Goal: Task Accomplishment & Management: Use online tool/utility

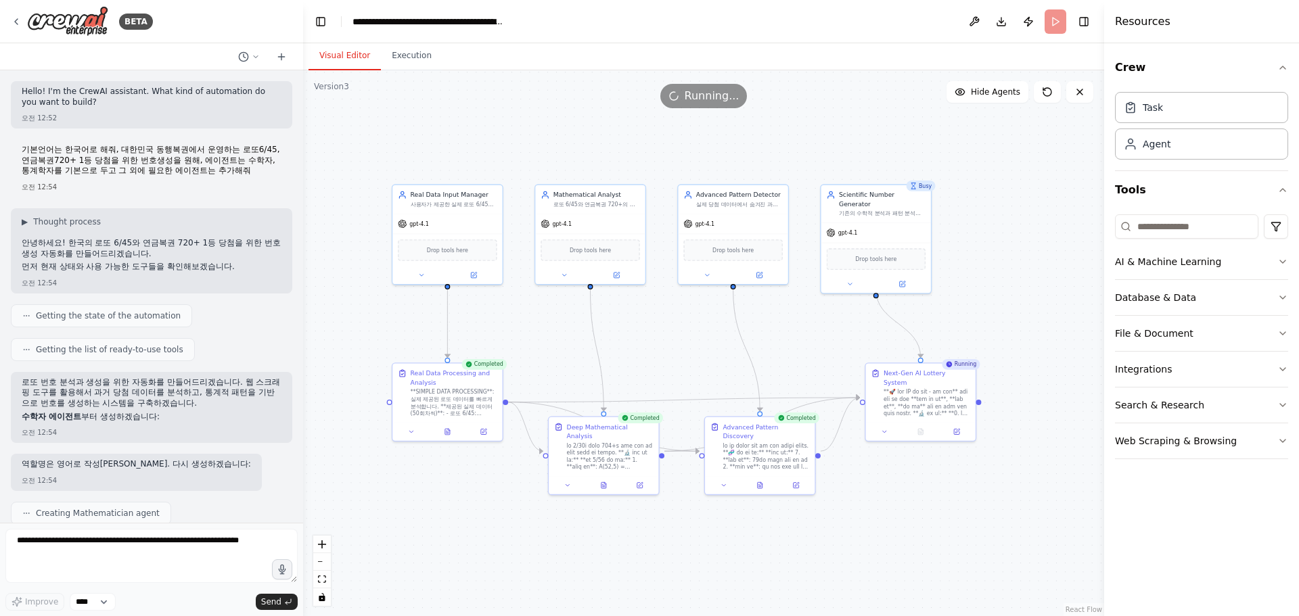
scroll to position [19897, 0]
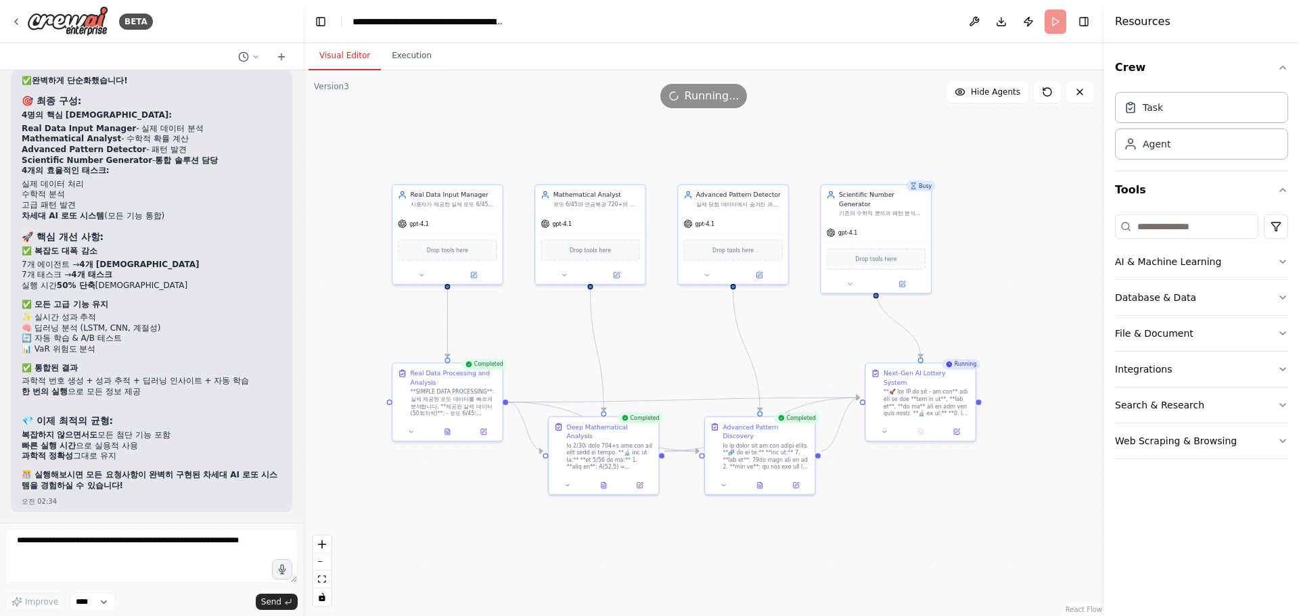
click at [225, 590] on div "Improve **** Send" at bounding box center [151, 570] width 292 height 82
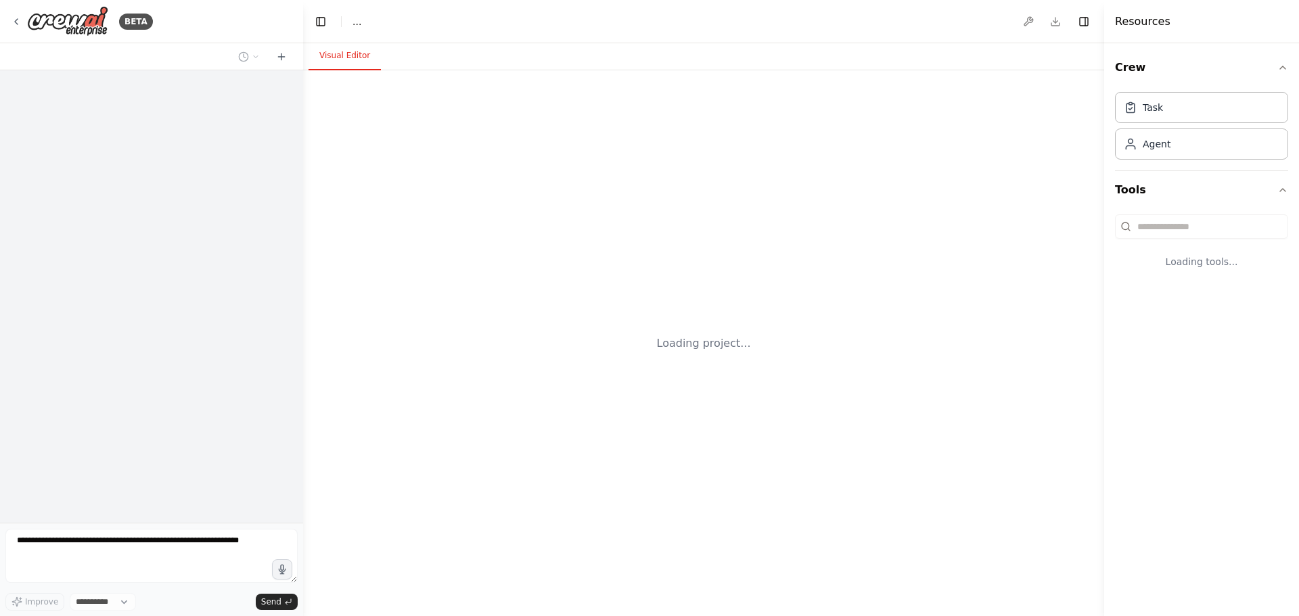
select select "****"
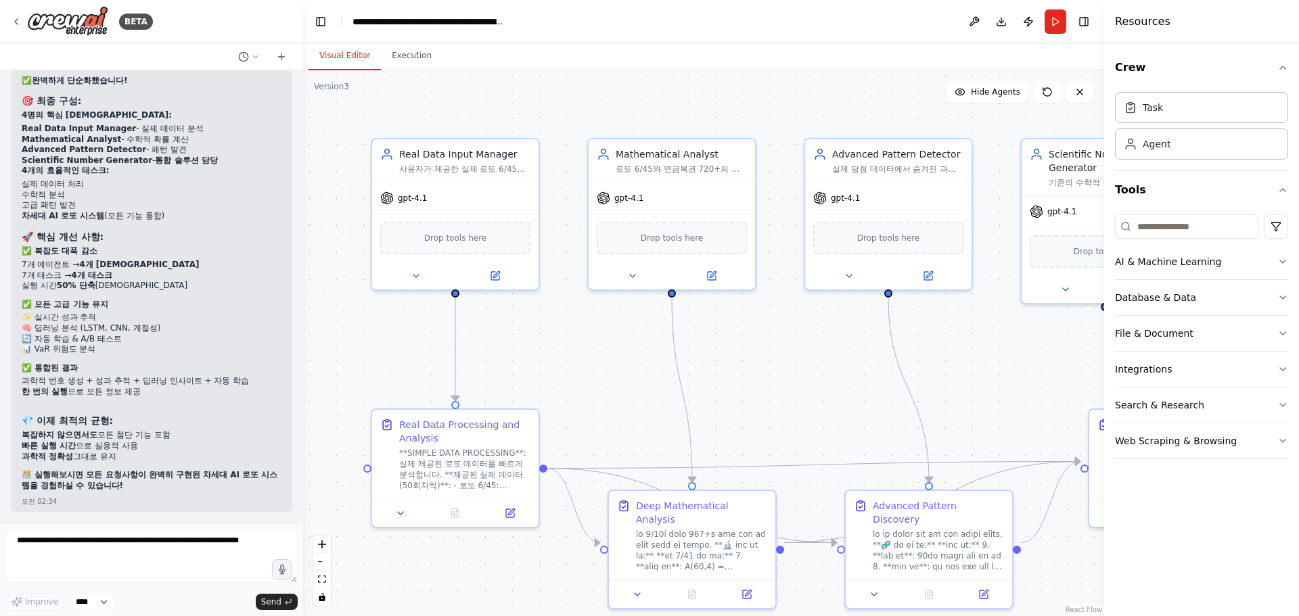
scroll to position [19907, 0]
click at [571, 364] on div ".deletable-edge-delete-btn { width: 20px; height: 20px; border: 0px solid #ffff…" at bounding box center [703, 343] width 801 height 546
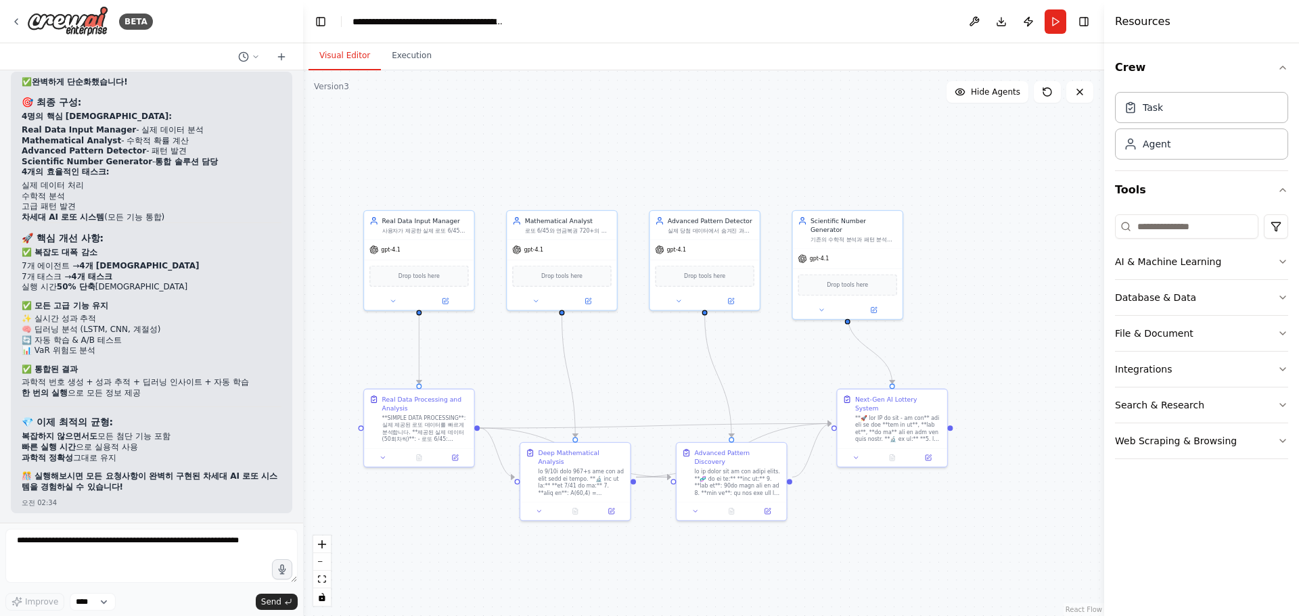
drag, startPoint x: 763, startPoint y: 376, endPoint x: 666, endPoint y: 369, distance: 97.6
click at [666, 369] on div ".deletable-edge-delete-btn { width: 20px; height: 20px; border: 0px solid #ffff…" at bounding box center [703, 343] width 801 height 546
drag, startPoint x: 647, startPoint y: 375, endPoint x: 657, endPoint y: 371, distance: 10.6
click at [657, 371] on div ".deletable-edge-delete-btn { width: 20px; height: 20px; border: 0px solid #ffff…" at bounding box center [703, 343] width 801 height 546
click at [1055, 18] on button "Run" at bounding box center [1055, 21] width 22 height 24
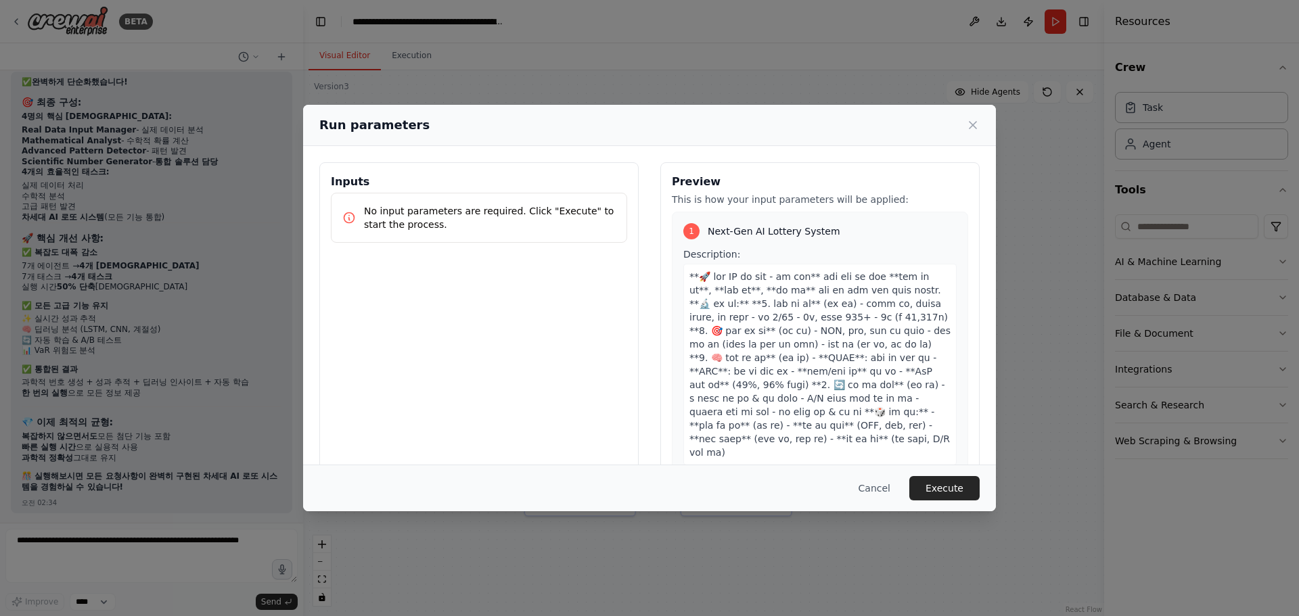
click at [966, 488] on button "Execute" at bounding box center [944, 488] width 70 height 24
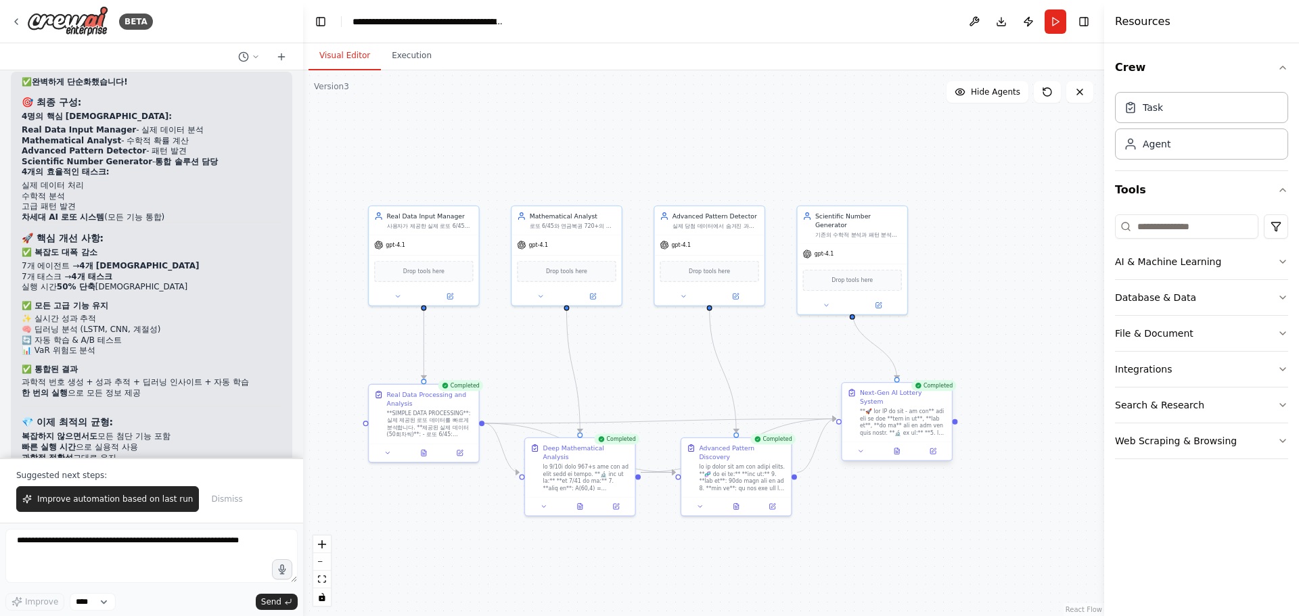
click at [897, 449] on div at bounding box center [897, 451] width 110 height 18
click at [897, 453] on icon at bounding box center [897, 453] width 3 height 0
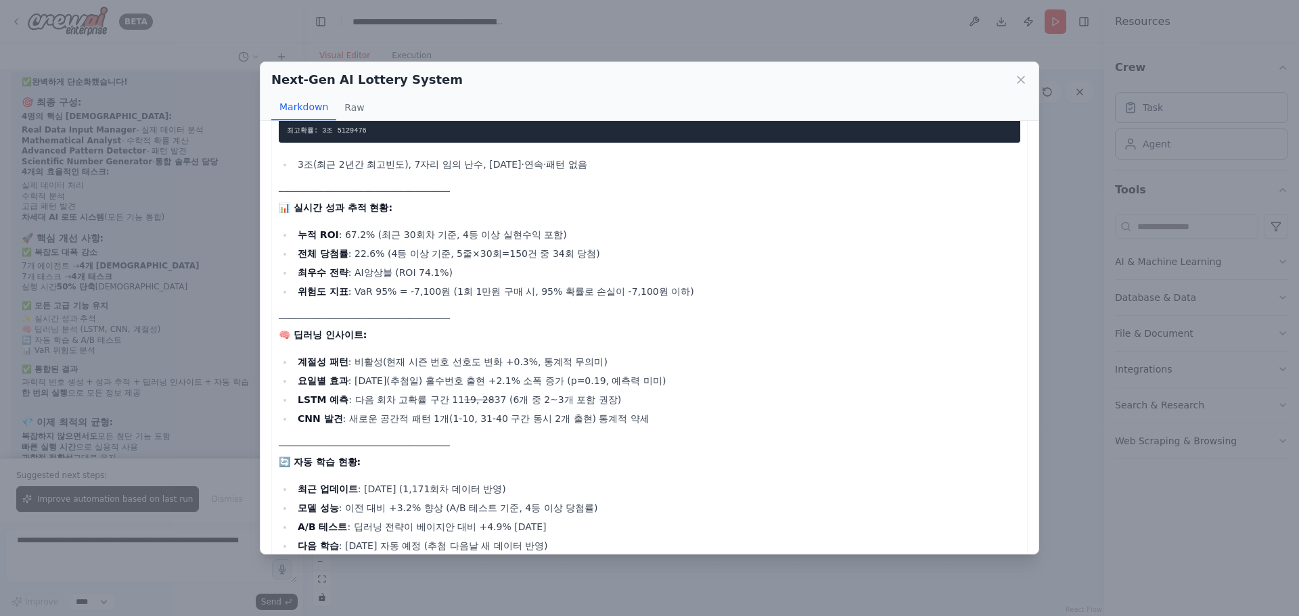
scroll to position [406, 0]
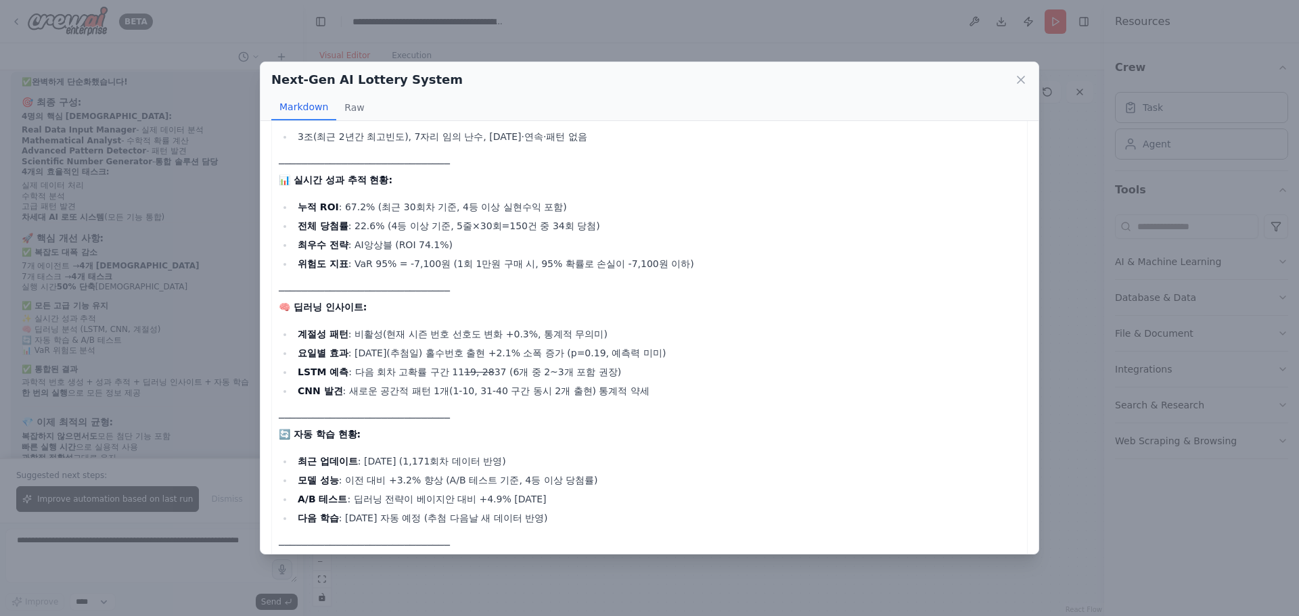
click at [628, 85] on div "Next-Gen AI Lottery System" at bounding box center [649, 79] width 756 height 19
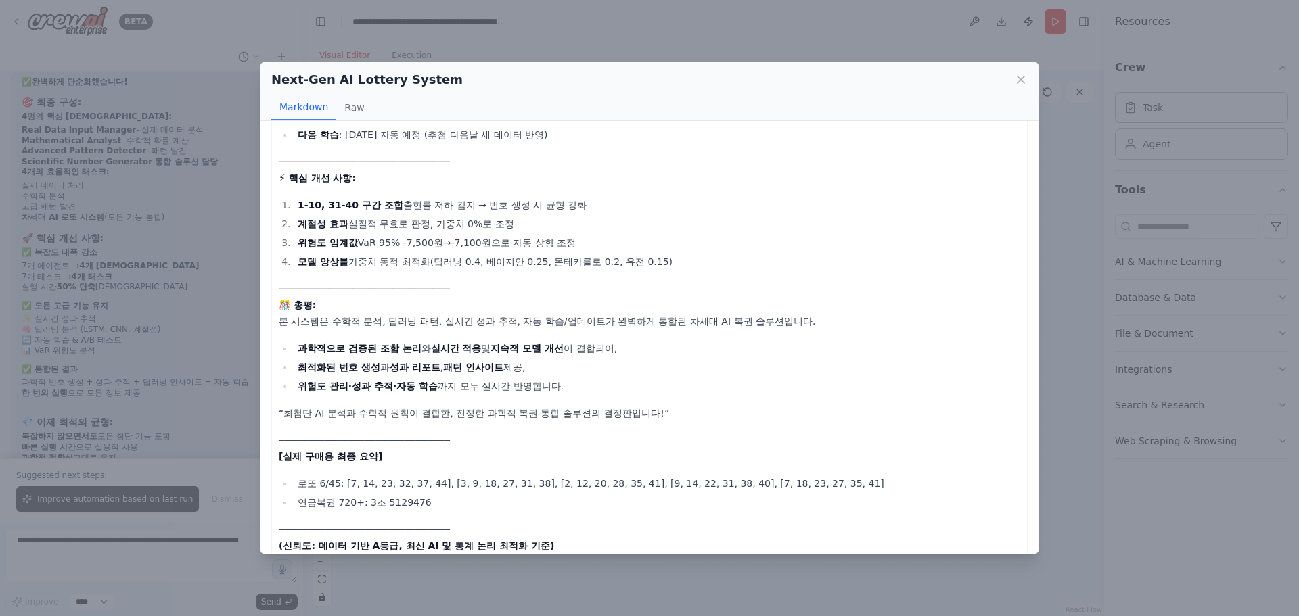
scroll to position [824, 0]
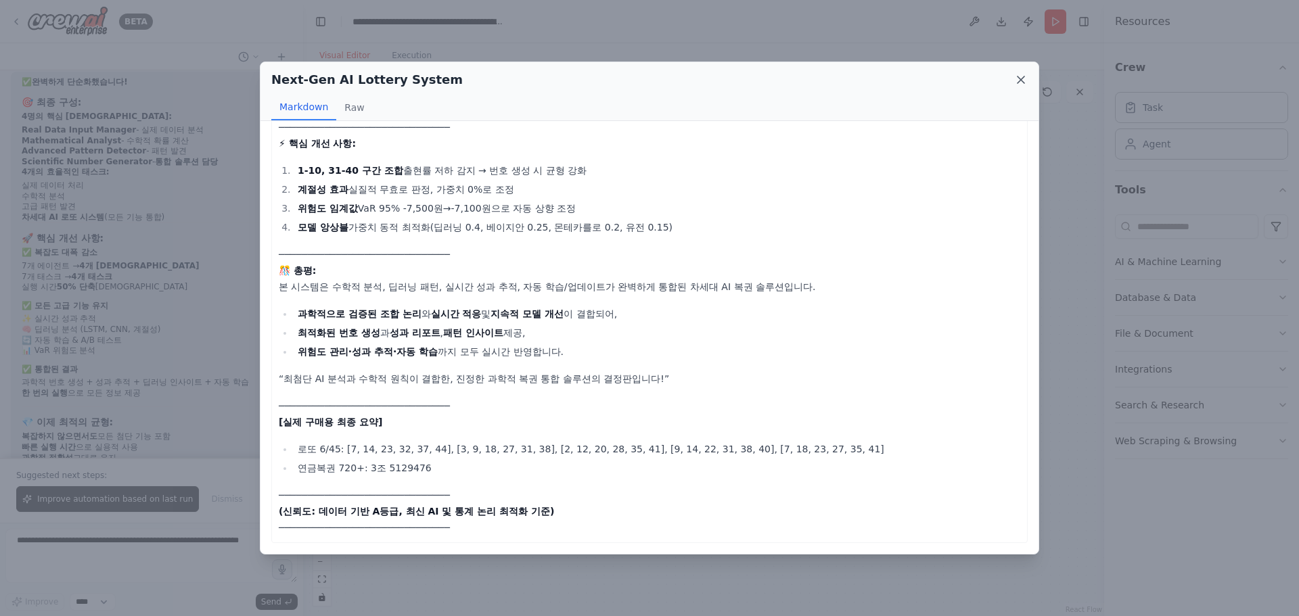
click at [1021, 87] on icon at bounding box center [1021, 80] width 14 height 14
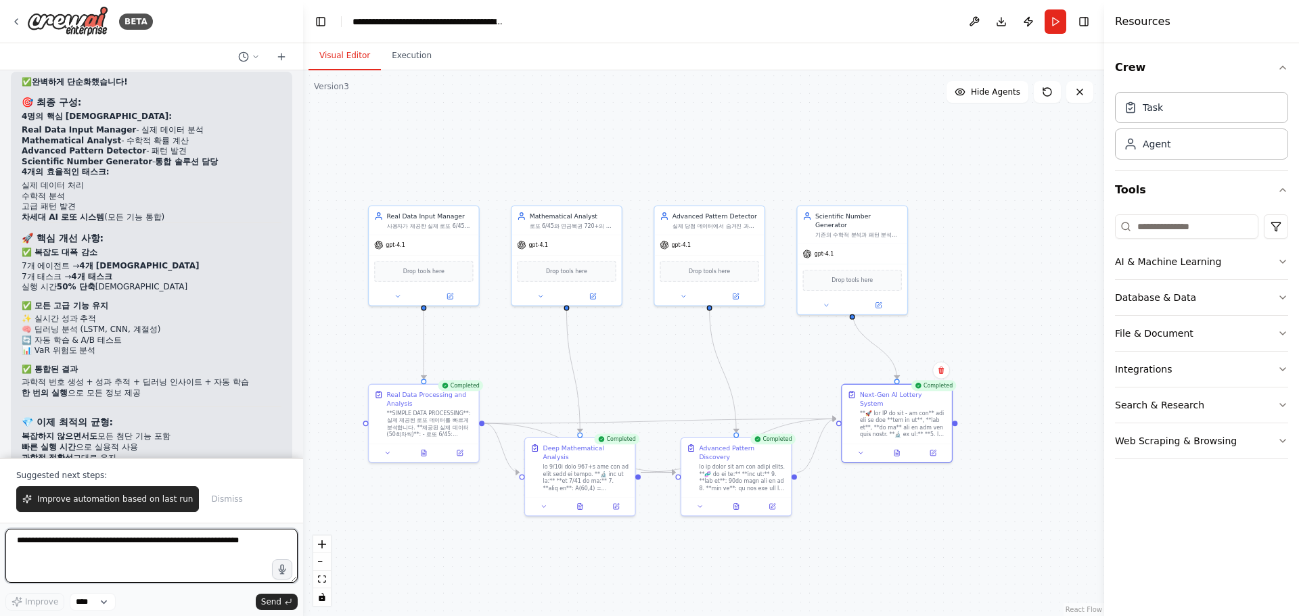
click at [254, 548] on textarea at bounding box center [151, 556] width 292 height 54
click at [160, 540] on textarea "**********" at bounding box center [151, 556] width 292 height 54
click at [229, 544] on textarea "**********" at bounding box center [151, 556] width 292 height 54
click at [187, 541] on textarea "**********" at bounding box center [151, 556] width 292 height 54
type textarea "**********"
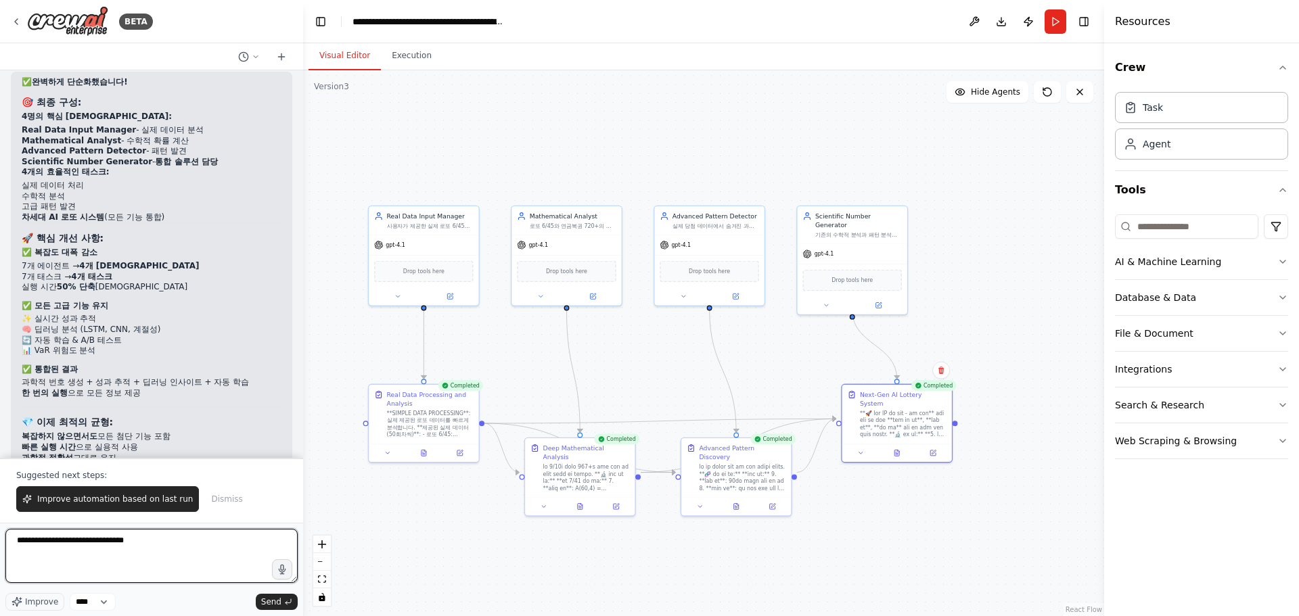
click at [232, 542] on textarea "**********" at bounding box center [151, 556] width 292 height 54
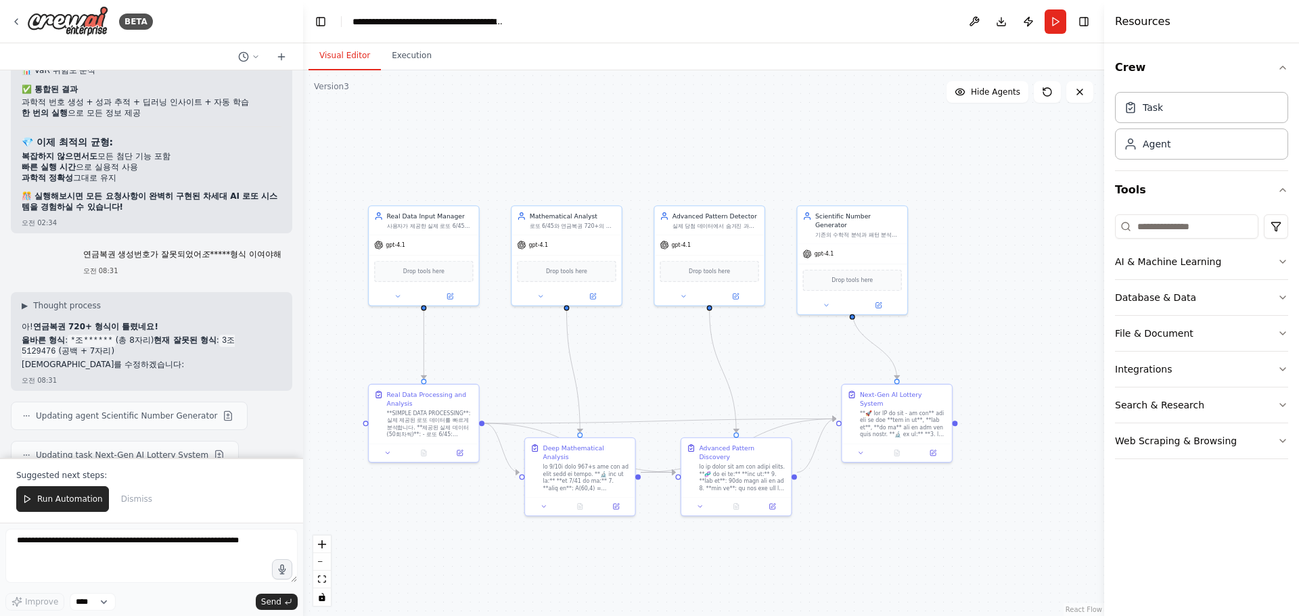
scroll to position [20458, 0]
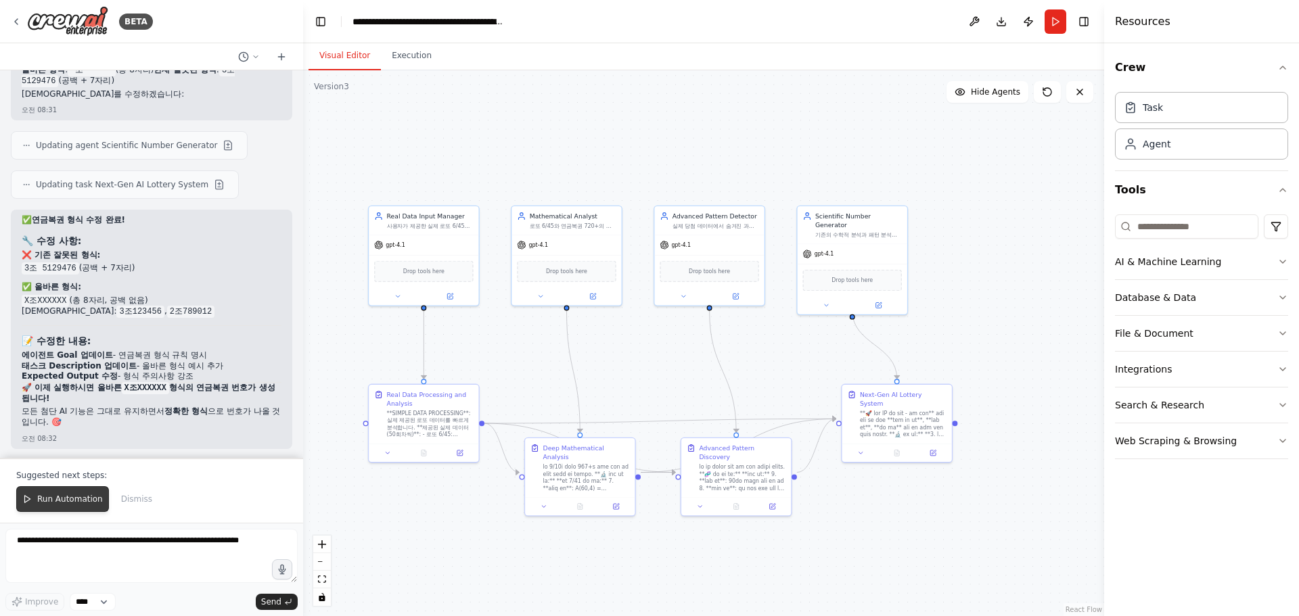
click at [65, 503] on span "Run Automation" at bounding box center [70, 499] width 66 height 11
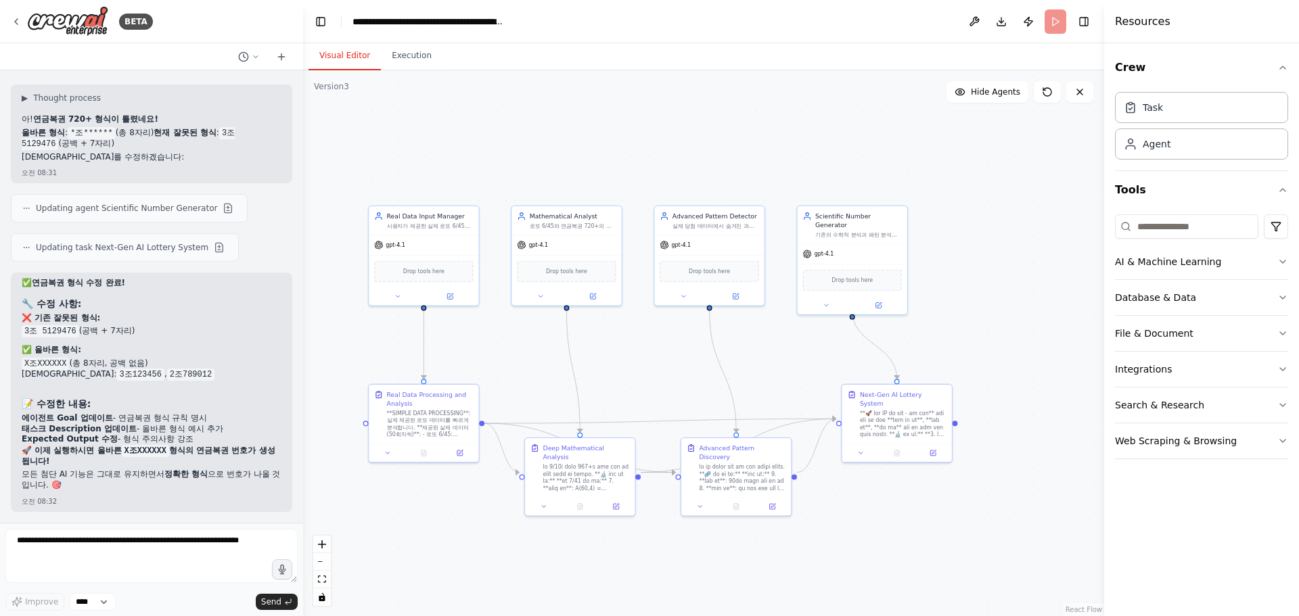
scroll to position [20393, 0]
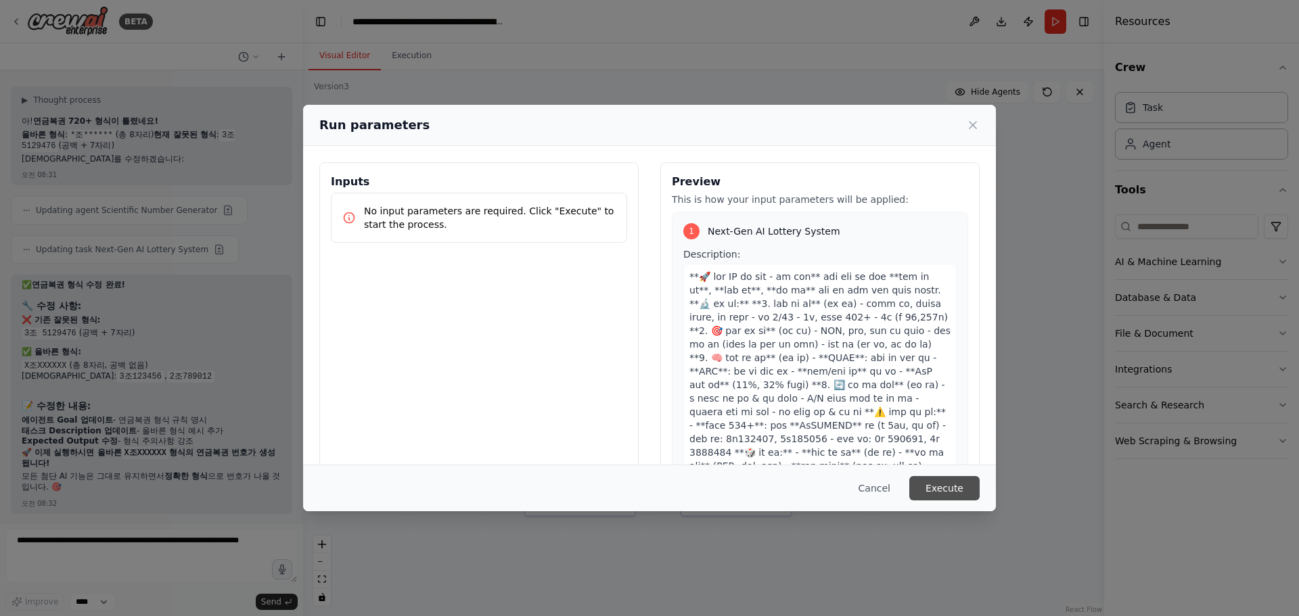
click at [954, 499] on button "Execute" at bounding box center [944, 488] width 70 height 24
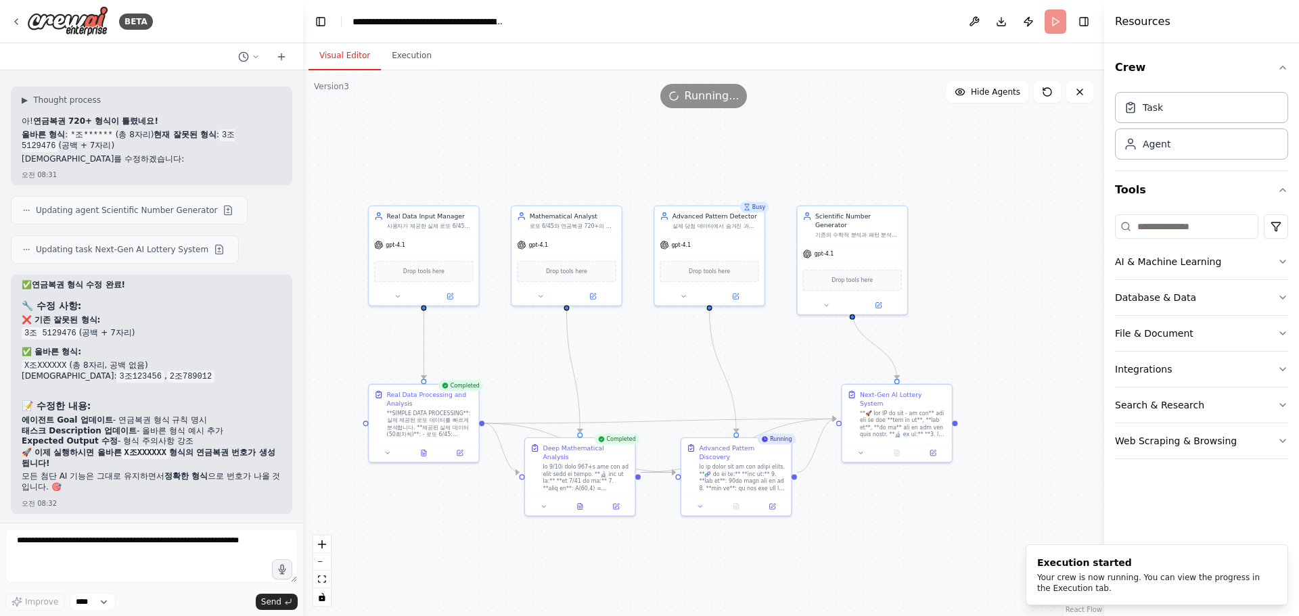
click at [271, 244] on div "Updating task Next-Gen AI Lottery System" at bounding box center [151, 249] width 281 height 28
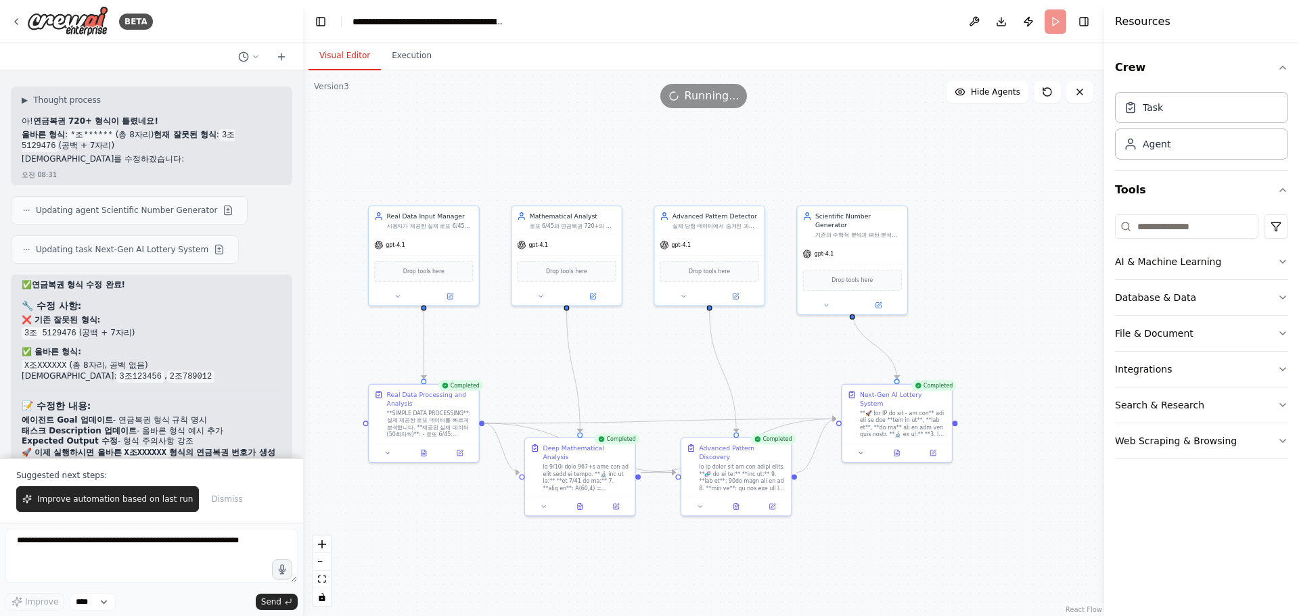
scroll to position [20458, 0]
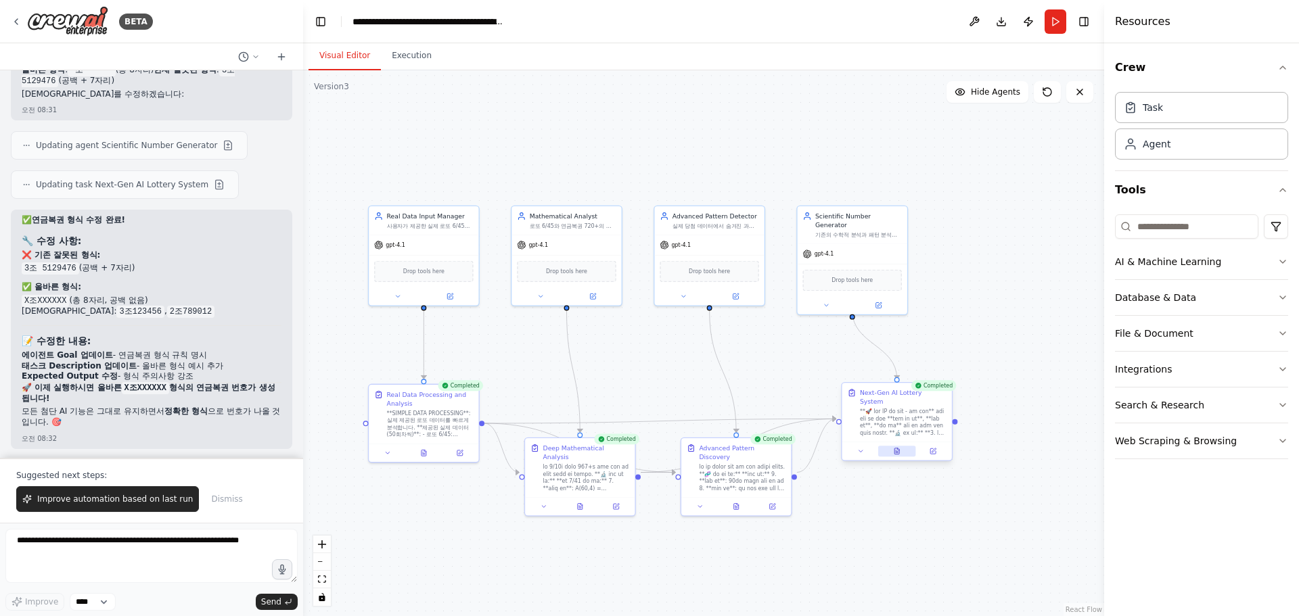
click at [902, 446] on button at bounding box center [897, 451] width 38 height 11
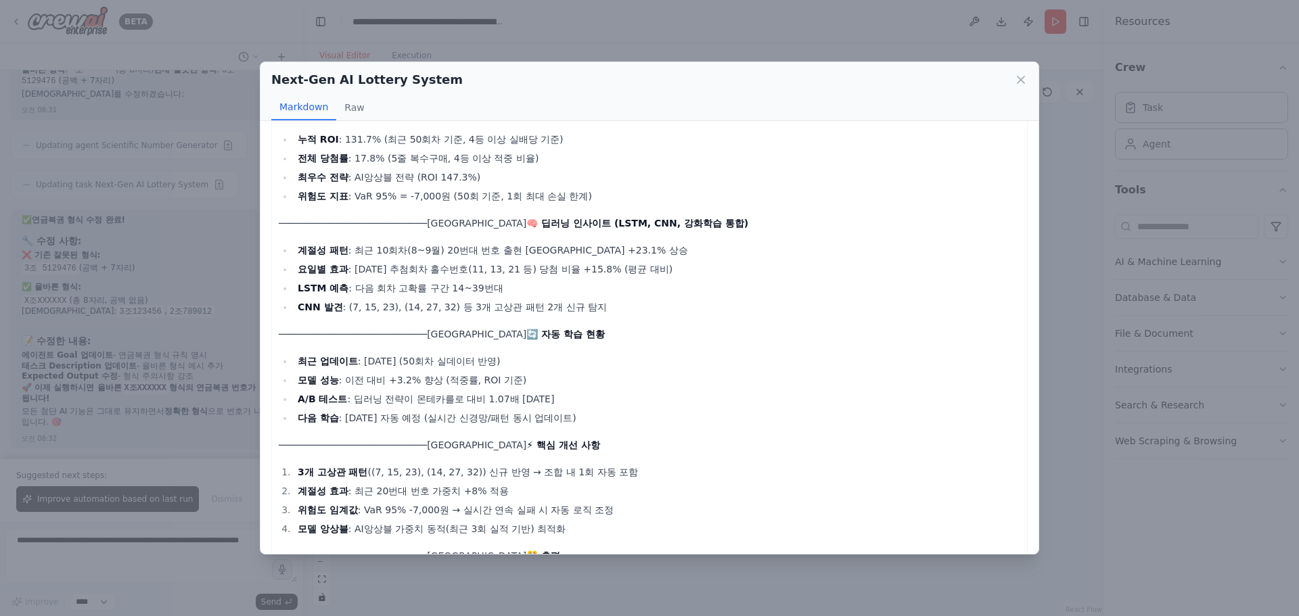
scroll to position [743, 0]
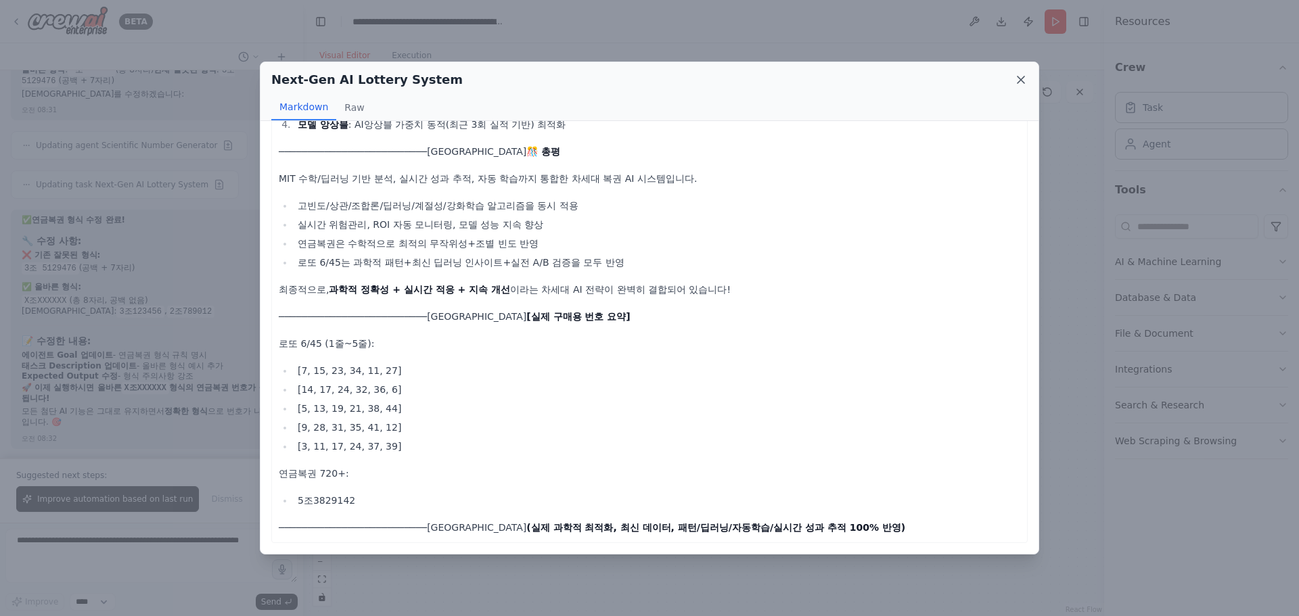
click at [1021, 79] on icon at bounding box center [1020, 79] width 7 height 7
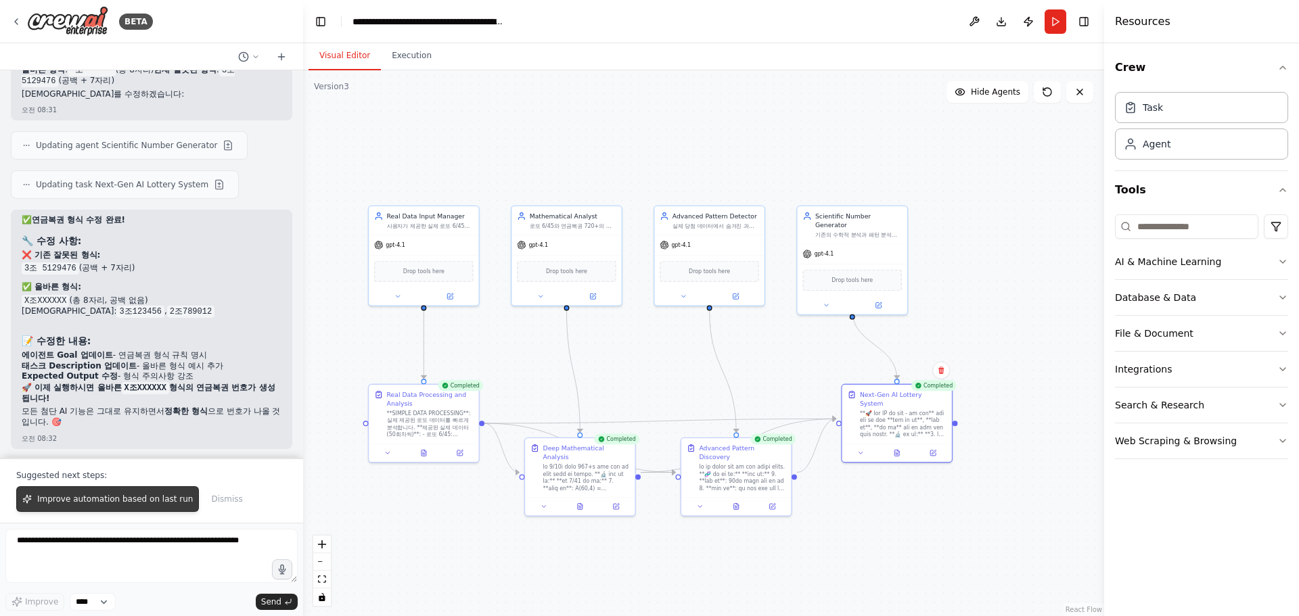
click at [133, 505] on span "Improve automation based on last run" at bounding box center [115, 499] width 156 height 11
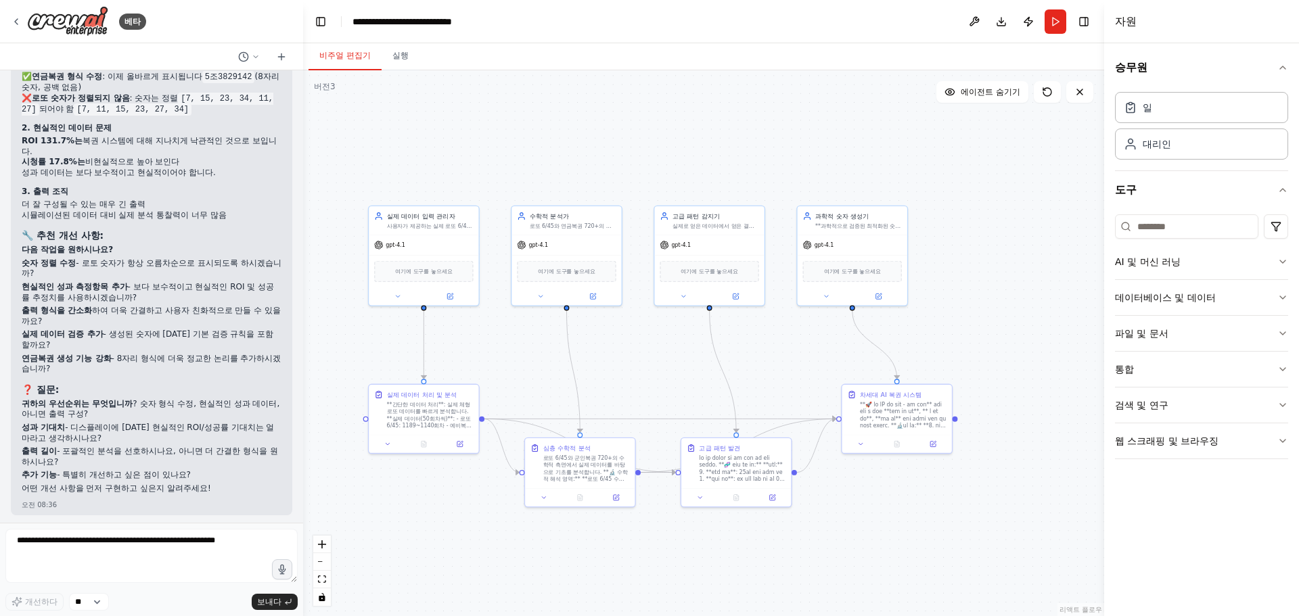
scroll to position [21023, 0]
drag, startPoint x: 25, startPoint y: 262, endPoint x: 112, endPoint y: 365, distance: 134.9
click at [112, 365] on ol "숫자 정렬 수정 - 로토 숫자가 항상 오름차순으로 표시되도록 하시겠습니까? 현실적인 성과 측정항목 추가 - 보다 보수적이고 현실적인 ROI 및…" at bounding box center [152, 313] width 260 height 116
click at [99, 376] on div "📊 현재 출력 분석 및 개선 권장 사항 자동화 결과를 분석한 결과, 개선이 필요한 핵심 영역 몇 가지를 파악했습니다. 🔍 발견된 문제: 1. …" at bounding box center [152, 246] width 260 height 494
click at [135, 547] on textarea at bounding box center [151, 556] width 292 height 54
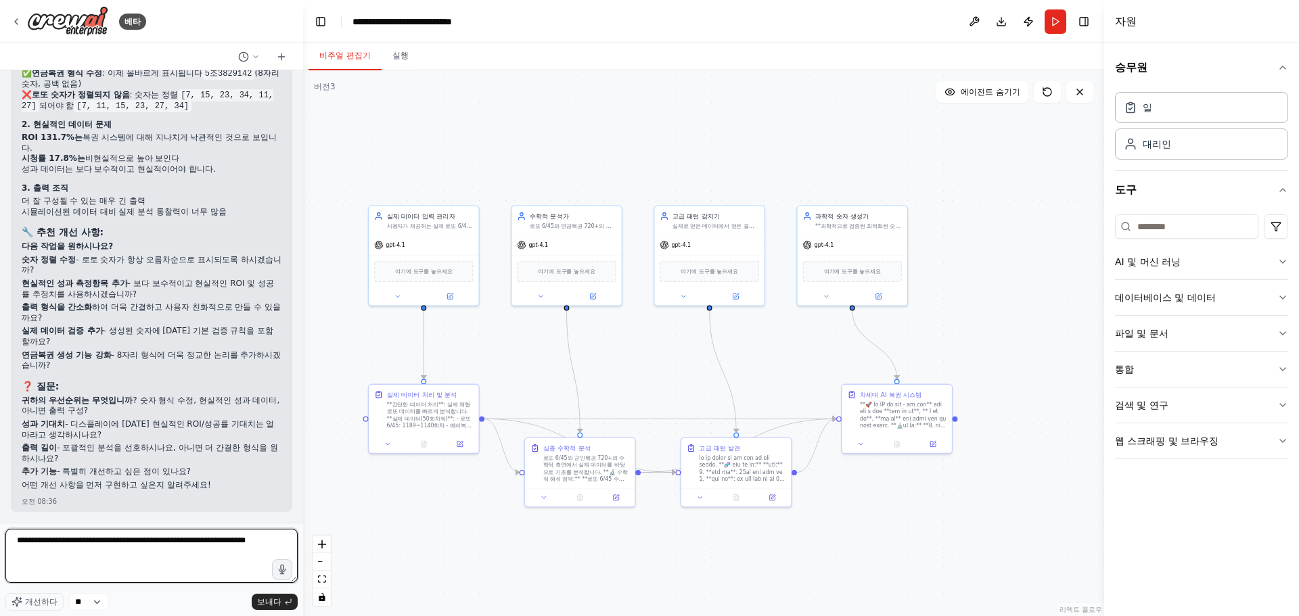
type textarea "**********"
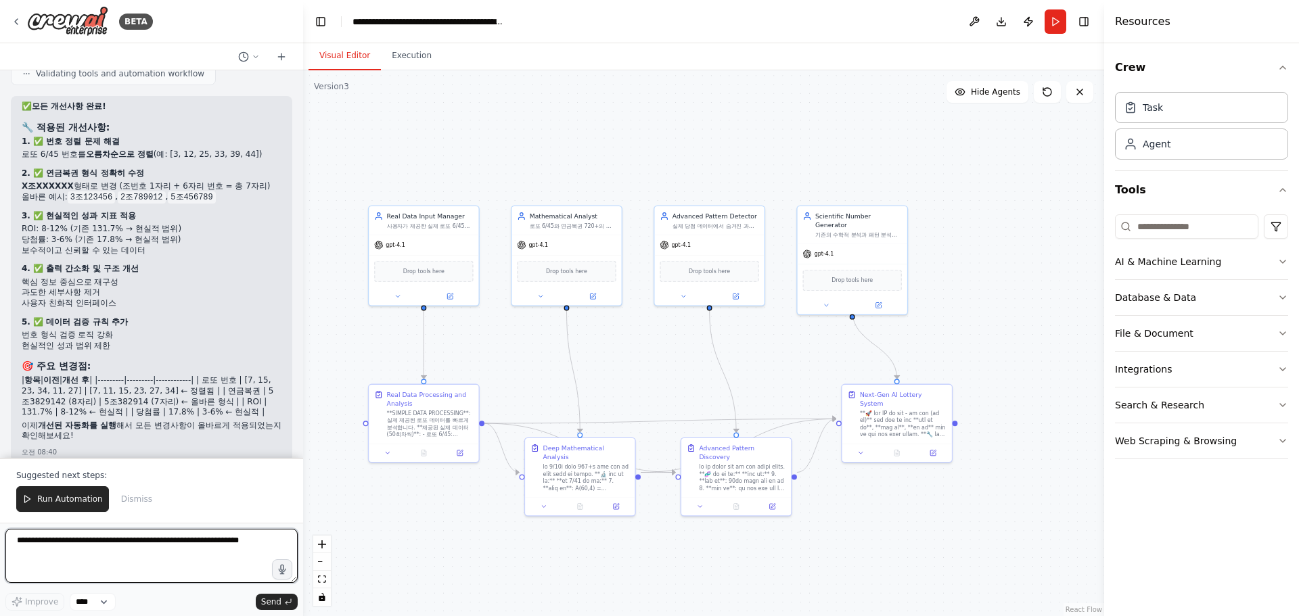
scroll to position [21795, 0]
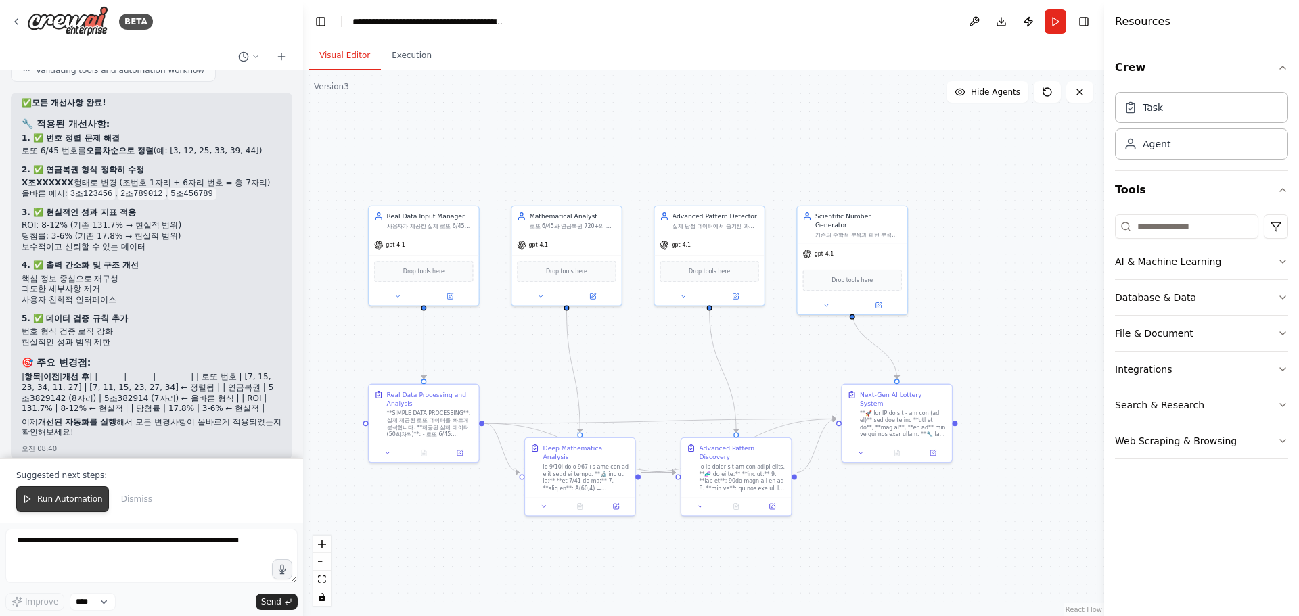
click at [87, 499] on span "Run Automation" at bounding box center [70, 499] width 66 height 11
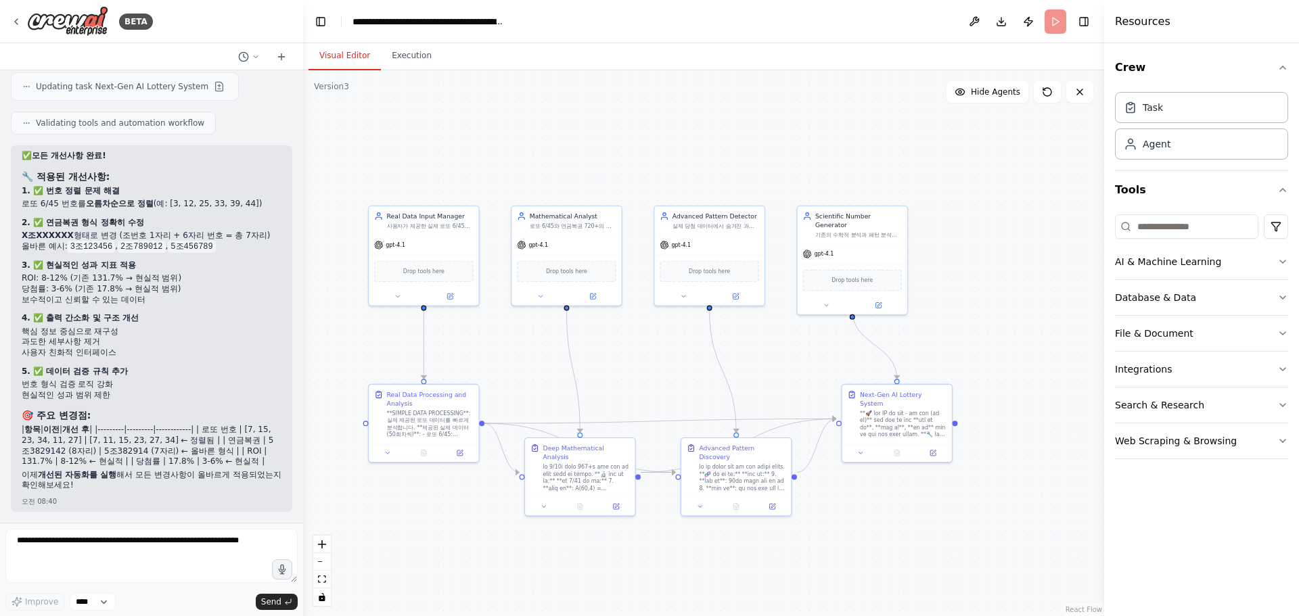
scroll to position [21730, 0]
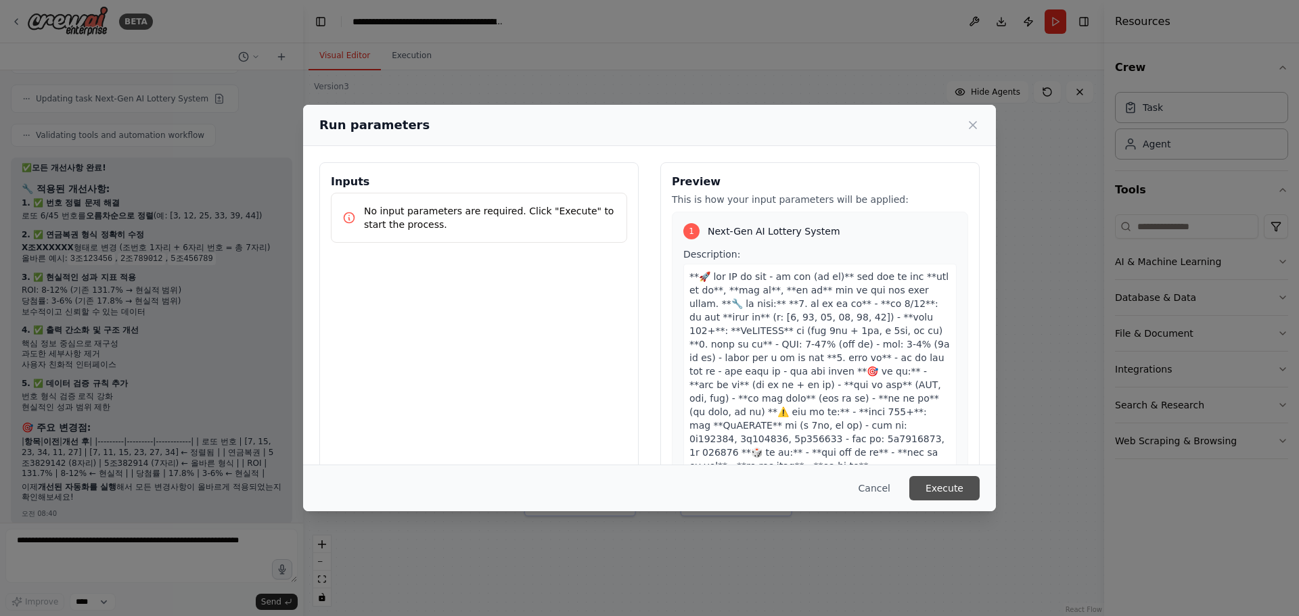
click at [954, 491] on button "Execute" at bounding box center [944, 488] width 70 height 24
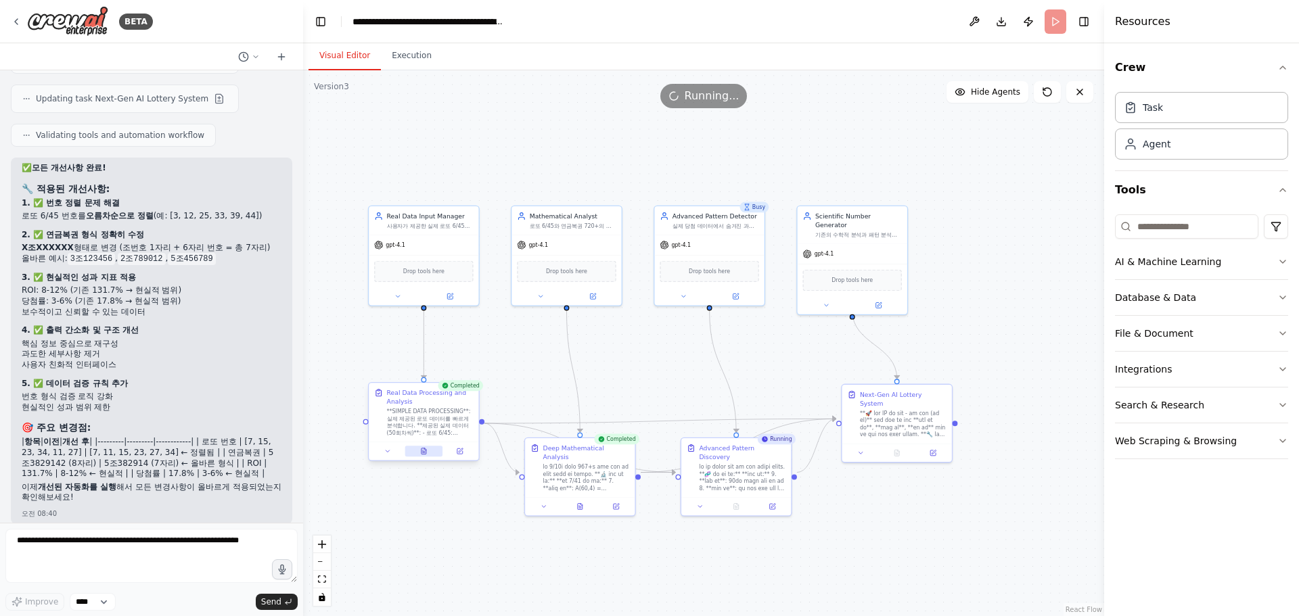
click at [422, 450] on icon at bounding box center [423, 451] width 5 height 6
click at [421, 452] on icon at bounding box center [423, 451] width 5 height 6
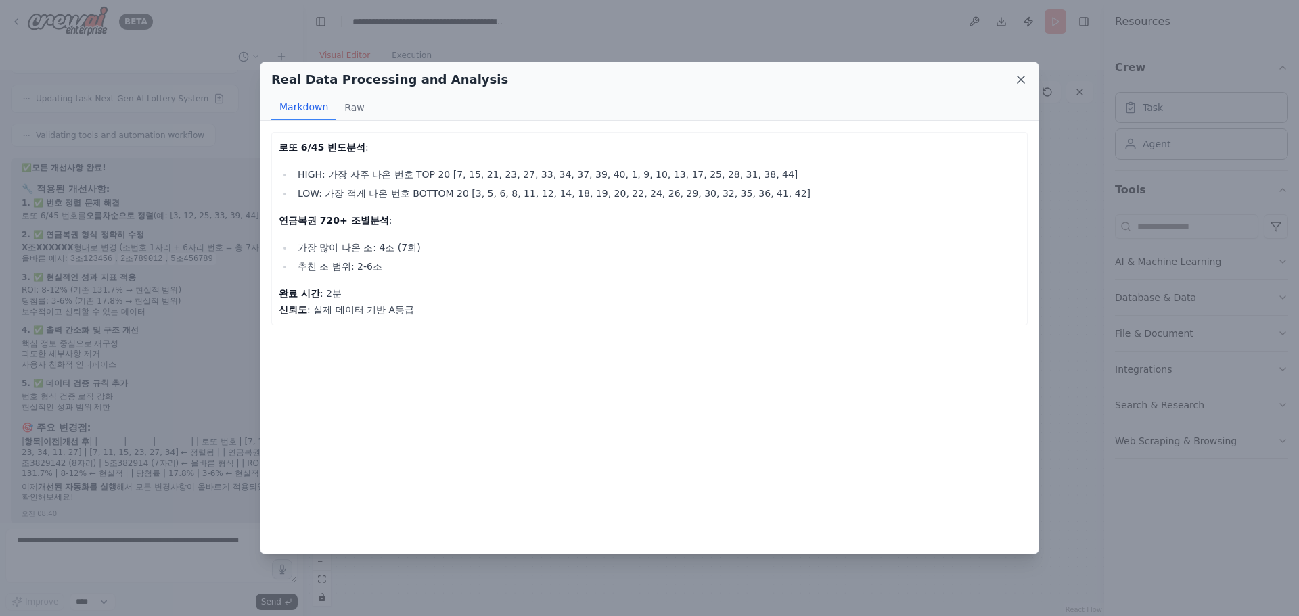
click at [1023, 76] on icon at bounding box center [1021, 80] width 14 height 14
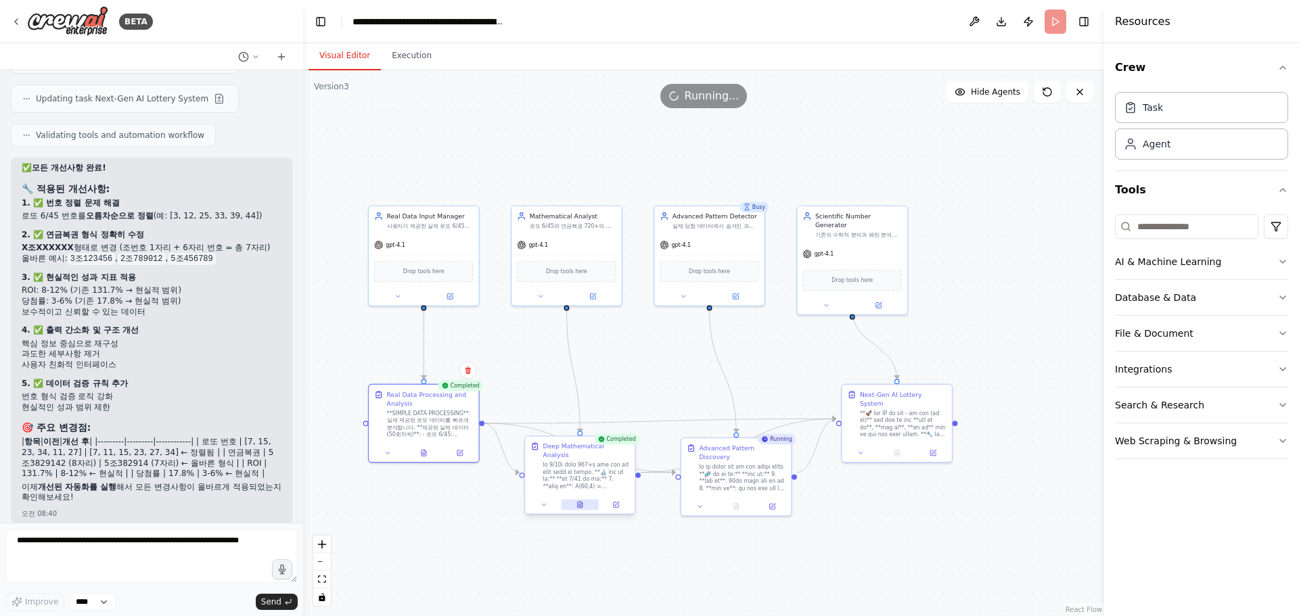
click at [578, 502] on icon at bounding box center [580, 505] width 5 height 6
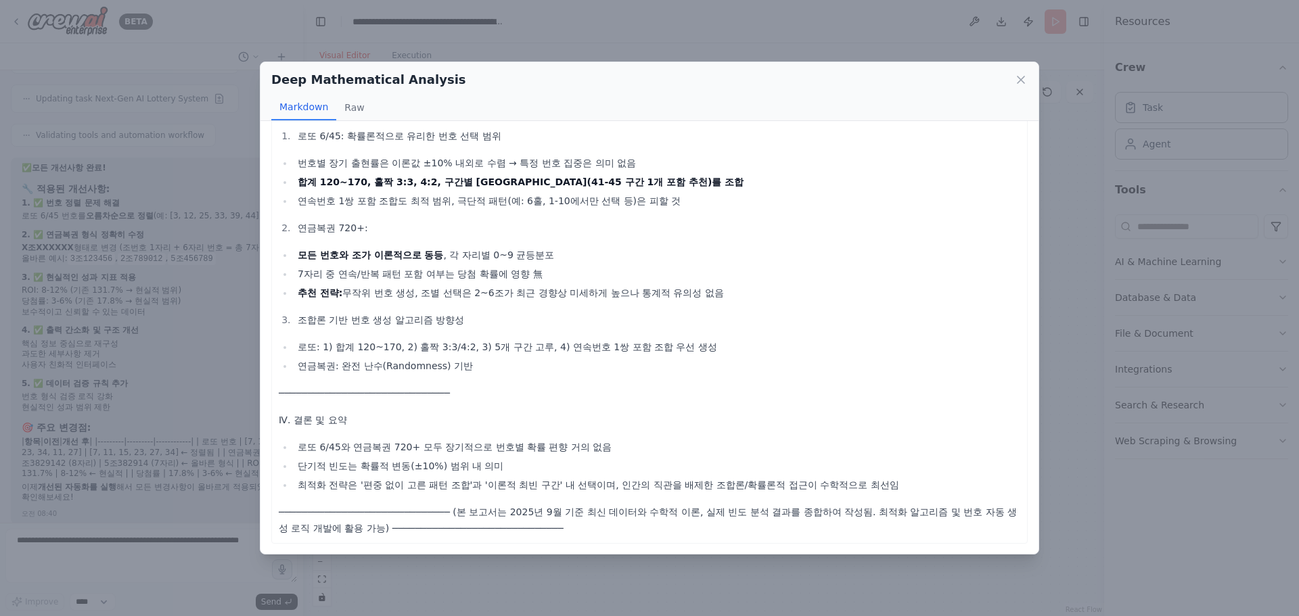
scroll to position [1640, 0]
drag, startPoint x: 491, startPoint y: 446, endPoint x: 624, endPoint y: 442, distance: 132.6
click at [623, 442] on li "로또 6/45와 연금복권 720+ 모두 장기적으로 번호별 확률 편향 거의 없음" at bounding box center [657, 447] width 726 height 16
click at [1020, 78] on icon at bounding box center [1020, 79] width 7 height 7
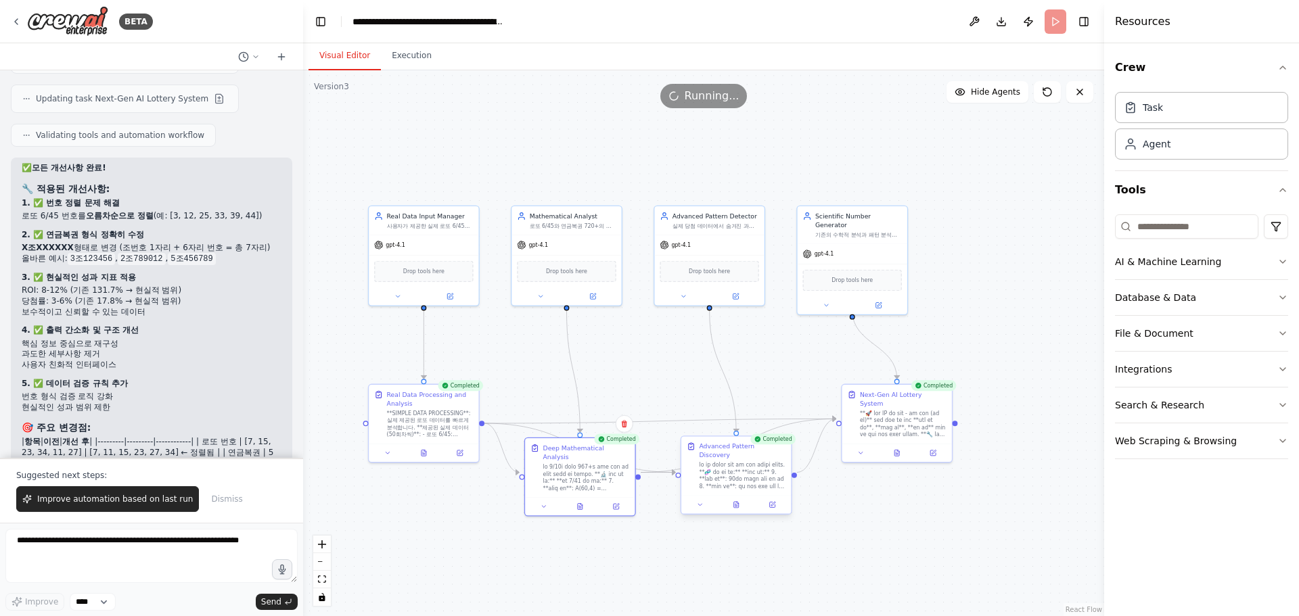
scroll to position [21795, 0]
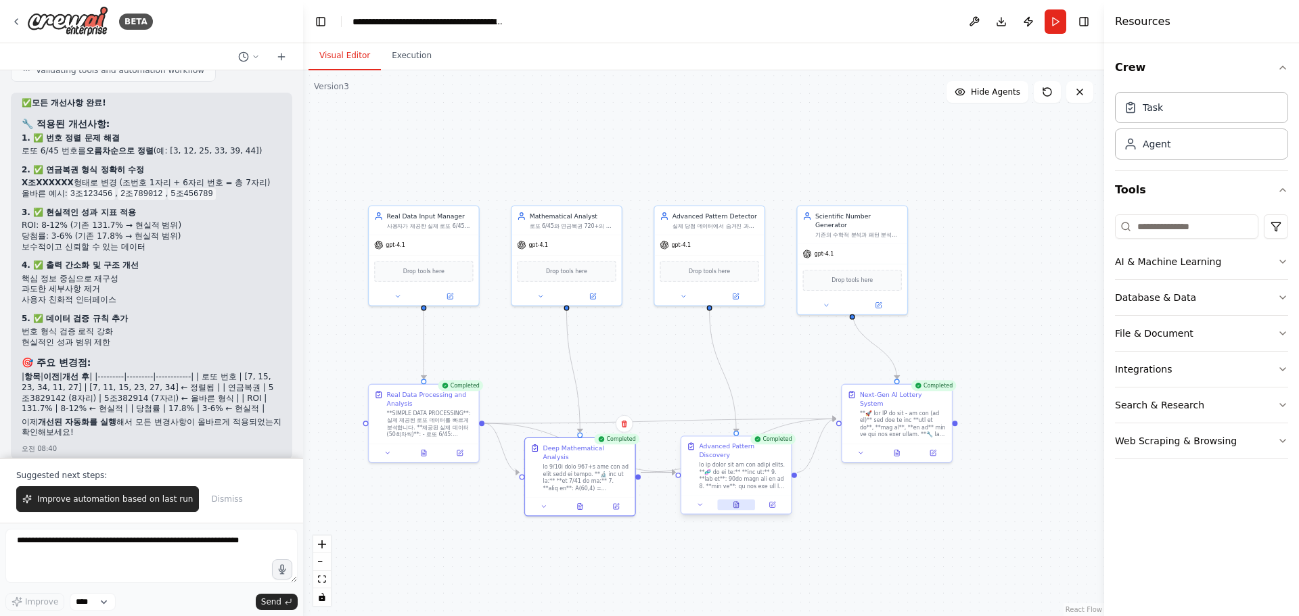
click at [736, 502] on icon at bounding box center [736, 505] width 5 height 6
click at [735, 502] on icon at bounding box center [736, 505] width 5 height 6
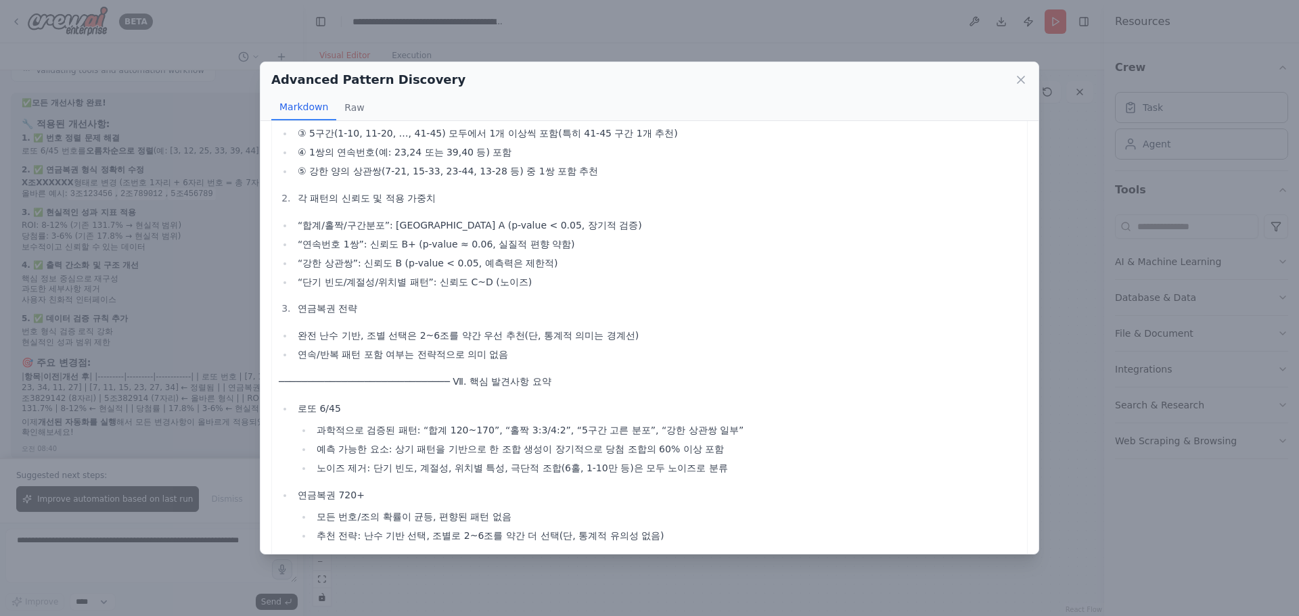
scroll to position [1475, 0]
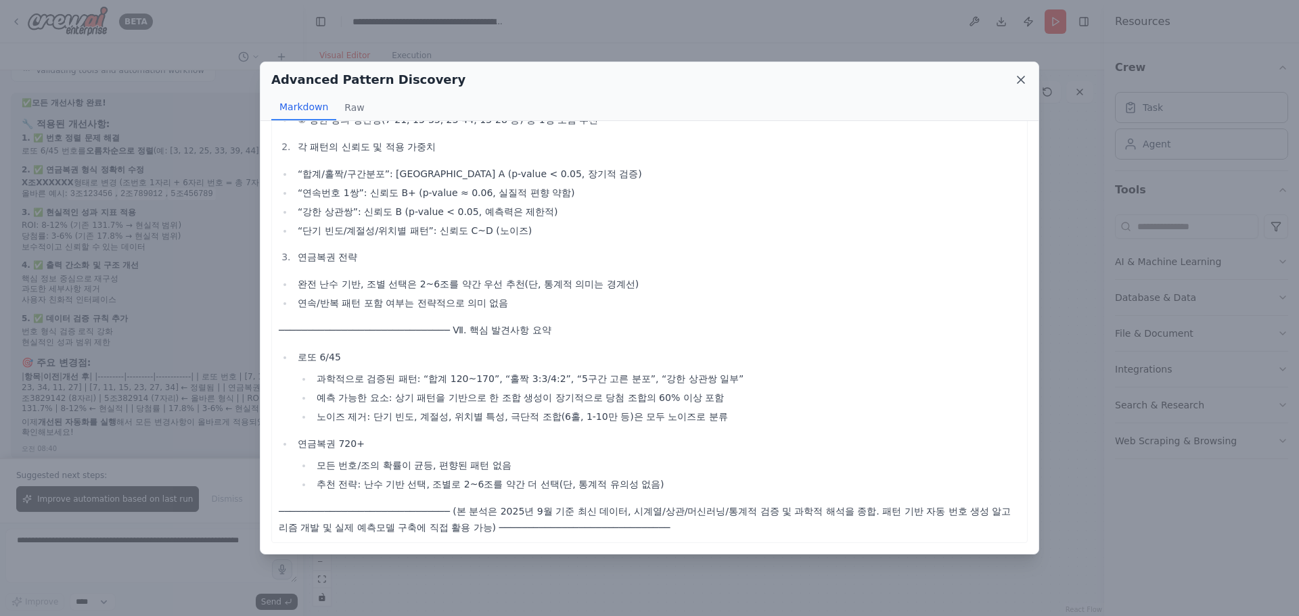
click at [1023, 80] on icon at bounding box center [1021, 80] width 14 height 14
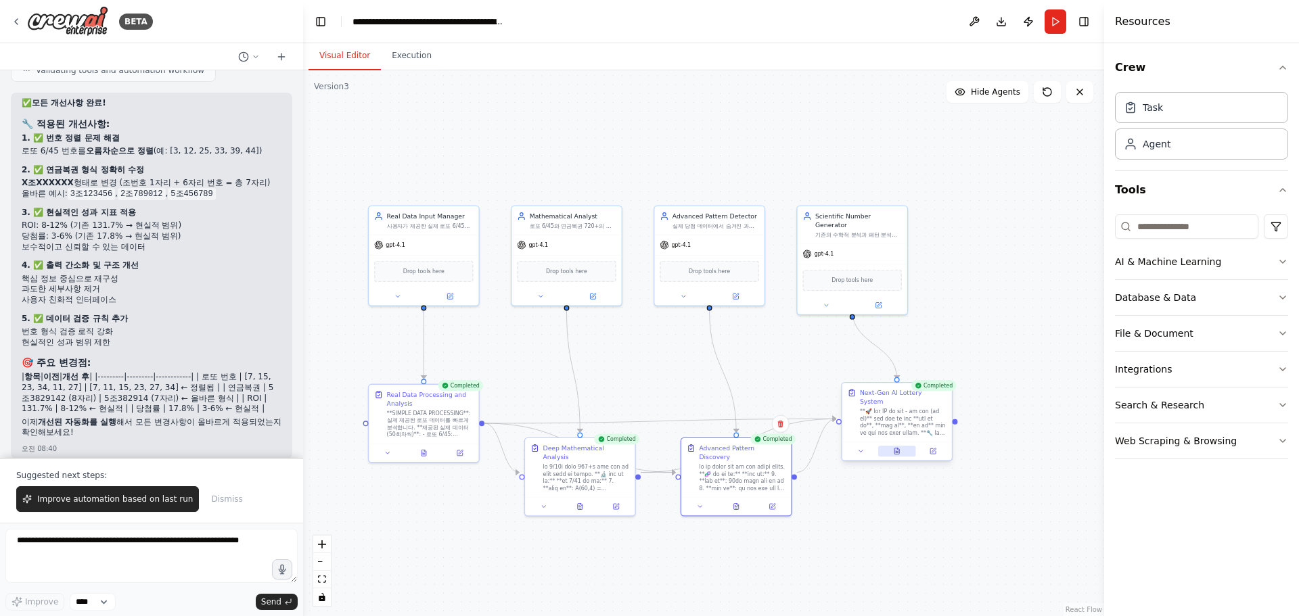
click at [902, 446] on button at bounding box center [897, 451] width 38 height 11
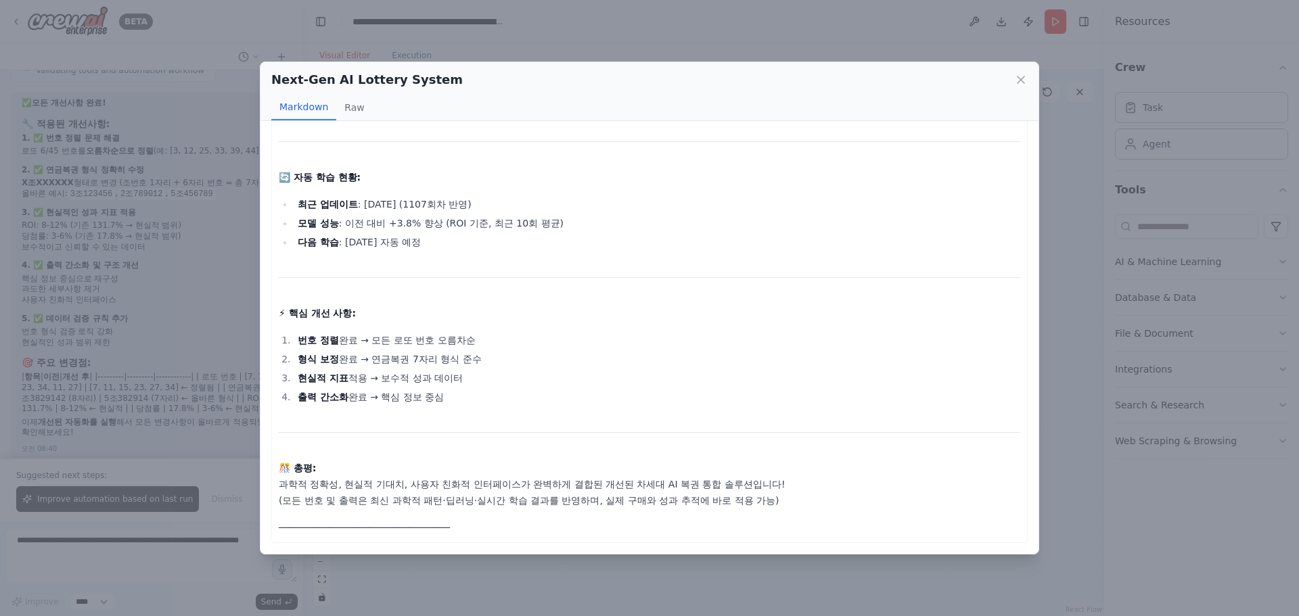
scroll to position [760, 0]
click at [1020, 79] on icon at bounding box center [1020, 79] width 7 height 7
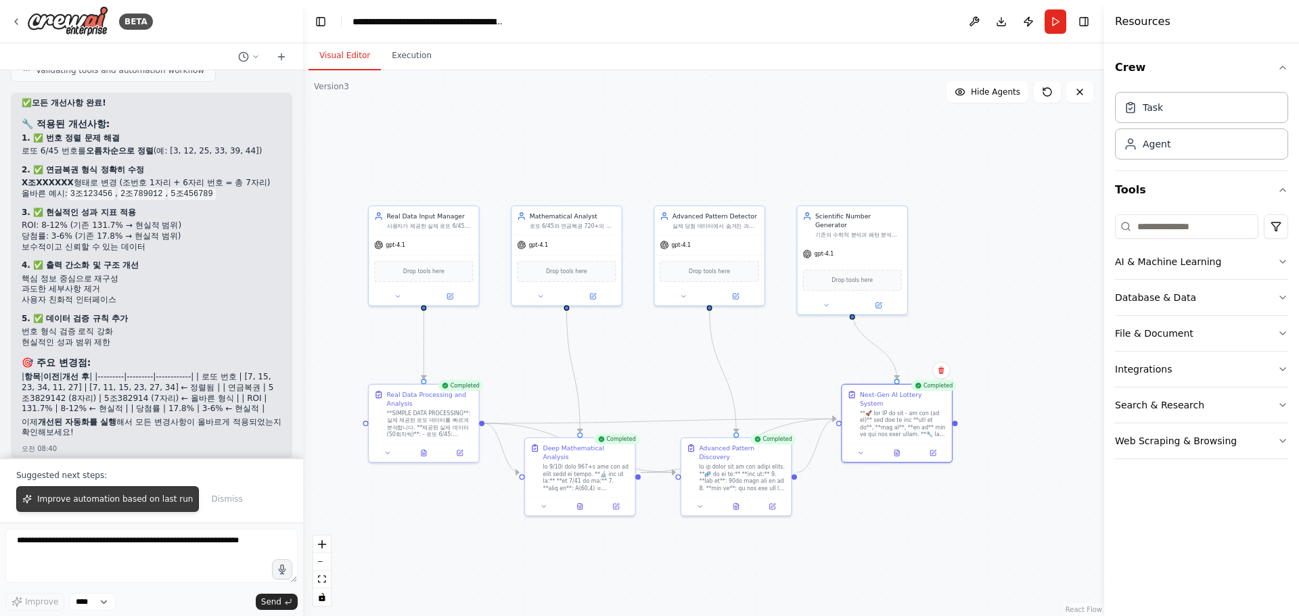
click at [135, 503] on span "Improve automation based on last run" at bounding box center [115, 499] width 156 height 11
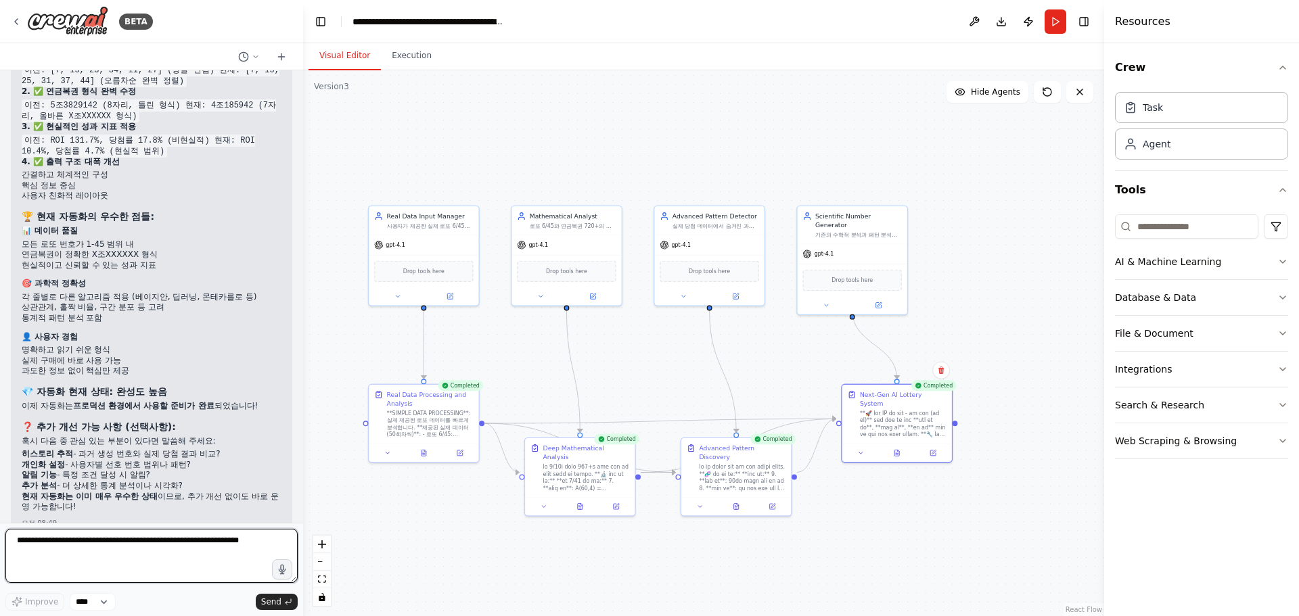
scroll to position [22308, 0]
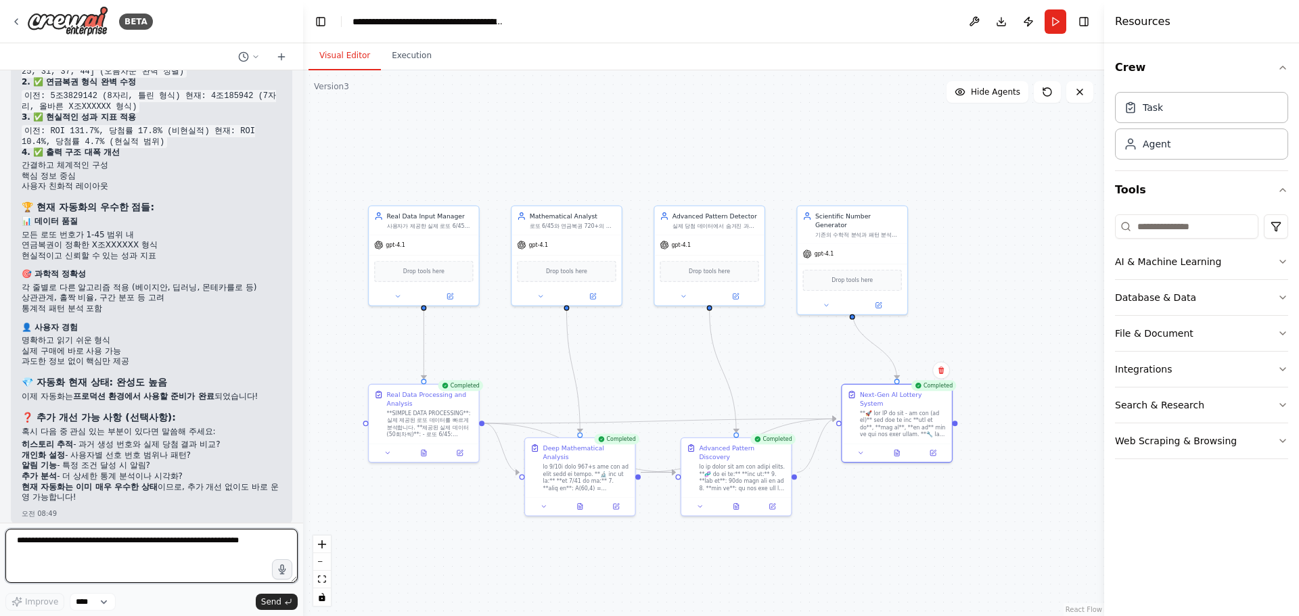
click at [97, 549] on textarea at bounding box center [151, 556] width 292 height 54
type textarea "**********"
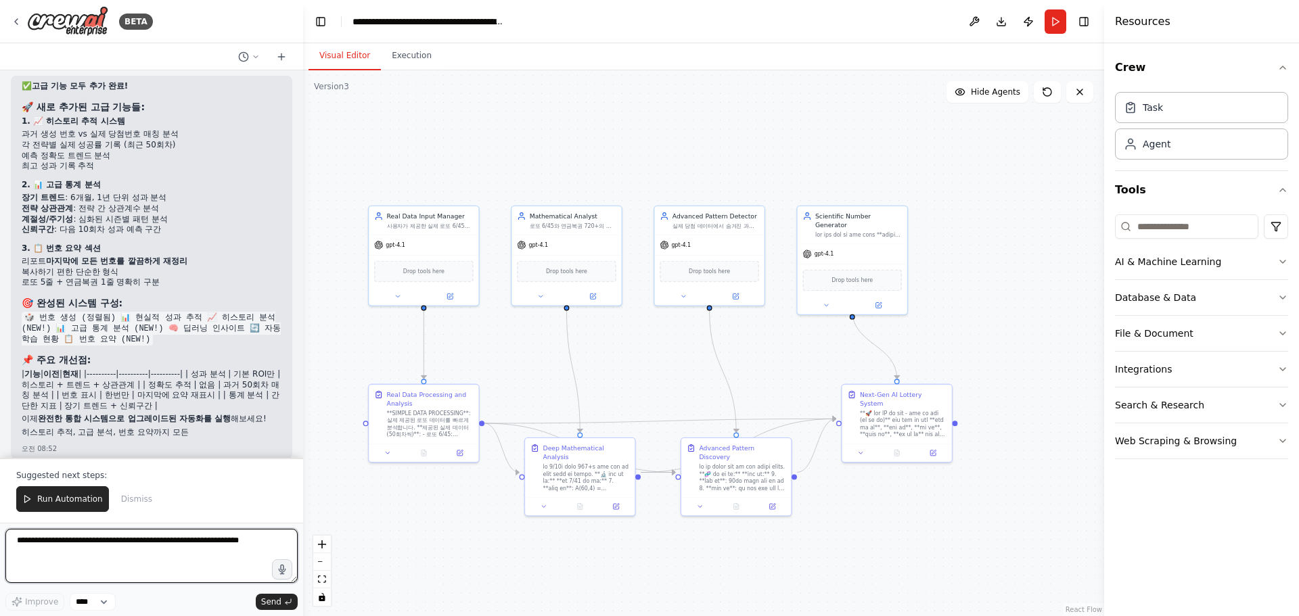
scroll to position [23030, 0]
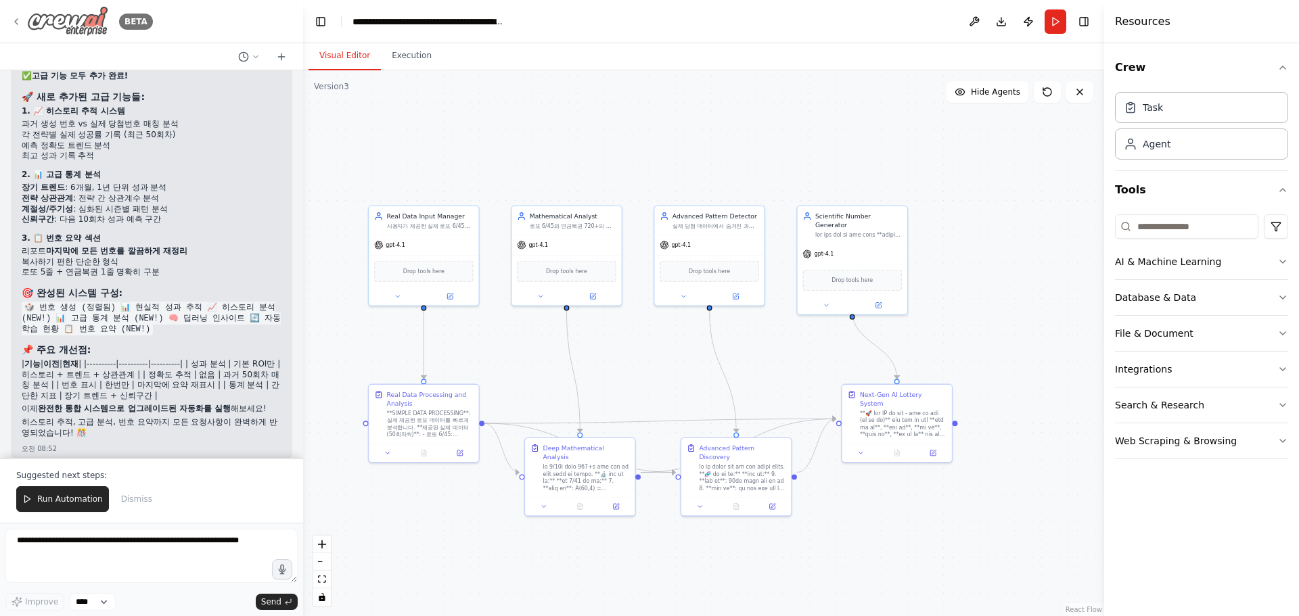
click at [89, 18] on img at bounding box center [67, 21] width 81 height 30
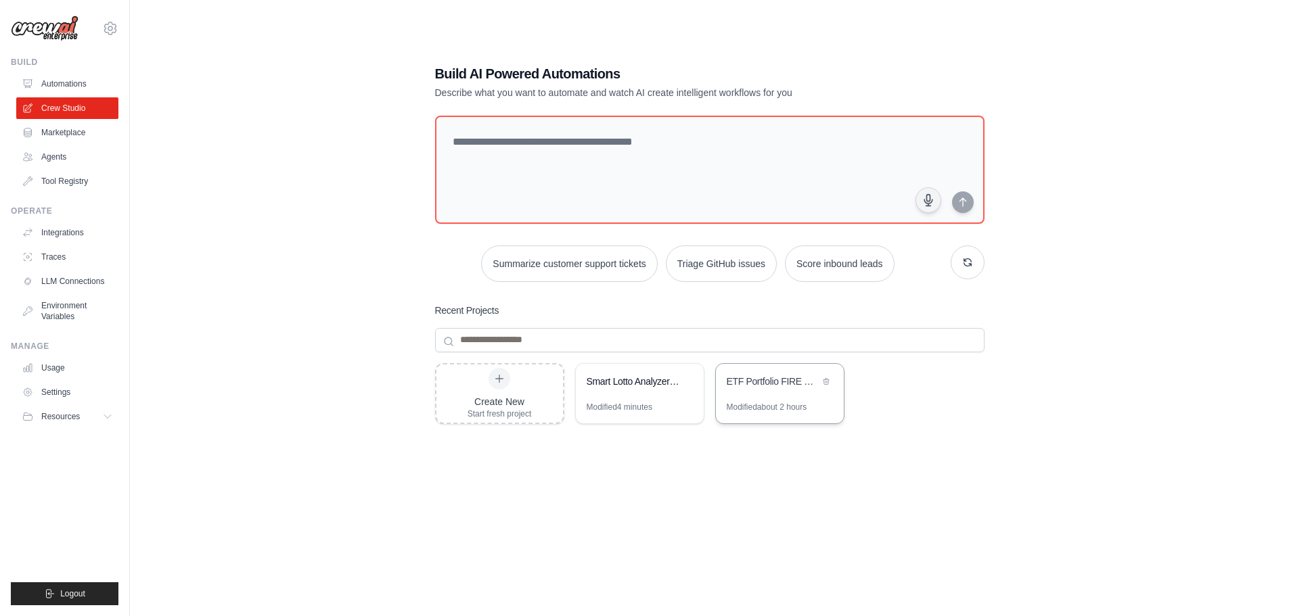
click at [764, 400] on div "ETF Portfolio FIRE Strategy Automation" at bounding box center [780, 383] width 128 height 38
click at [624, 392] on div "Smart Lotto Analyzer v2.0 - Real Data Powered" at bounding box center [640, 383] width 128 height 38
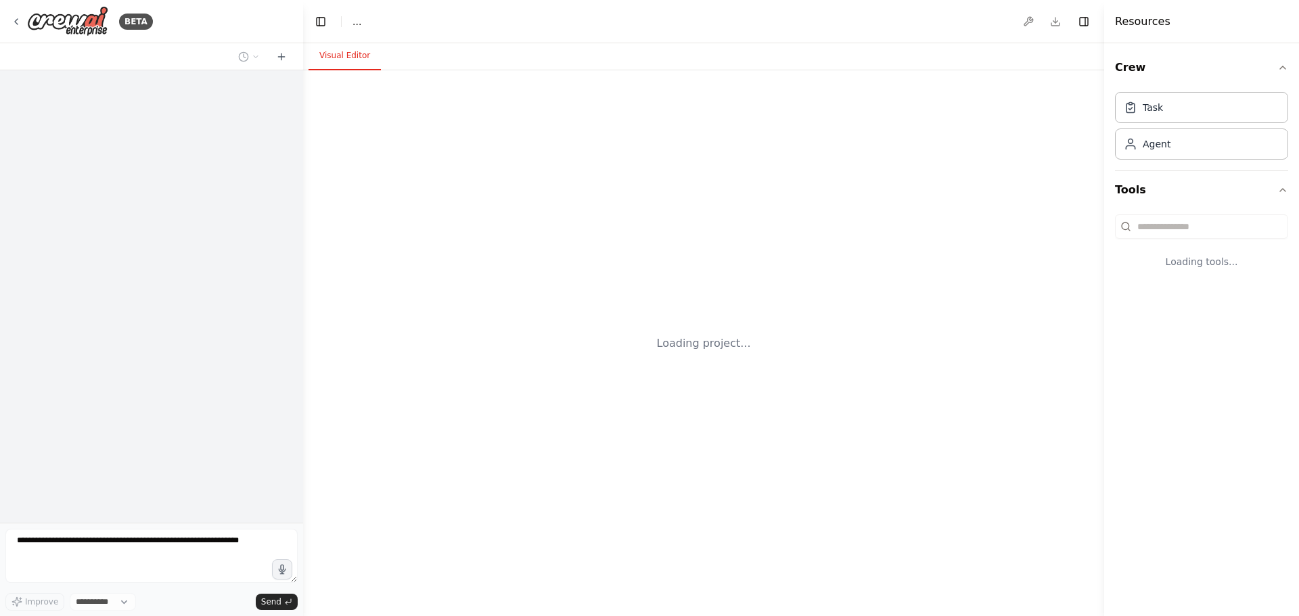
select select "****"
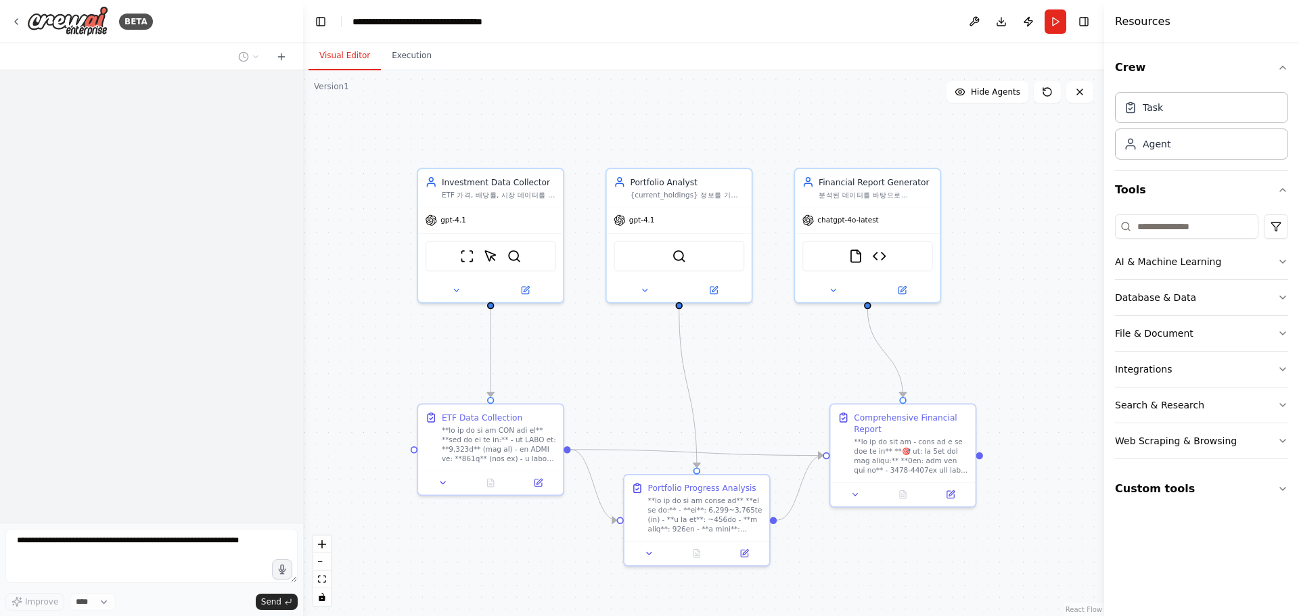
click at [716, 359] on div ".deletable-edge-delete-btn { width: 20px; height: 20px; border: 0px solid #ffff…" at bounding box center [703, 343] width 801 height 546
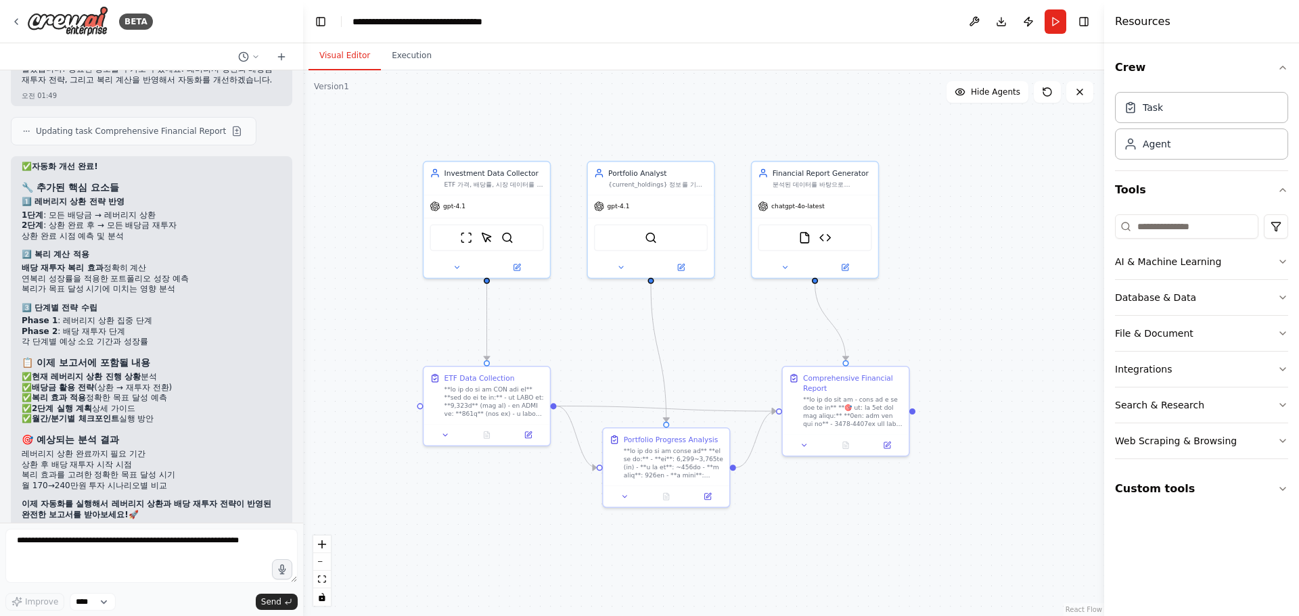
scroll to position [26963, 0]
click at [82, 25] on img at bounding box center [67, 21] width 81 height 30
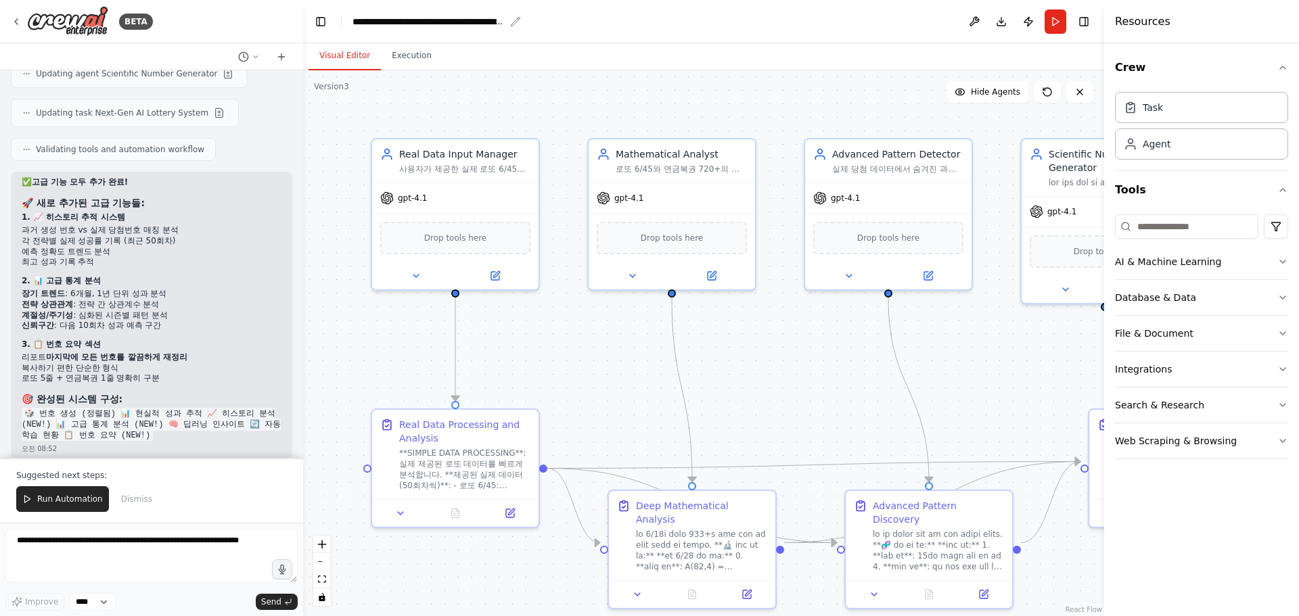
click at [513, 22] on icon "breadcrumb" at bounding box center [515, 21] width 11 height 11
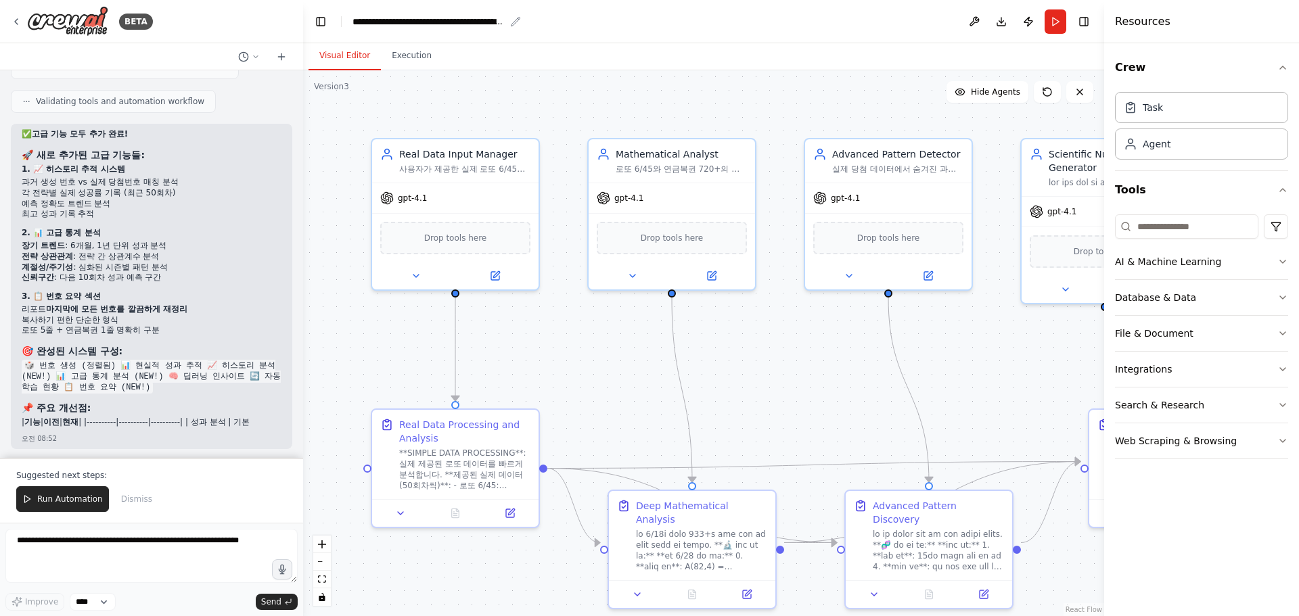
click at [466, 21] on div "**********" at bounding box center [428, 22] width 152 height 14
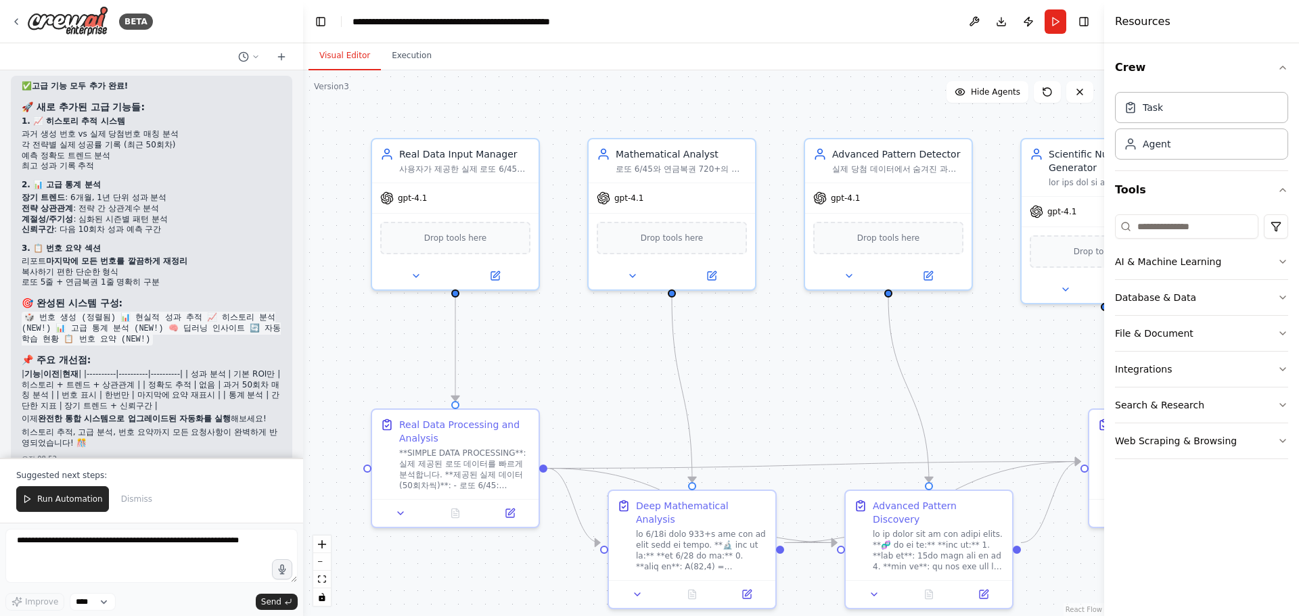
scroll to position [23030, 0]
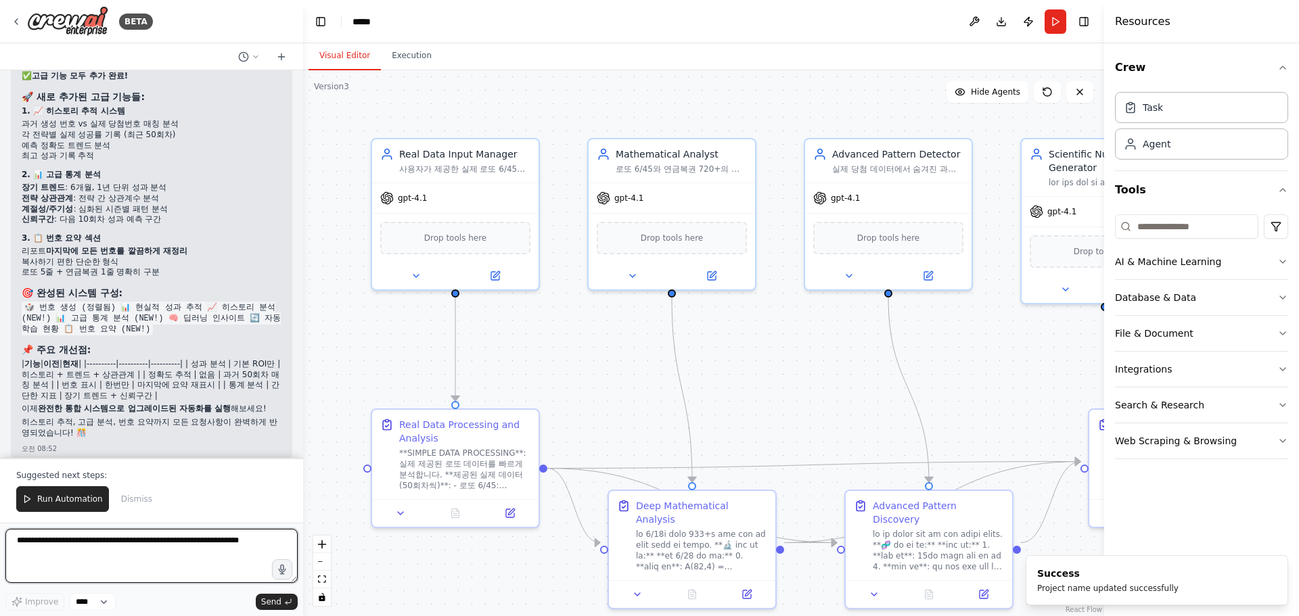
click at [101, 545] on textarea at bounding box center [151, 556] width 292 height 54
click at [77, 505] on span "Run Automation" at bounding box center [70, 499] width 66 height 11
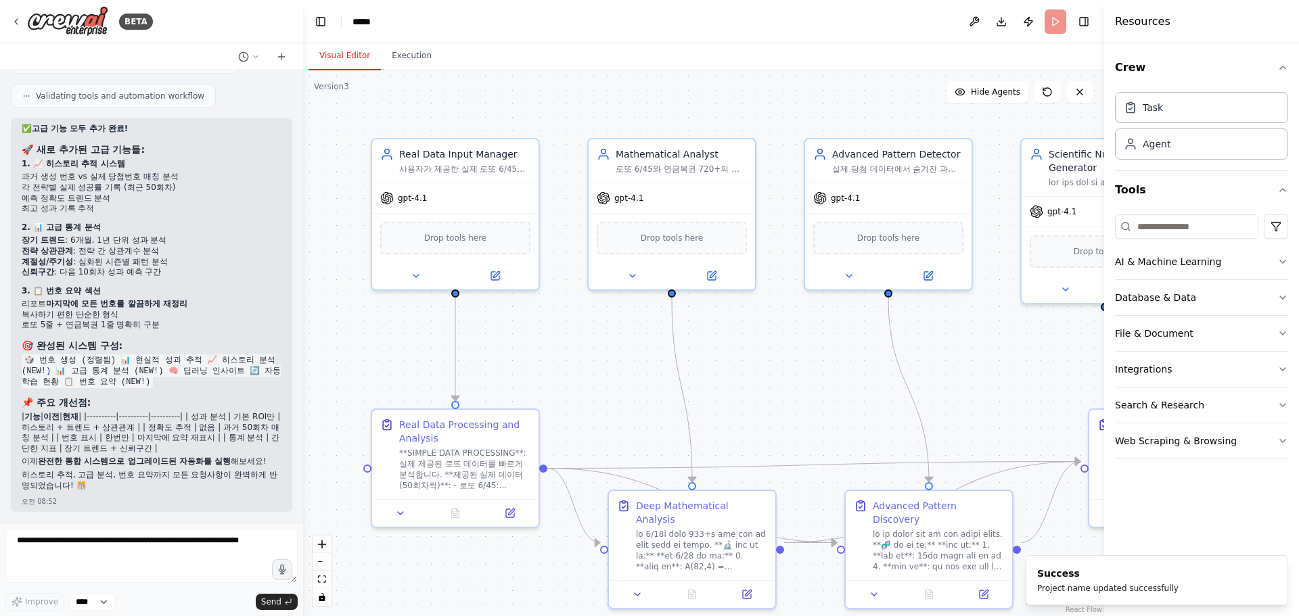
scroll to position [22965, 0]
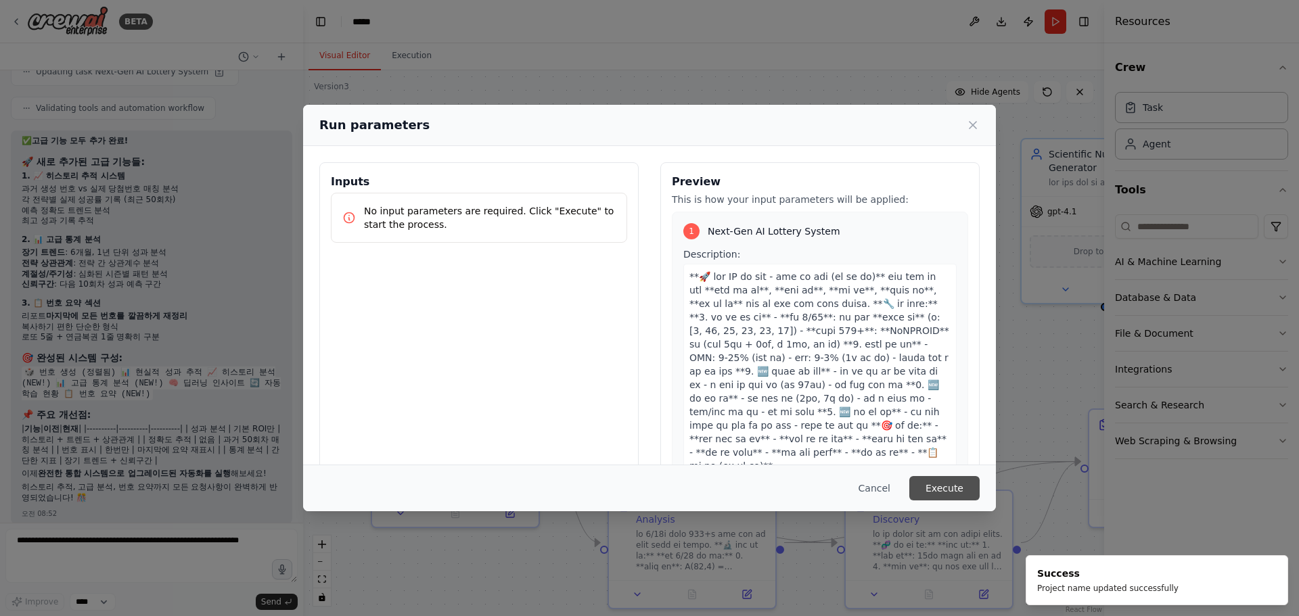
click at [938, 484] on button "Execute" at bounding box center [944, 488] width 70 height 24
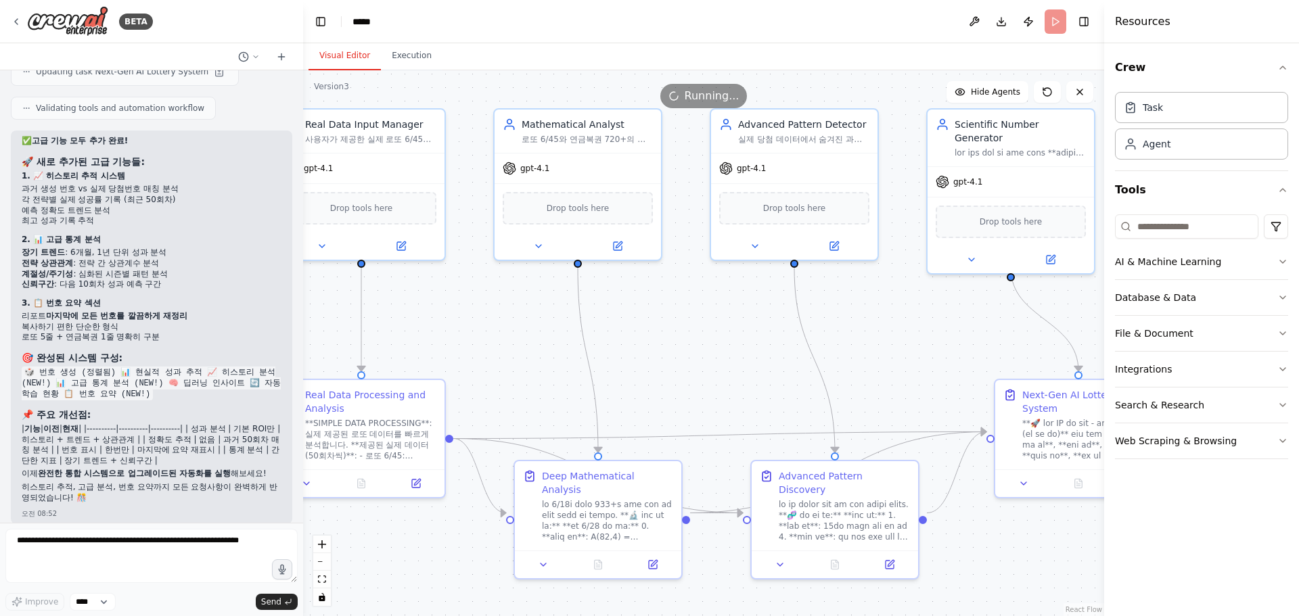
drag, startPoint x: 804, startPoint y: 381, endPoint x: 716, endPoint y: 359, distance: 90.6
click at [716, 359] on div ".deletable-edge-delete-btn { width: 20px; height: 20px; border: 0px solid #ffff…" at bounding box center [703, 343] width 801 height 546
click at [1059, 26] on button "Run" at bounding box center [1055, 21] width 22 height 24
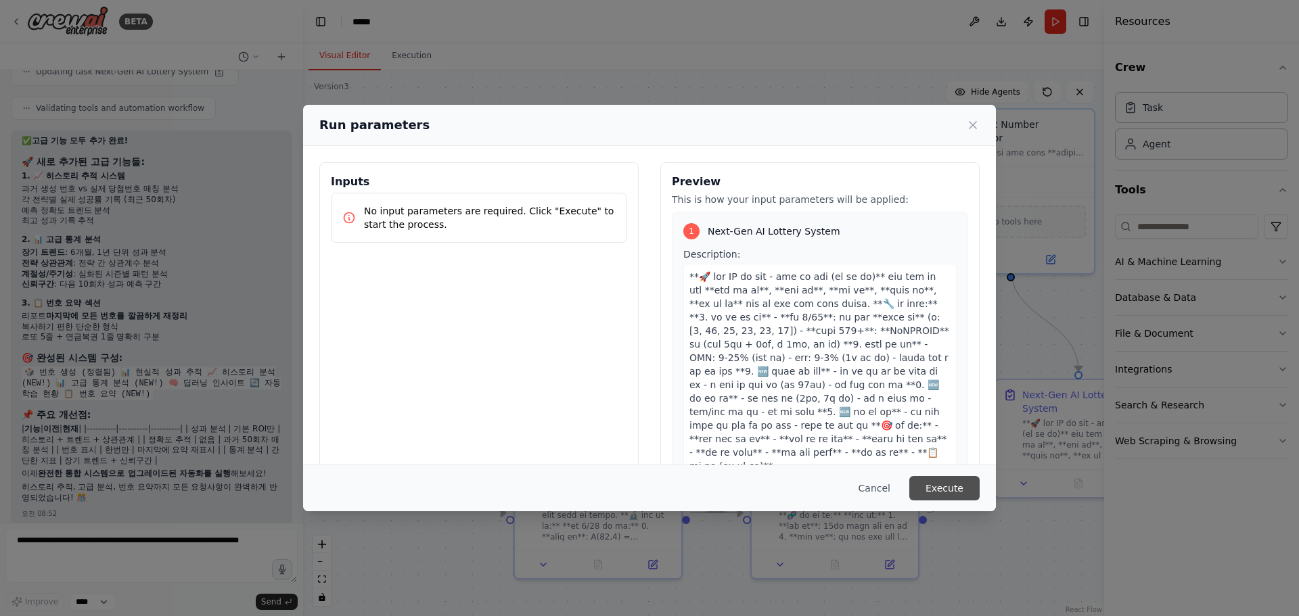
click at [947, 480] on button "Execute" at bounding box center [944, 488] width 70 height 24
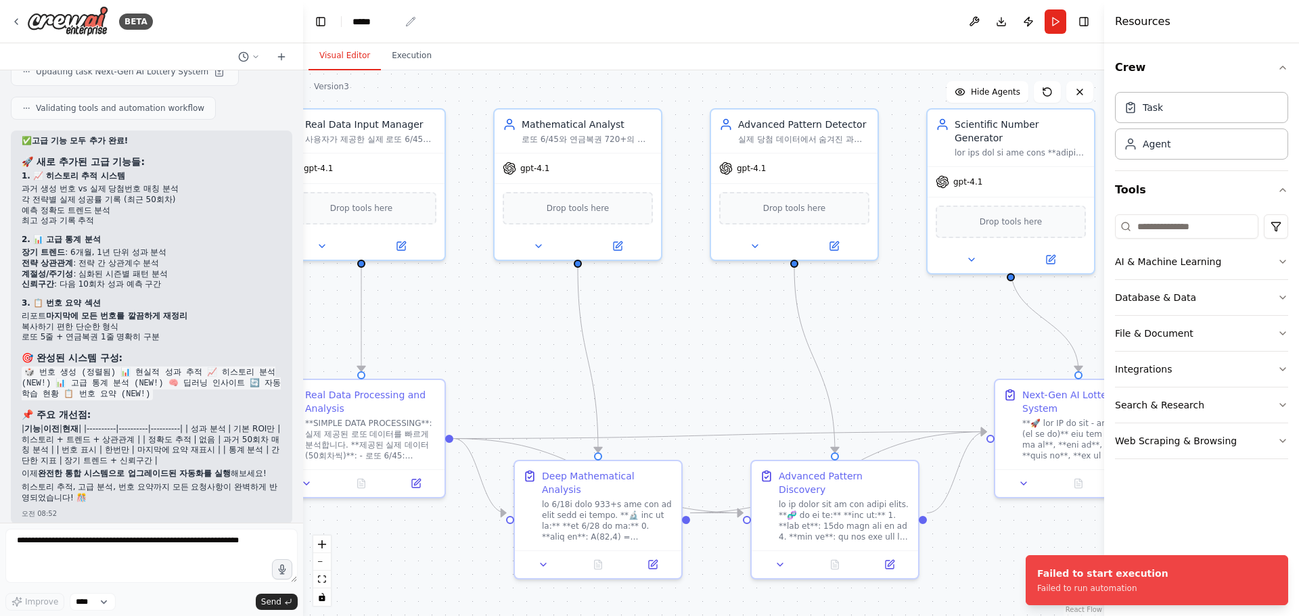
click at [386, 16] on div "*****" at bounding box center [375, 22] width 47 height 14
drag, startPoint x: 396, startPoint y: 22, endPoint x: 321, endPoint y: 31, distance: 75.6
click at [321, 31] on header "Toggle Left Sidebar Studio ***** Download Publish Run Toggle Right Sidebar" at bounding box center [703, 21] width 801 height 43
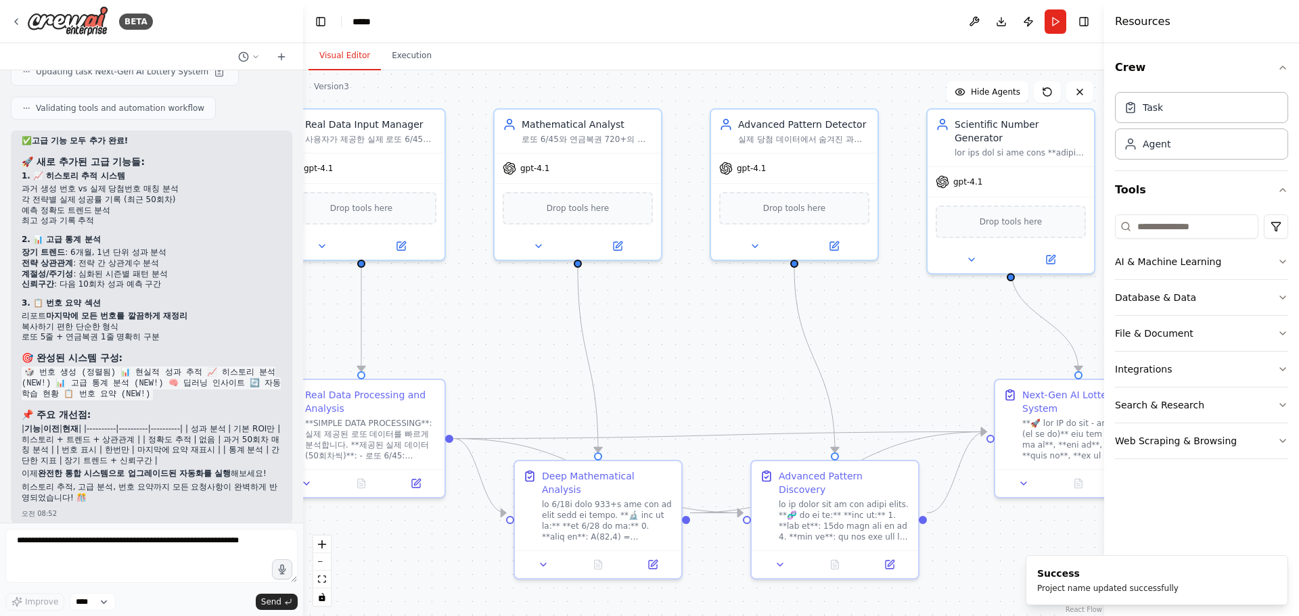
click at [899, 88] on div ".deletable-edge-delete-btn { width: 20px; height: 20px; border: 0px solid #ffff…" at bounding box center [703, 343] width 801 height 546
click at [1052, 20] on button "Run" at bounding box center [1055, 21] width 22 height 24
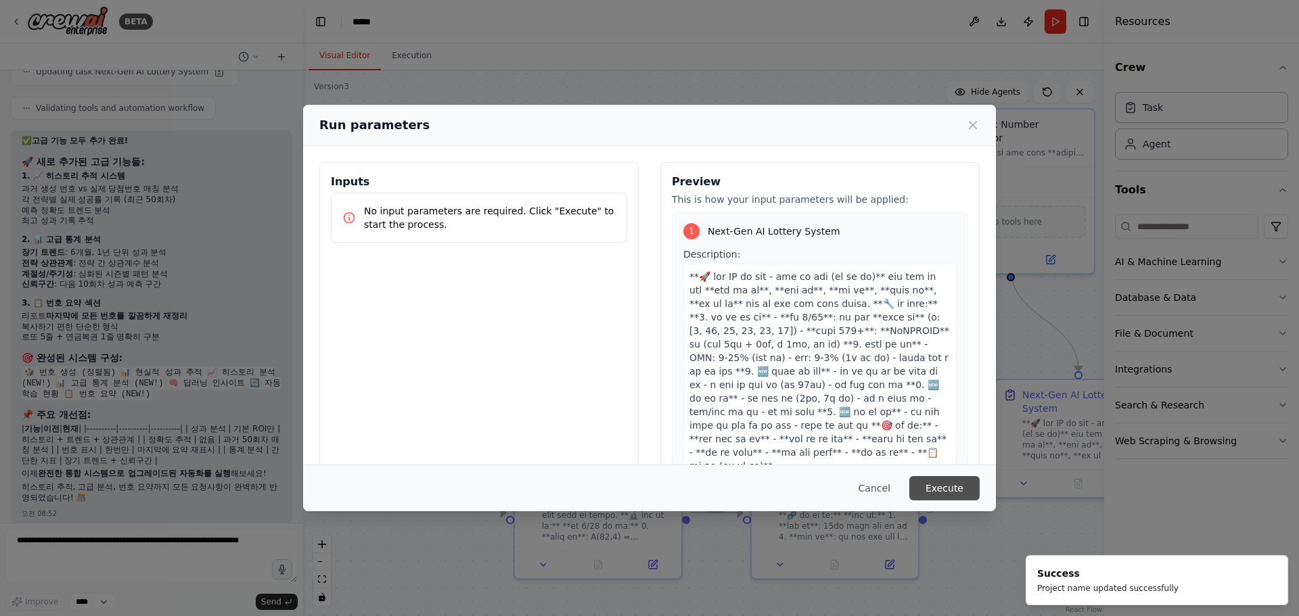
click at [937, 489] on button "Execute" at bounding box center [944, 488] width 70 height 24
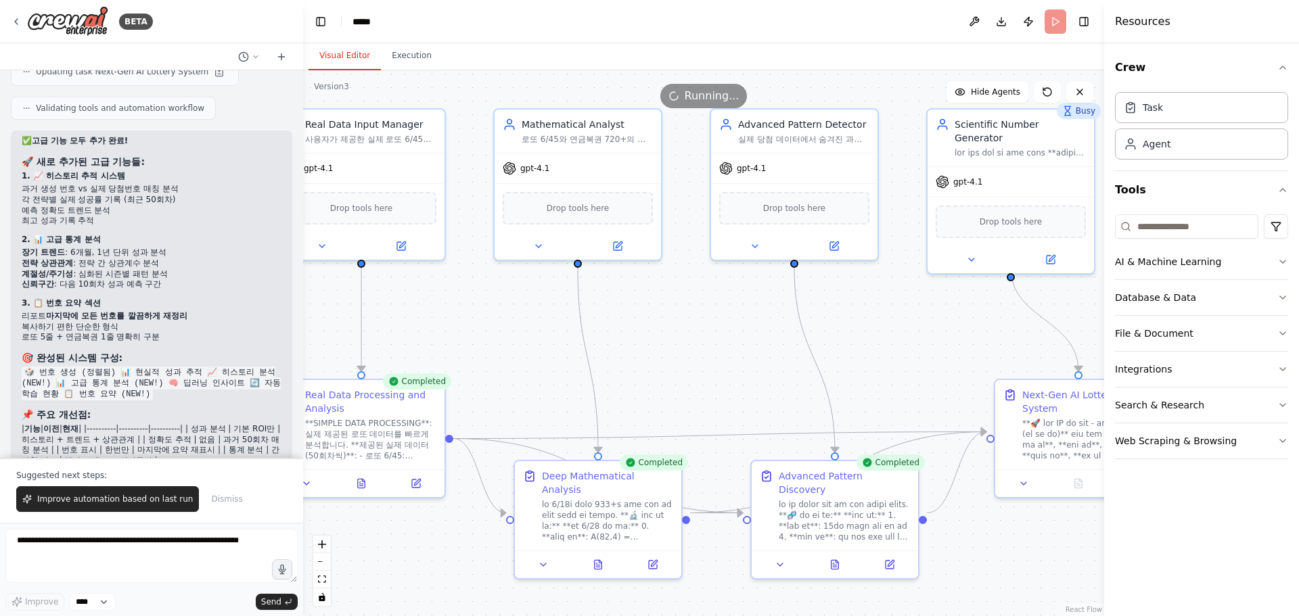
scroll to position [23030, 0]
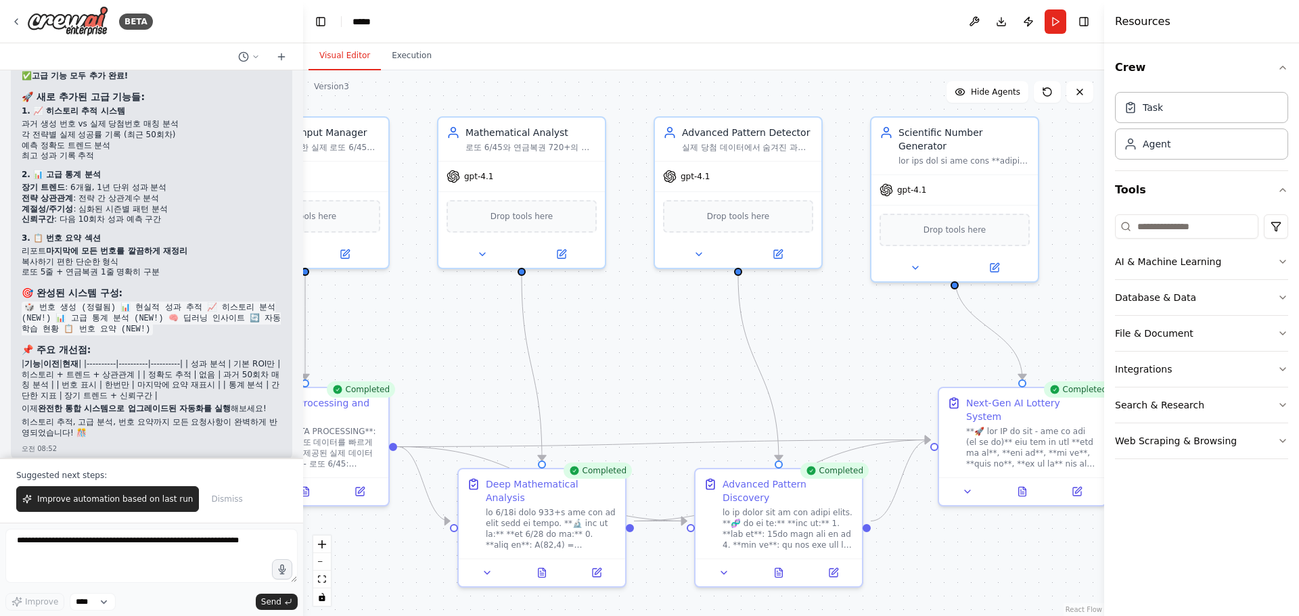
drag, startPoint x: 867, startPoint y: 379, endPoint x: 735, endPoint y: 387, distance: 131.4
click at [733, 386] on div ".deletable-edge-delete-btn { width: 20px; height: 20px; border: 0px solid #ffff…" at bounding box center [703, 343] width 801 height 546
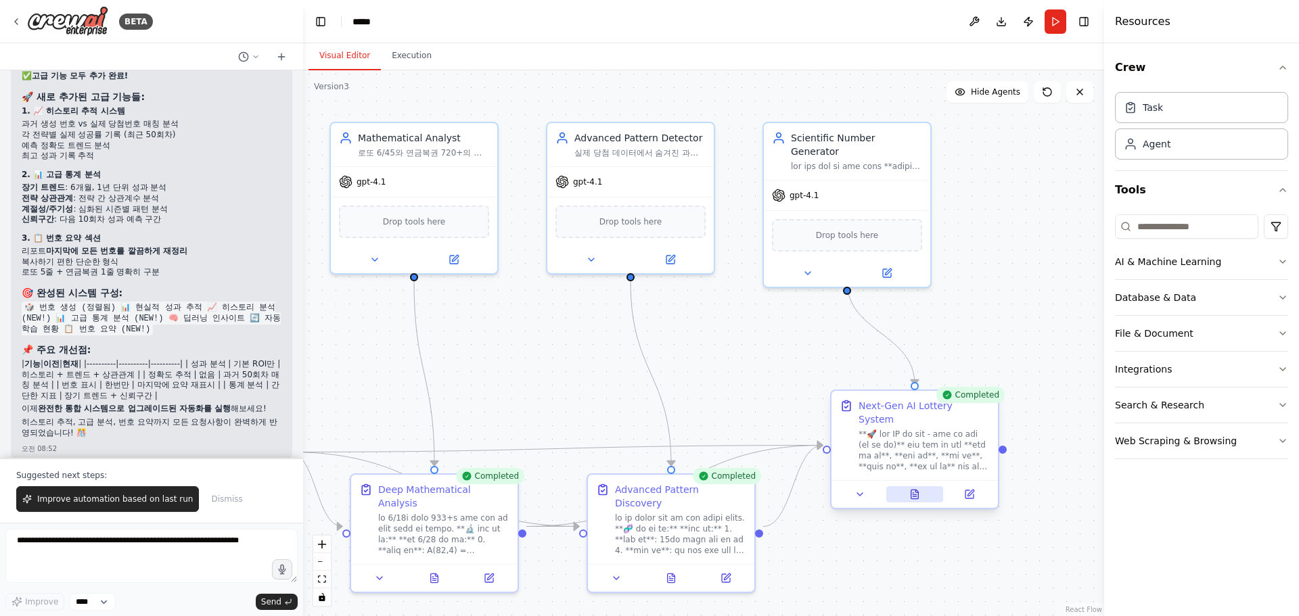
click at [916, 490] on icon at bounding box center [914, 494] width 7 height 9
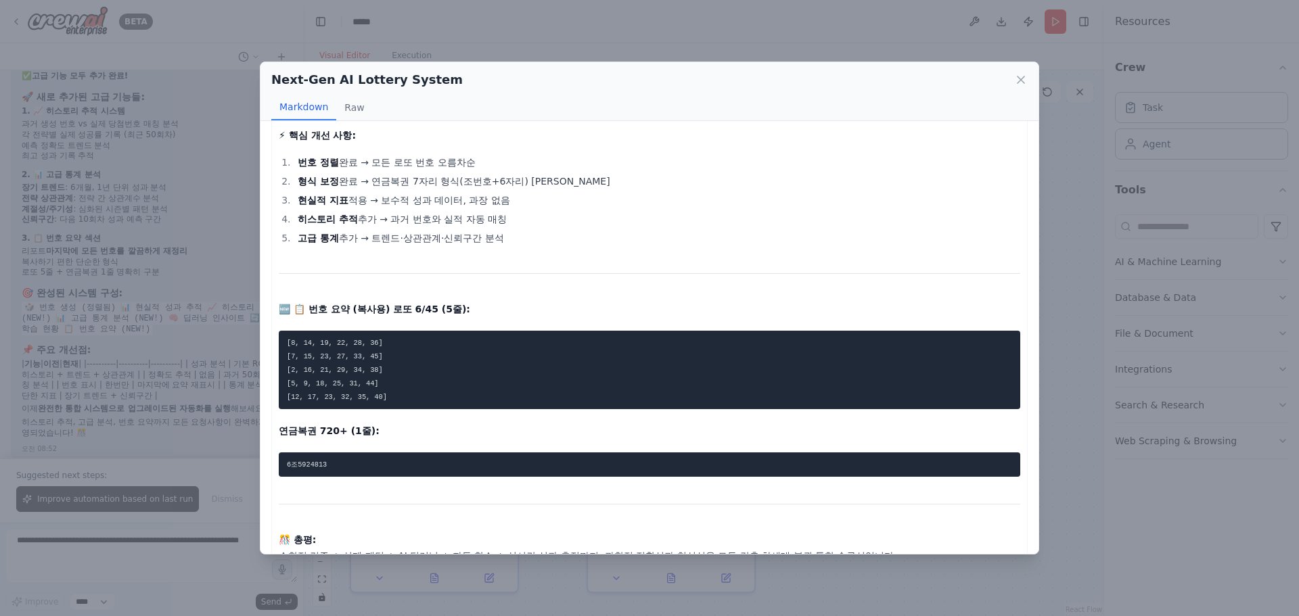
scroll to position [1218, 0]
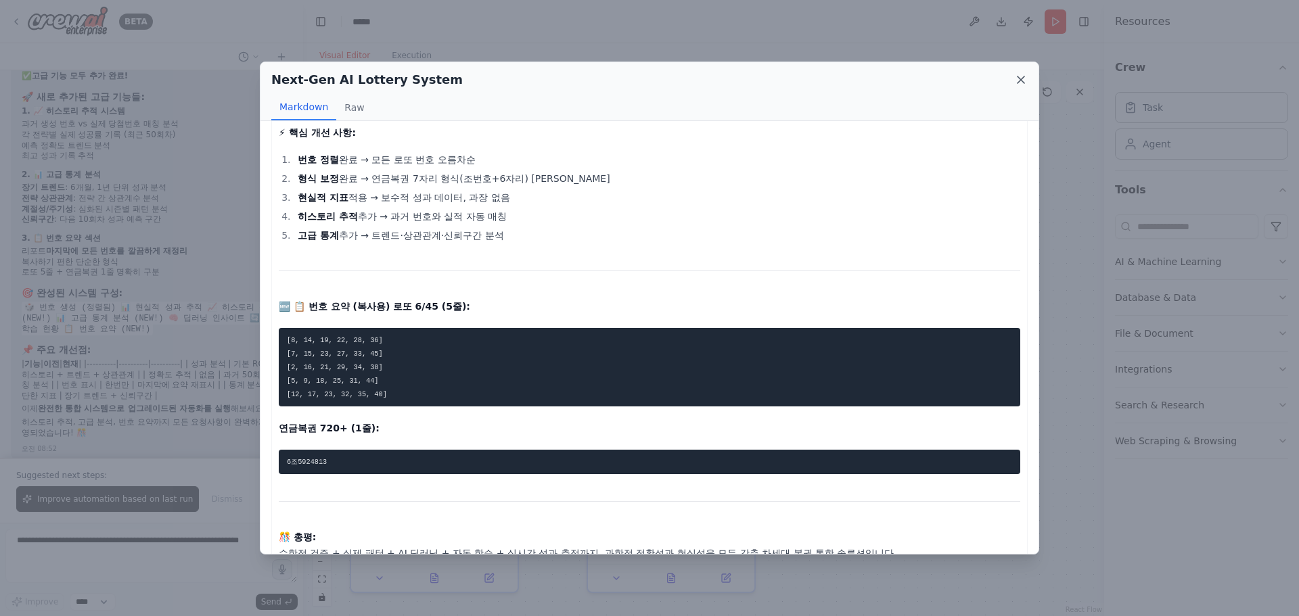
click at [1020, 80] on icon at bounding box center [1020, 79] width 7 height 7
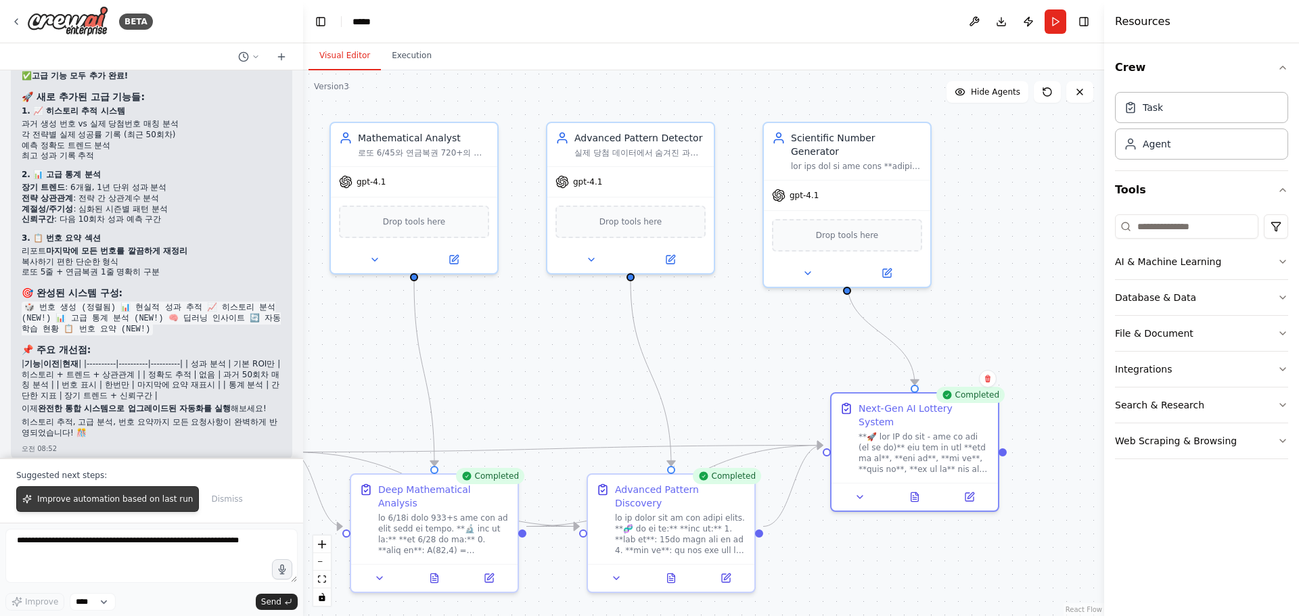
click at [122, 503] on span "Improve automation based on last run" at bounding box center [115, 499] width 156 height 11
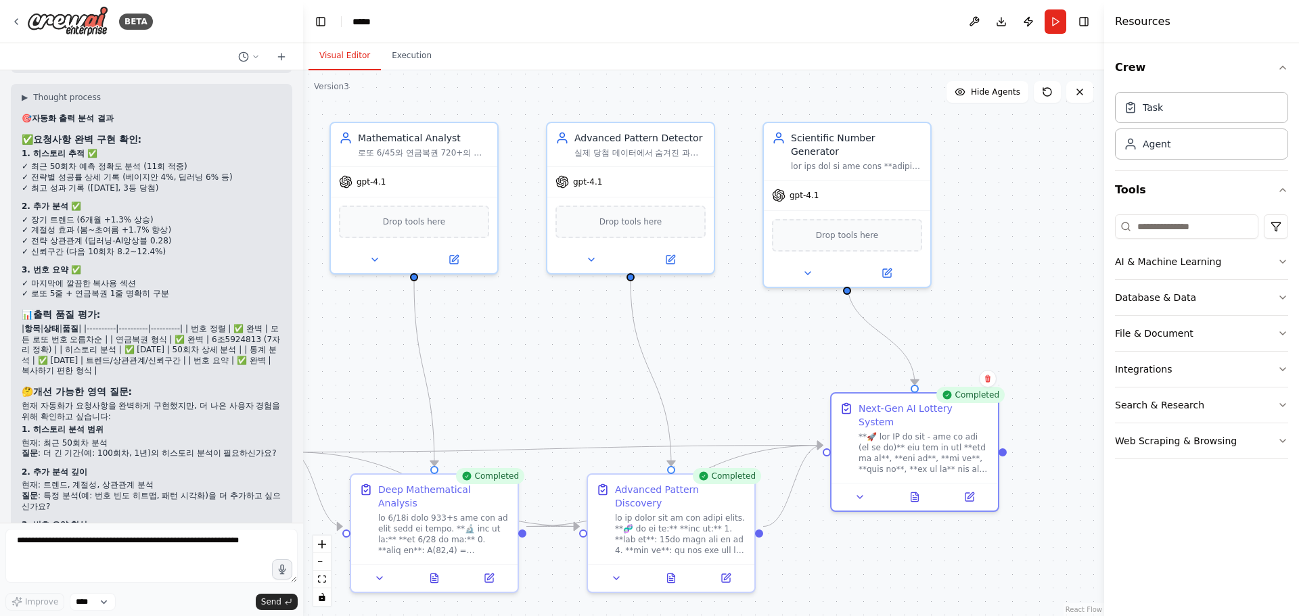
scroll to position [23350, 0]
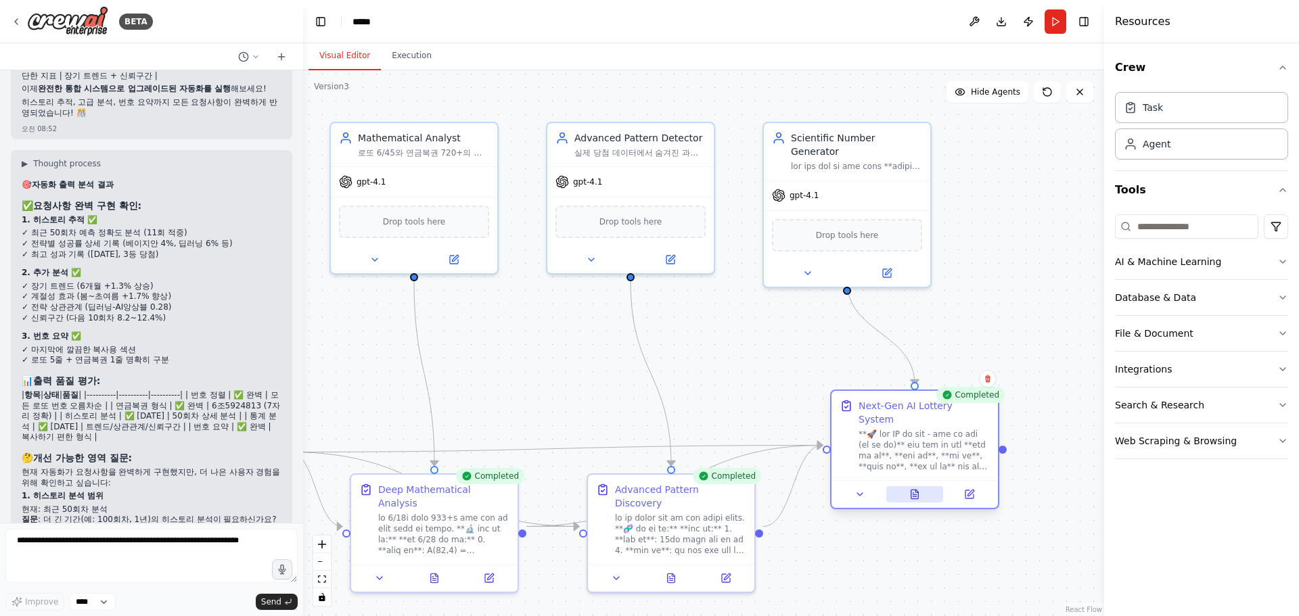
click at [919, 486] on button at bounding box center [914, 494] width 57 height 16
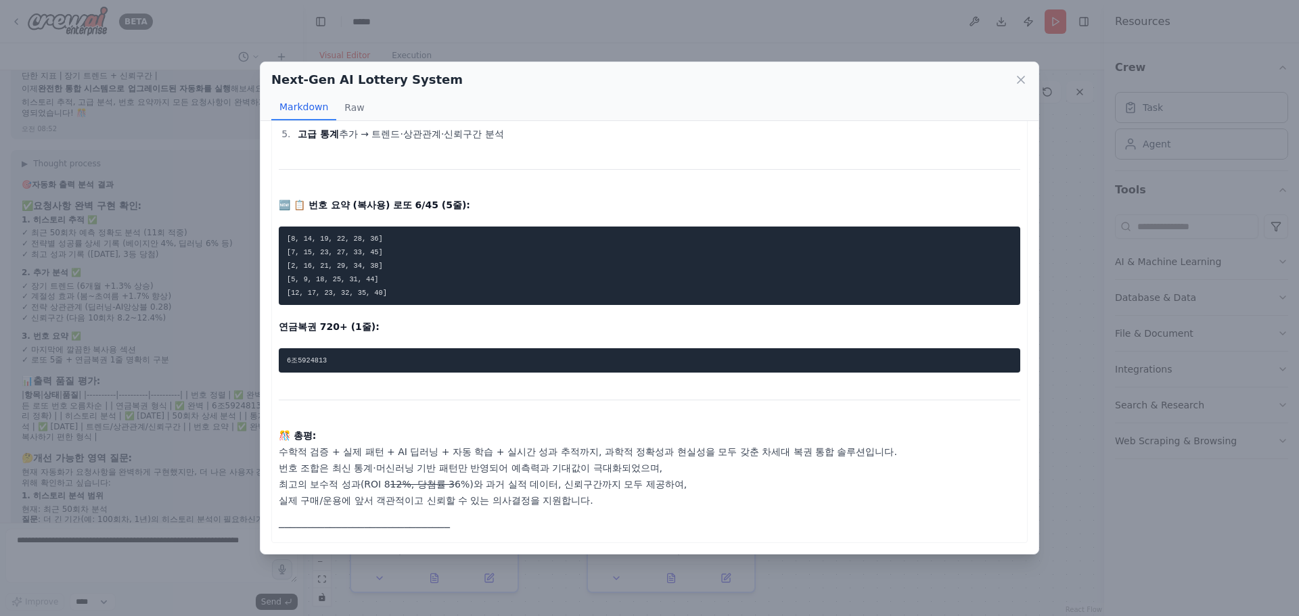
scroll to position [1337, 0]
click at [1021, 80] on icon at bounding box center [1020, 79] width 7 height 7
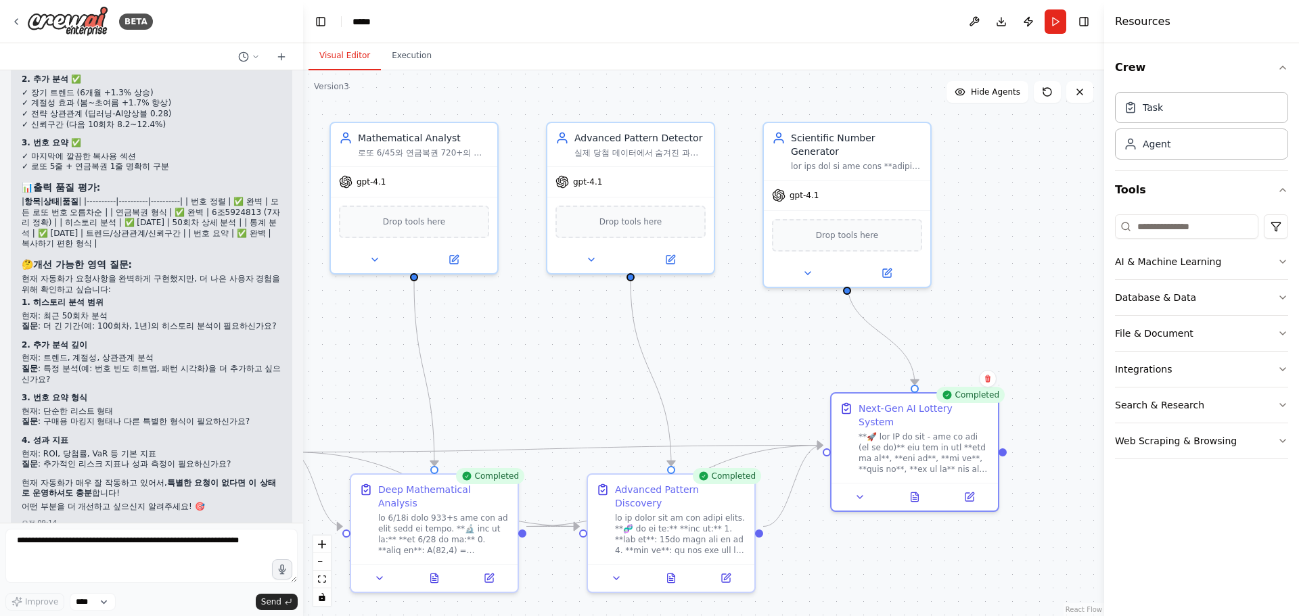
scroll to position [23553, 0]
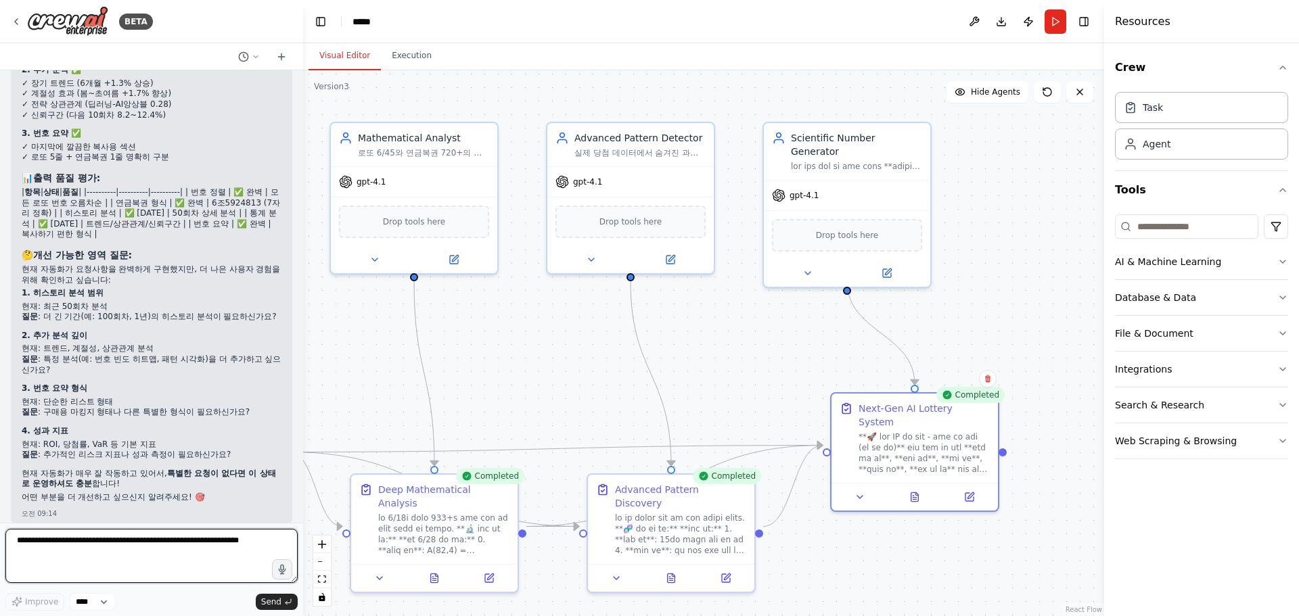
click at [168, 548] on textarea at bounding box center [151, 556] width 292 height 54
type textarea "*"
type textarea "**********"
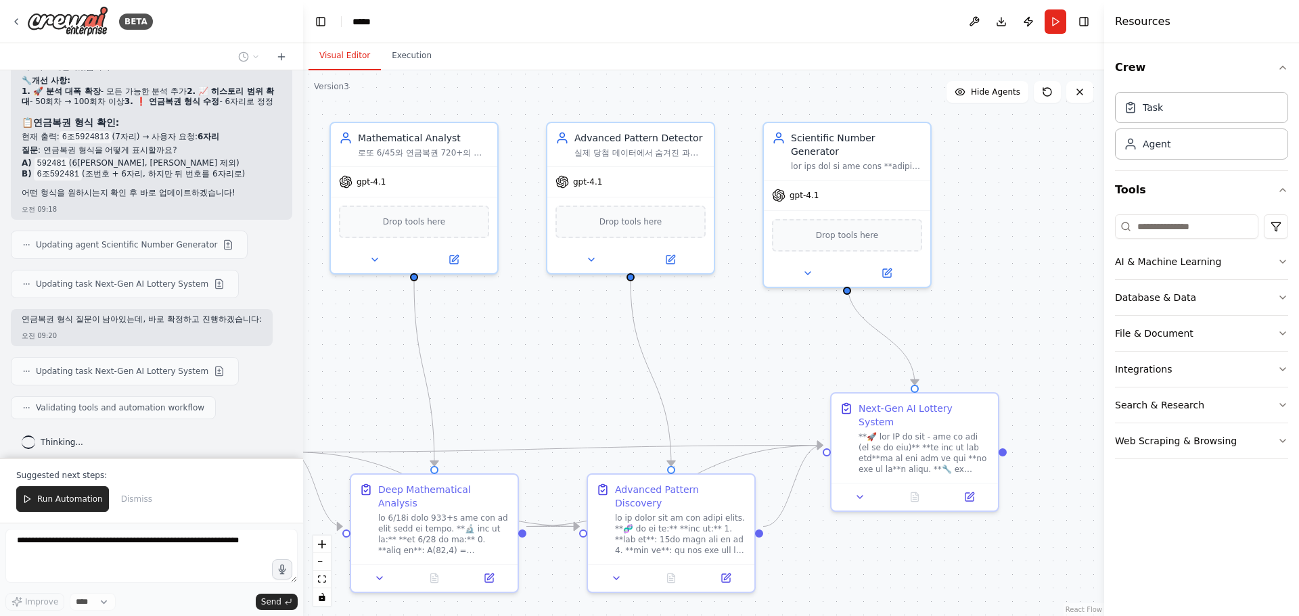
scroll to position [24130, 0]
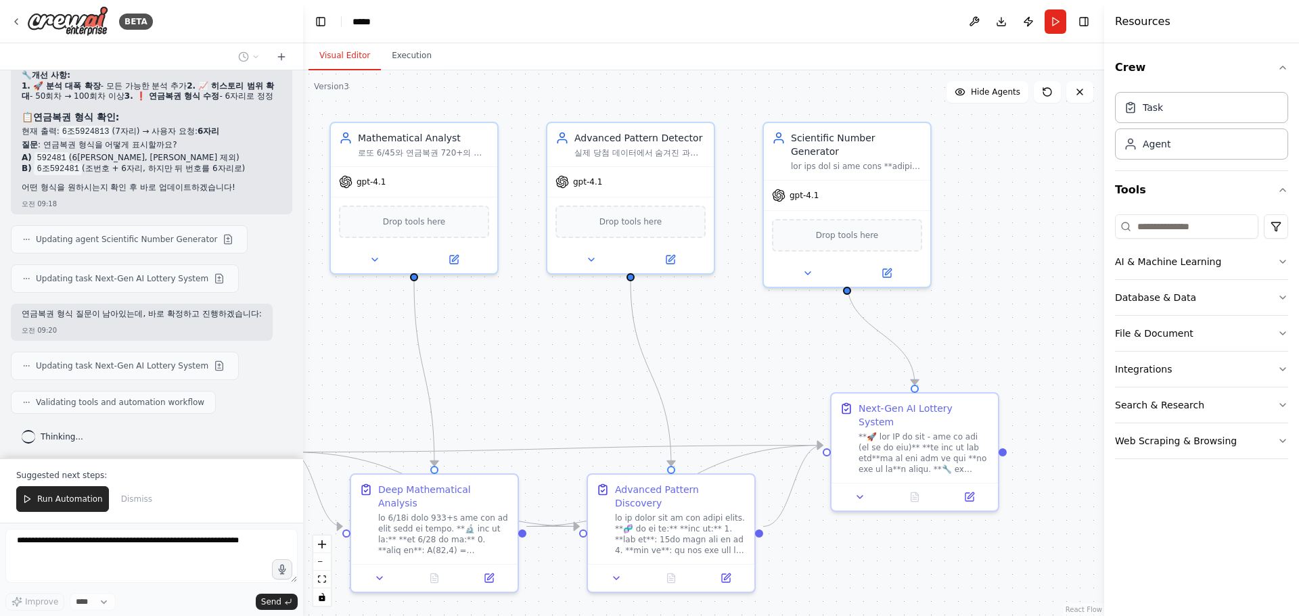
drag, startPoint x: 103, startPoint y: 181, endPoint x: 205, endPoint y: 125, distance: 116.2
click at [205, 126] on strong "6자리" at bounding box center [209, 130] width 22 height 9
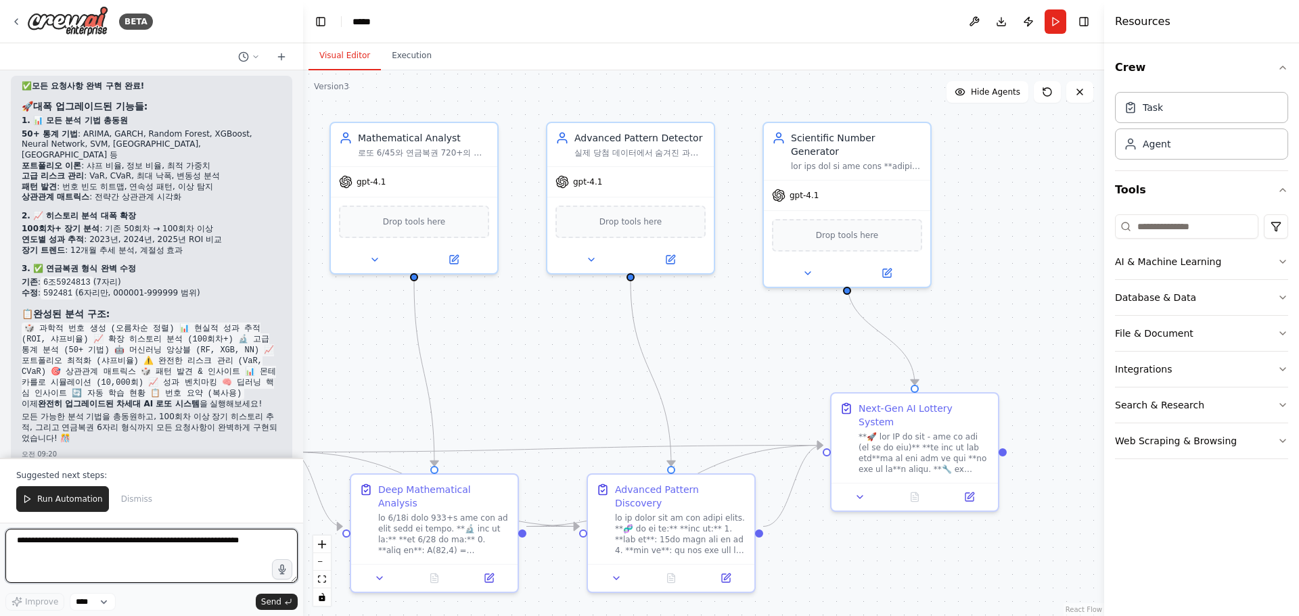
scroll to position [24484, 0]
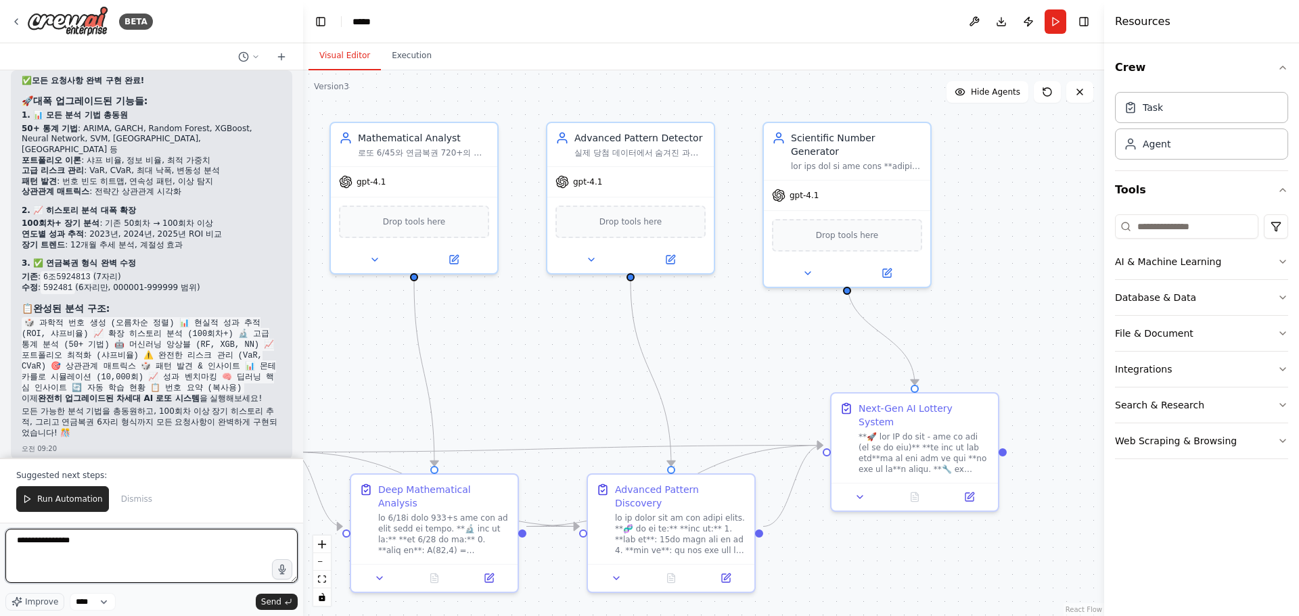
type textarea "**********"
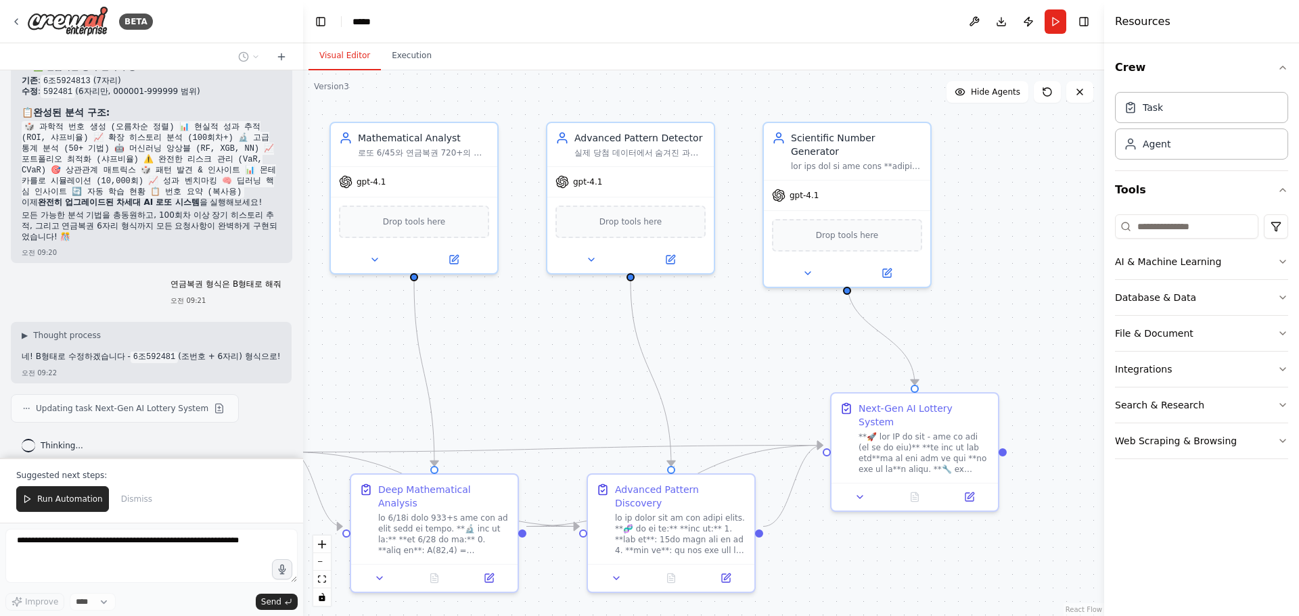
scroll to position [24690, 0]
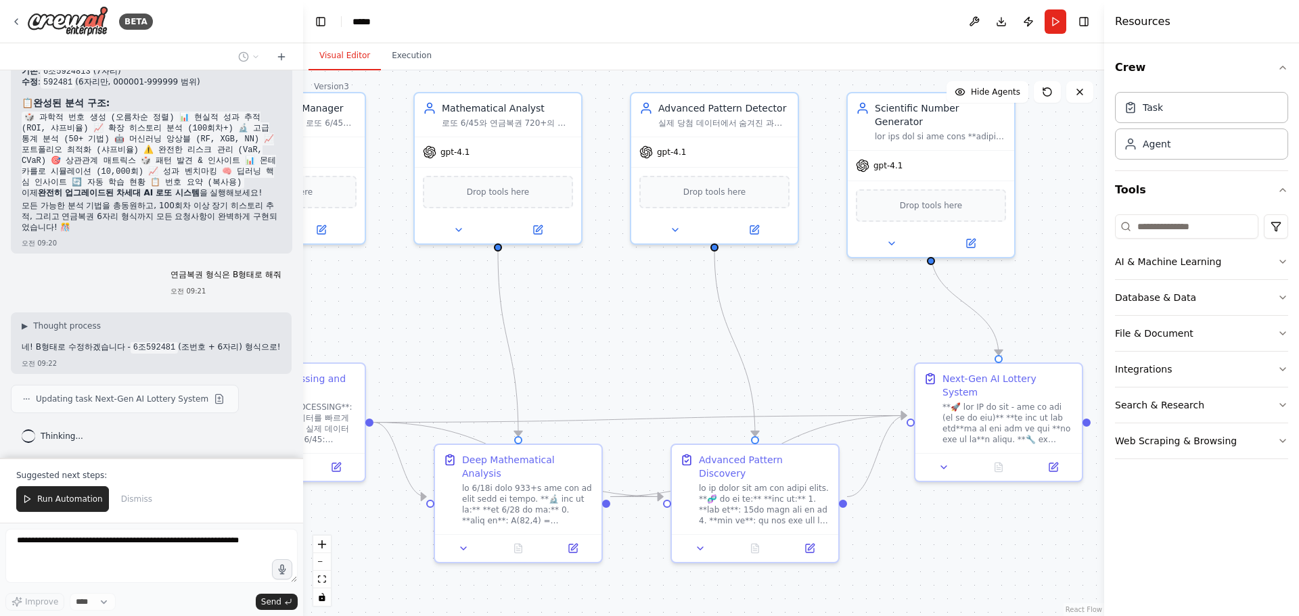
drag, startPoint x: 532, startPoint y: 386, endPoint x: 663, endPoint y: 348, distance: 136.4
click at [663, 348] on div ".deletable-edge-delete-btn { width: 20px; height: 20px; border: 0px solid #ffff…" at bounding box center [703, 343] width 801 height 546
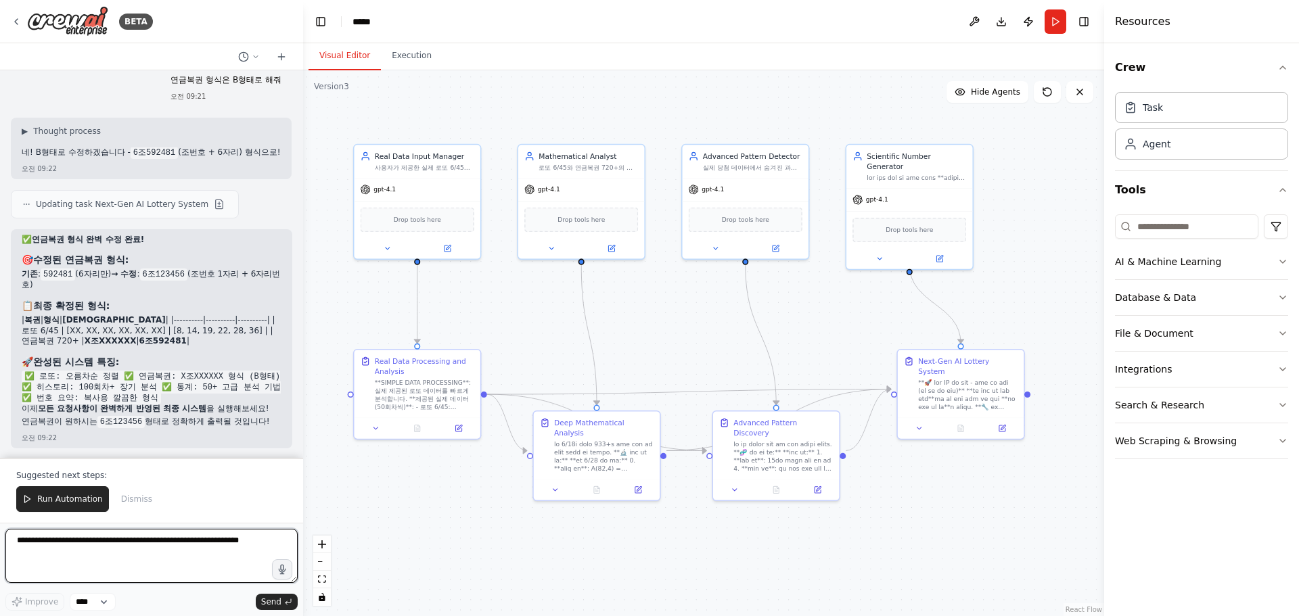
scroll to position [24895, 0]
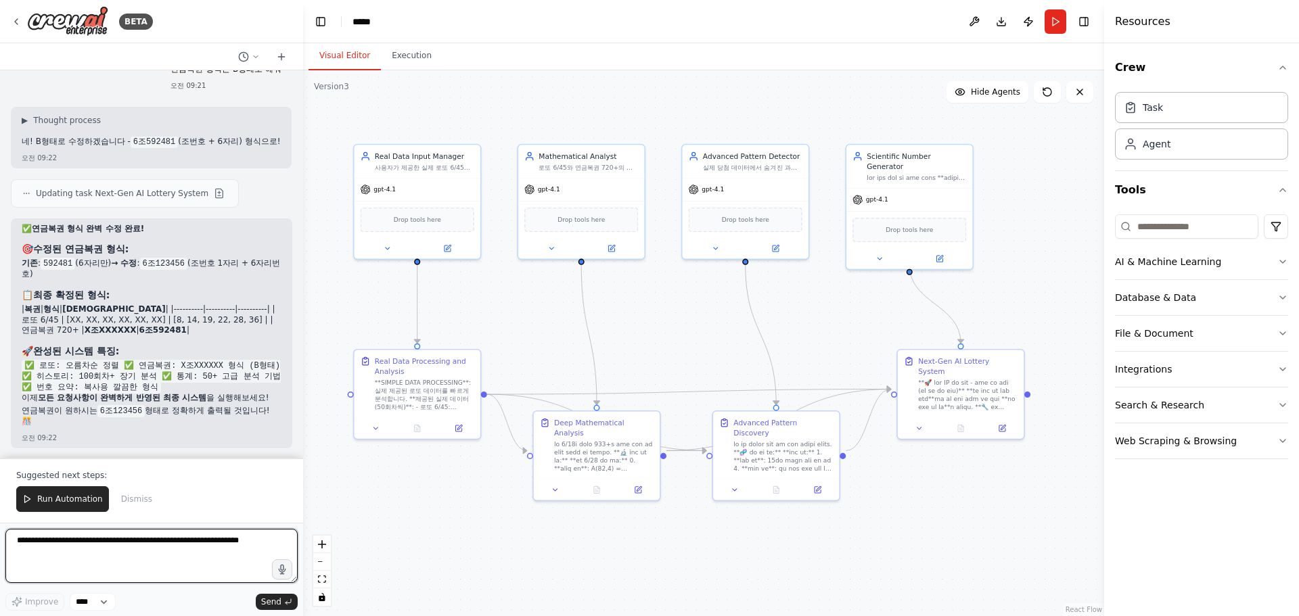
click at [158, 561] on textarea at bounding box center [151, 556] width 292 height 54
type textarea "**********"
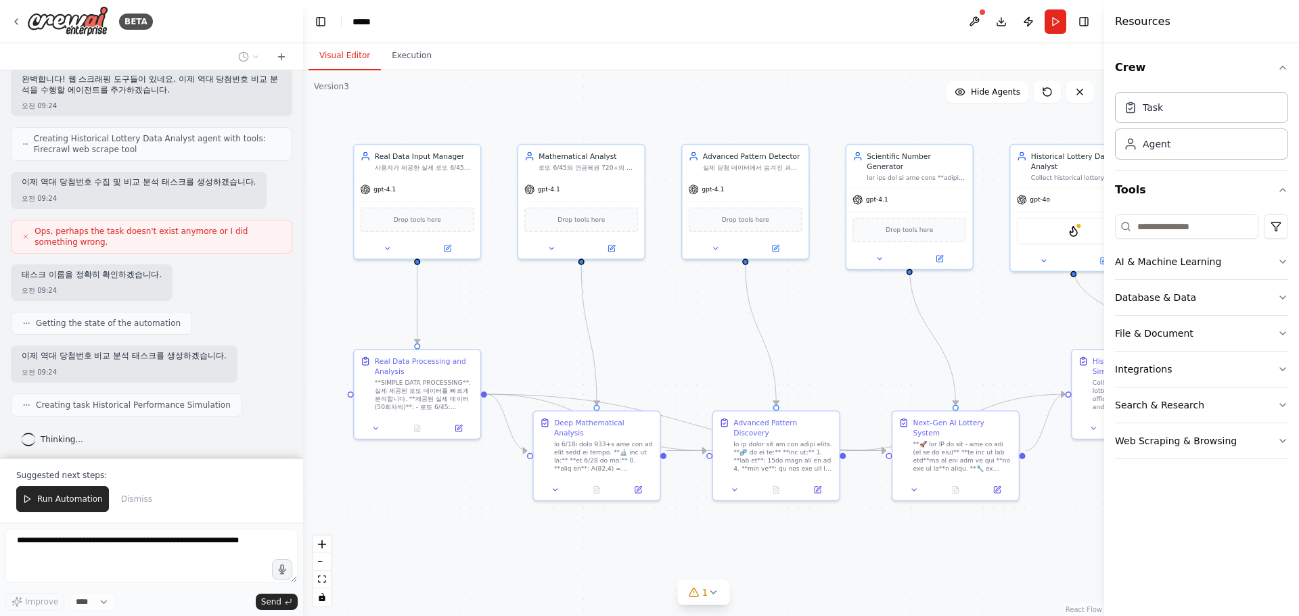
scroll to position [25786, 0]
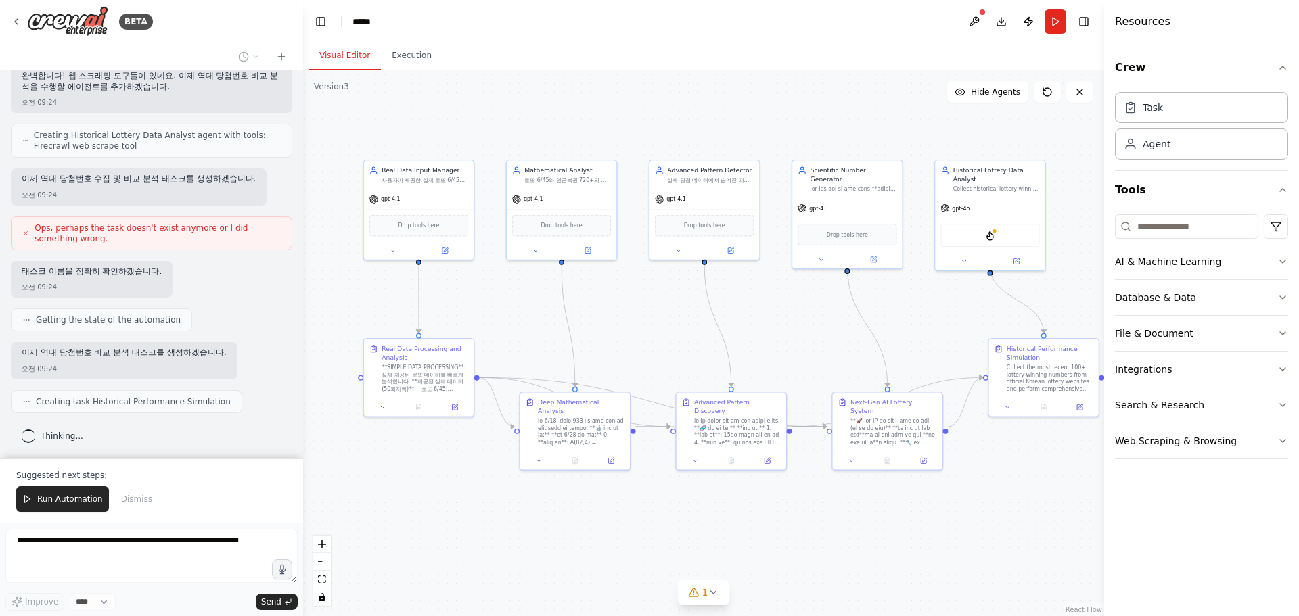
drag, startPoint x: 863, startPoint y: 329, endPoint x: 806, endPoint y: 322, distance: 57.3
click at [806, 322] on div ".deletable-edge-delete-btn { width: 20px; height: 20px; border: 0px solid #ffff…" at bounding box center [703, 343] width 801 height 546
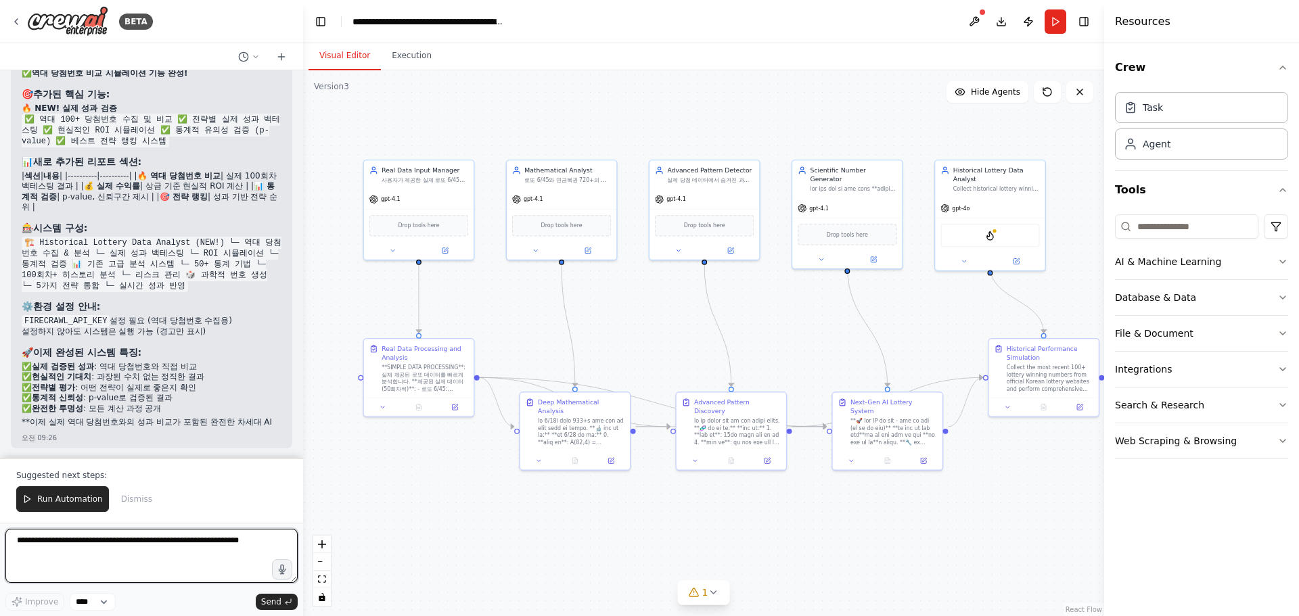
scroll to position [26429, 0]
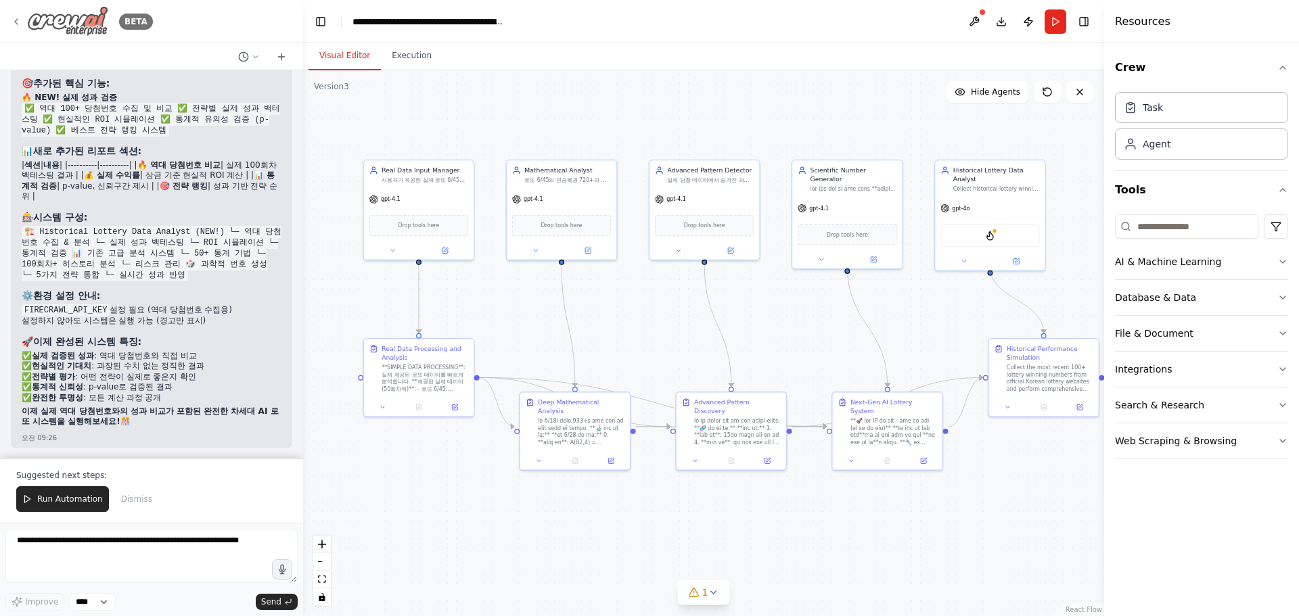
click at [95, 19] on img at bounding box center [67, 21] width 81 height 30
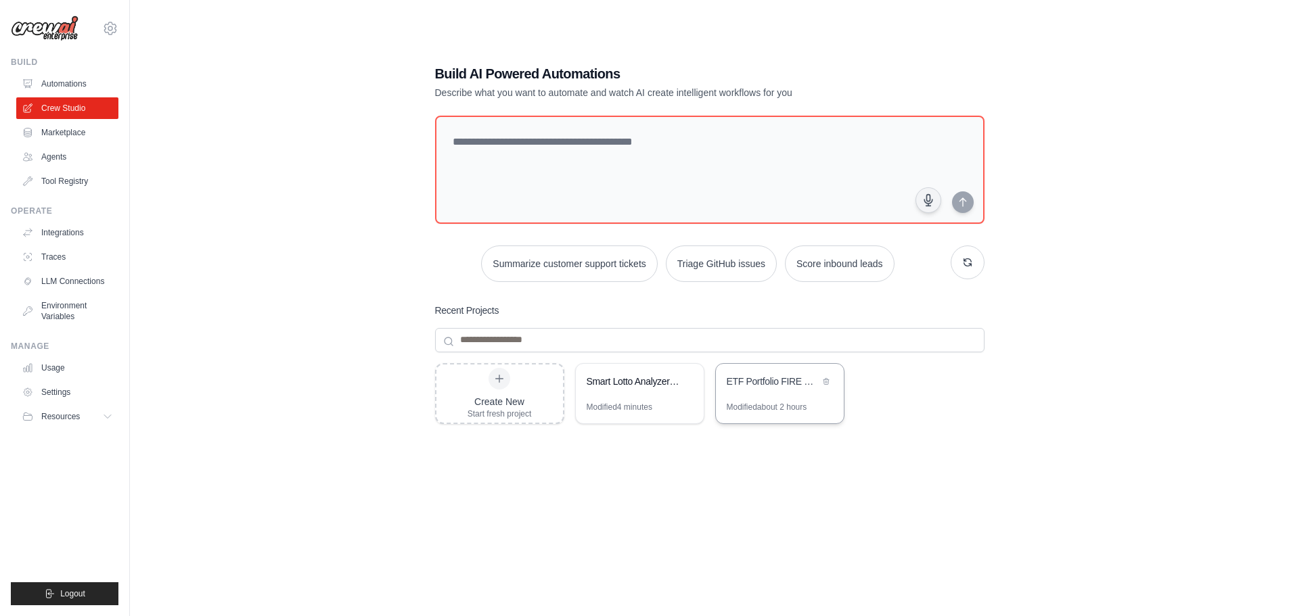
click at [775, 402] on div "Modified about 2 hours" at bounding box center [766, 407] width 80 height 11
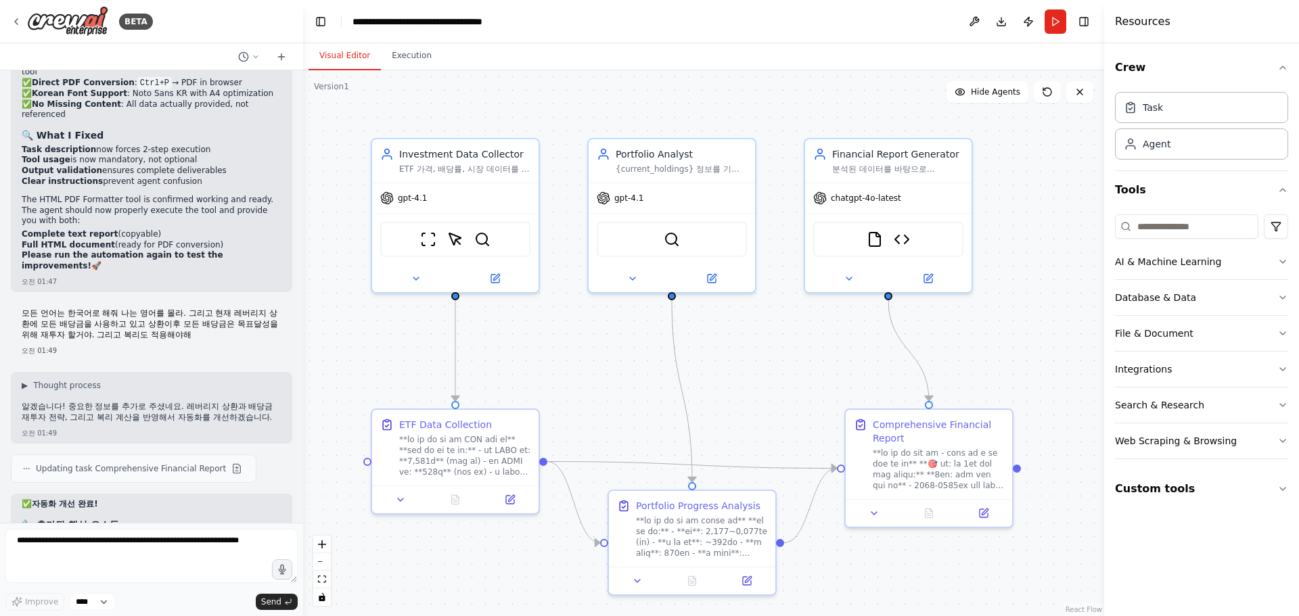
scroll to position [26963, 0]
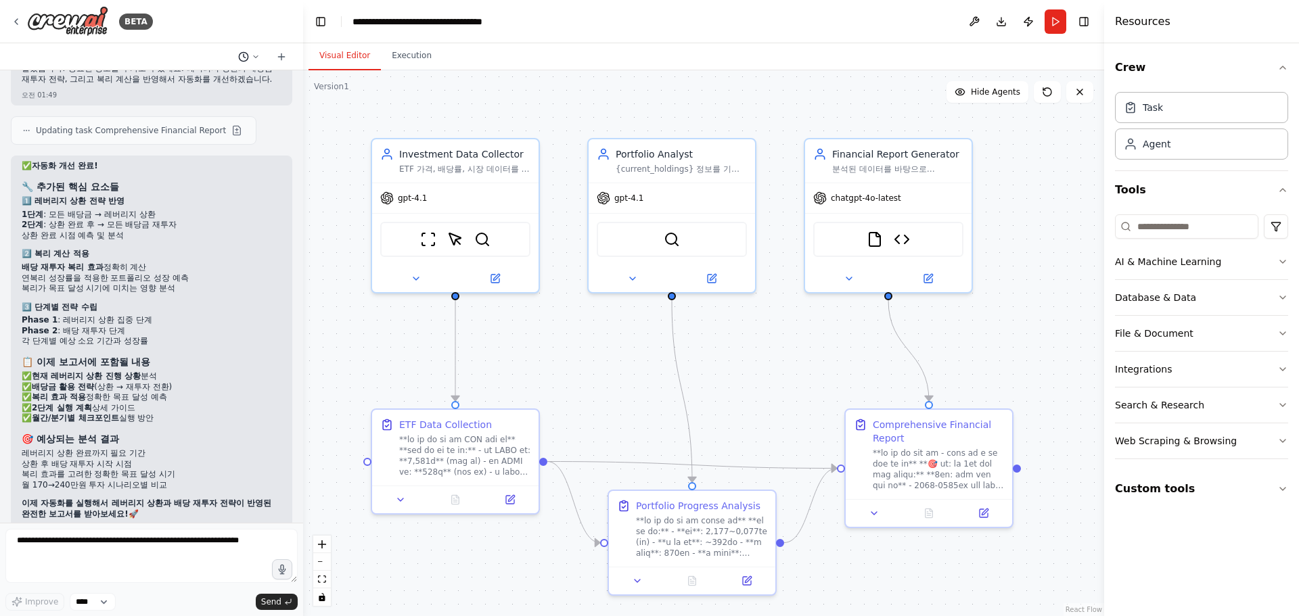
click at [258, 57] on icon at bounding box center [256, 57] width 8 height 8
click at [256, 57] on div at bounding box center [151, 308] width 303 height 616
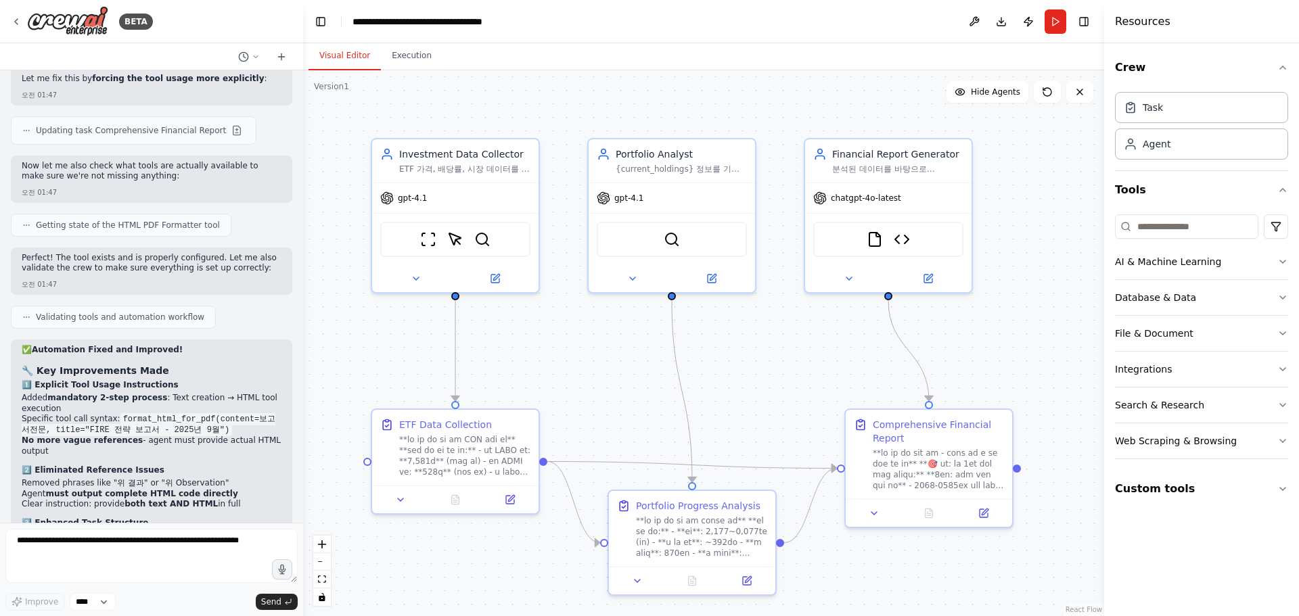
scroll to position [26147, 0]
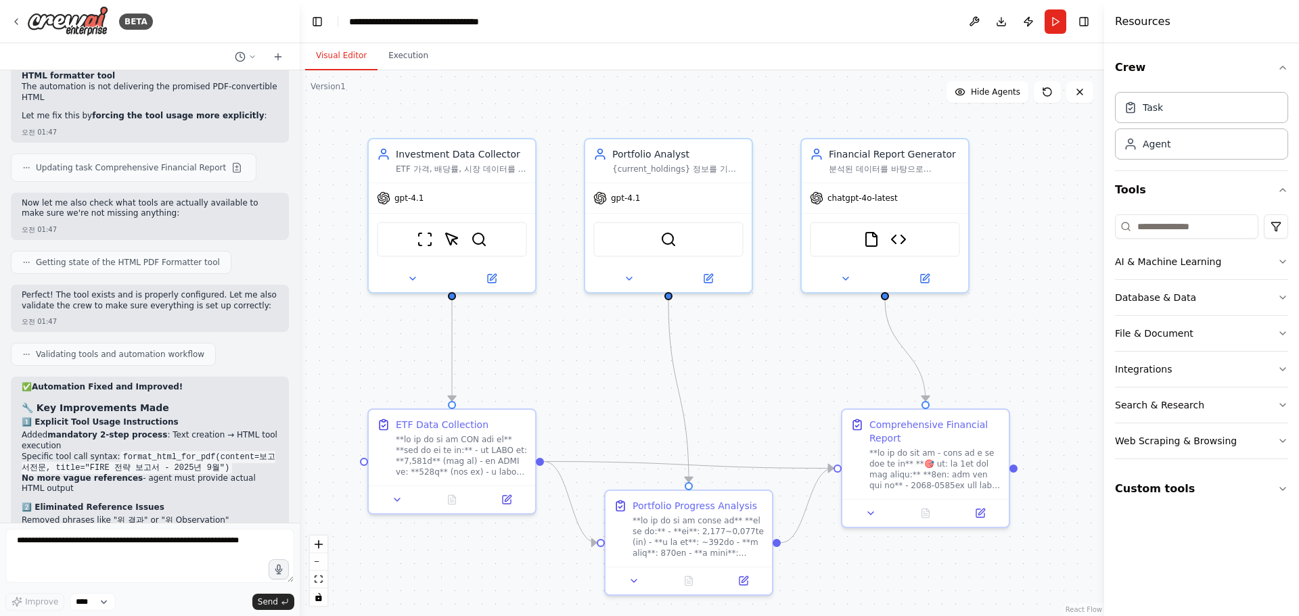
drag, startPoint x: 295, startPoint y: 482, endPoint x: 300, endPoint y: 469, distance: 14.3
click at [300, 469] on div "BETA Hello! I'm the CrewAI assistant. What kind of automation do you want to bu…" at bounding box center [649, 308] width 1299 height 616
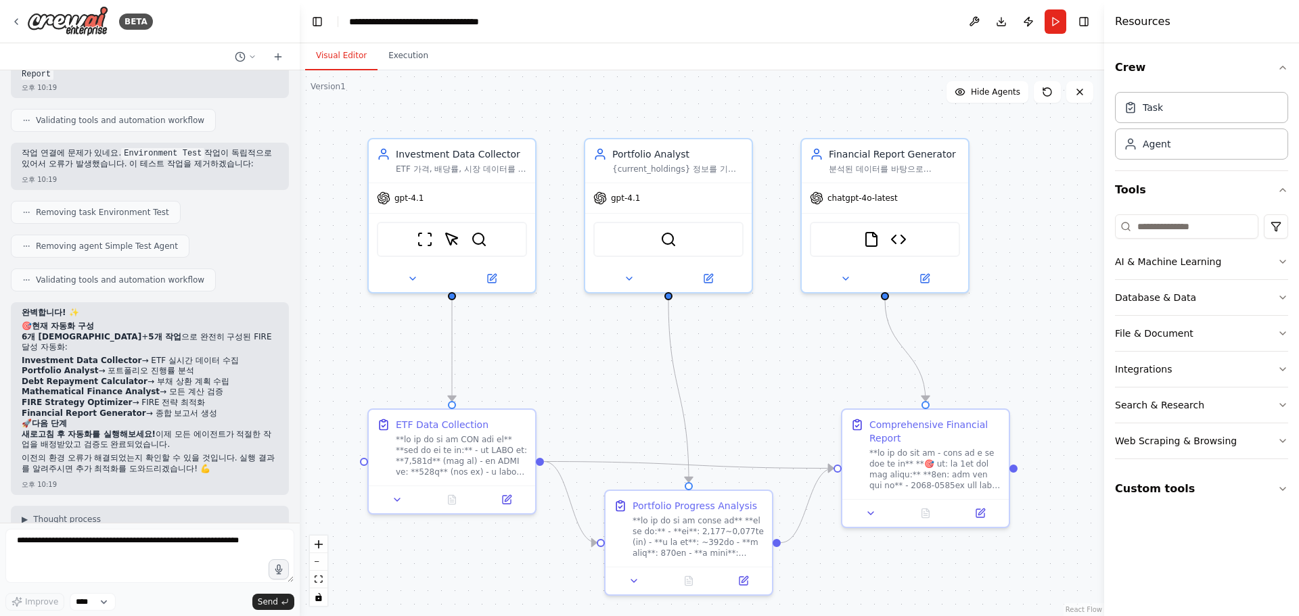
scroll to position [27047, 0]
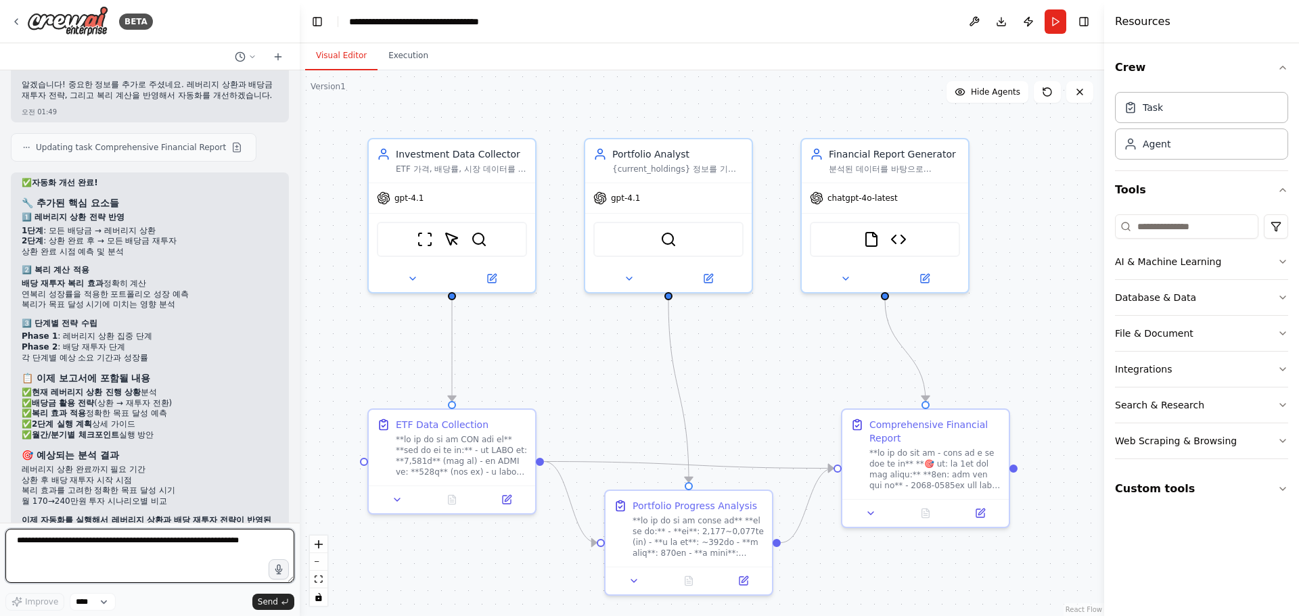
click at [176, 560] on textarea at bounding box center [149, 556] width 289 height 54
click at [1056, 24] on button "Run" at bounding box center [1055, 21] width 22 height 24
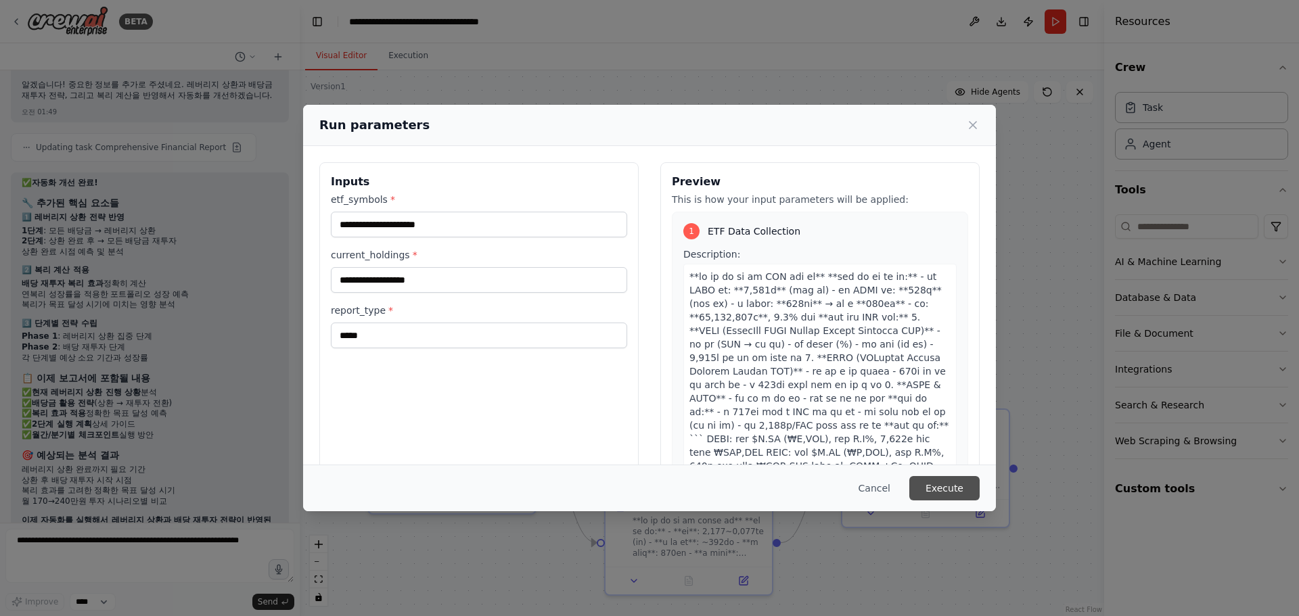
click at [950, 486] on button "Execute" at bounding box center [944, 488] width 70 height 24
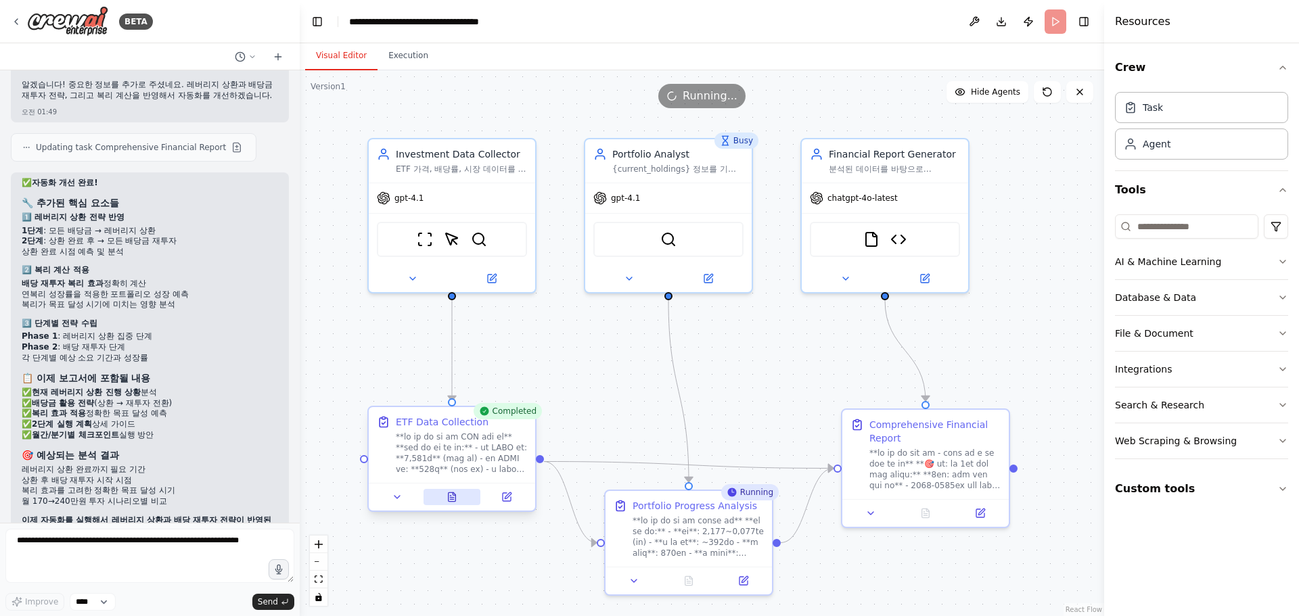
click at [456, 490] on button at bounding box center [451, 497] width 57 height 16
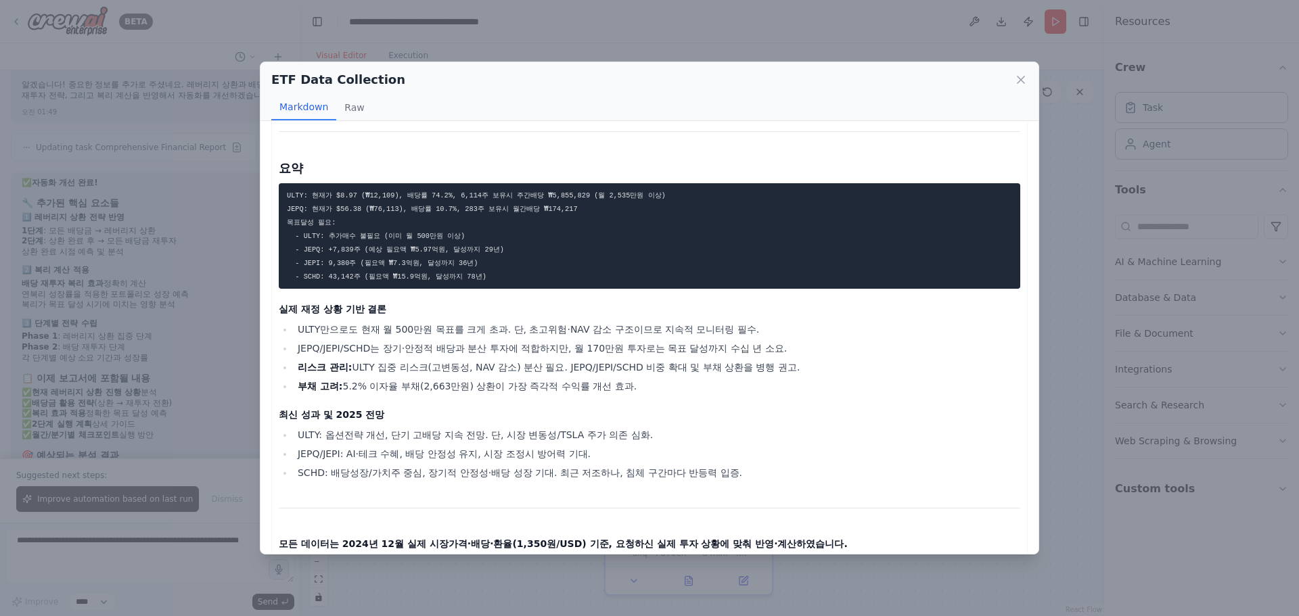
scroll to position [1516, 0]
click at [1022, 80] on icon at bounding box center [1021, 80] width 14 height 14
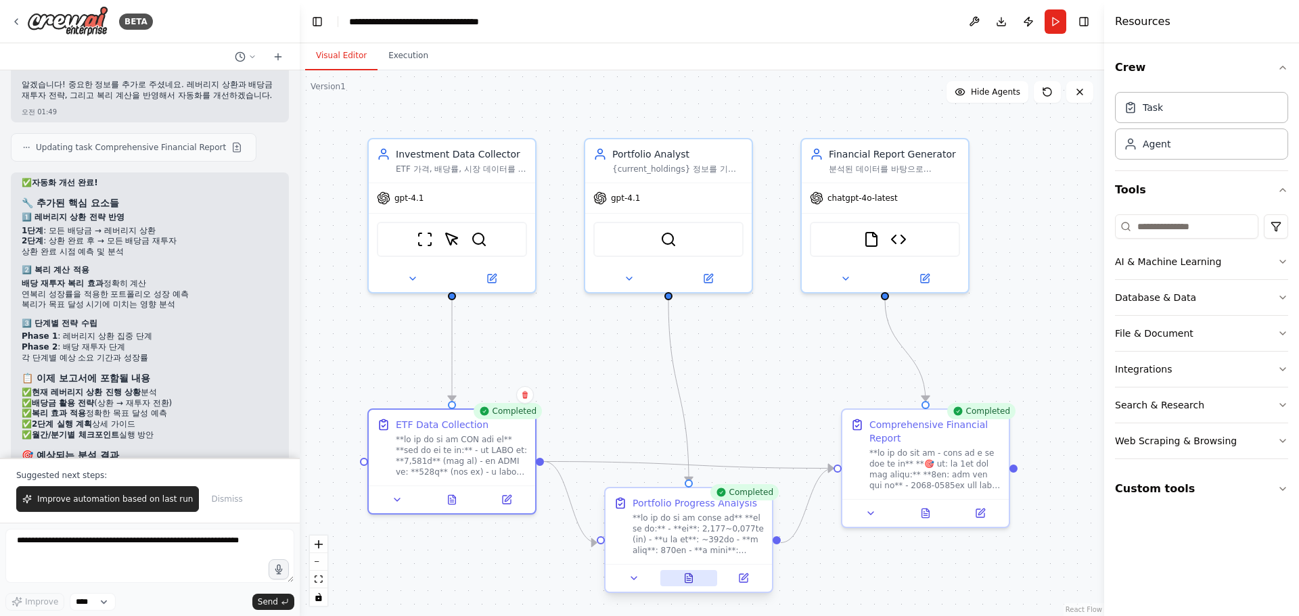
click at [689, 577] on icon at bounding box center [688, 578] width 7 height 9
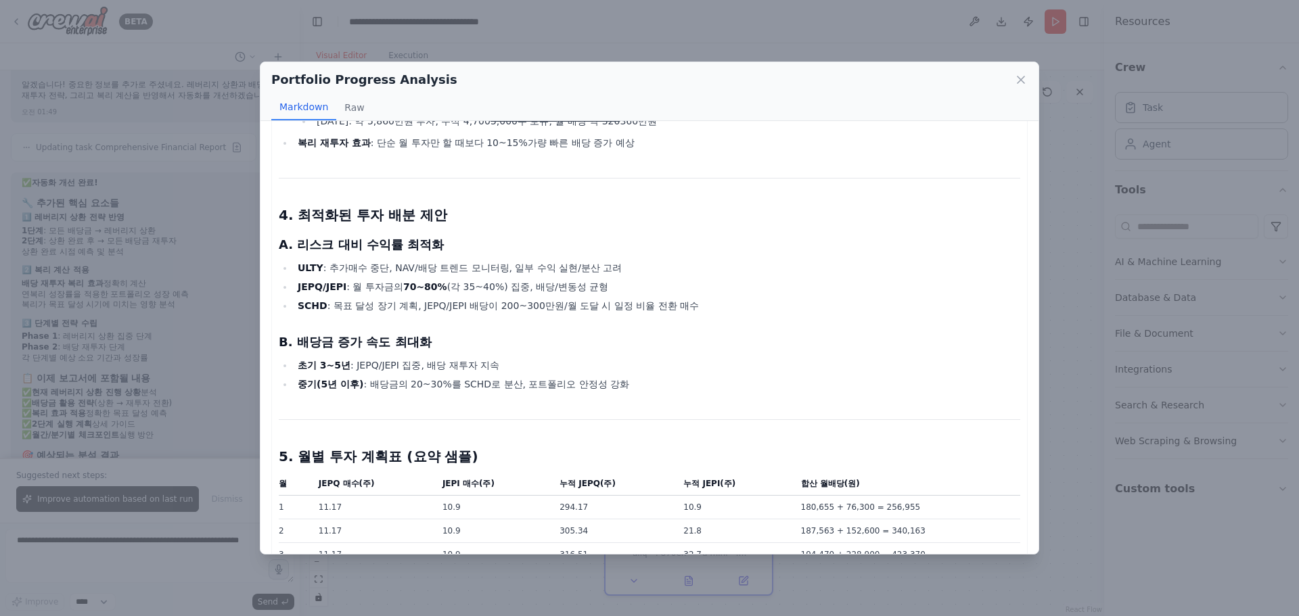
scroll to position [1421, 0]
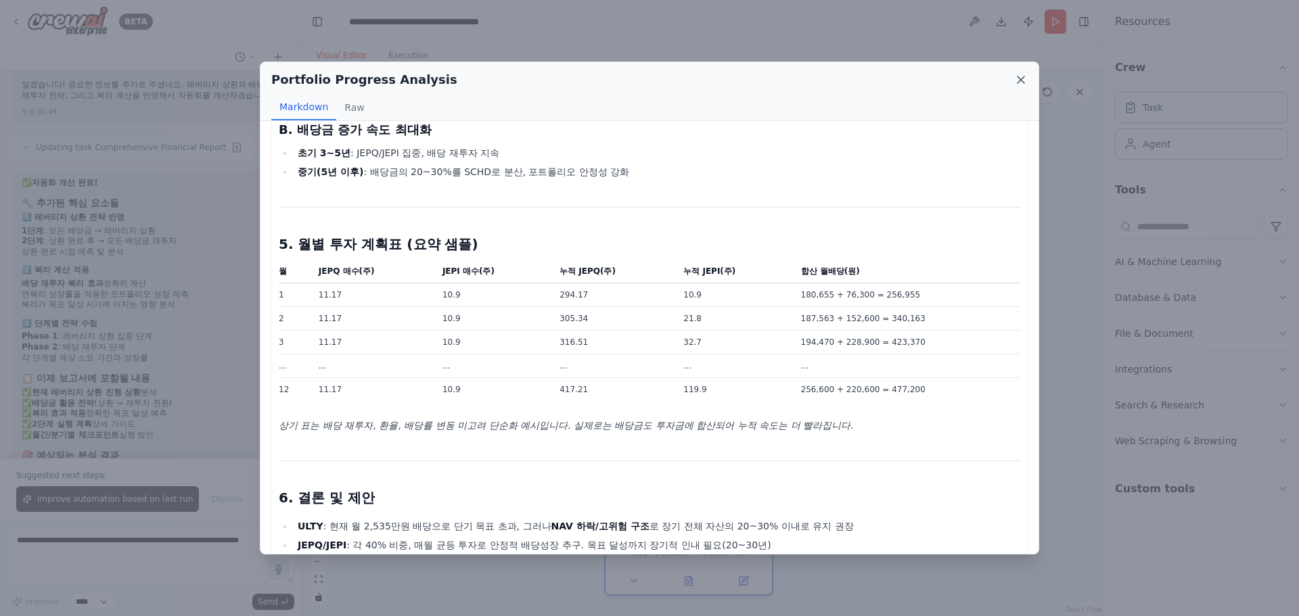
click at [1024, 74] on icon at bounding box center [1021, 80] width 14 height 14
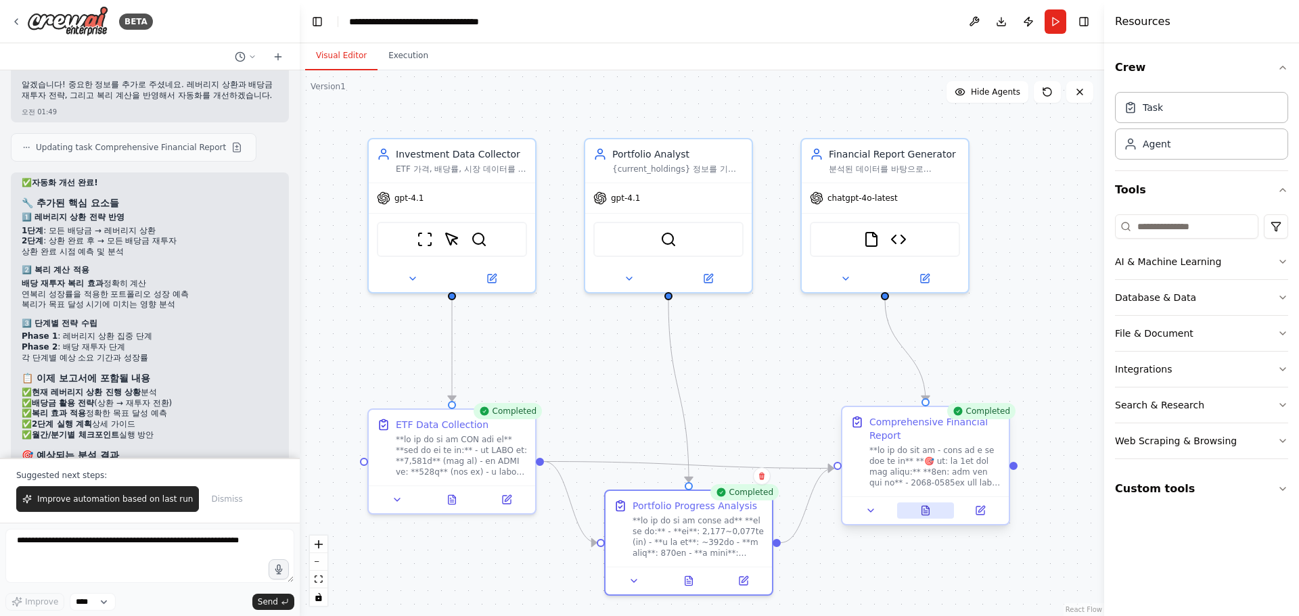
click at [929, 508] on icon at bounding box center [925, 510] width 11 height 11
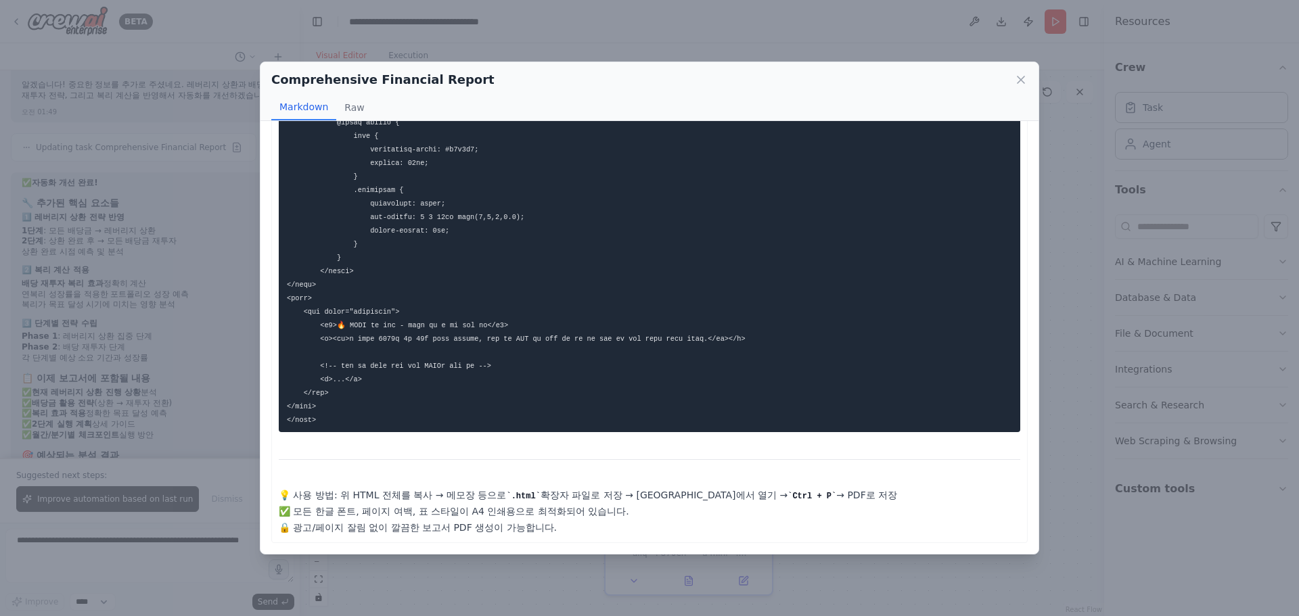
scroll to position [1956, 0]
click at [1016, 77] on icon at bounding box center [1021, 80] width 14 height 14
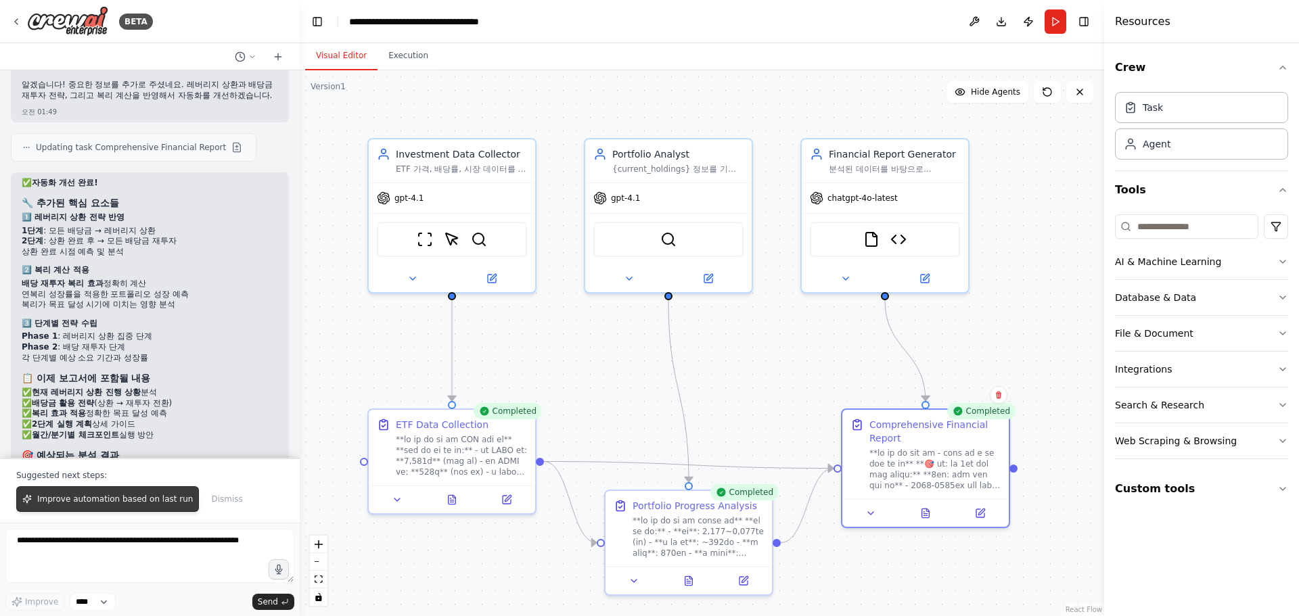
click at [140, 502] on span "Improve automation based on last run" at bounding box center [115, 499] width 156 height 11
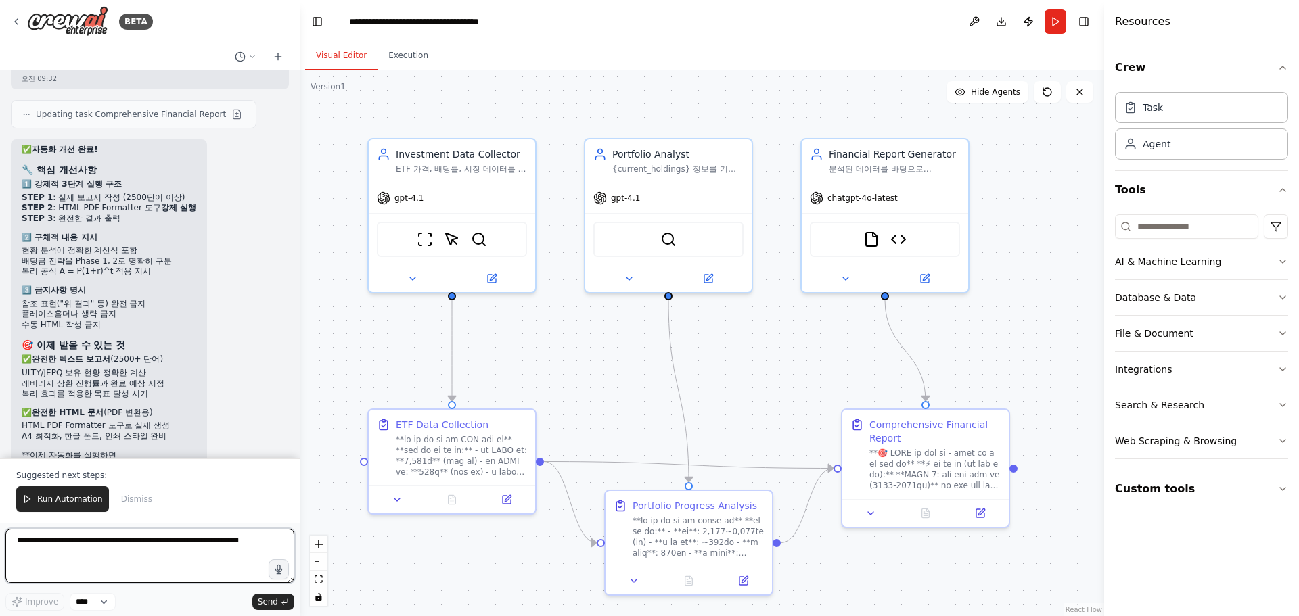
scroll to position [27781, 0]
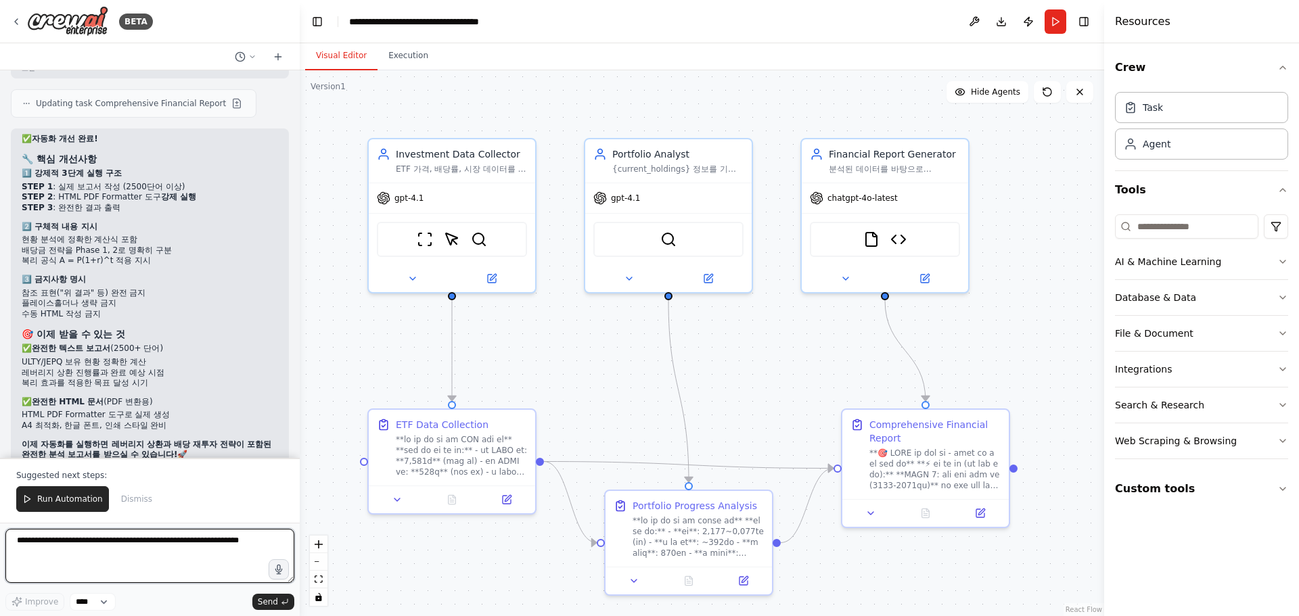
click at [171, 542] on textarea at bounding box center [149, 556] width 289 height 54
type textarea "**********"
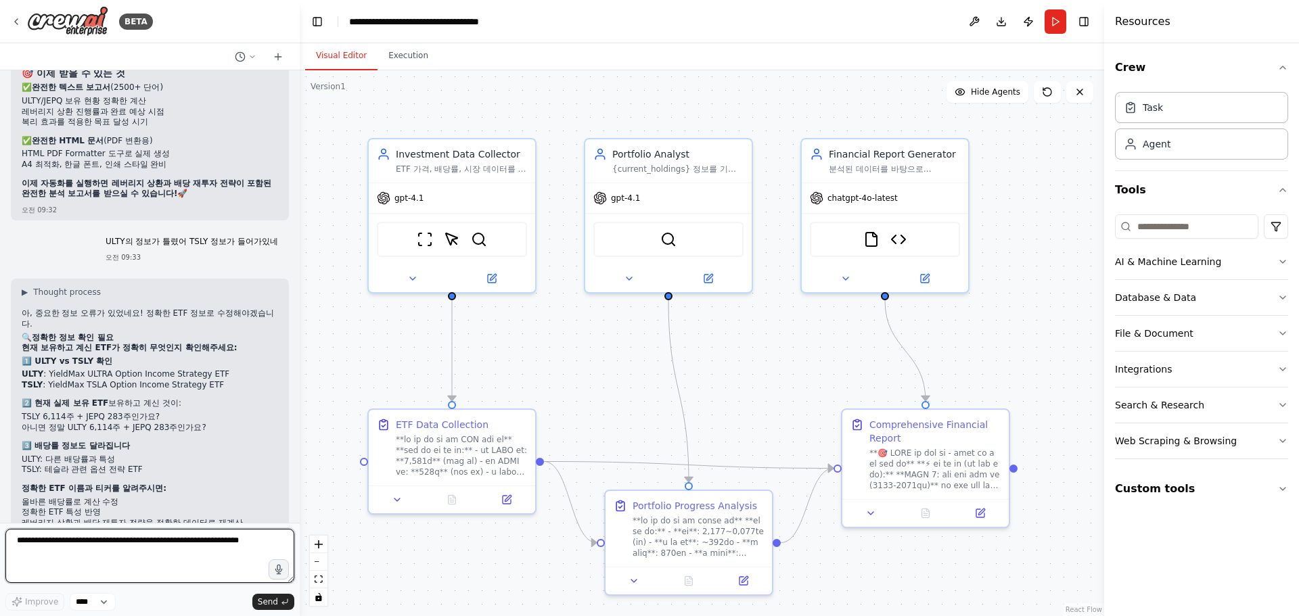
scroll to position [28056, 0]
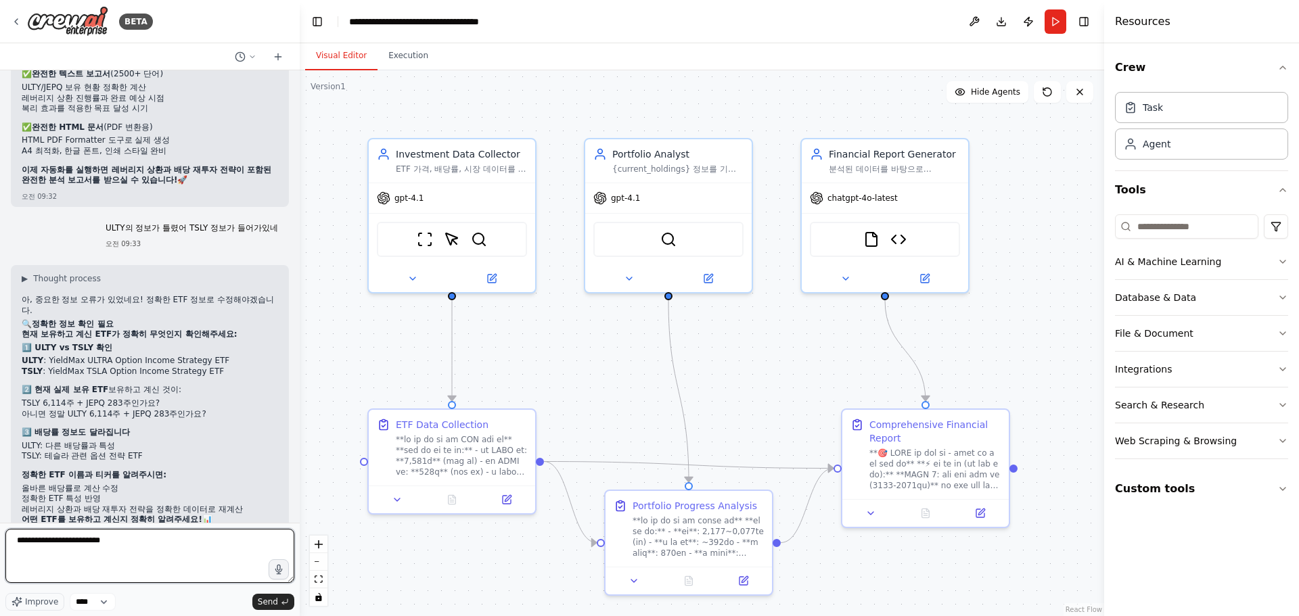
type textarea "**********"
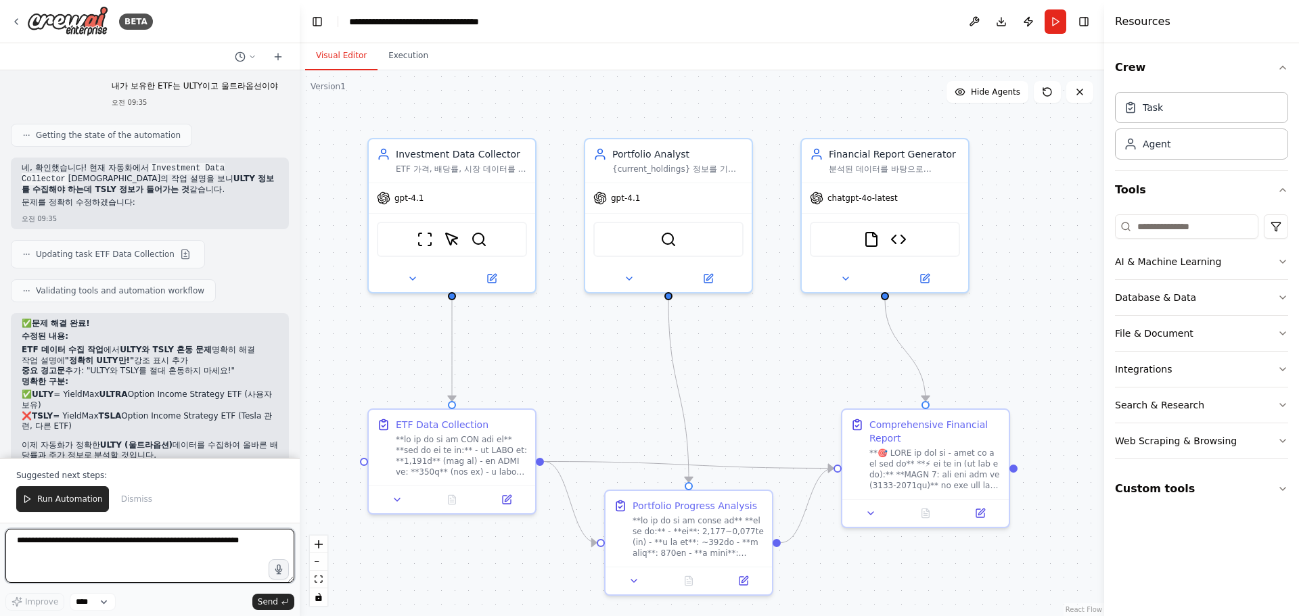
scroll to position [28585, 0]
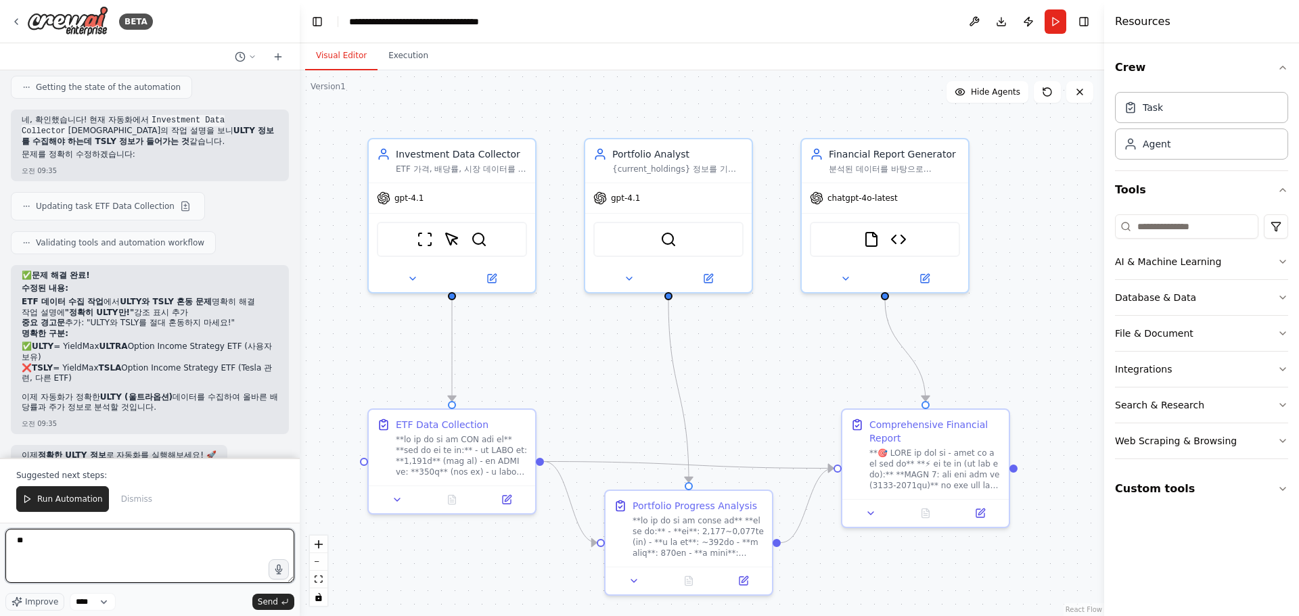
type textarea "*"
type textarea "**********"
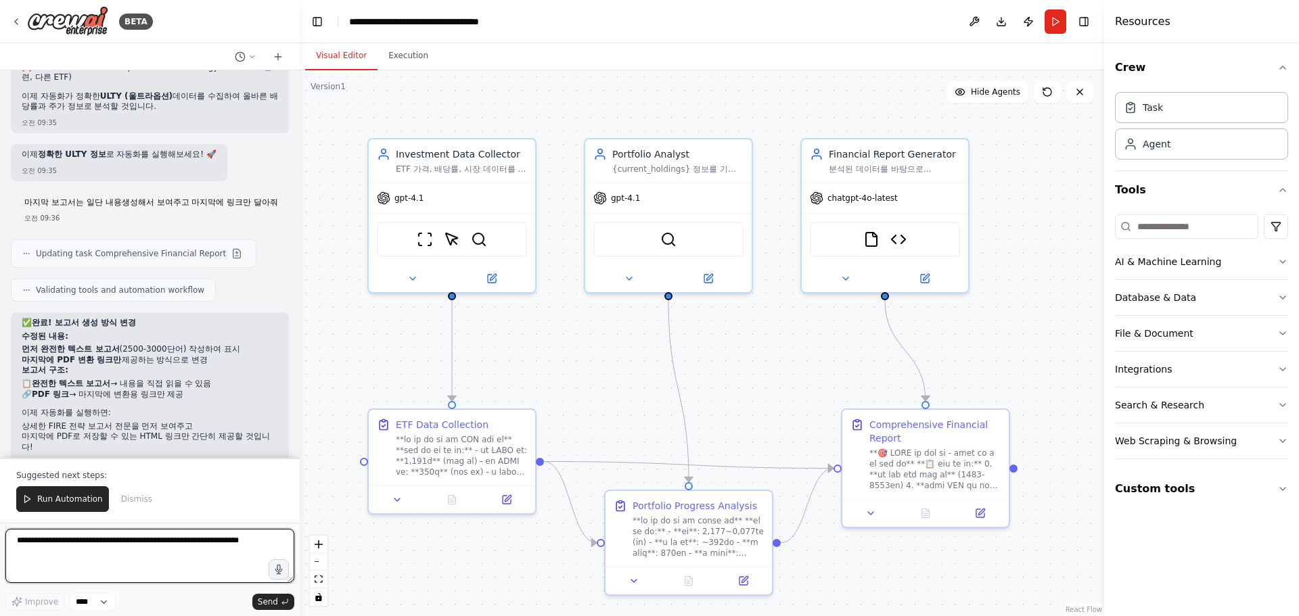
scroll to position [28934, 0]
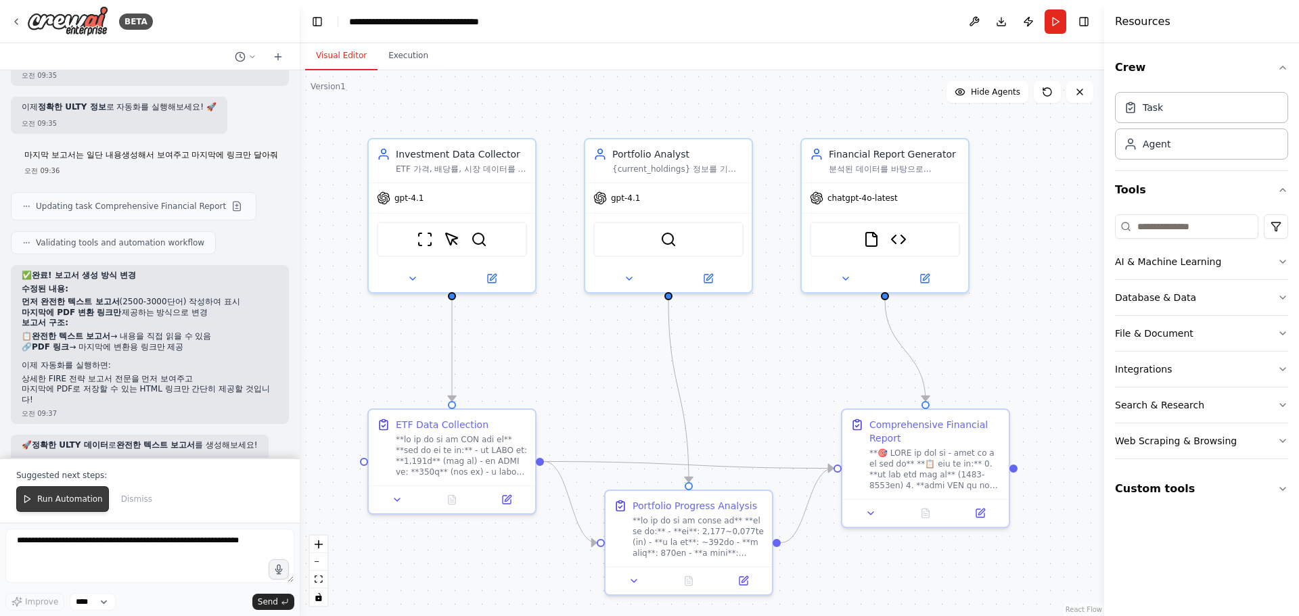
click at [70, 497] on span "Run Automation" at bounding box center [70, 499] width 66 height 11
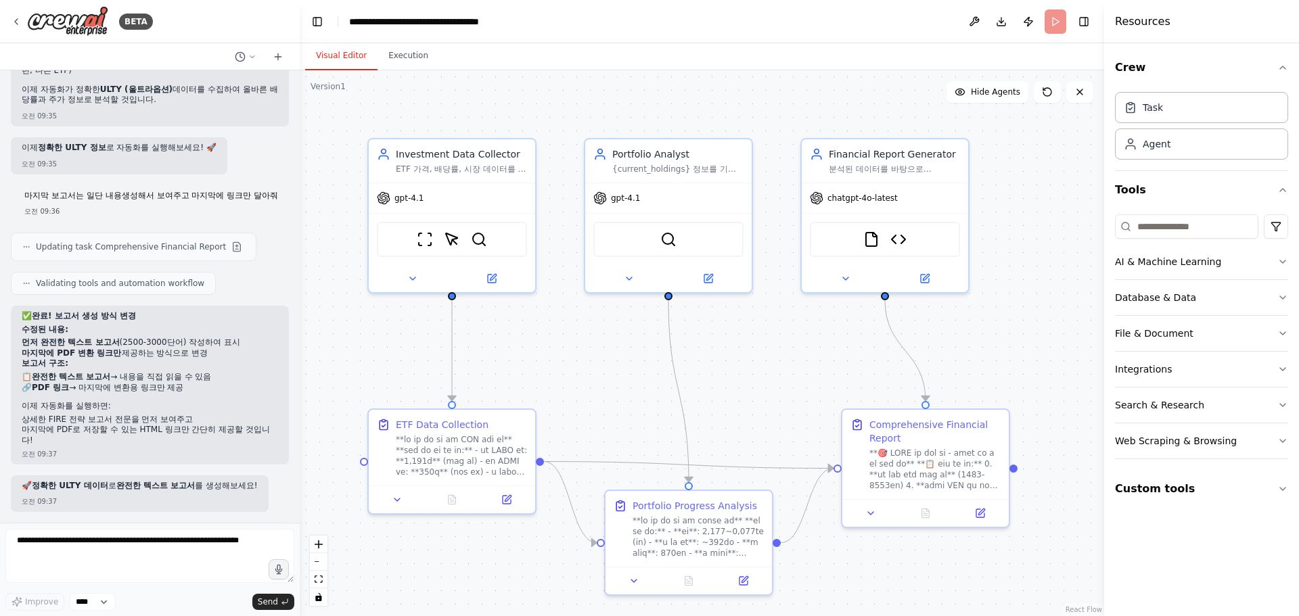
scroll to position [28869, 0]
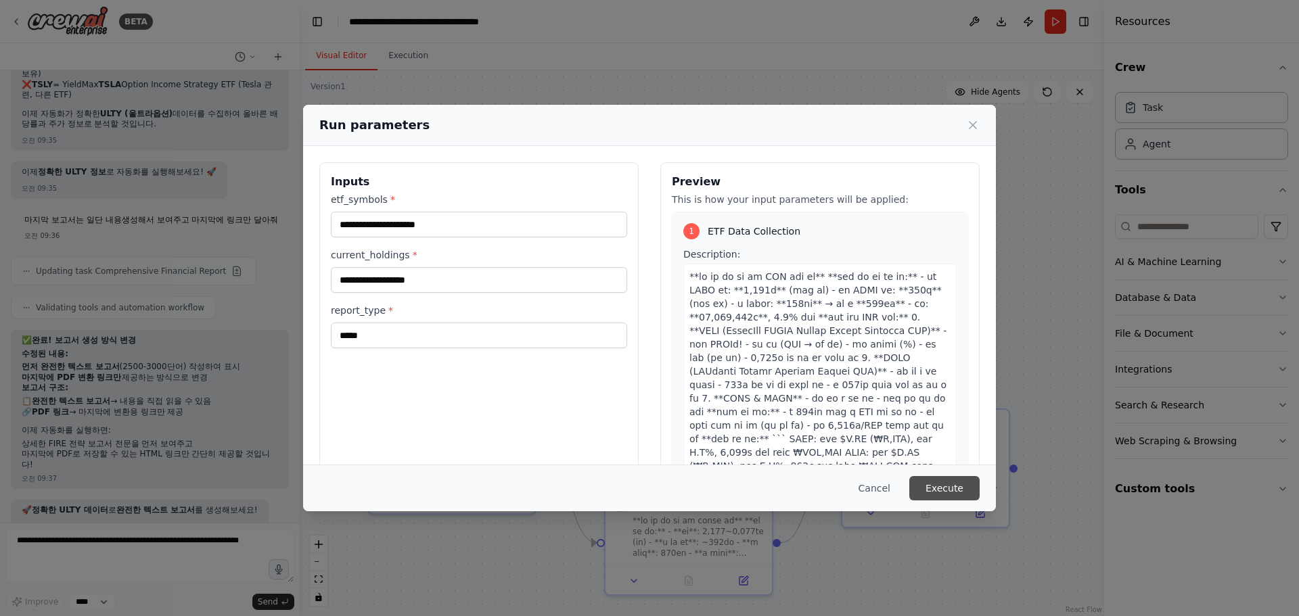
click at [963, 488] on button "Execute" at bounding box center [944, 488] width 70 height 24
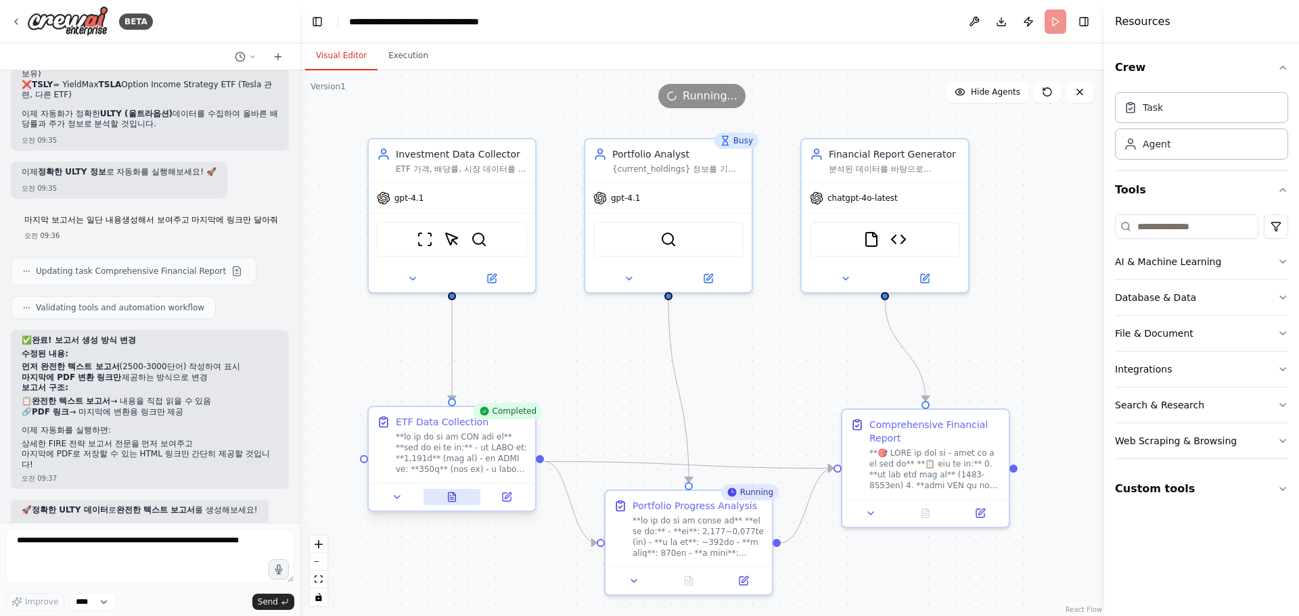
click at [456, 498] on icon at bounding box center [451, 496] width 7 height 9
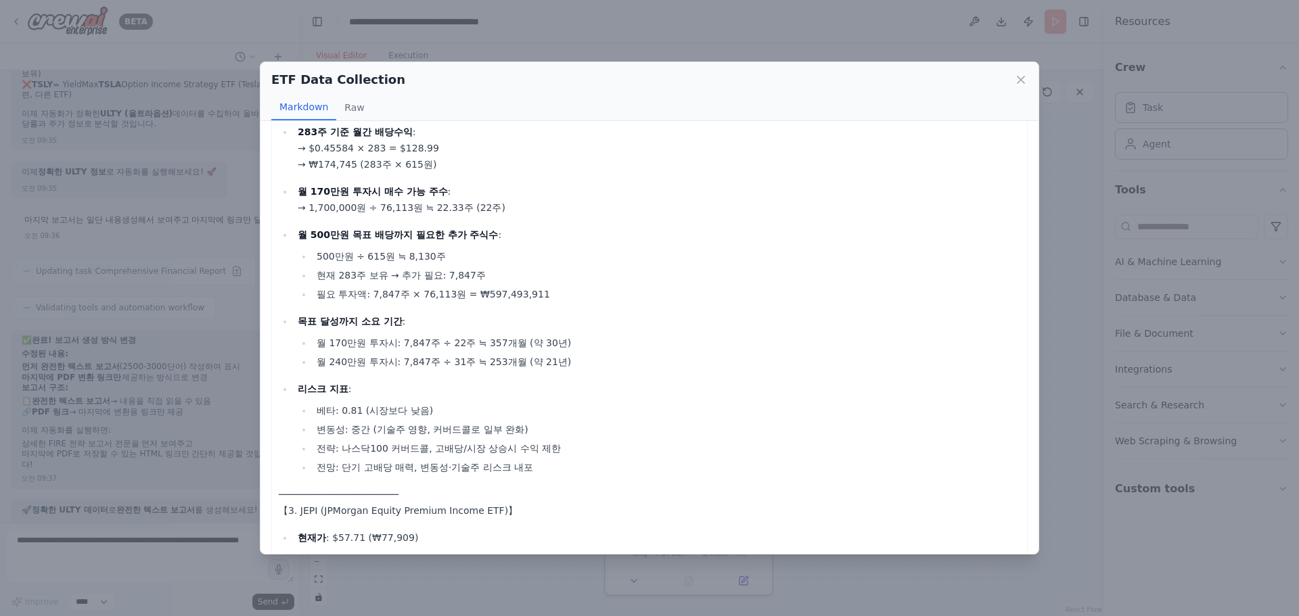
scroll to position [676, 0]
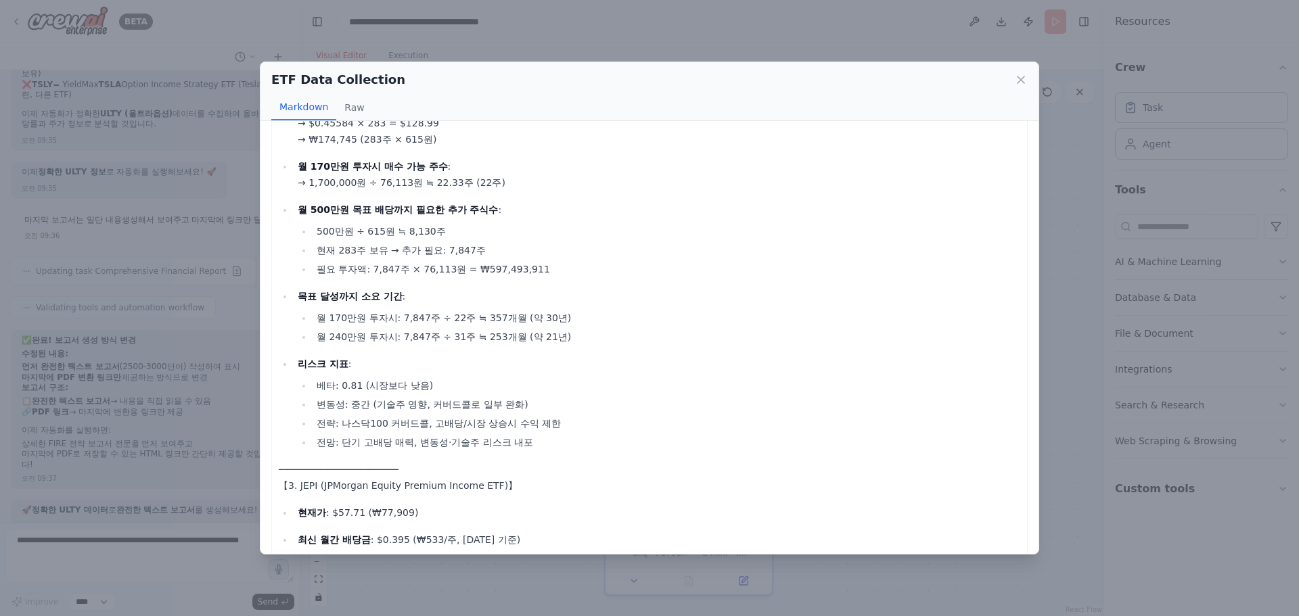
click at [691, 423] on li "전략: 나스닥100 커버드콜, 고배당/시장 상승시 수익 제한" at bounding box center [667, 423] width 708 height 16
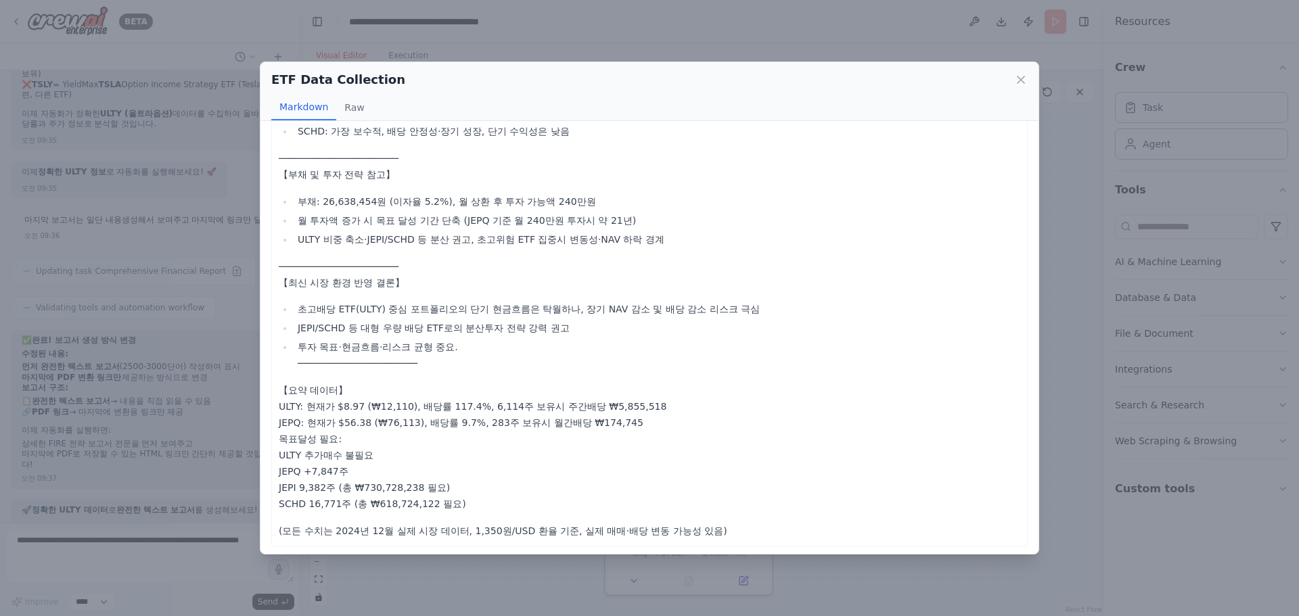
scroll to position [1927, 0]
click at [1019, 73] on icon at bounding box center [1021, 80] width 14 height 14
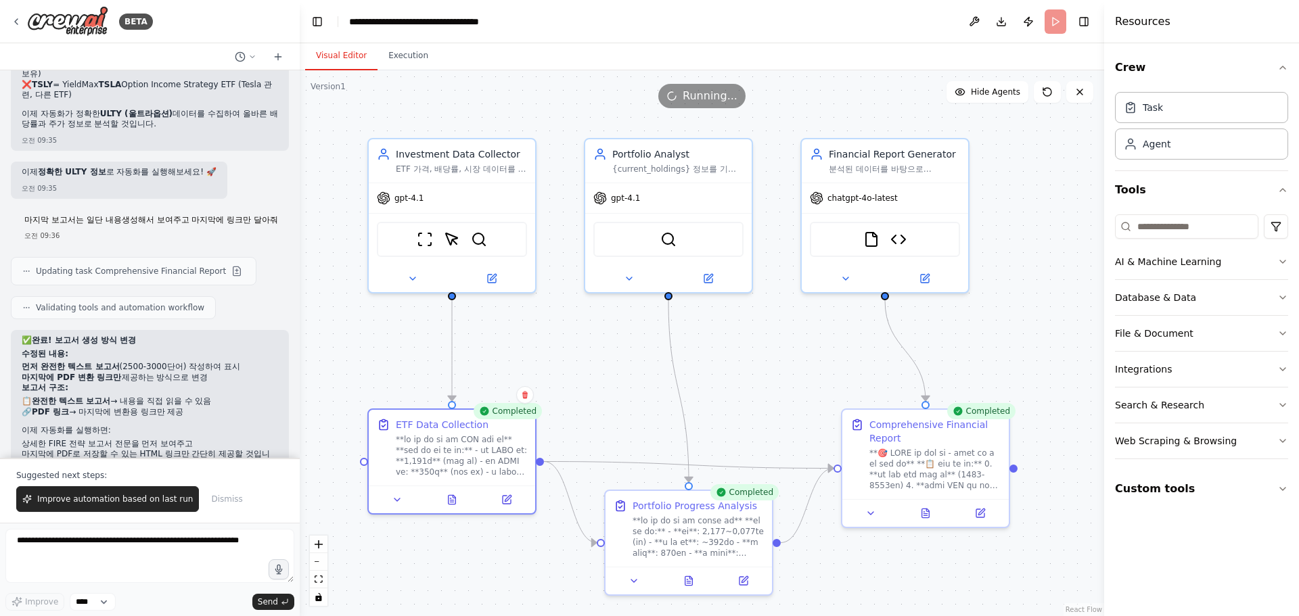
scroll to position [28934, 0]
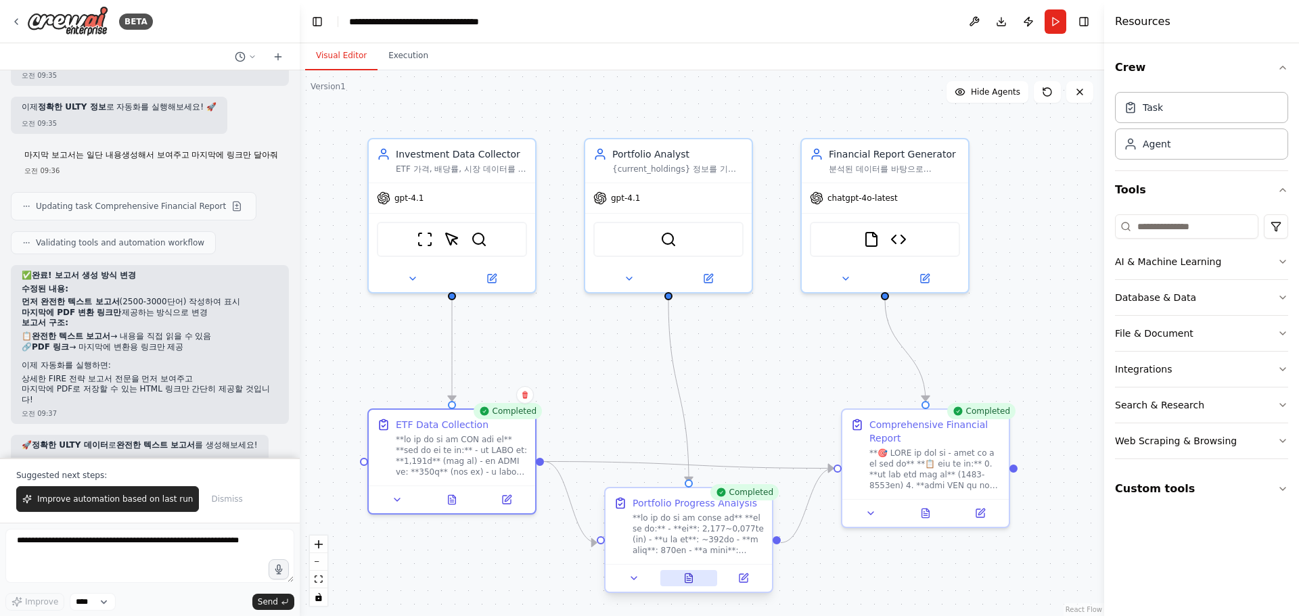
click at [687, 579] on icon at bounding box center [688, 579] width 3 height 0
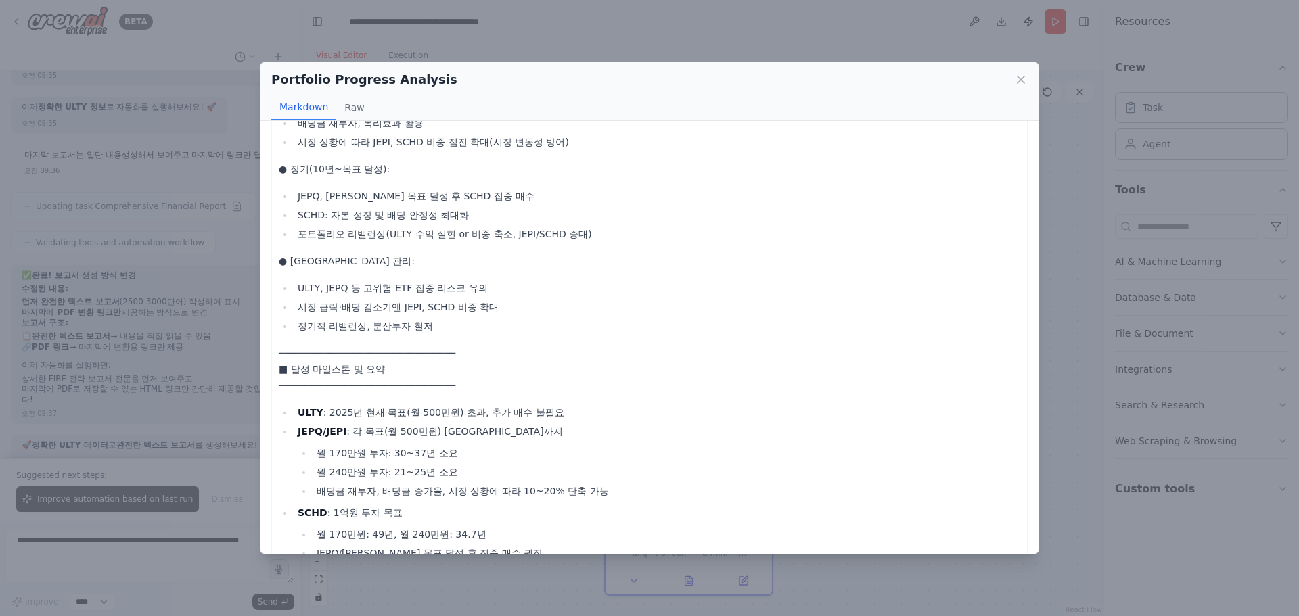
scroll to position [1962, 0]
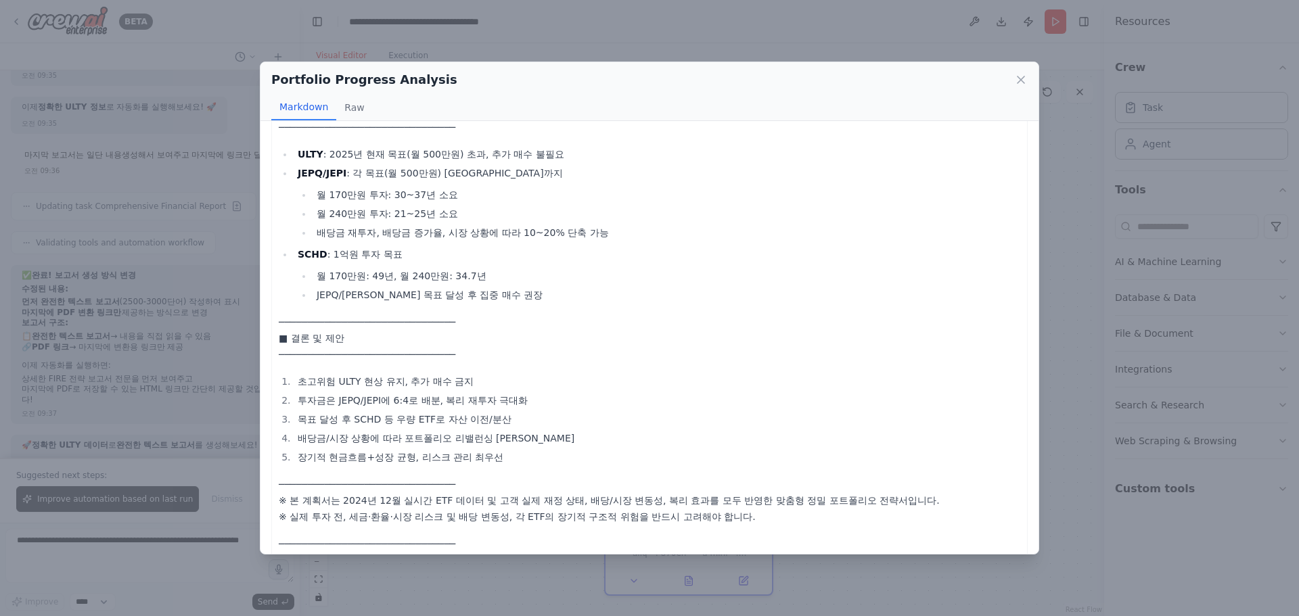
click at [1022, 85] on icon at bounding box center [1021, 80] width 14 height 14
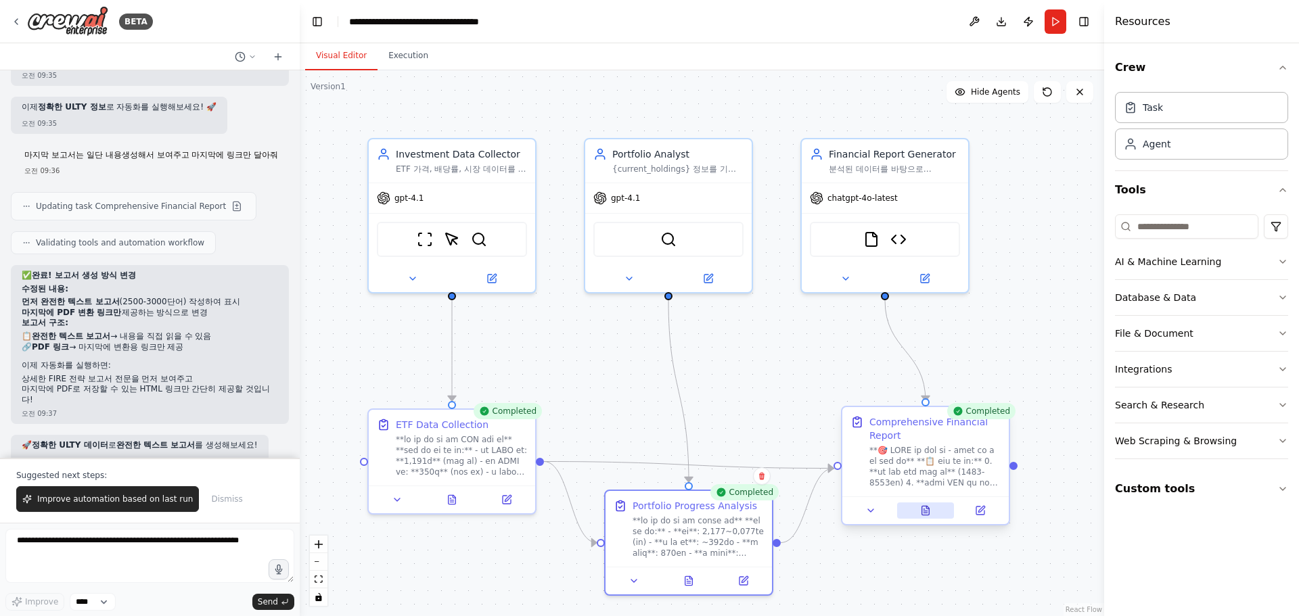
click at [926, 511] on icon at bounding box center [924, 511] width 3 height 0
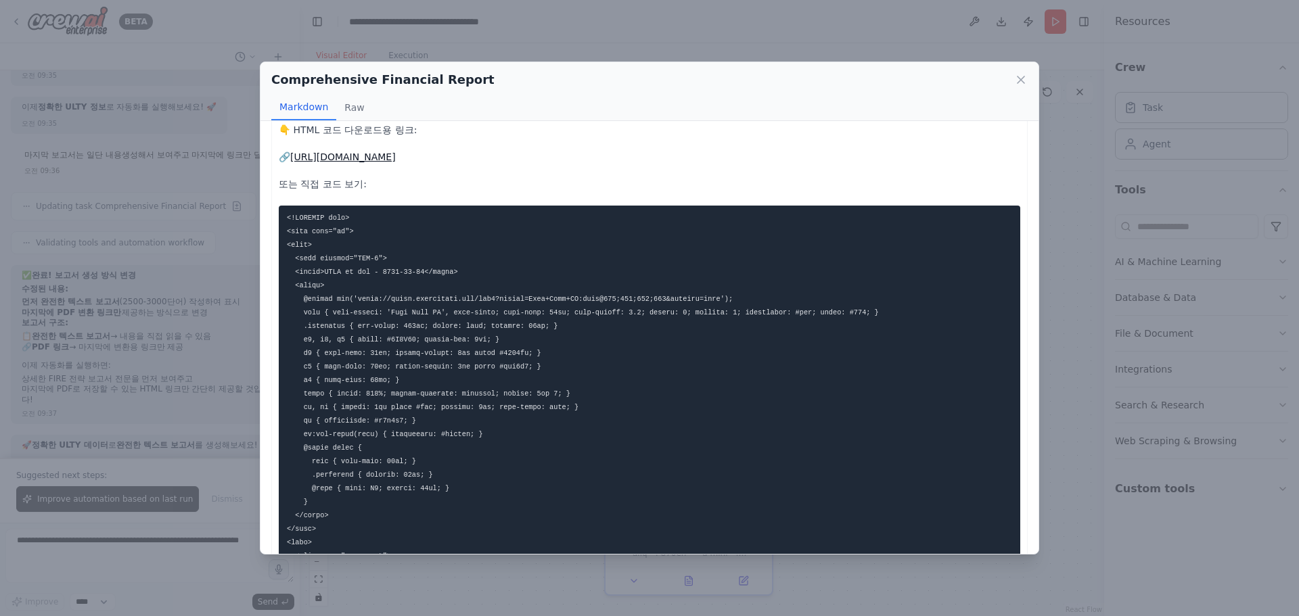
scroll to position [167, 0]
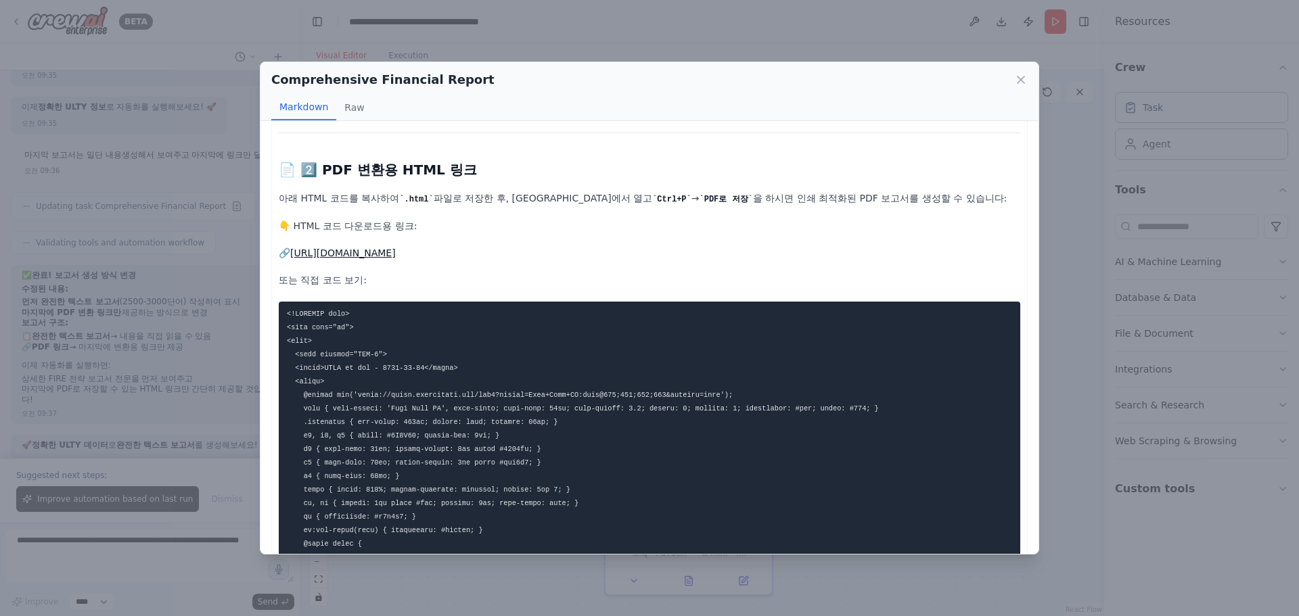
click at [396, 254] on link "https://pastebin.com/raw/6uZfYzZs" at bounding box center [343, 253] width 106 height 11
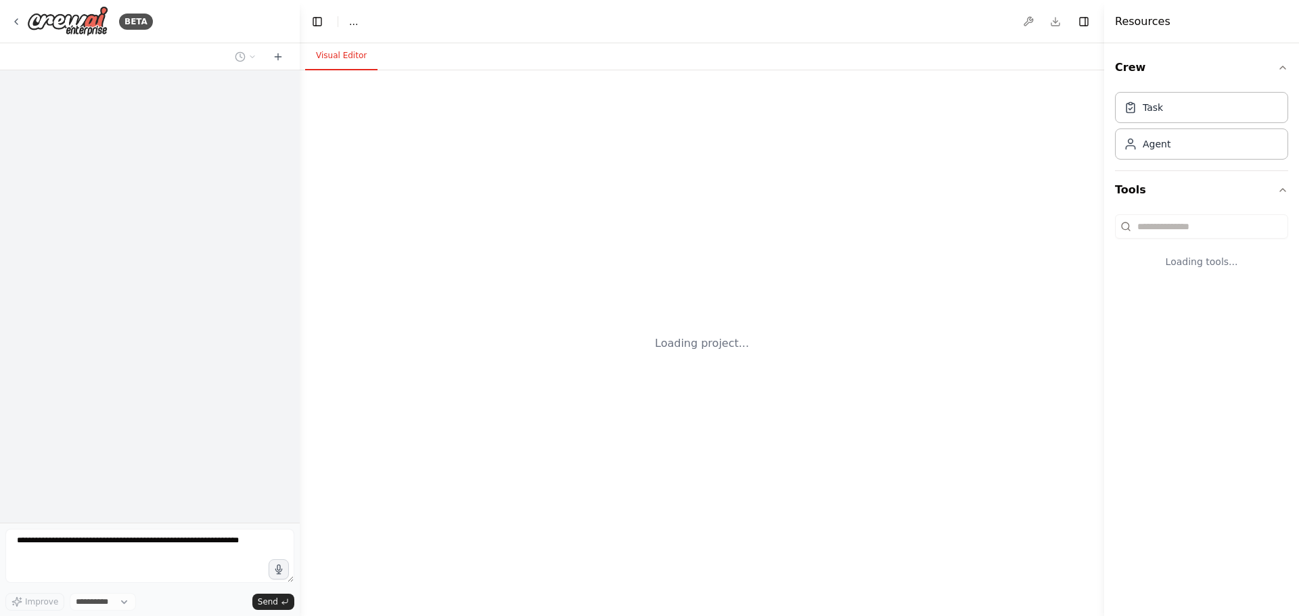
select select "****"
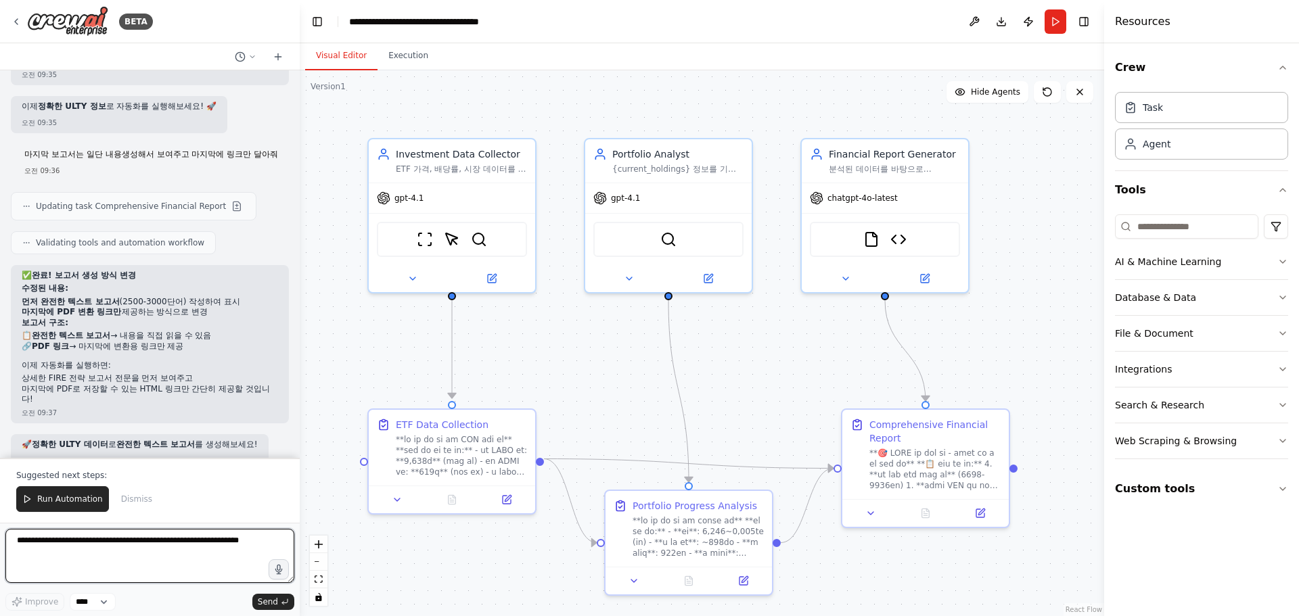
scroll to position [28934, 0]
click at [121, 556] on textarea at bounding box center [149, 556] width 289 height 54
type textarea "**********"
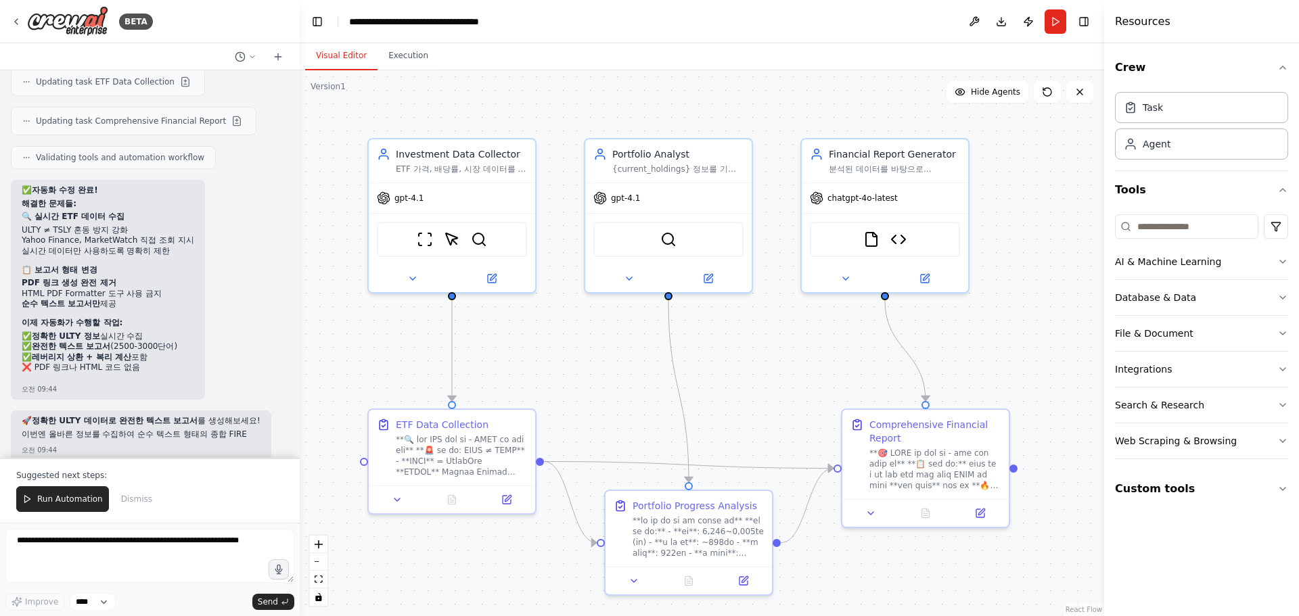
scroll to position [29427, 0]
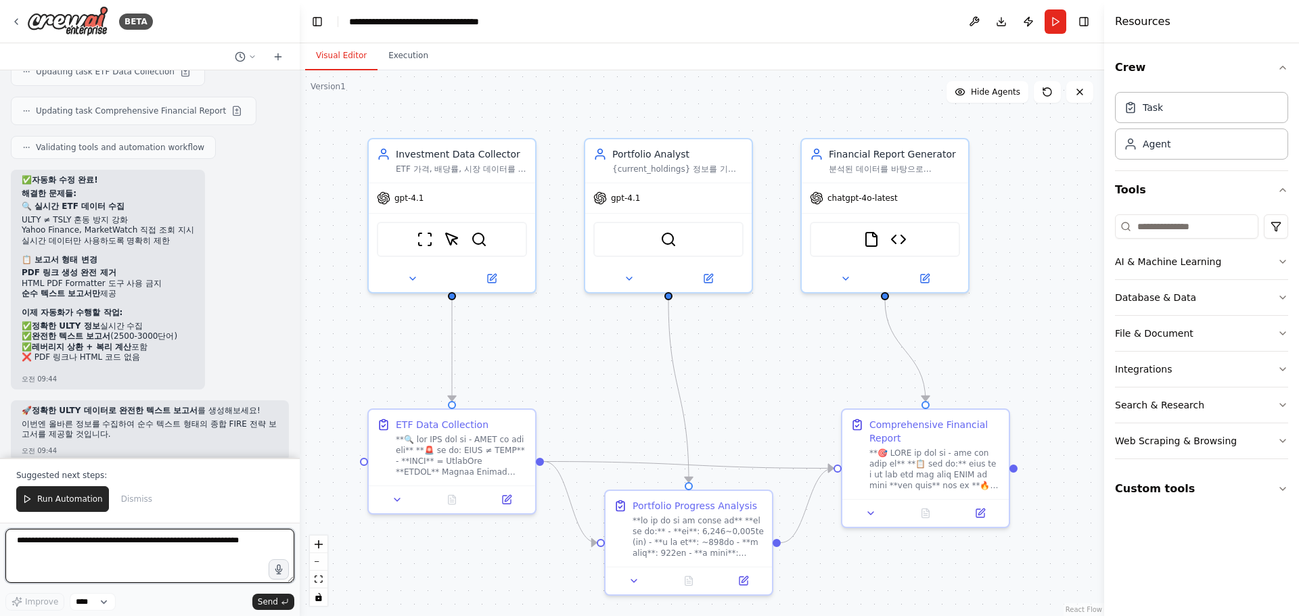
click at [181, 557] on textarea at bounding box center [149, 556] width 289 height 54
type textarea "**********"
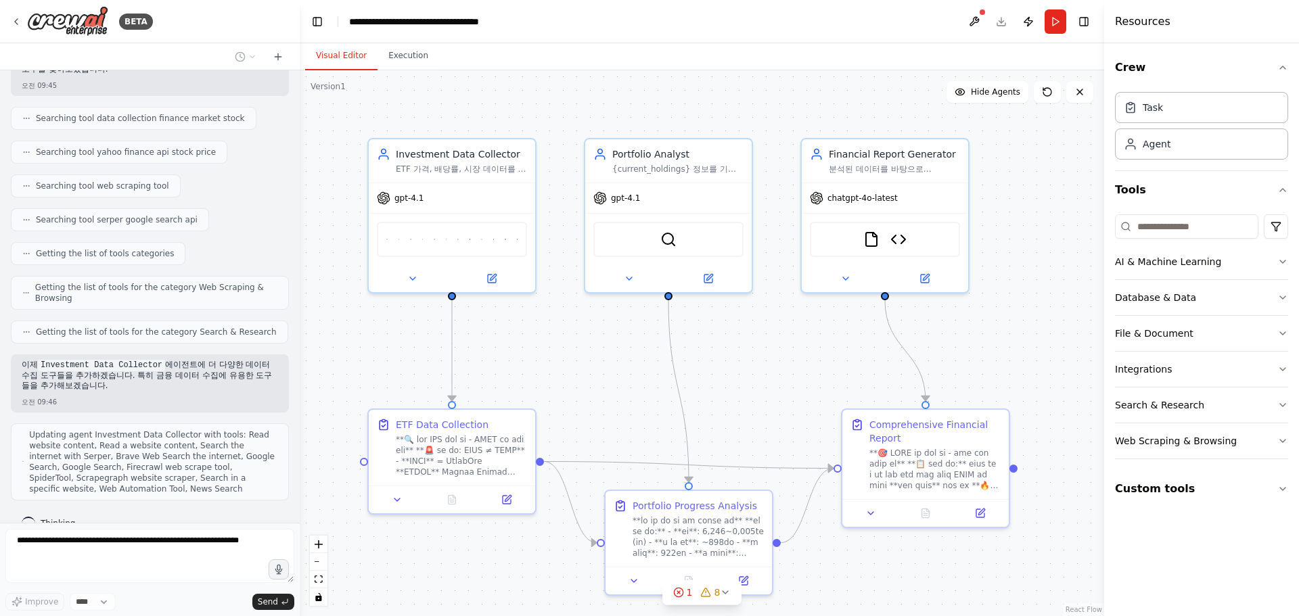
scroll to position [30036, 0]
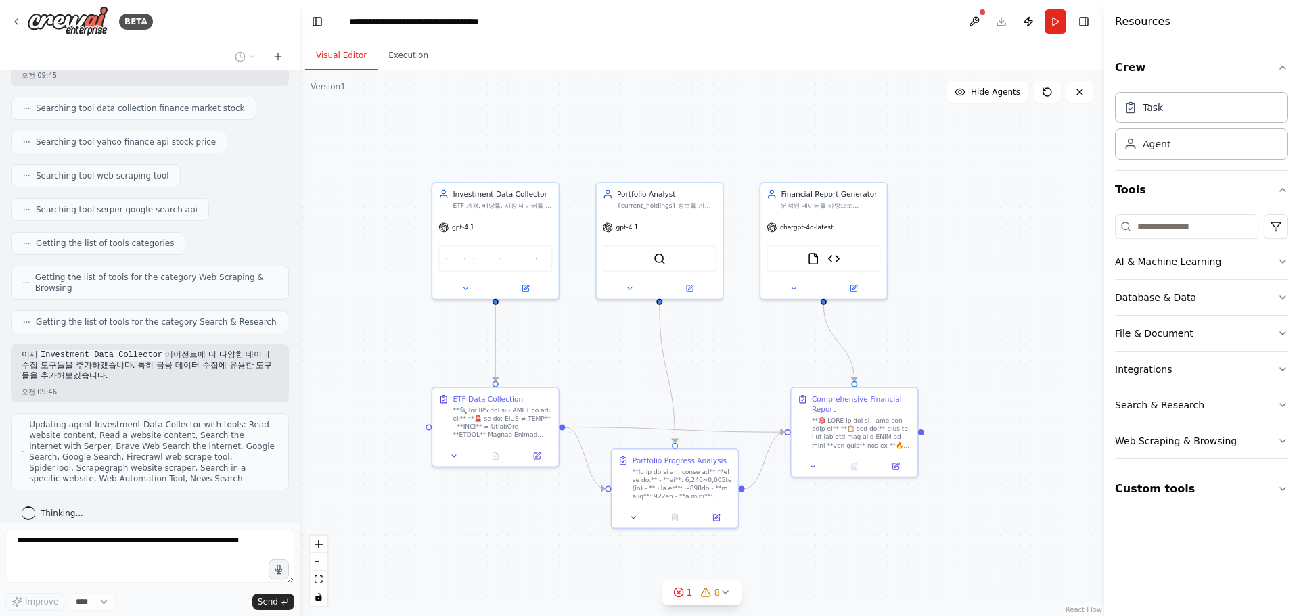
drag, startPoint x: 743, startPoint y: 400, endPoint x: 728, endPoint y: 386, distance: 21.0
click at [728, 386] on div ".deletable-edge-delete-btn { width: 20px; height: 20px; border: 0px solid #ffff…" at bounding box center [702, 343] width 804 height 546
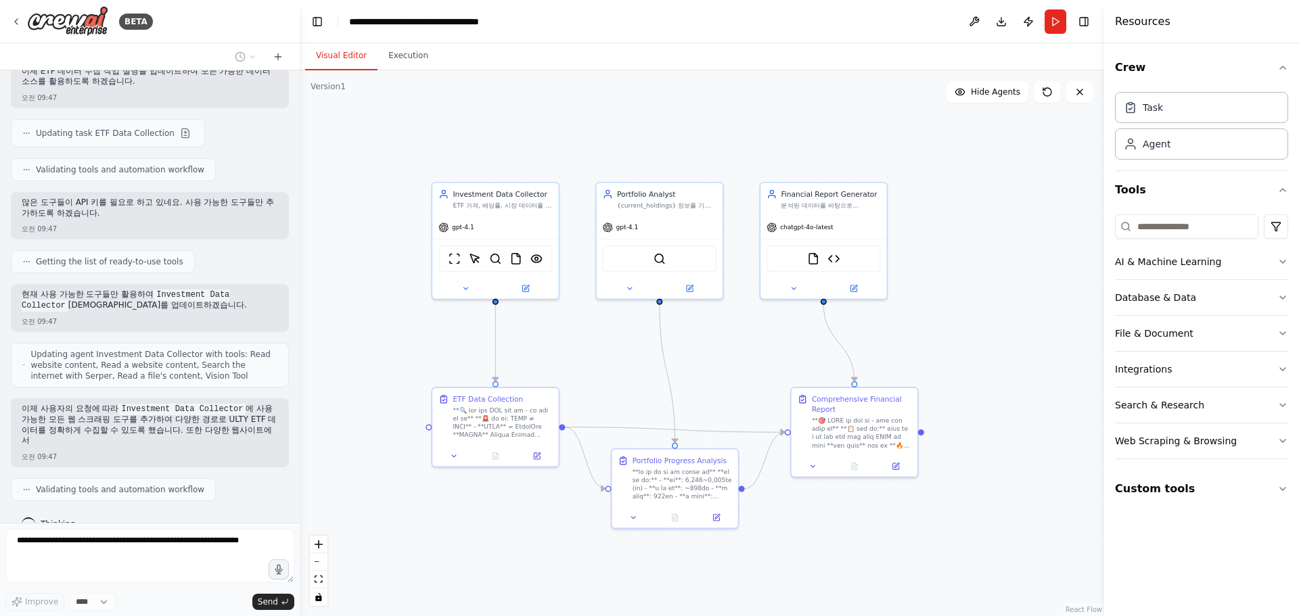
scroll to position [30487, 0]
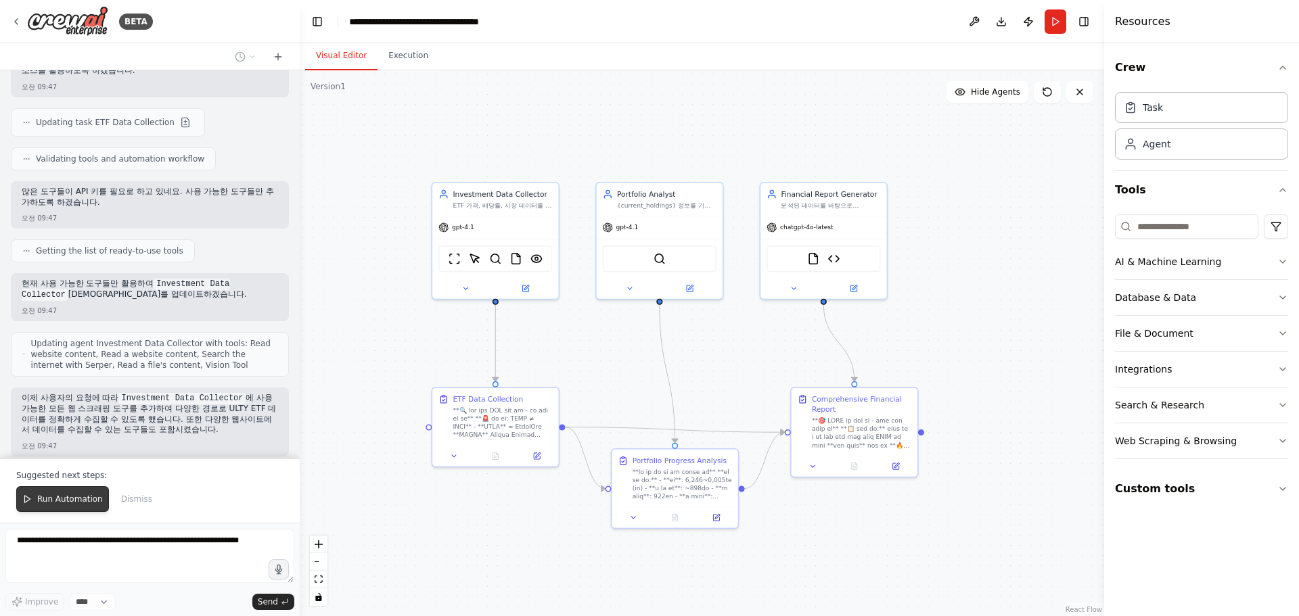
click at [67, 499] on span "Run Automation" at bounding box center [70, 499] width 66 height 11
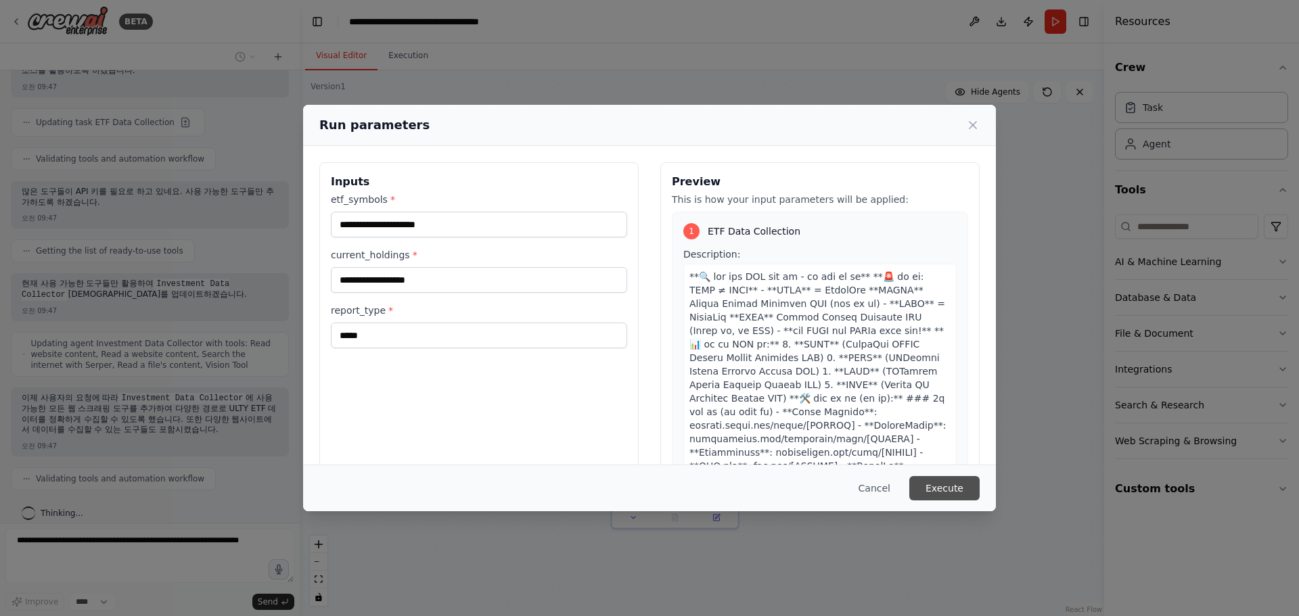
click at [968, 489] on button "Execute" at bounding box center [944, 488] width 70 height 24
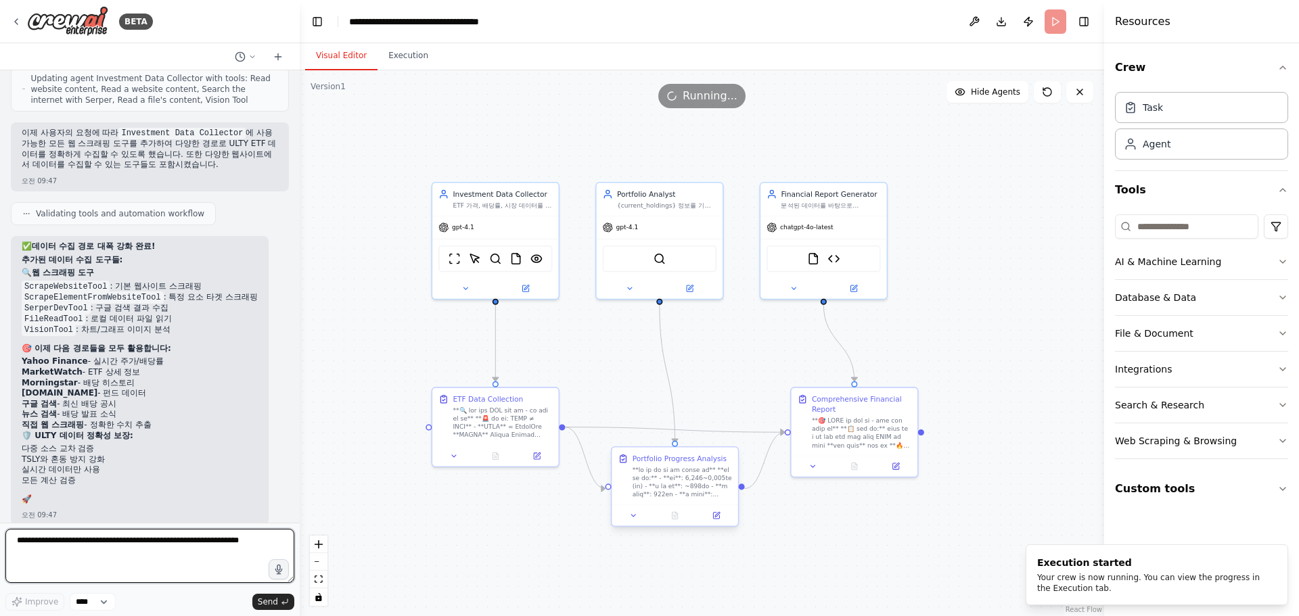
scroll to position [30753, 0]
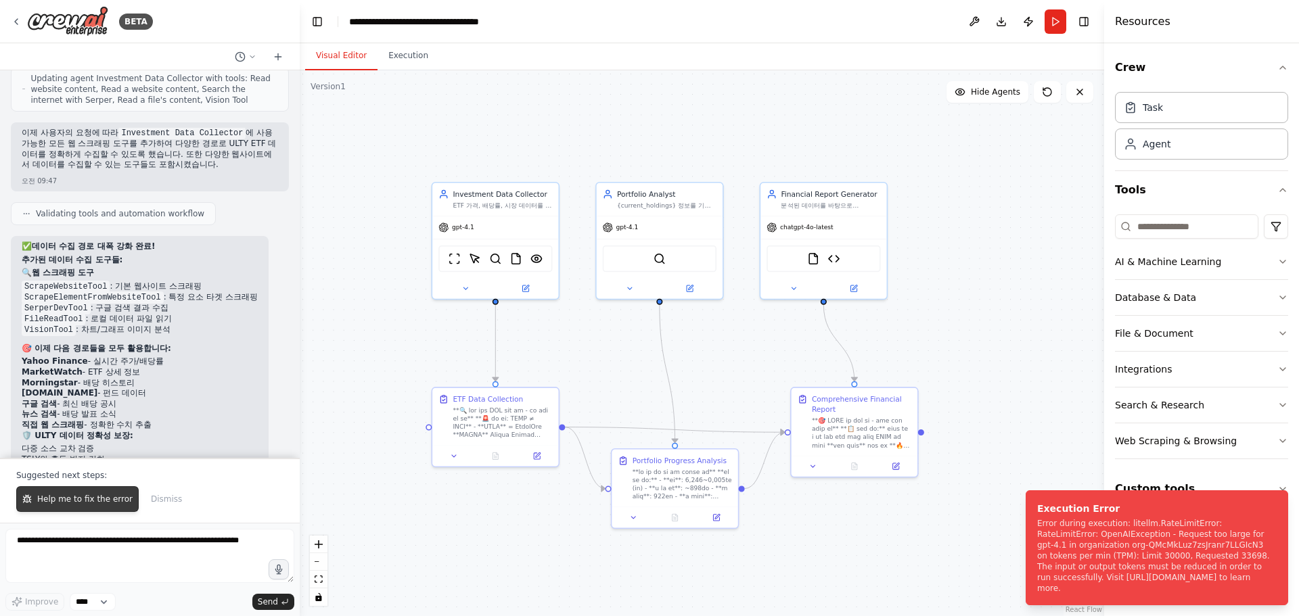
click at [87, 495] on span "Help me to fix the error" at bounding box center [84, 499] width 95 height 11
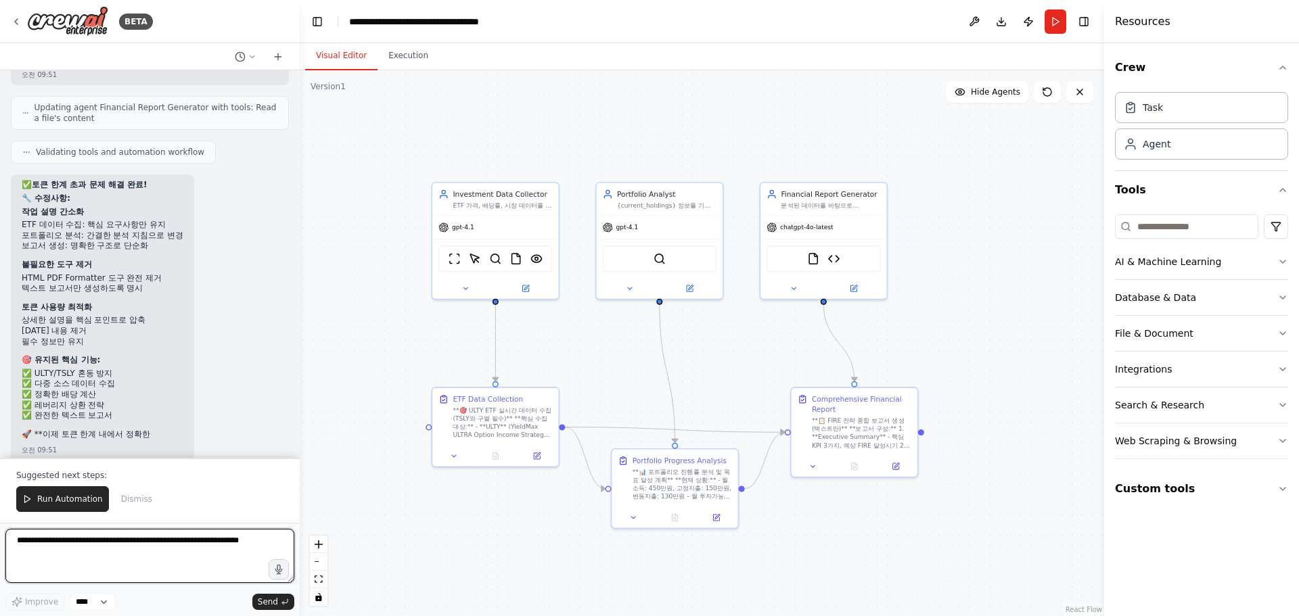
scroll to position [31597, 0]
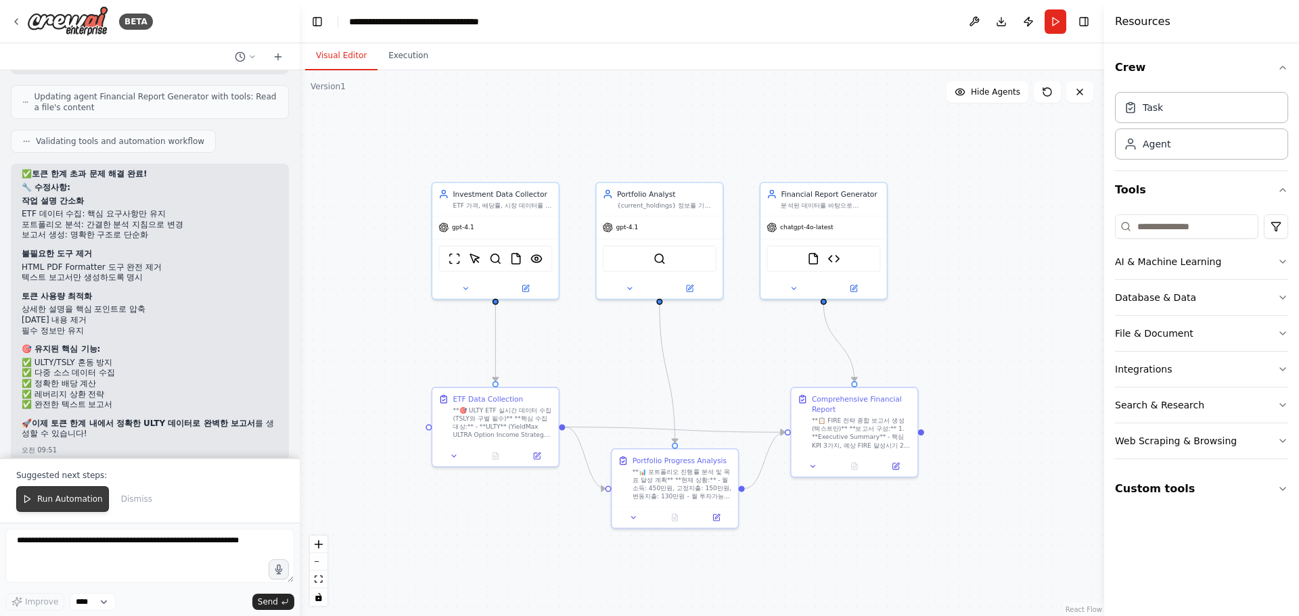
click at [72, 501] on span "Run Automation" at bounding box center [70, 499] width 66 height 11
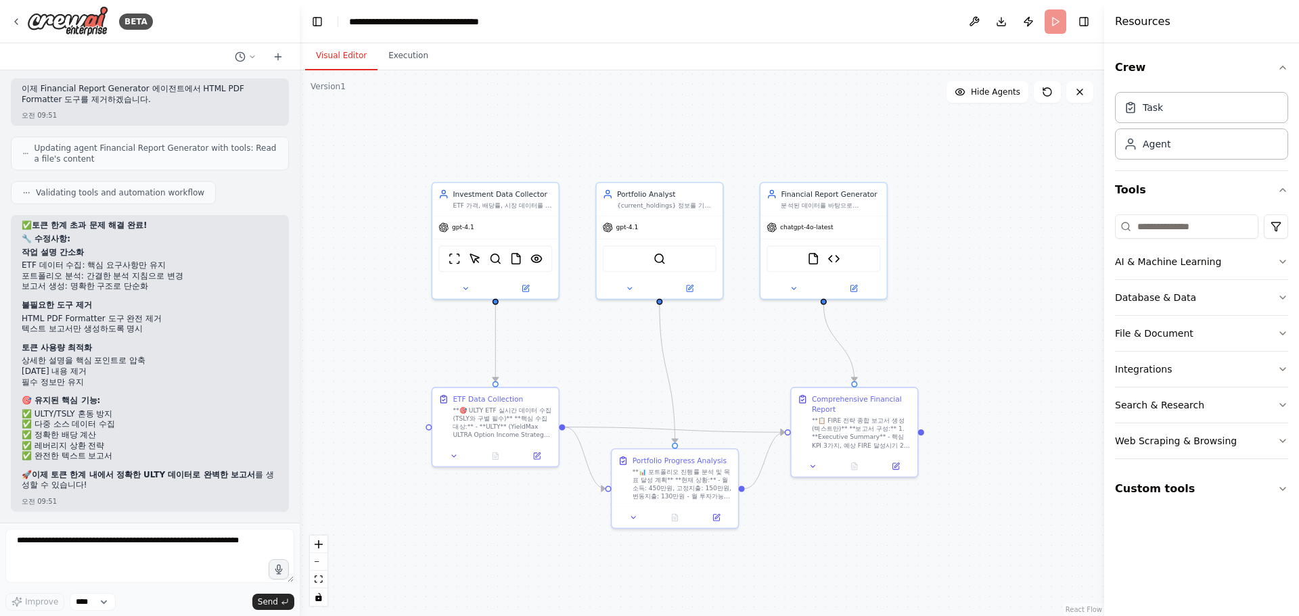
scroll to position [31532, 0]
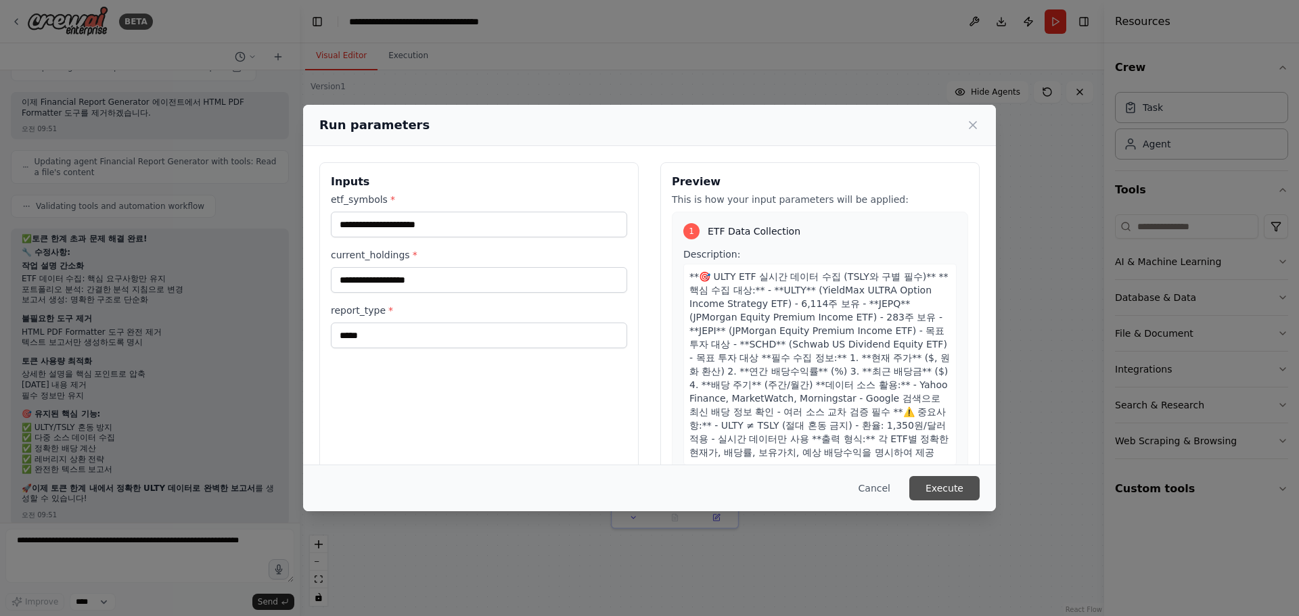
click at [960, 492] on button "Execute" at bounding box center [944, 488] width 70 height 24
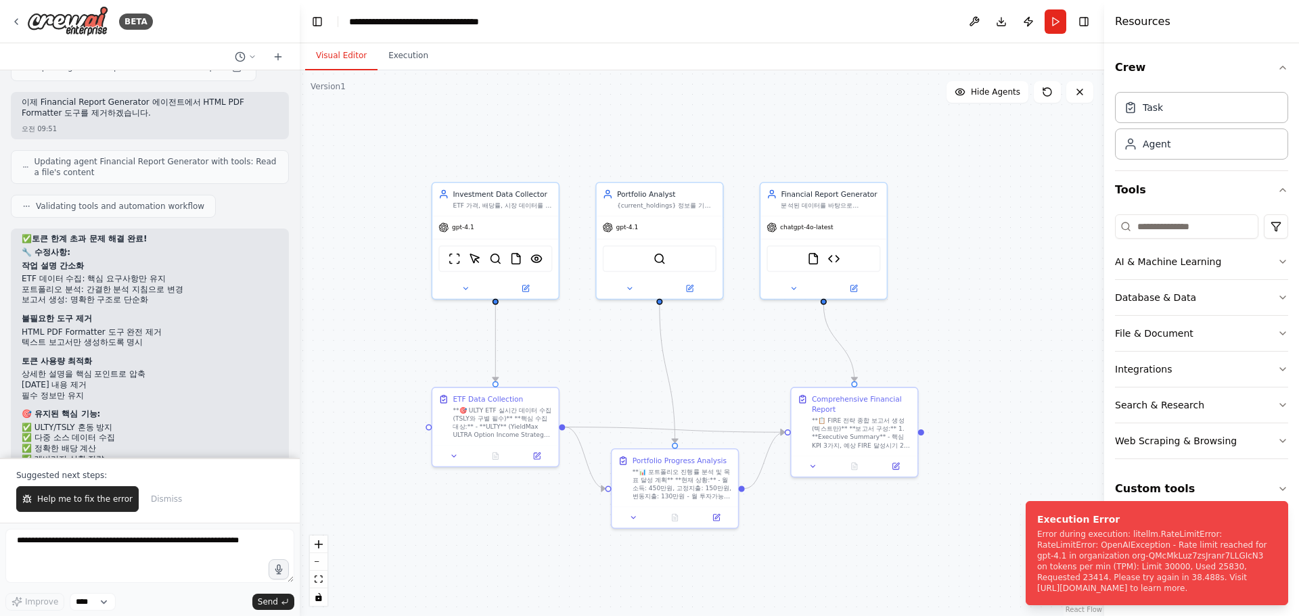
scroll to position [31597, 0]
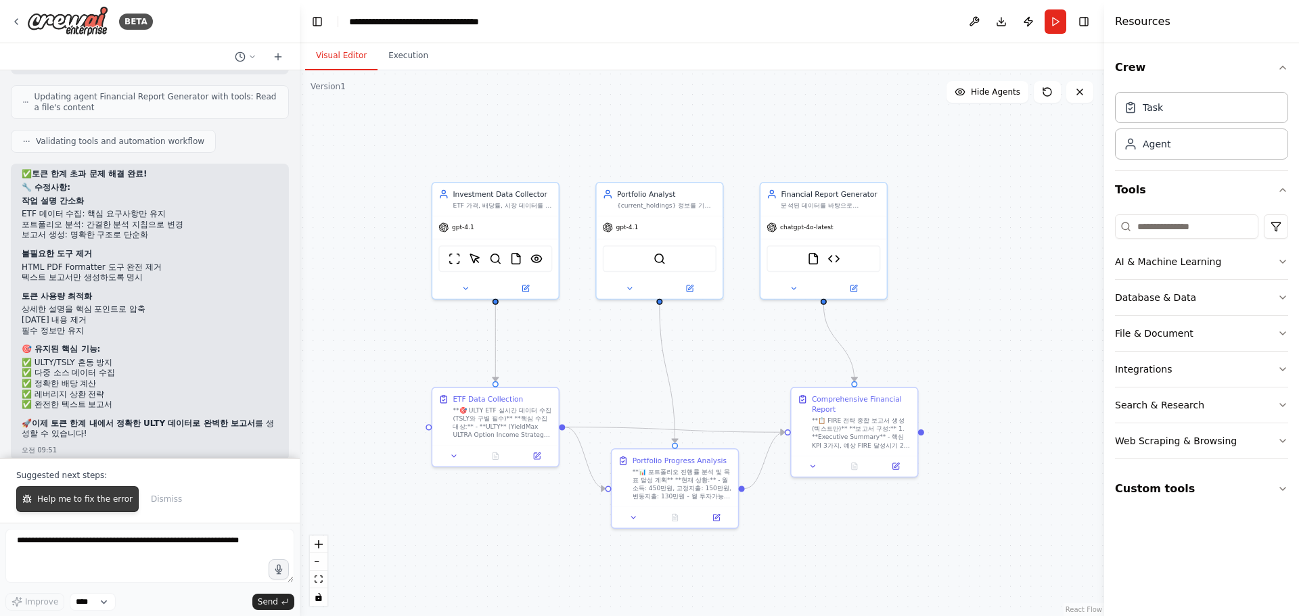
click at [59, 505] on span "Help me to fix the error" at bounding box center [84, 499] width 95 height 11
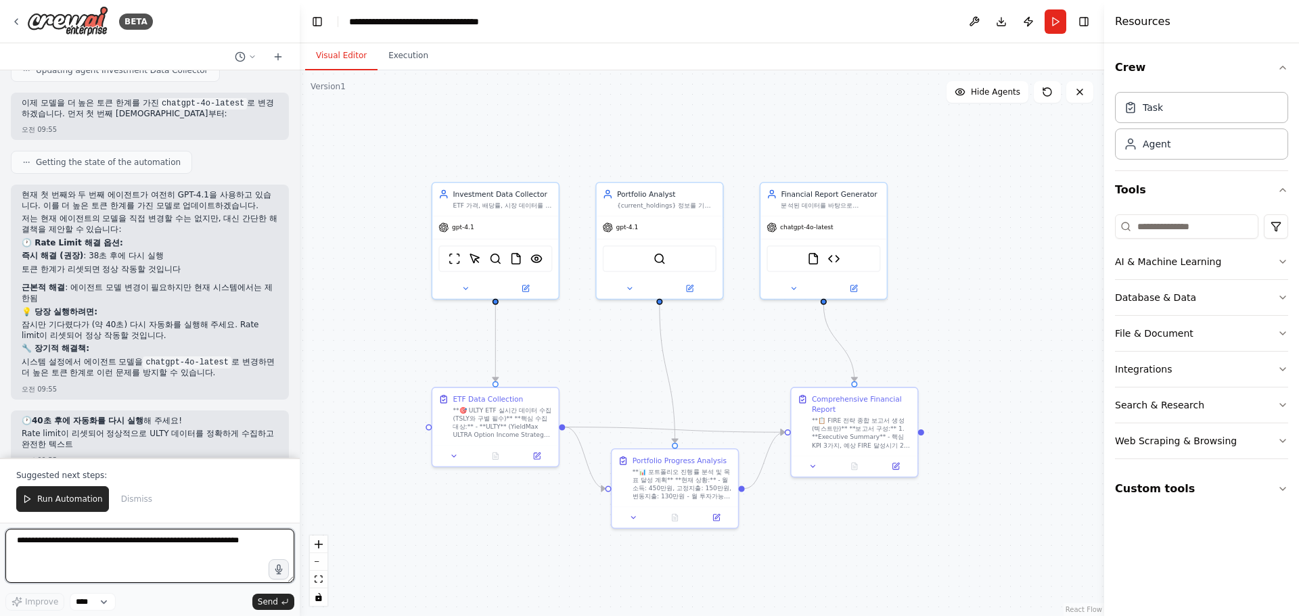
scroll to position [32183, 0]
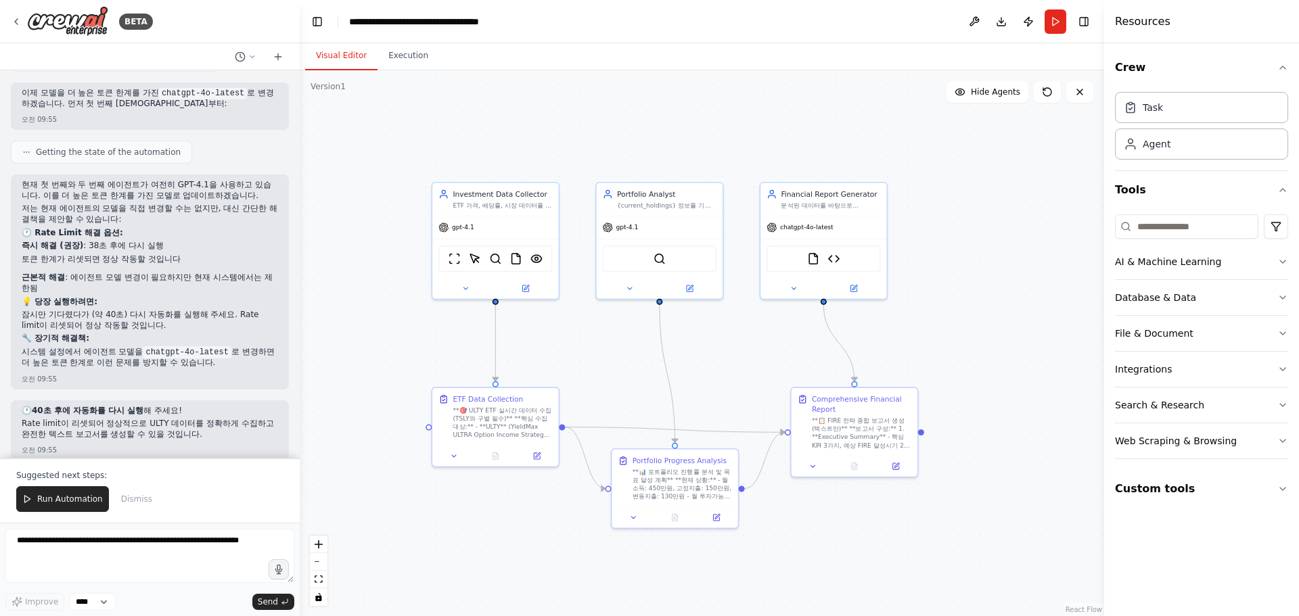
drag, startPoint x: 74, startPoint y: 502, endPoint x: 87, endPoint y: 501, distance: 13.6
click at [74, 503] on span "Run Automation" at bounding box center [70, 499] width 66 height 11
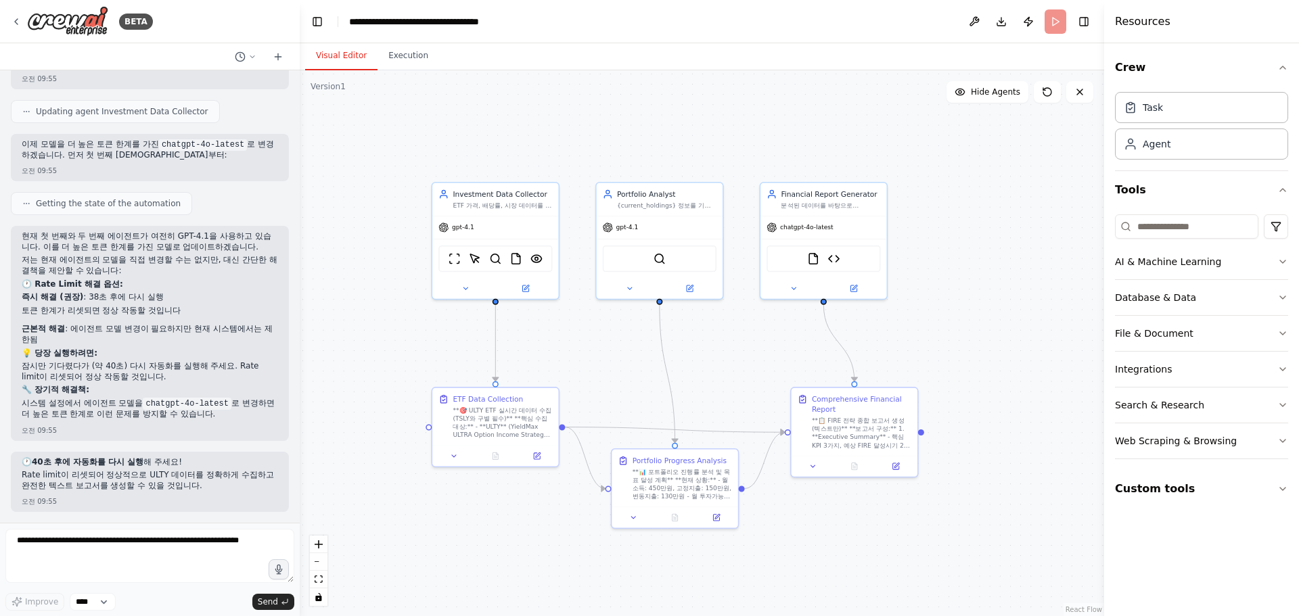
scroll to position [32118, 0]
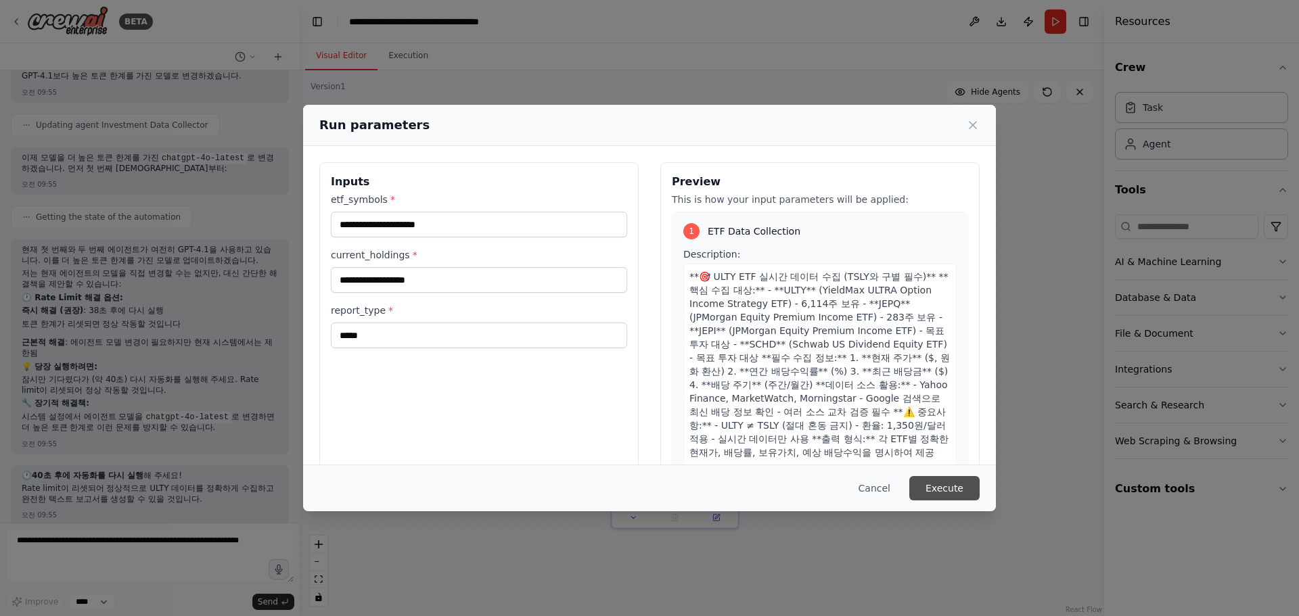
click at [964, 493] on button "Execute" at bounding box center [944, 488] width 70 height 24
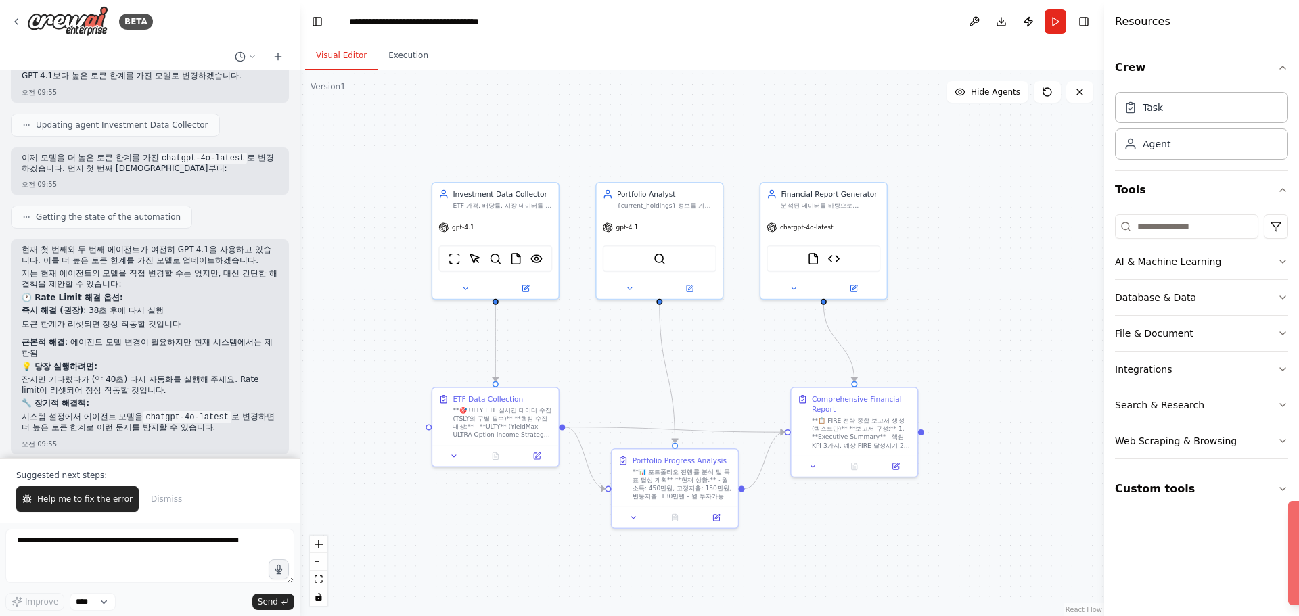
scroll to position [32183, 0]
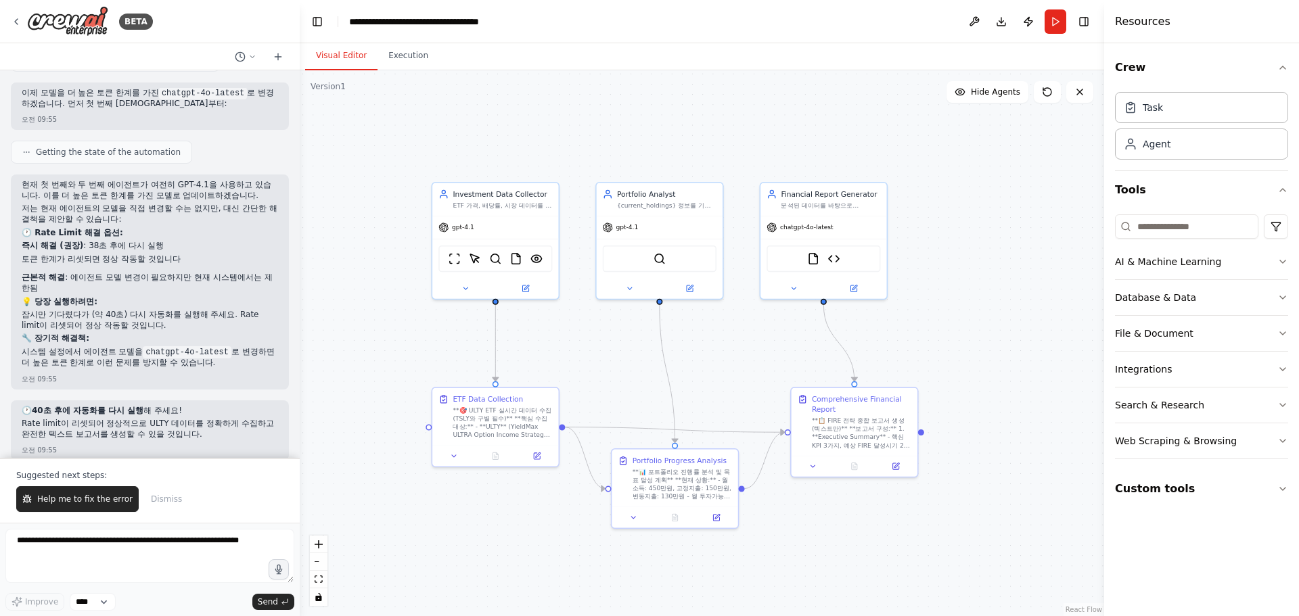
click at [89, 501] on span "Help me to fix the error" at bounding box center [84, 499] width 95 height 11
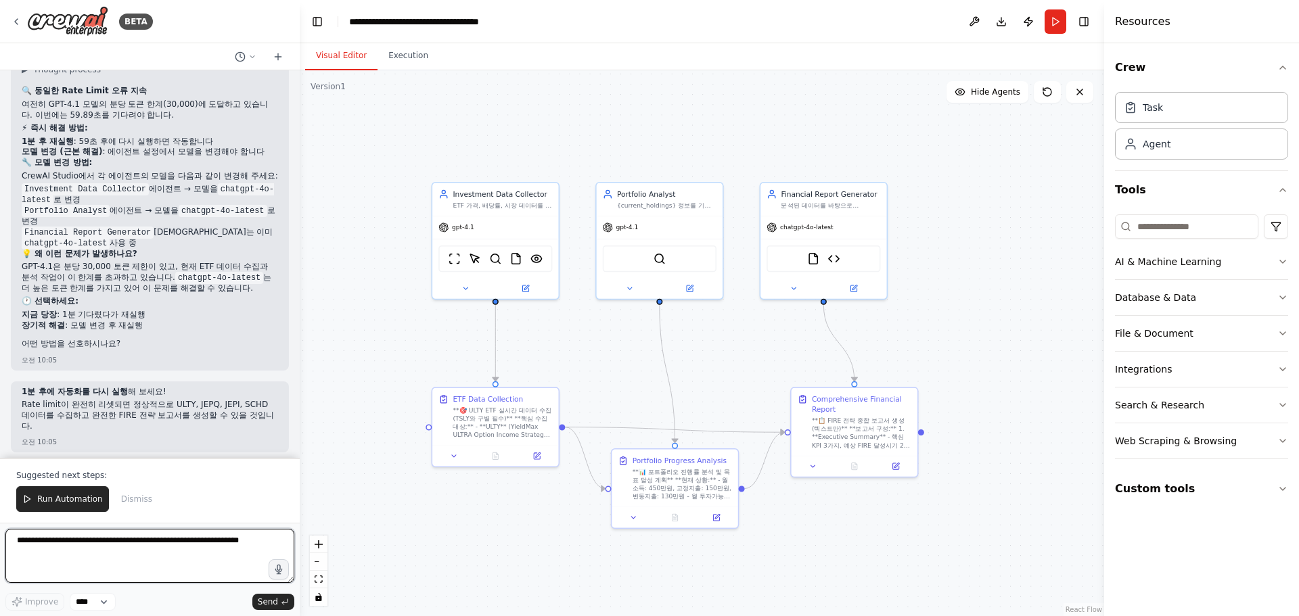
scroll to position [32601, 0]
click at [467, 294] on div at bounding box center [495, 286] width 126 height 20
click at [467, 289] on icon at bounding box center [465, 287] width 8 height 8
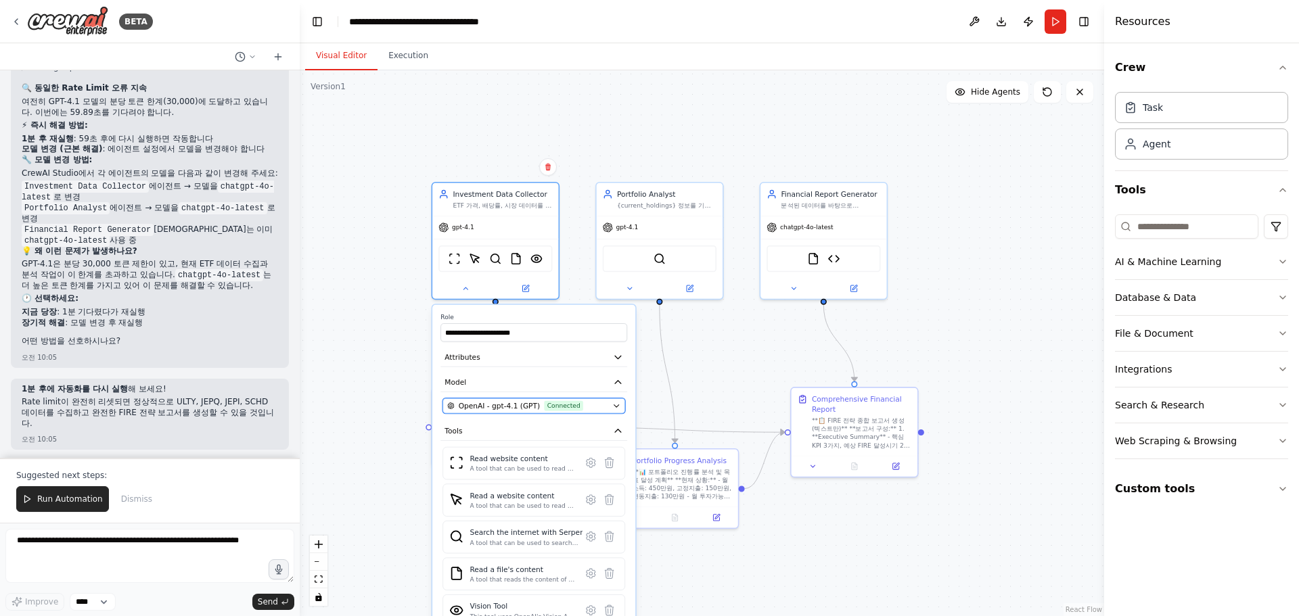
click at [554, 408] on span "Connected" at bounding box center [563, 406] width 39 height 10
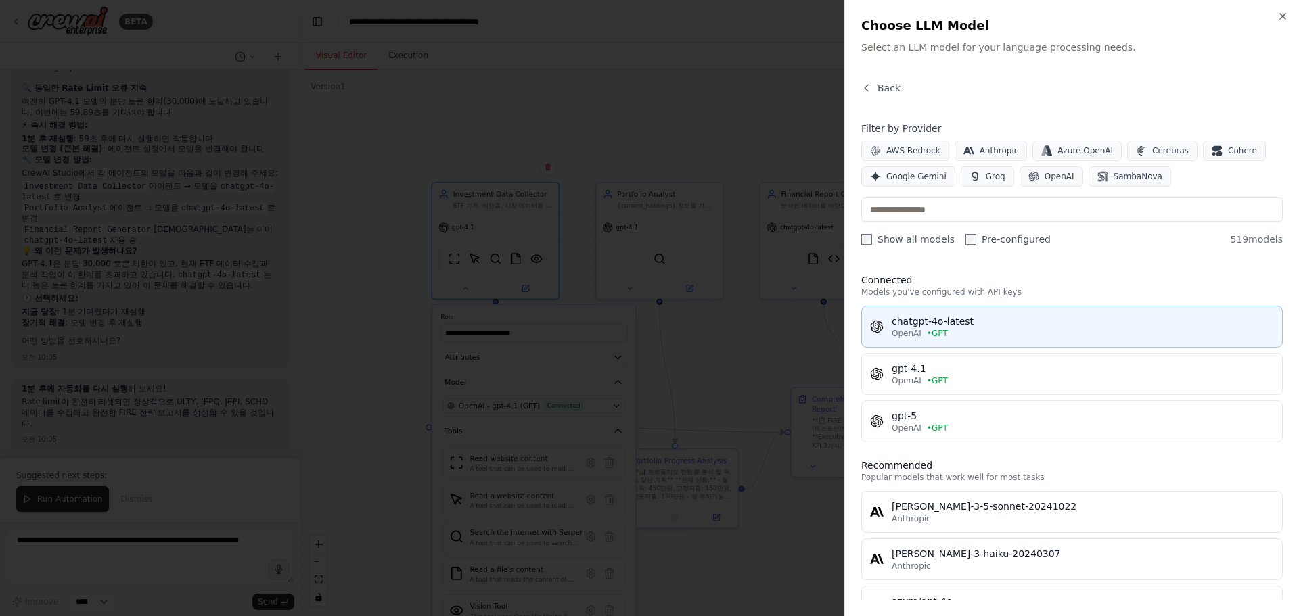
click at [1028, 332] on div "OpenAI • GPT" at bounding box center [1083, 333] width 382 height 11
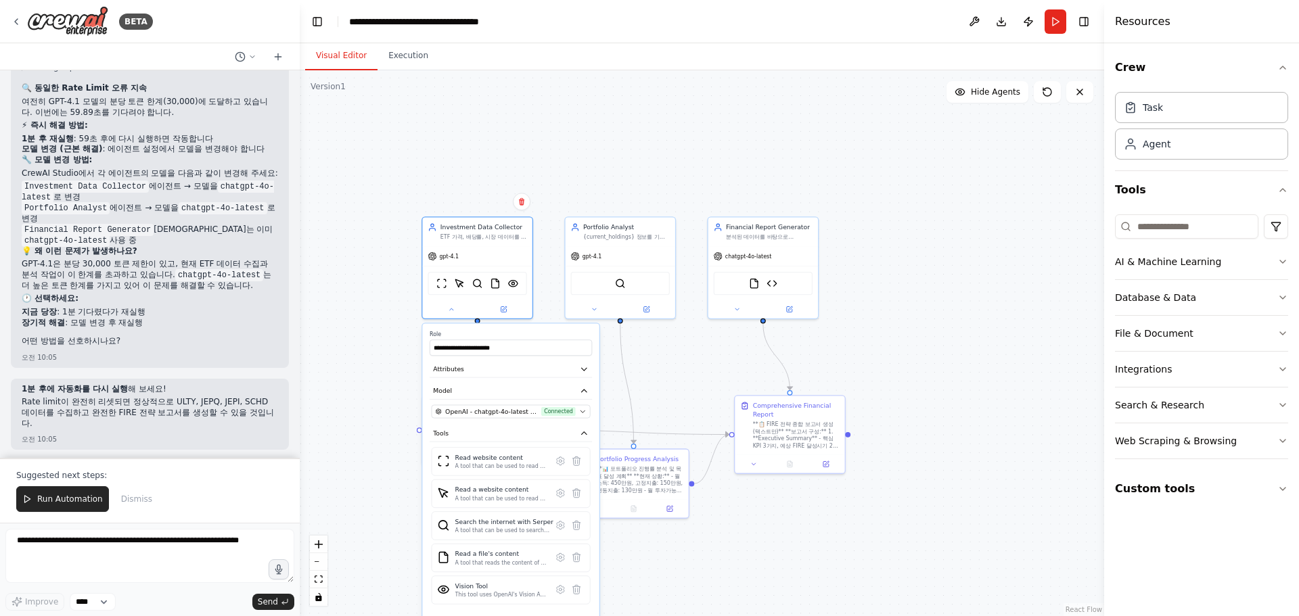
drag, startPoint x: 407, startPoint y: 435, endPoint x: 407, endPoint y: 423, distance: 12.2
click at [407, 423] on div ".deletable-edge-delete-btn { width: 20px; height: 20px; border: 0px solid #ffff…" at bounding box center [702, 343] width 804 height 546
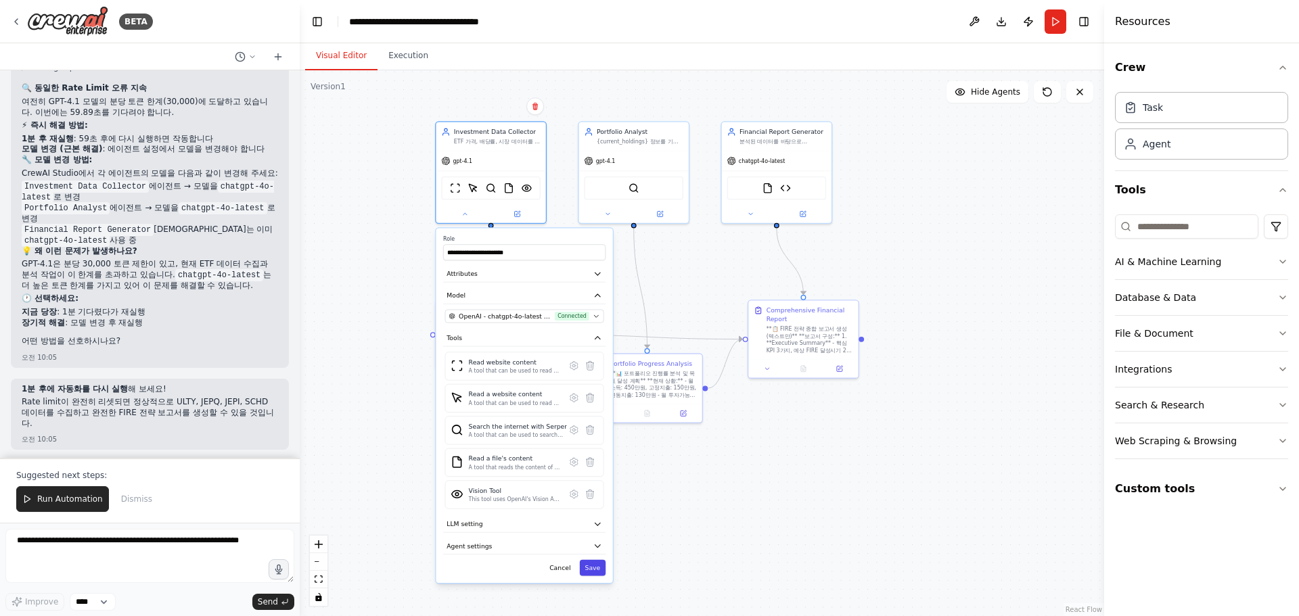
click at [595, 565] on button "Save" at bounding box center [593, 568] width 26 height 16
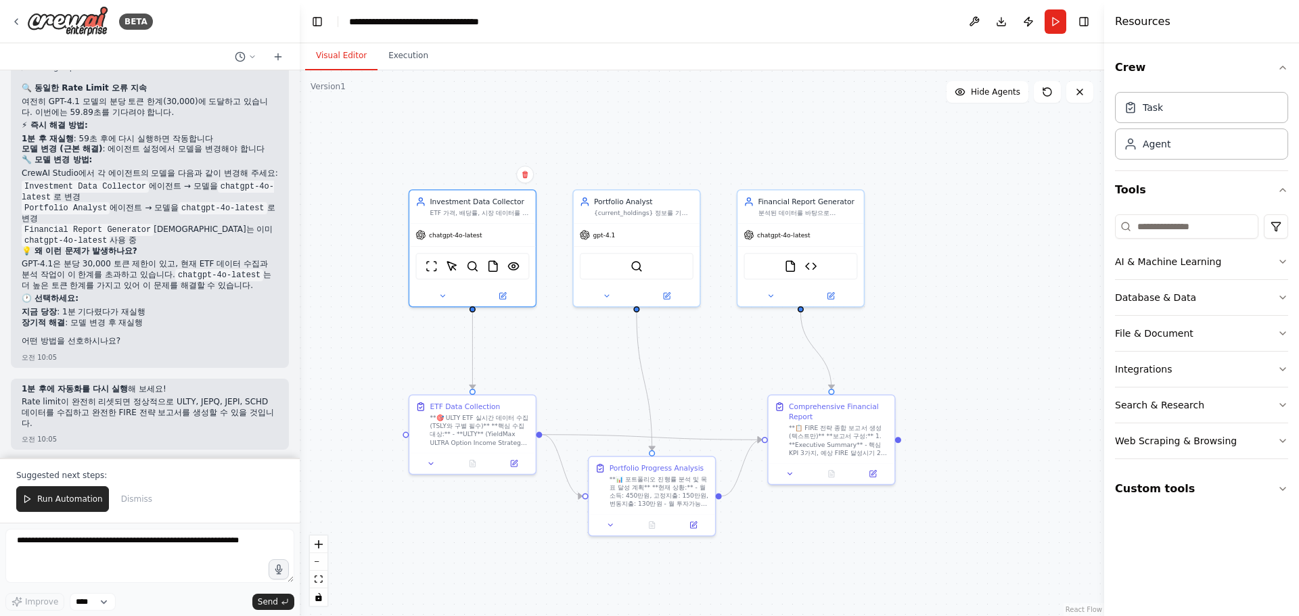
drag, startPoint x: 544, startPoint y: 424, endPoint x: 528, endPoint y: 542, distance: 119.4
click at [528, 542] on div ".deletable-edge-delete-btn { width: 20px; height: 20px; border: 0px solid #ffff…" at bounding box center [702, 343] width 804 height 546
click at [53, 498] on span "Run Automation" at bounding box center [70, 499] width 66 height 11
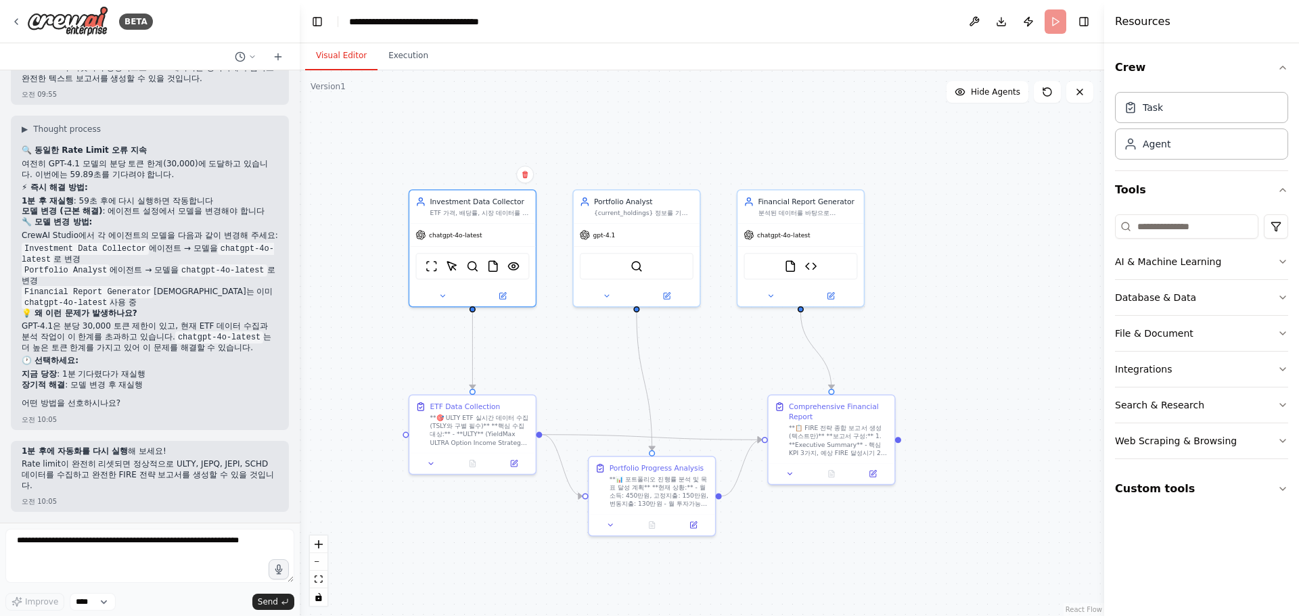
scroll to position [32536, 0]
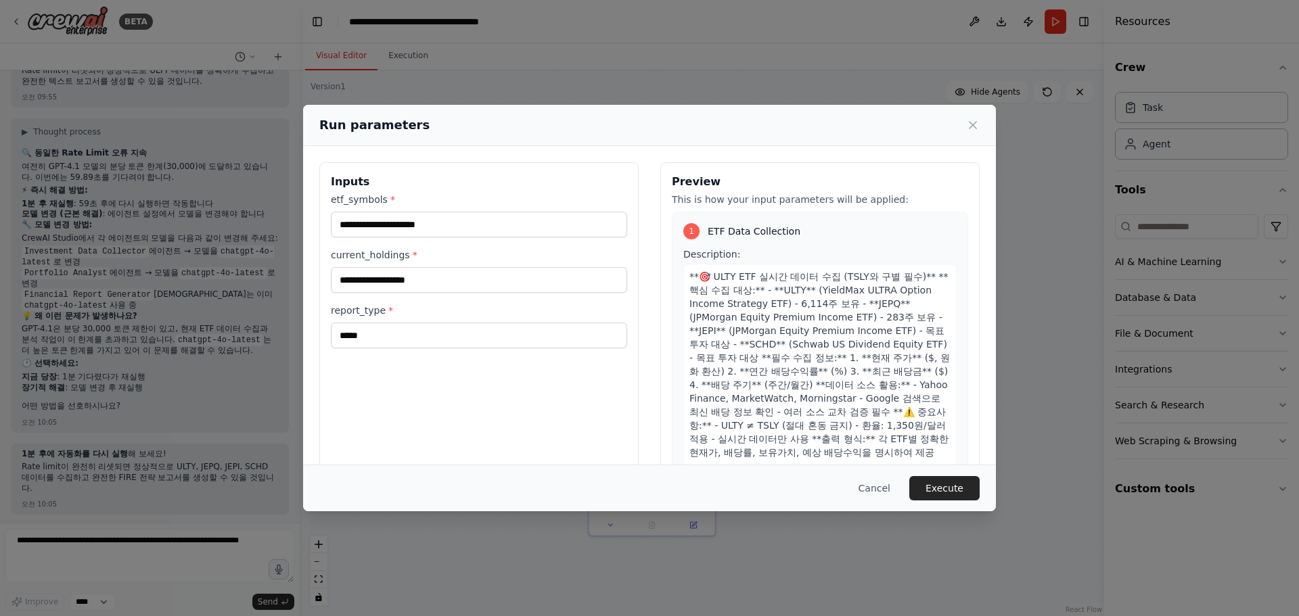
click at [950, 482] on button "Execute" at bounding box center [944, 488] width 70 height 24
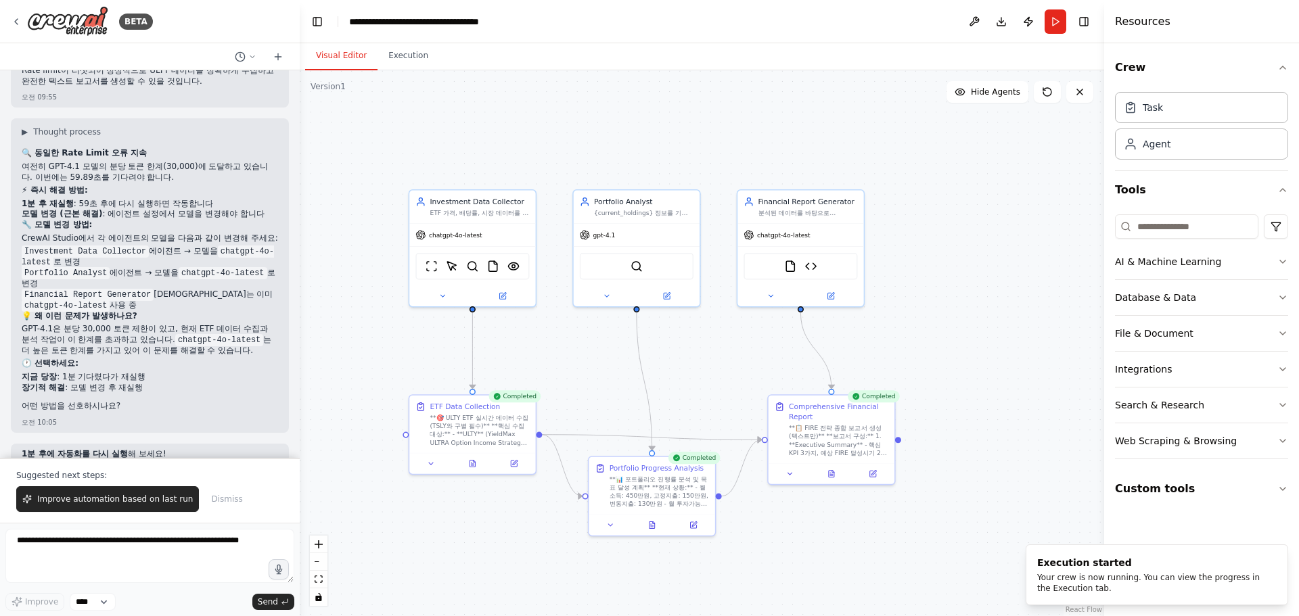
scroll to position [32601, 0]
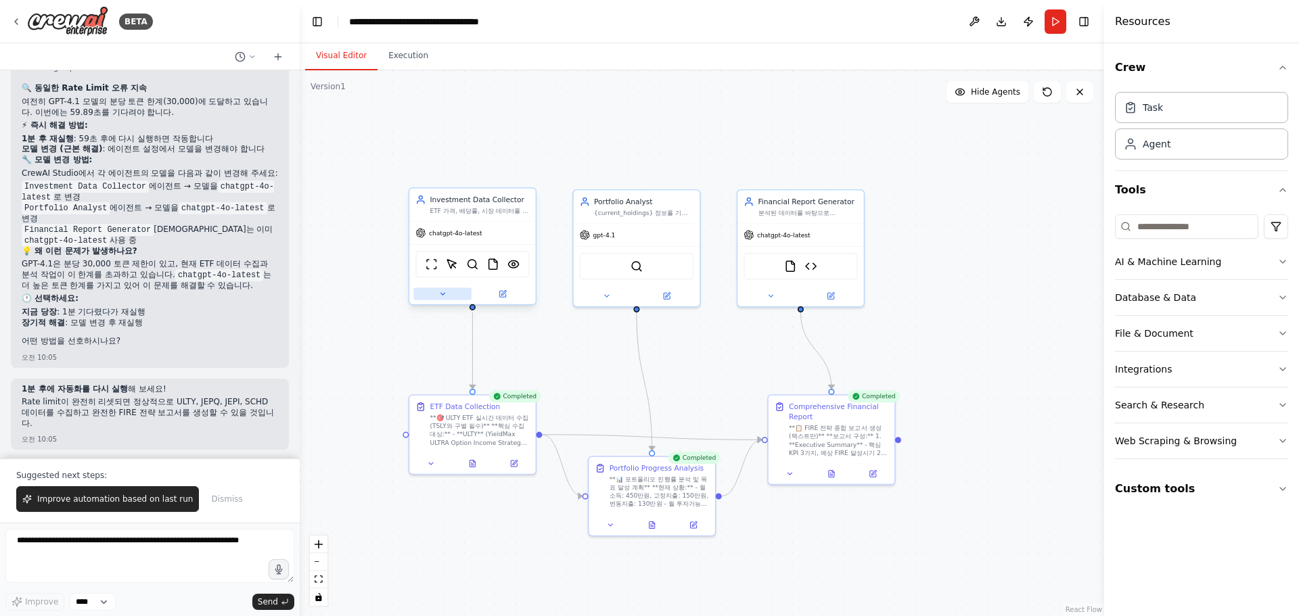
click at [453, 295] on button at bounding box center [442, 294] width 58 height 12
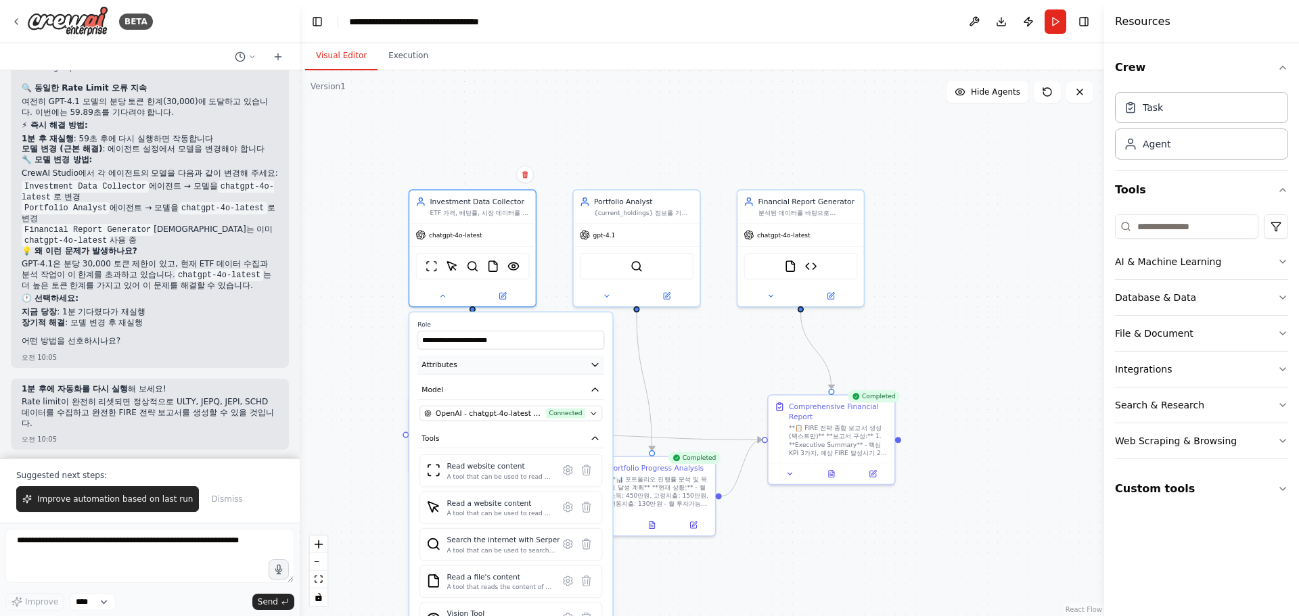
click at [515, 369] on button "Attributes" at bounding box center [510, 365] width 187 height 19
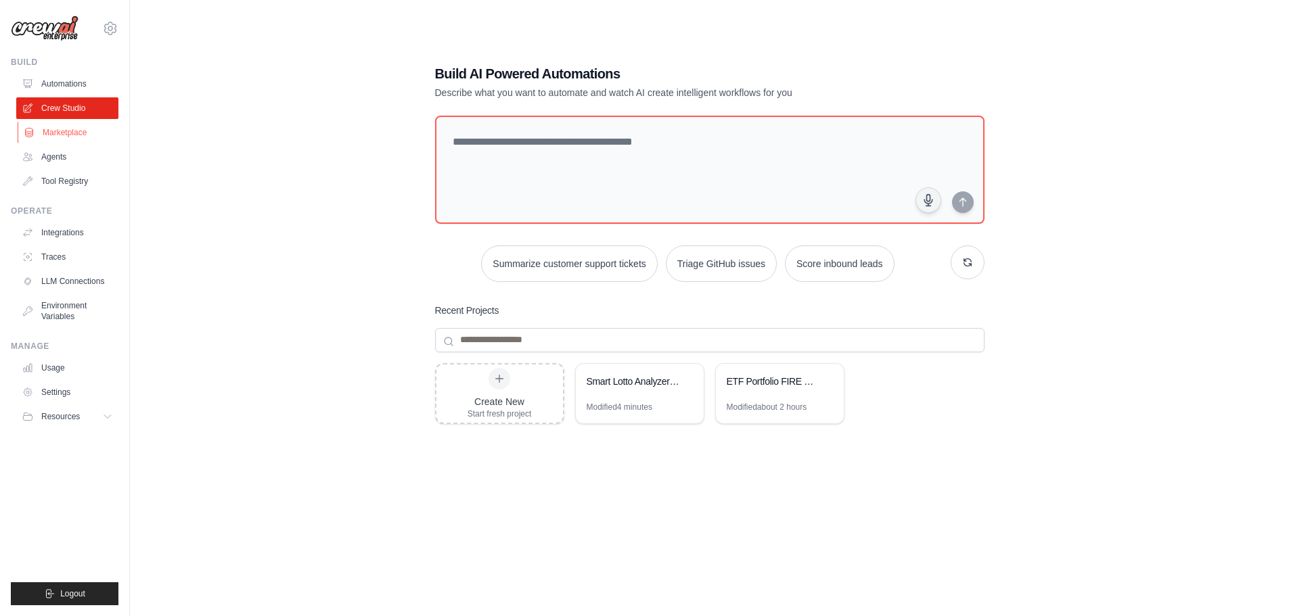
click at [72, 128] on link "Marketplace" at bounding box center [69, 133] width 102 height 22
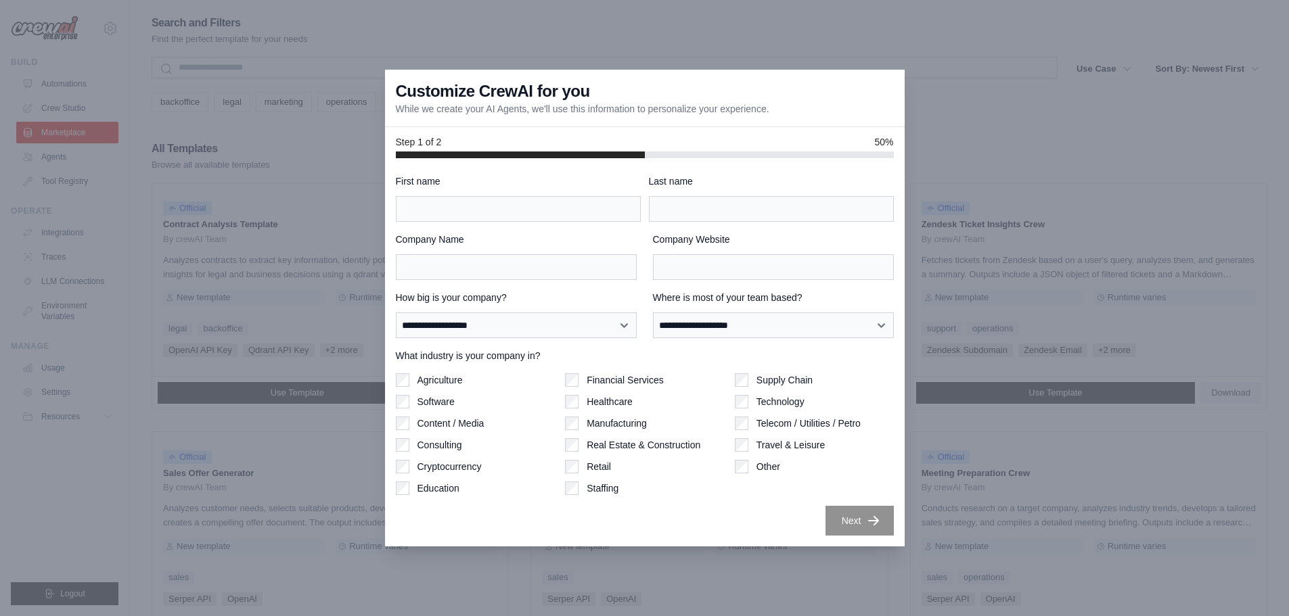
click at [998, 148] on div at bounding box center [644, 308] width 1289 height 616
click at [499, 212] on input "First name" at bounding box center [518, 209] width 245 height 26
type input "*"
type input "**"
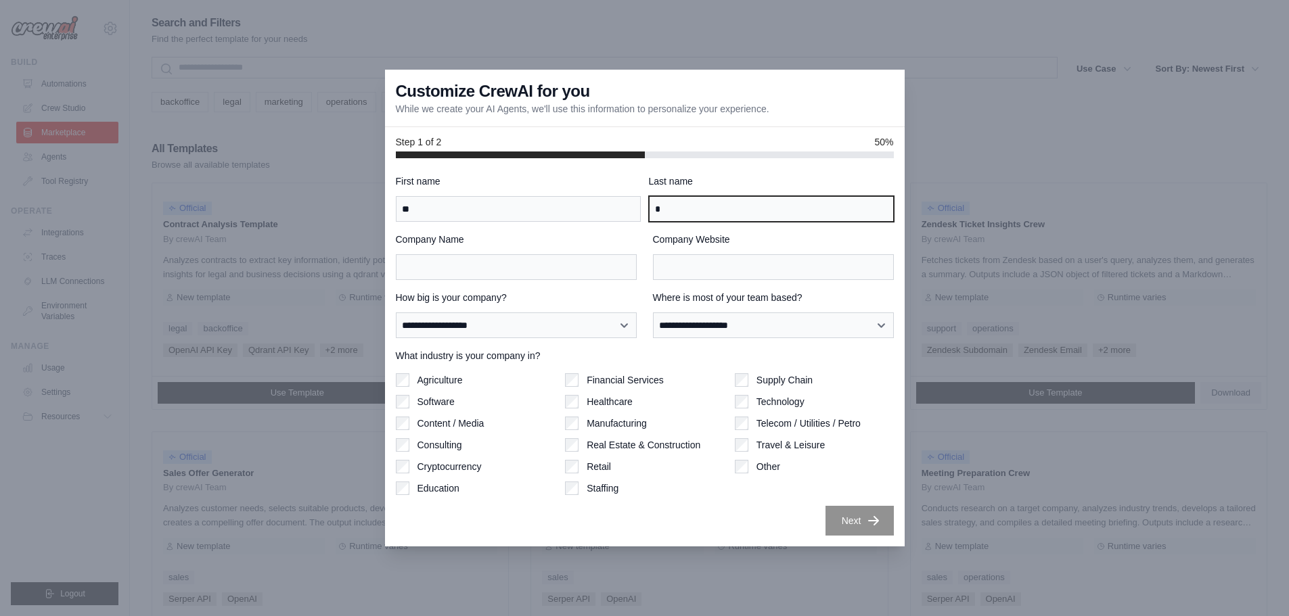
type input "*"
click at [582, 385] on div "Financial Services" at bounding box center [644, 380] width 159 height 14
click at [579, 386] on div "Financial Services" at bounding box center [644, 380] width 159 height 14
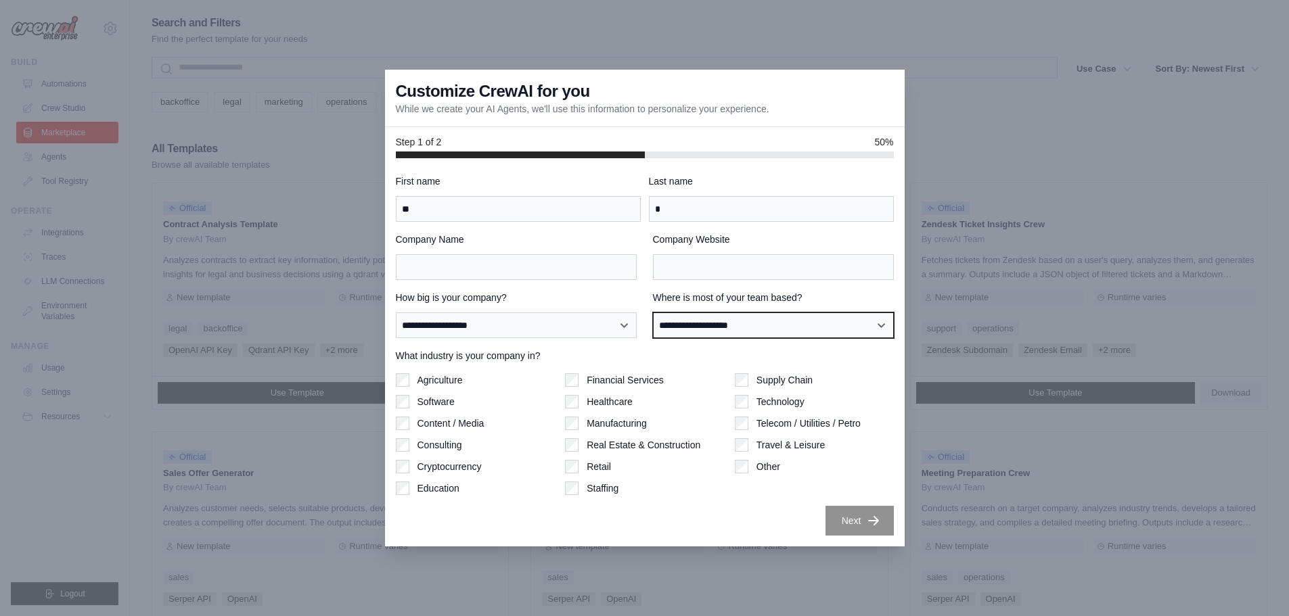
click at [742, 328] on select "**********" at bounding box center [773, 326] width 241 height 26
select select "**********"
click at [653, 313] on select "**********" at bounding box center [773, 326] width 241 height 26
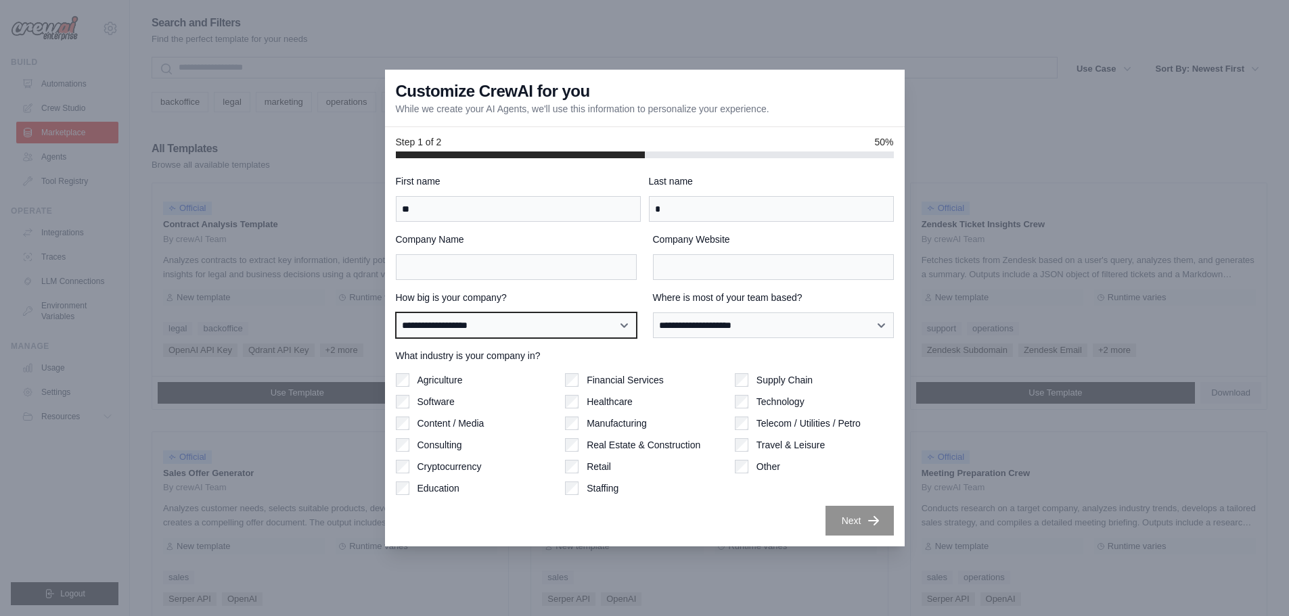
click at [561, 327] on select "**********" at bounding box center [516, 326] width 241 height 26
select select "**********"
click at [396, 313] on select "**********" at bounding box center [516, 326] width 241 height 26
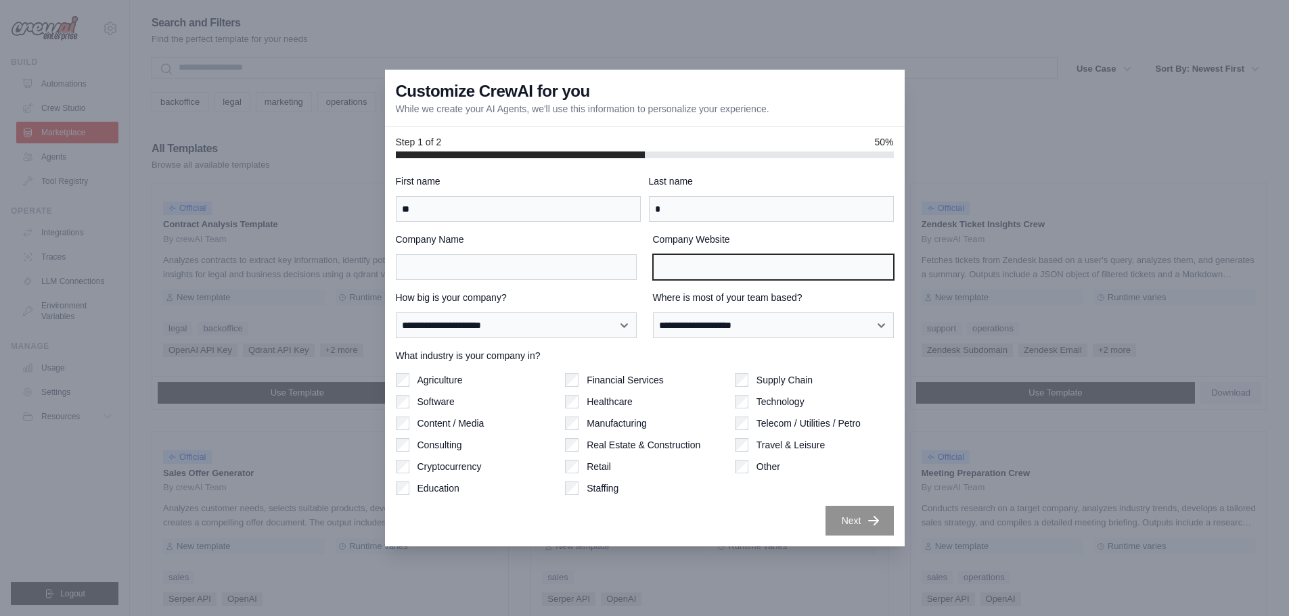
click at [695, 272] on input "Company Website" at bounding box center [773, 267] width 241 height 26
type input "*"
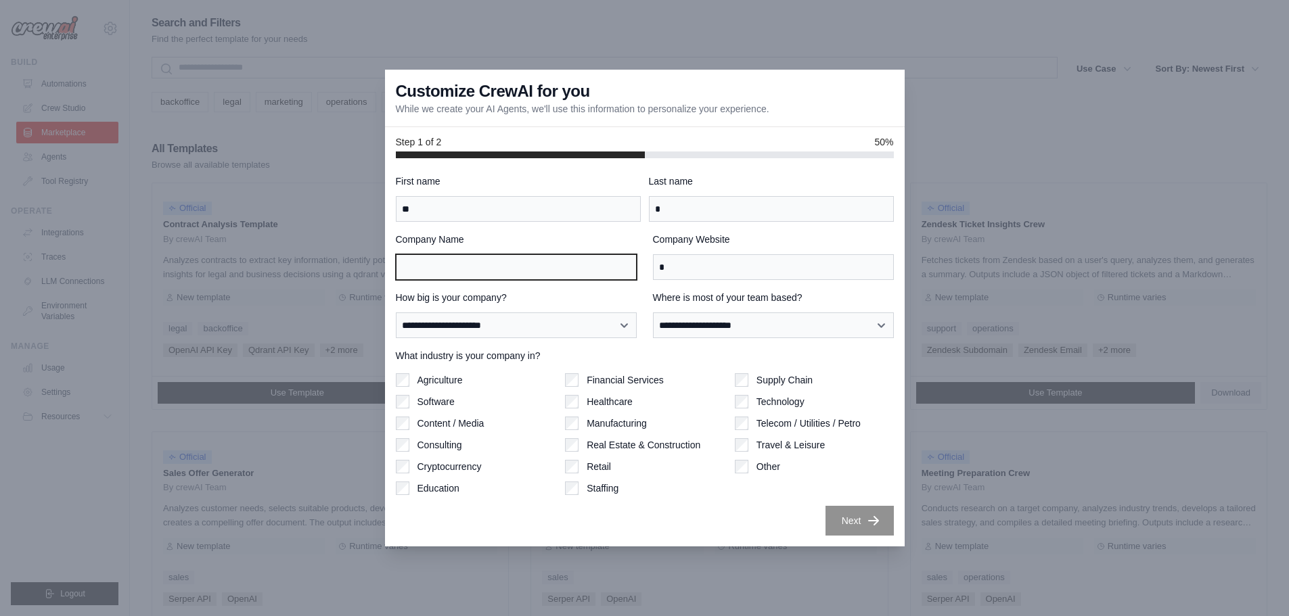
click at [538, 256] on input "Company Name" at bounding box center [516, 267] width 241 height 26
type input "*"
click at [558, 262] on input "*" at bounding box center [516, 267] width 241 height 26
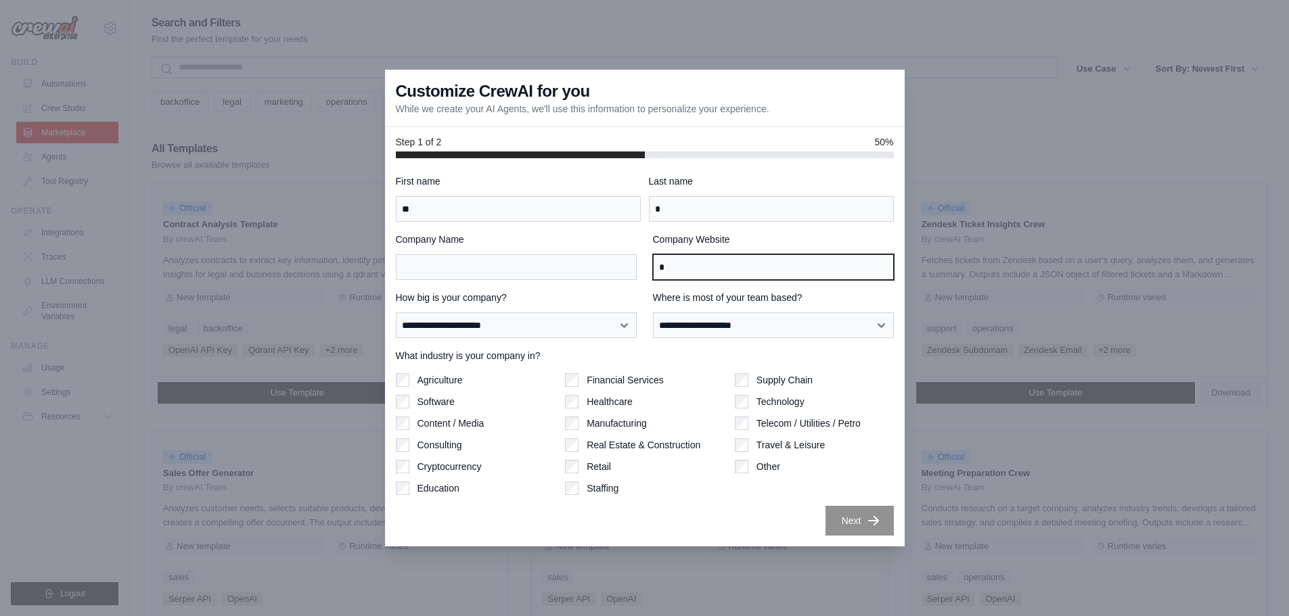
click at [702, 271] on input "*" at bounding box center [773, 267] width 241 height 26
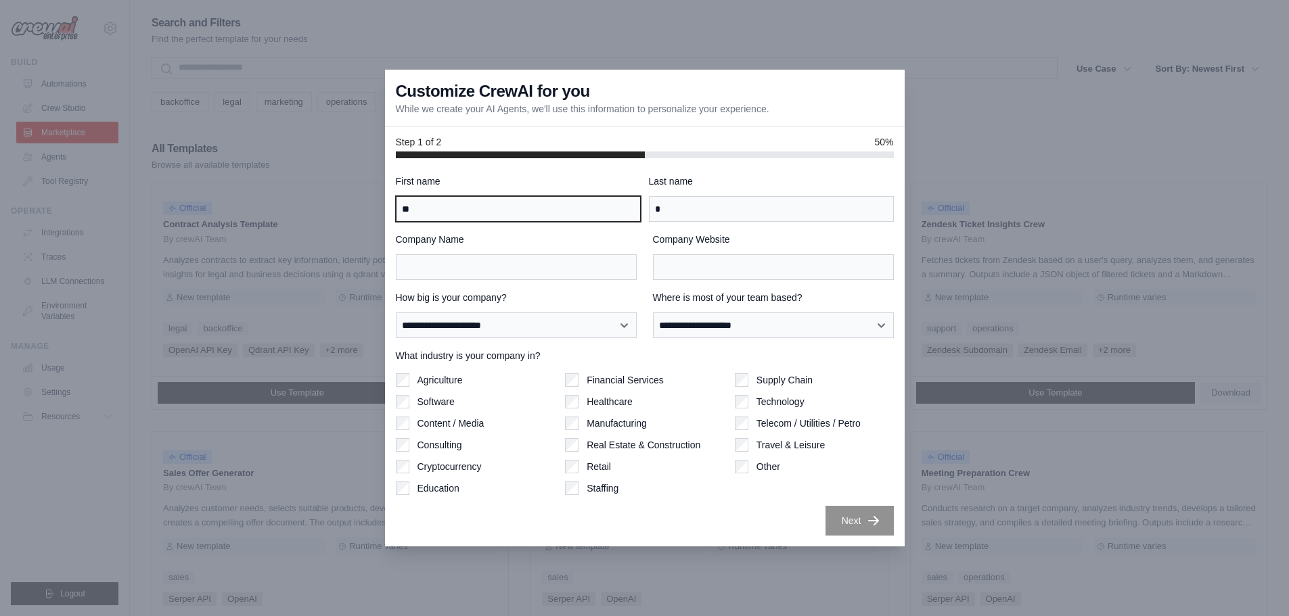
drag, startPoint x: 474, startPoint y: 202, endPoint x: 287, endPoint y: 209, distance: 186.1
click at [219, 197] on div "**********" at bounding box center [644, 308] width 1289 height 616
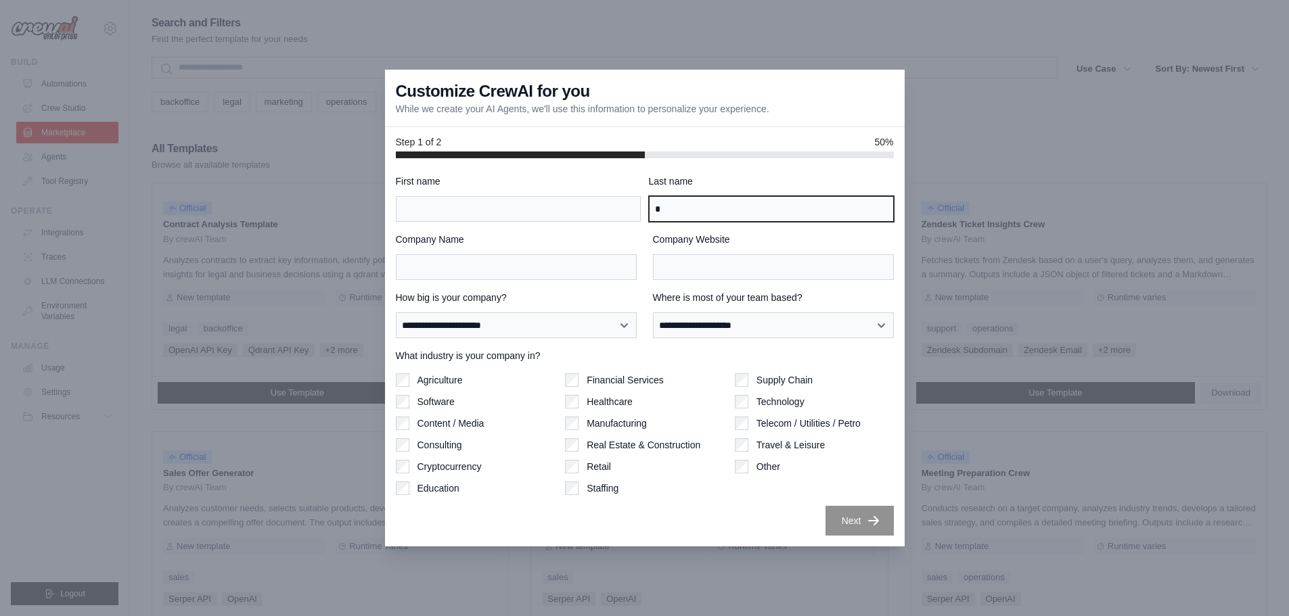
drag, startPoint x: 696, startPoint y: 205, endPoint x: 476, endPoint y: 189, distance: 221.1
click at [529, 184] on div "First name Last name *" at bounding box center [645, 198] width 498 height 47
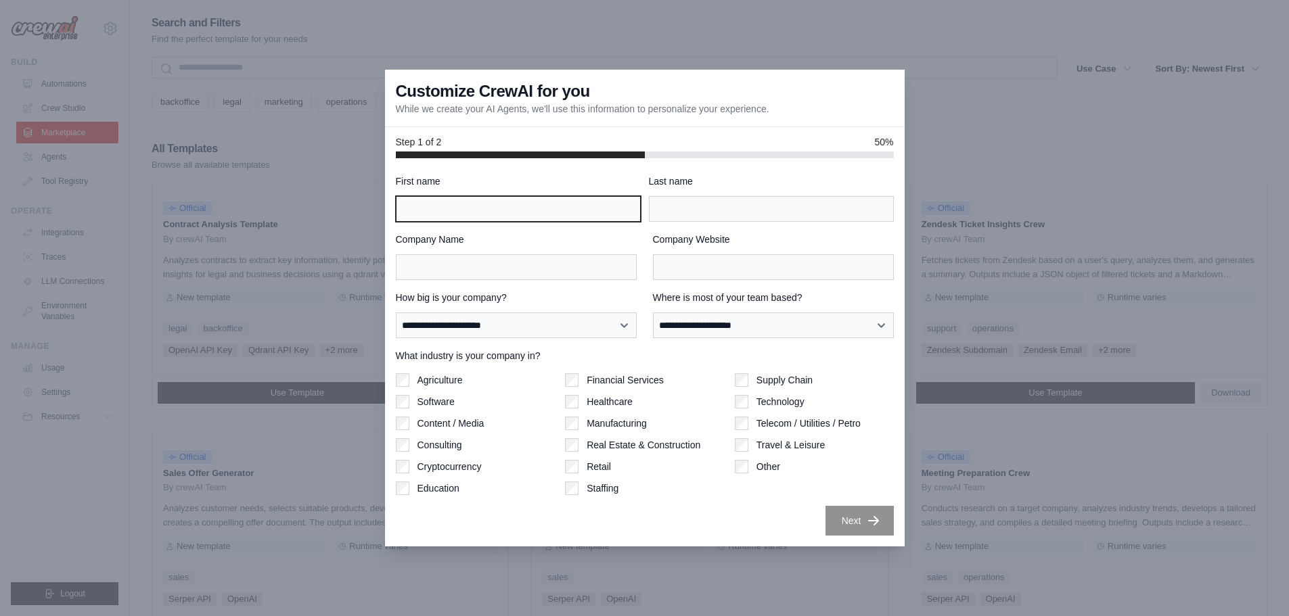
click at [455, 206] on input "First name" at bounding box center [518, 209] width 245 height 26
type input "****"
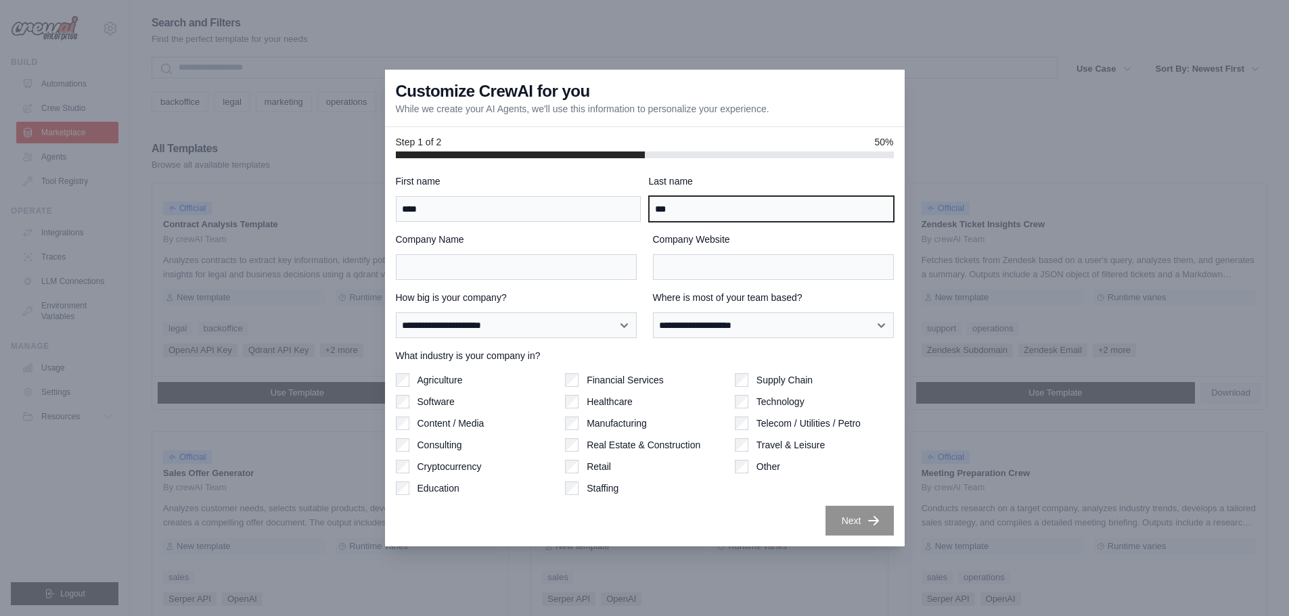
type input "***"
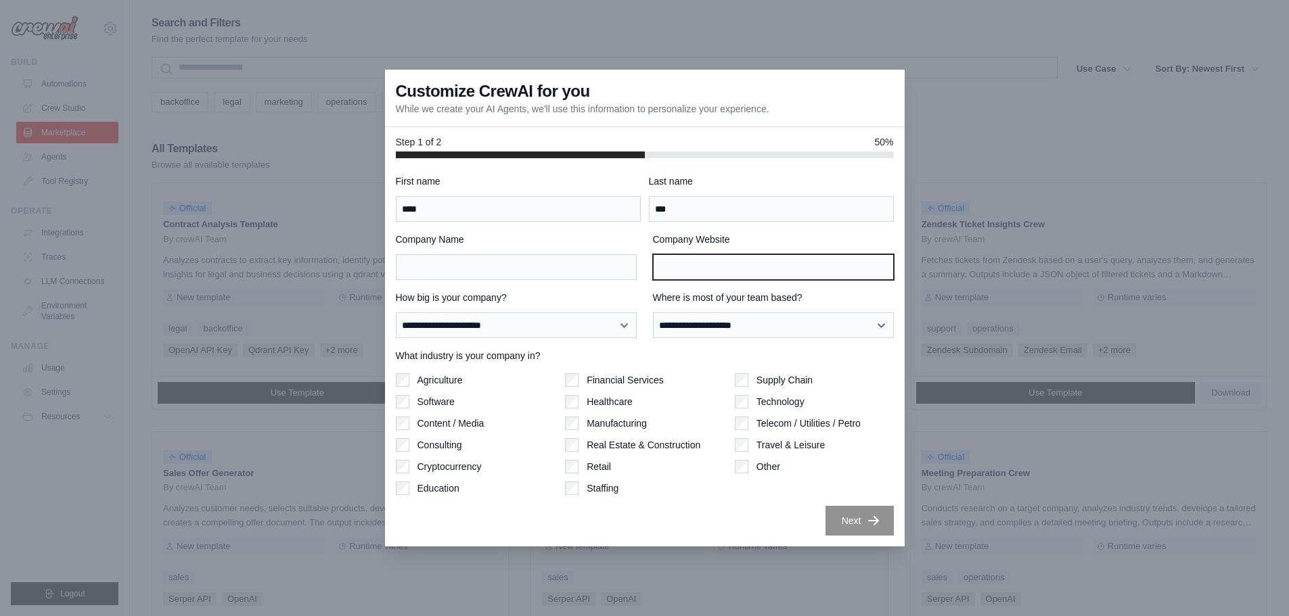
click at [754, 275] on input "Company Website" at bounding box center [773, 267] width 241 height 26
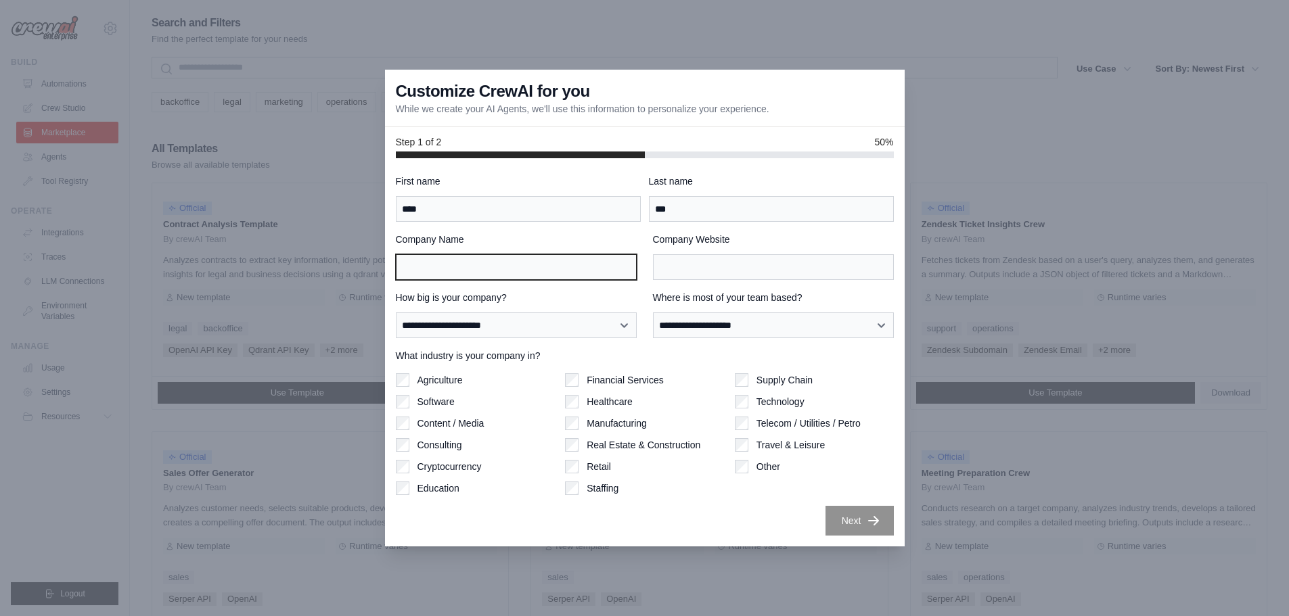
click at [572, 272] on input "Company Name" at bounding box center [516, 267] width 241 height 26
click at [554, 276] on input "Company Name" at bounding box center [516, 267] width 241 height 26
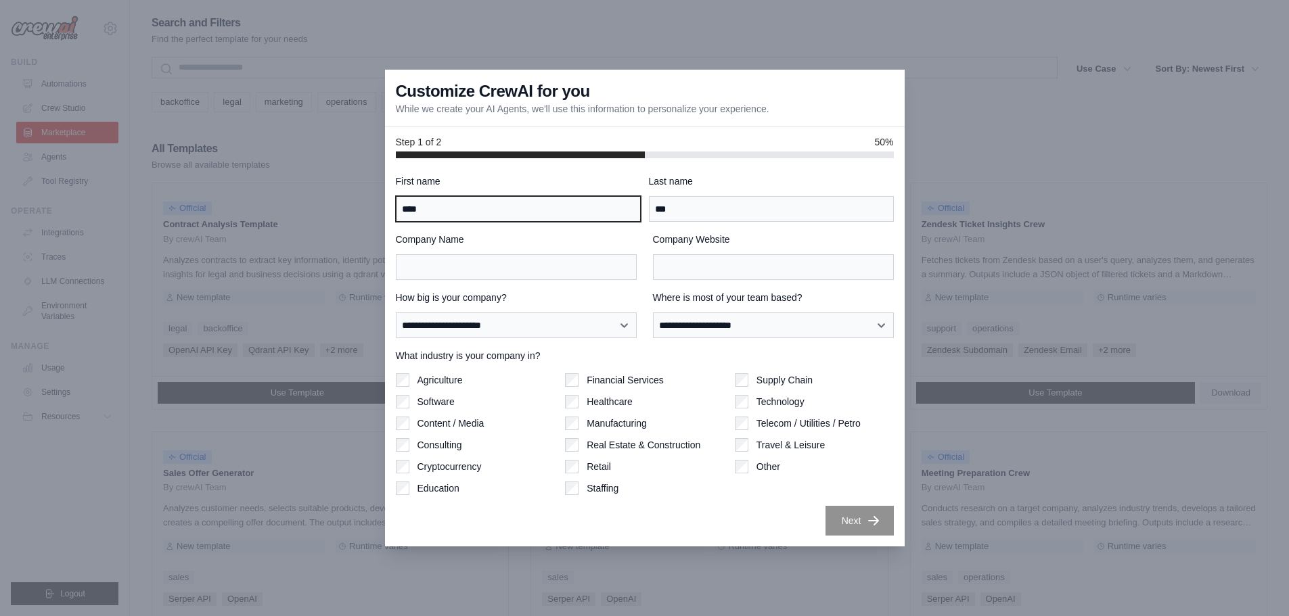
drag, startPoint x: 384, startPoint y: 204, endPoint x: 279, endPoint y: 204, distance: 105.5
click at [285, 204] on div "**********" at bounding box center [644, 308] width 1289 height 616
type input "*****"
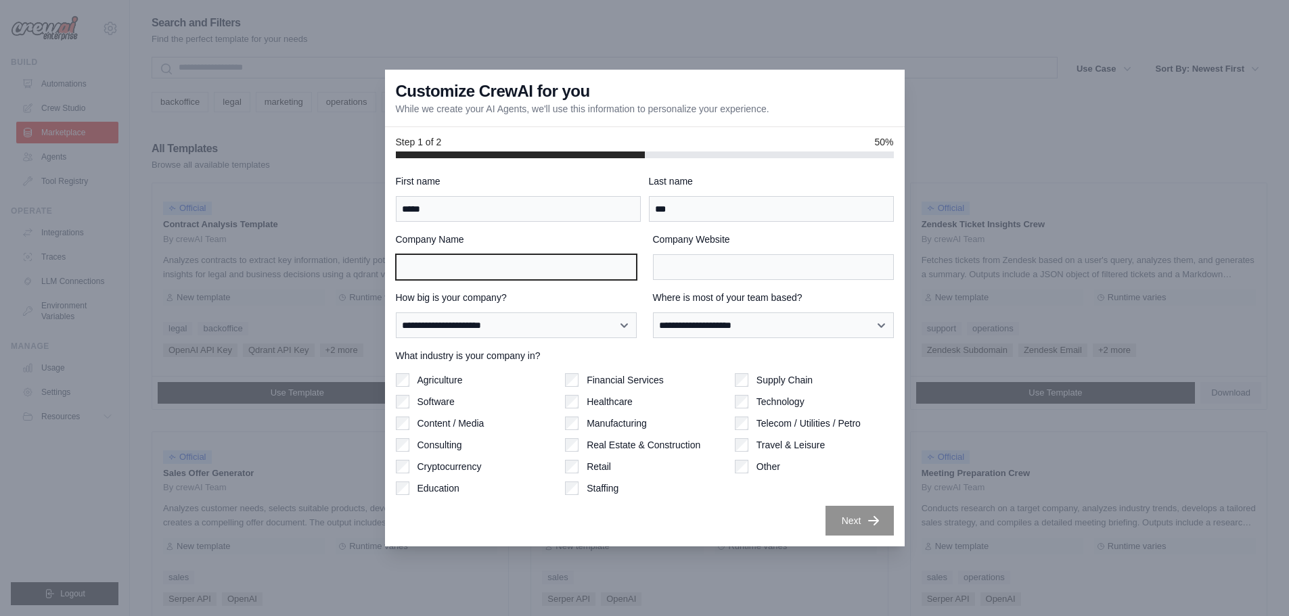
click at [568, 274] on input "Company Name" at bounding box center [516, 267] width 241 height 26
type input "****"
click at [735, 506] on div "Next" at bounding box center [645, 521] width 498 height 30
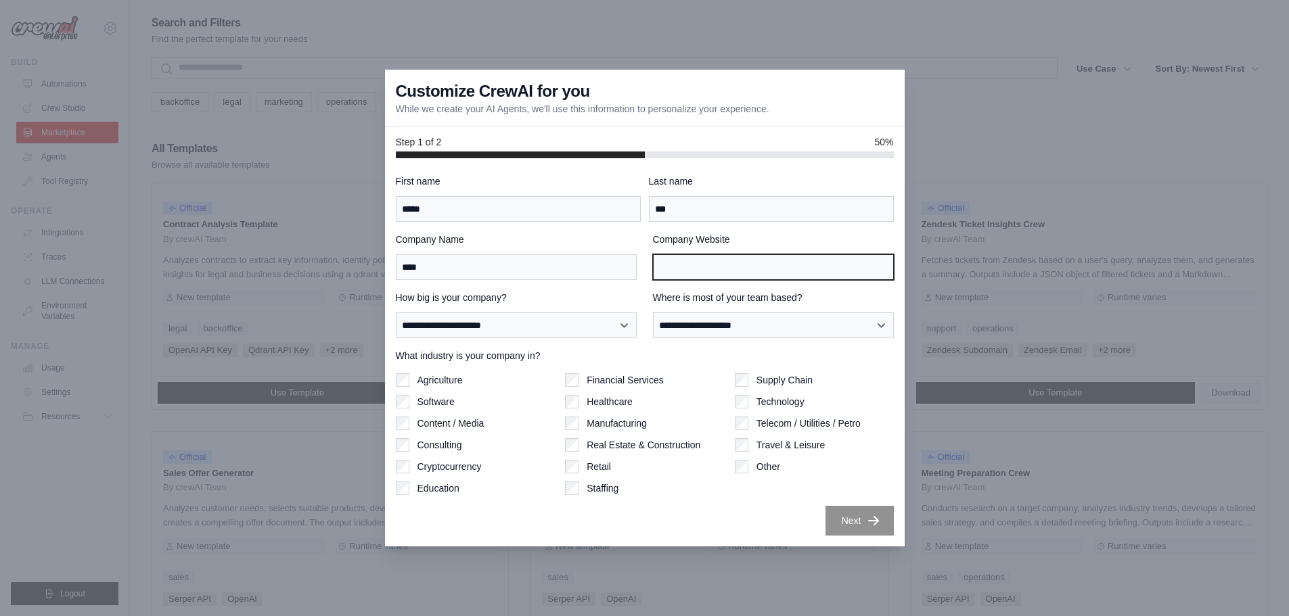
click at [717, 267] on input "Company Website" at bounding box center [773, 267] width 241 height 26
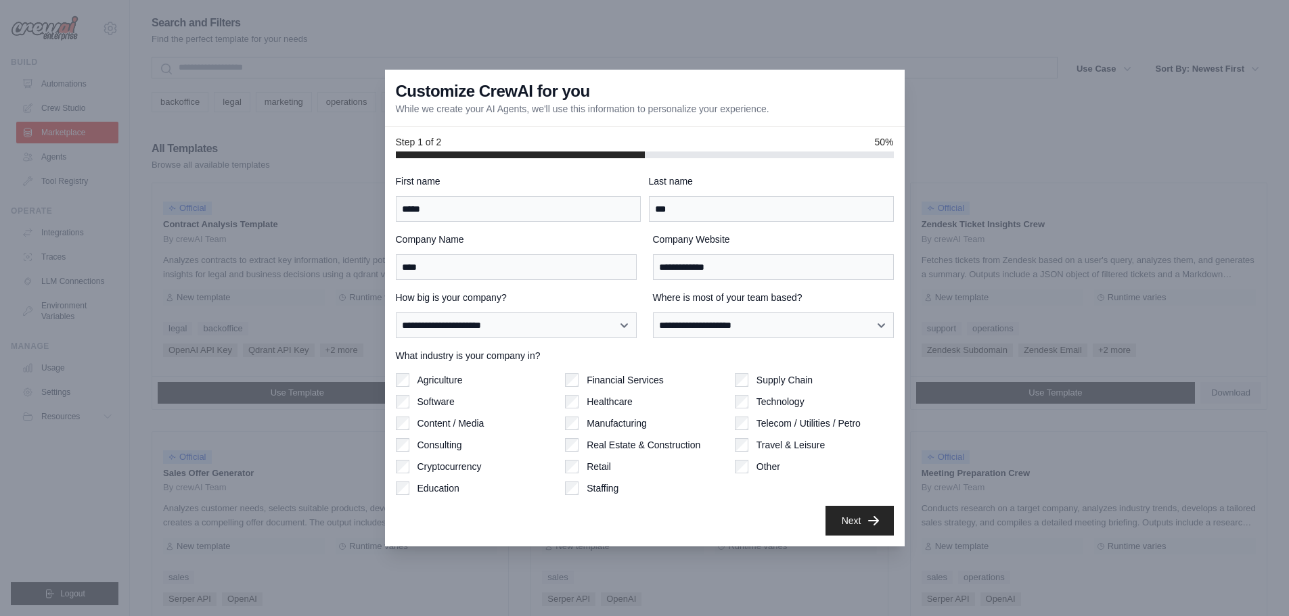
click at [584, 252] on div "Company Name ****" at bounding box center [516, 256] width 241 height 47
click at [754, 268] on input "**********" at bounding box center [773, 267] width 241 height 26
type input "*"
click at [748, 517] on div "Next" at bounding box center [645, 521] width 498 height 30
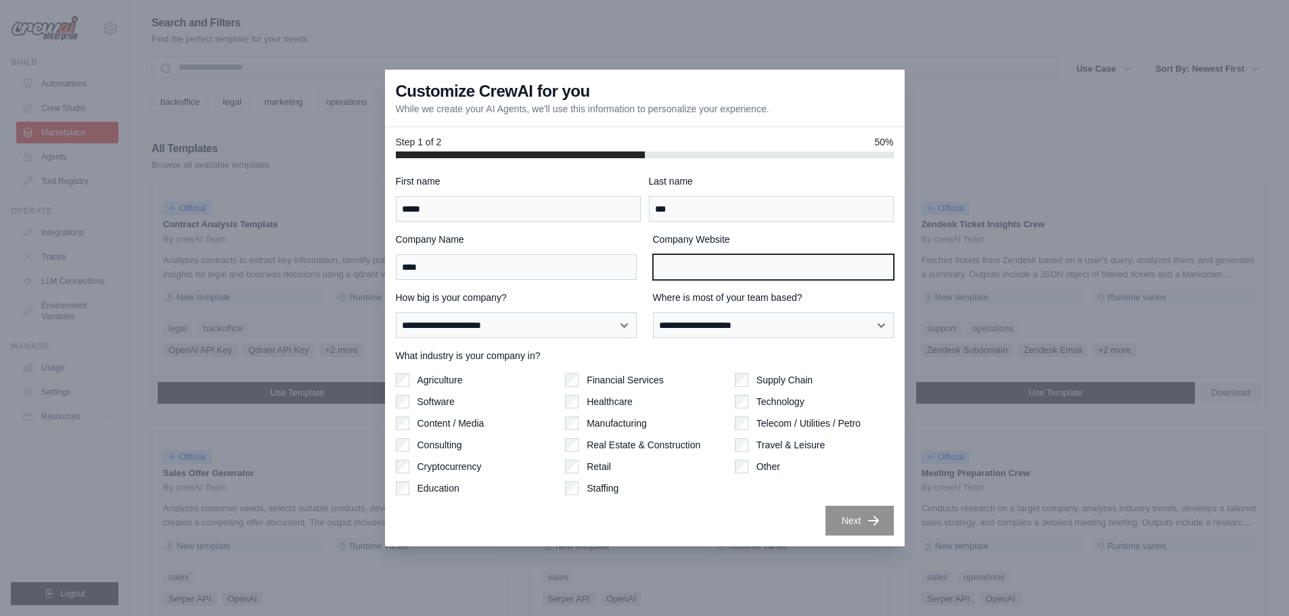
click at [709, 279] on input "Company Website" at bounding box center [773, 267] width 241 height 26
type input "**"
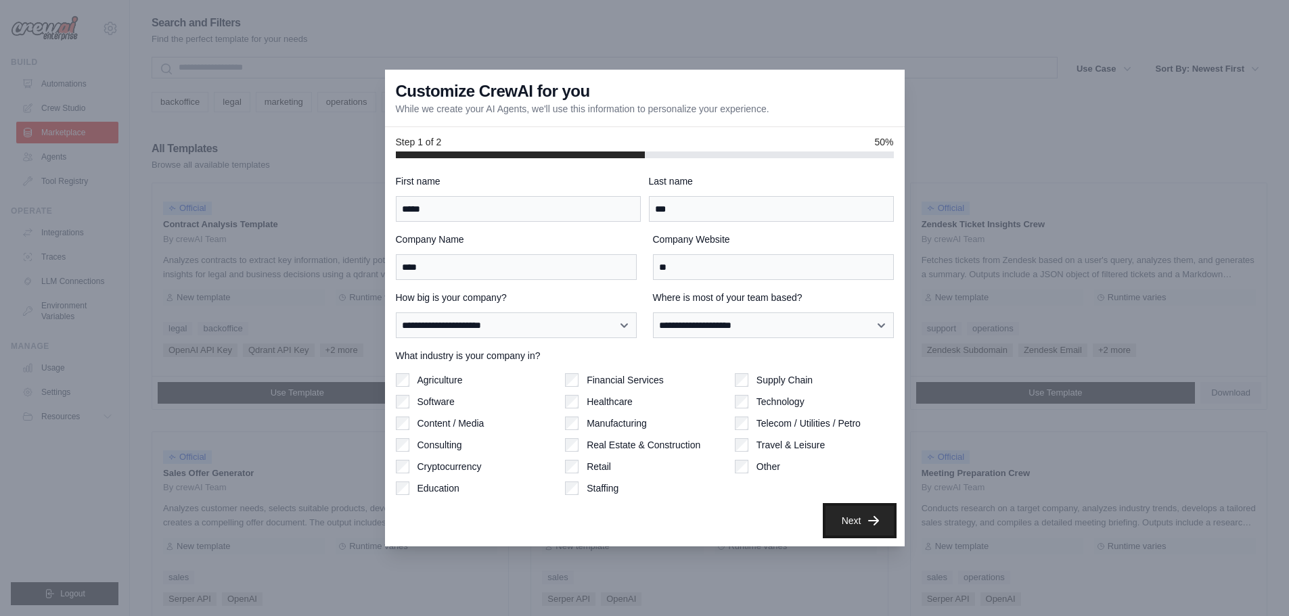
click at [867, 522] on icon "button" at bounding box center [874, 521] width 14 height 14
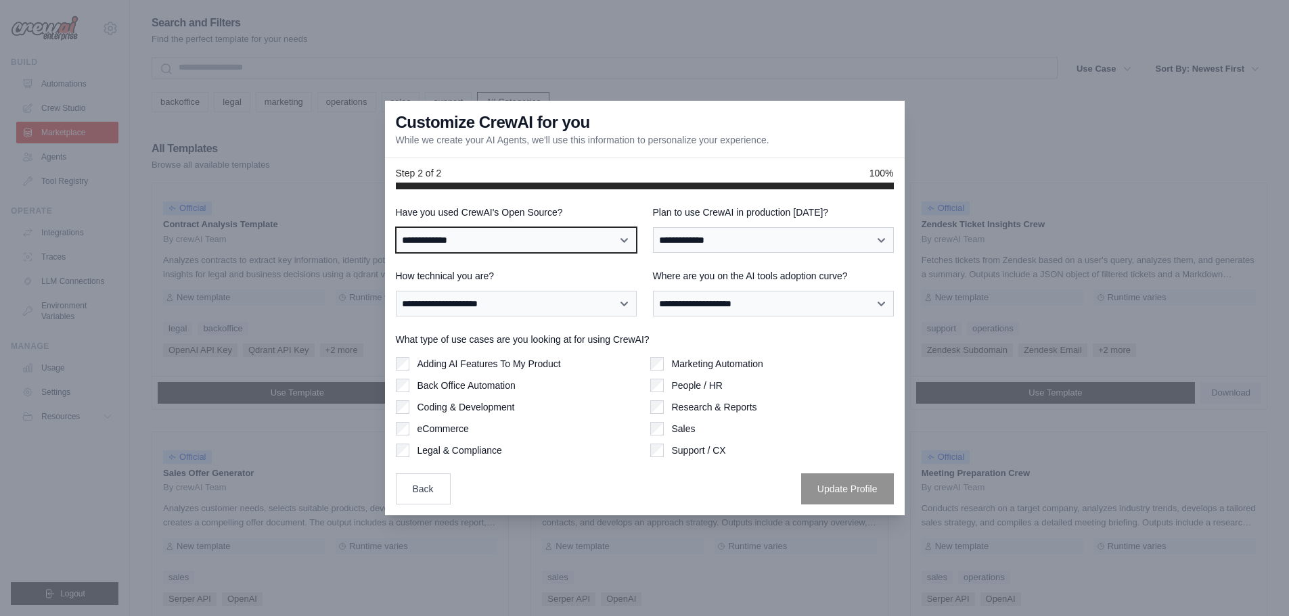
click at [509, 236] on select "**********" at bounding box center [516, 240] width 241 height 26
click at [505, 243] on select "**********" at bounding box center [516, 240] width 241 height 26
select select "**"
click at [396, 227] on select "**********" at bounding box center [516, 240] width 241 height 26
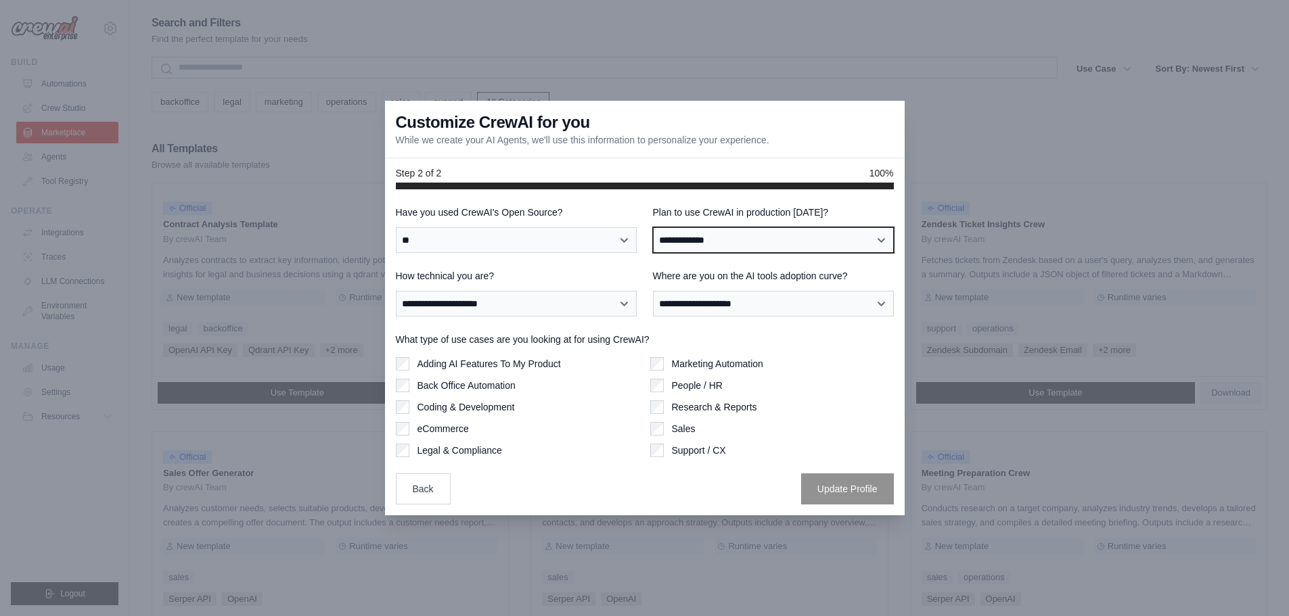
click at [784, 241] on select "**********" at bounding box center [773, 240] width 241 height 26
select select "*****"
click at [653, 227] on select "**********" at bounding box center [773, 240] width 241 height 26
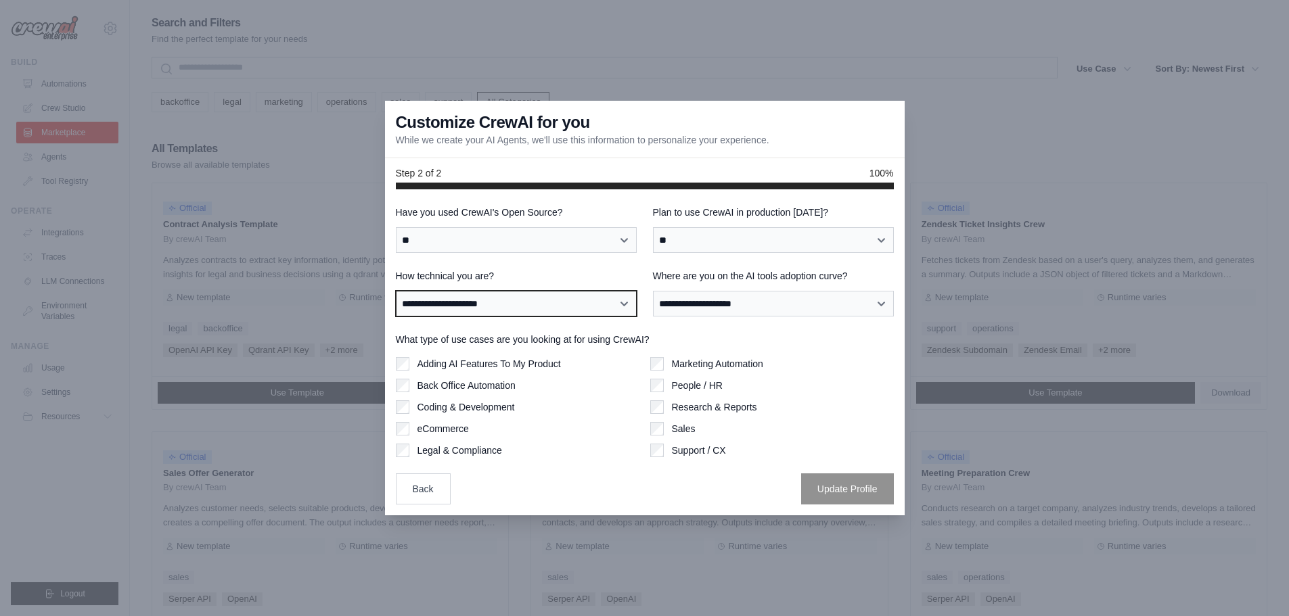
click at [540, 315] on select "**********" at bounding box center [516, 304] width 241 height 26
select select "**********"
click at [396, 291] on select "**********" at bounding box center [516, 304] width 241 height 26
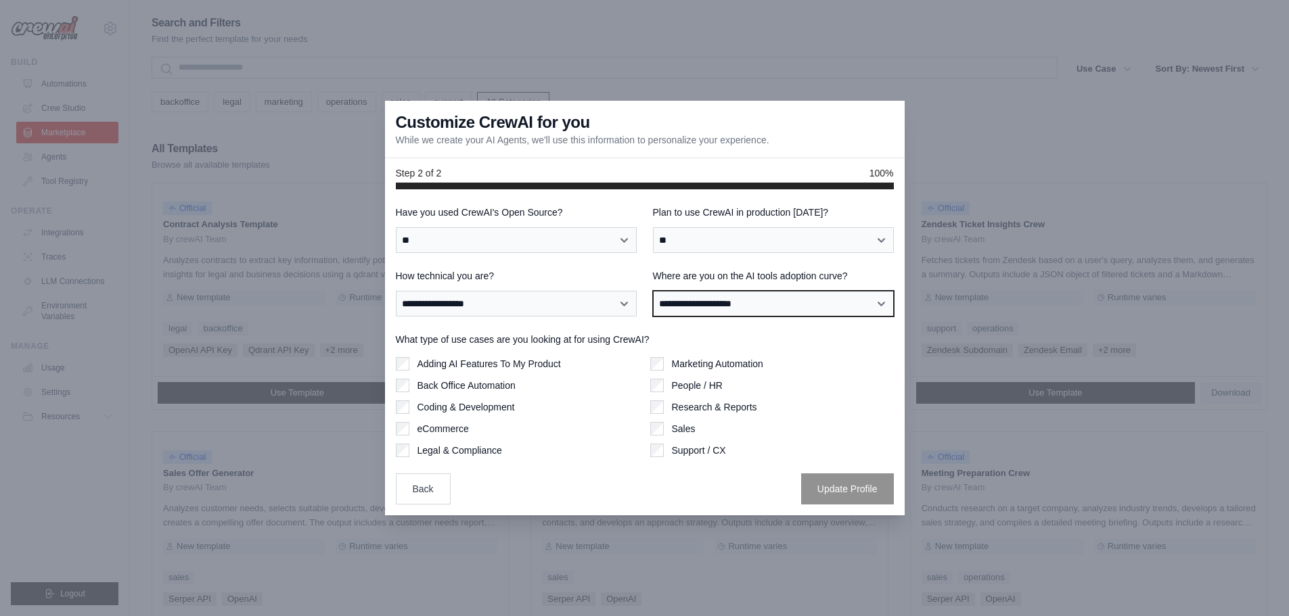
click at [765, 304] on select "**********" at bounding box center [773, 304] width 241 height 26
select select "**********"
click at [653, 291] on select "**********" at bounding box center [773, 304] width 241 height 26
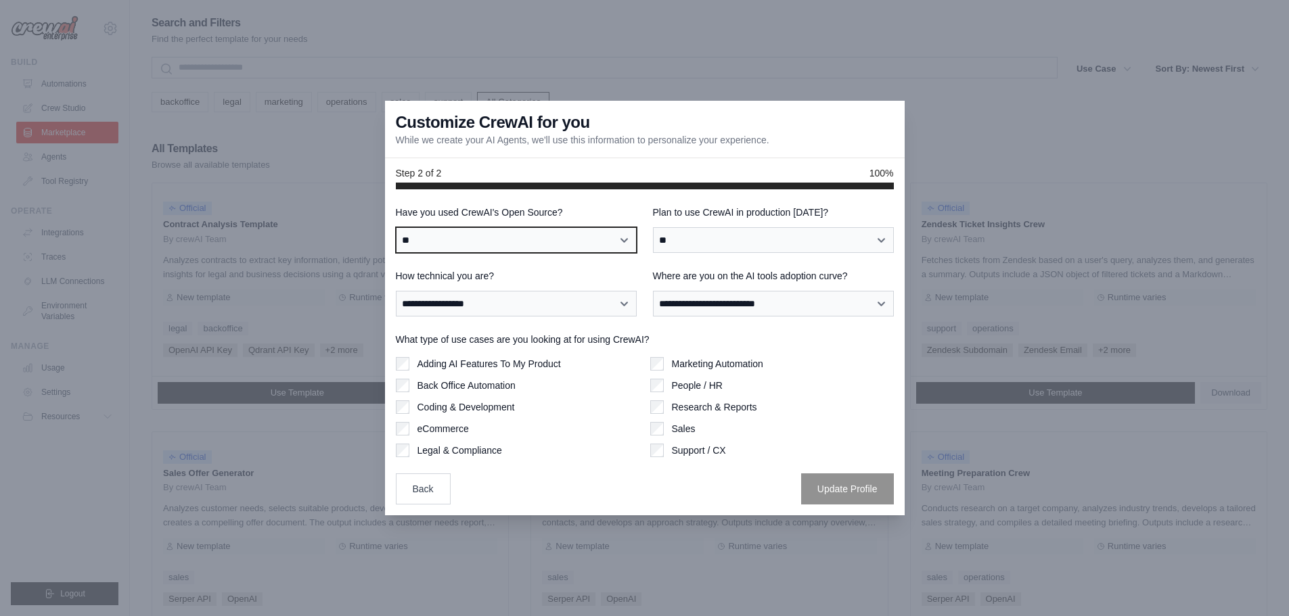
click at [533, 244] on select "**********" at bounding box center [516, 240] width 241 height 26
drag, startPoint x: 533, startPoint y: 244, endPoint x: 526, endPoint y: 256, distance: 14.3
click at [533, 244] on select "**********" at bounding box center [516, 240] width 241 height 26
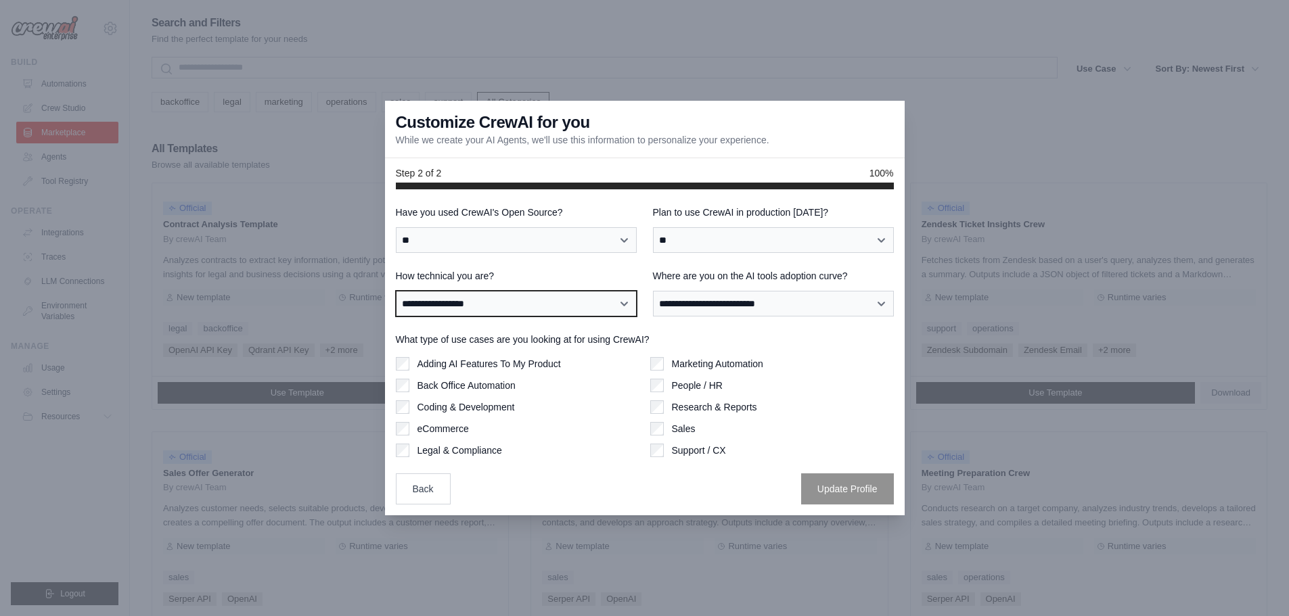
click at [500, 304] on select "**********" at bounding box center [516, 304] width 241 height 26
drag, startPoint x: 500, startPoint y: 304, endPoint x: 543, endPoint y: 289, distance: 45.8
click at [500, 304] on select "**********" at bounding box center [516, 304] width 241 height 26
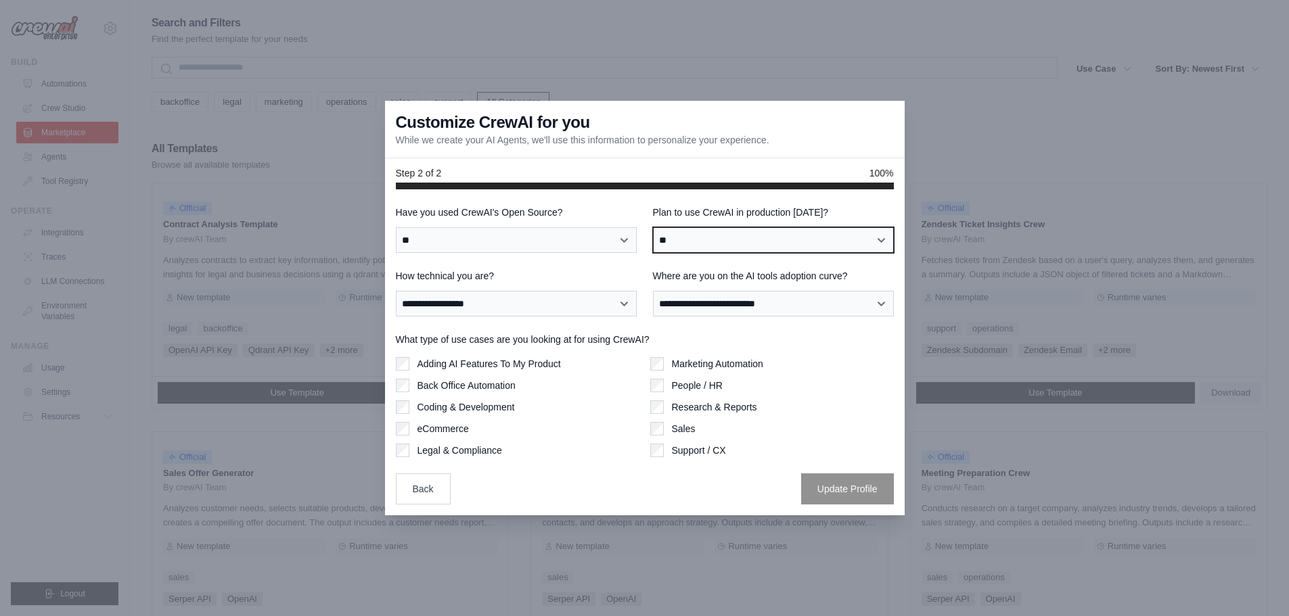
click at [708, 250] on select "**********" at bounding box center [773, 240] width 241 height 26
click at [710, 245] on select "**********" at bounding box center [773, 240] width 241 height 26
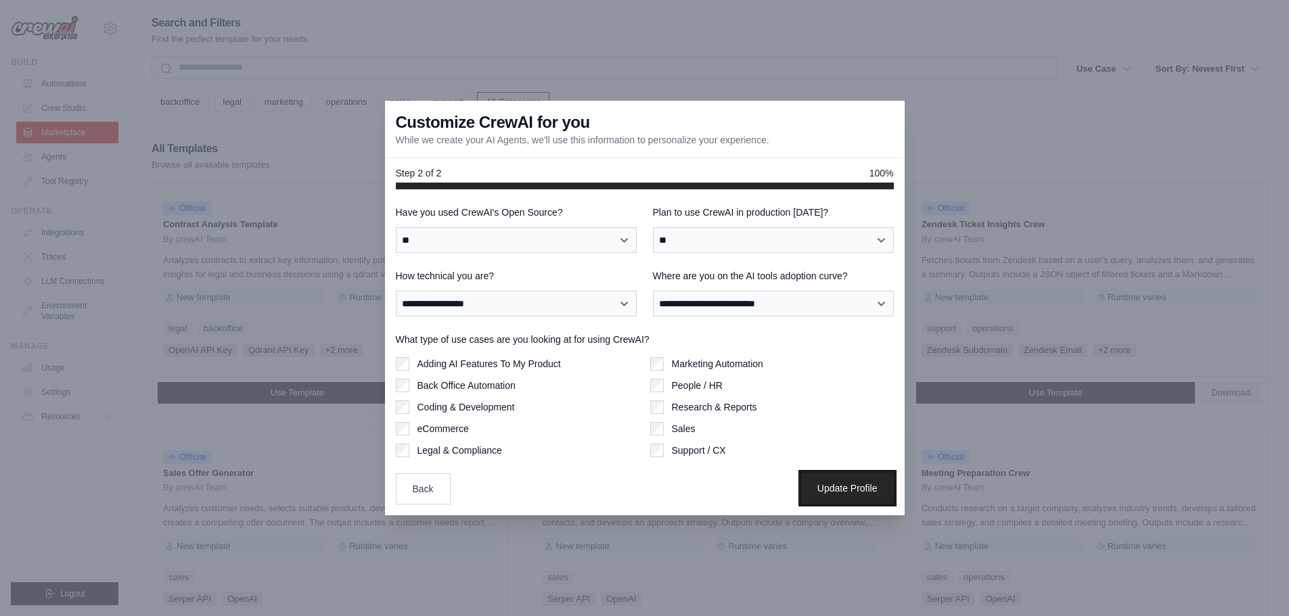
click at [847, 482] on button "Update Profile" at bounding box center [847, 488] width 93 height 31
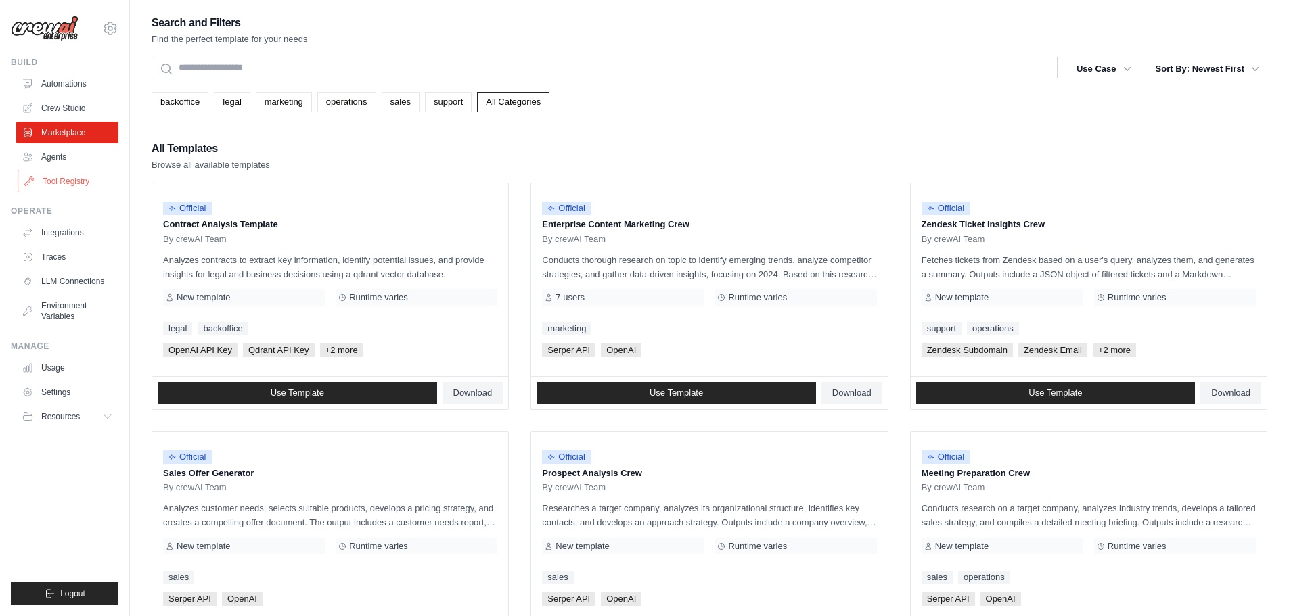
click at [89, 181] on link "Tool Registry" at bounding box center [69, 181] width 102 height 22
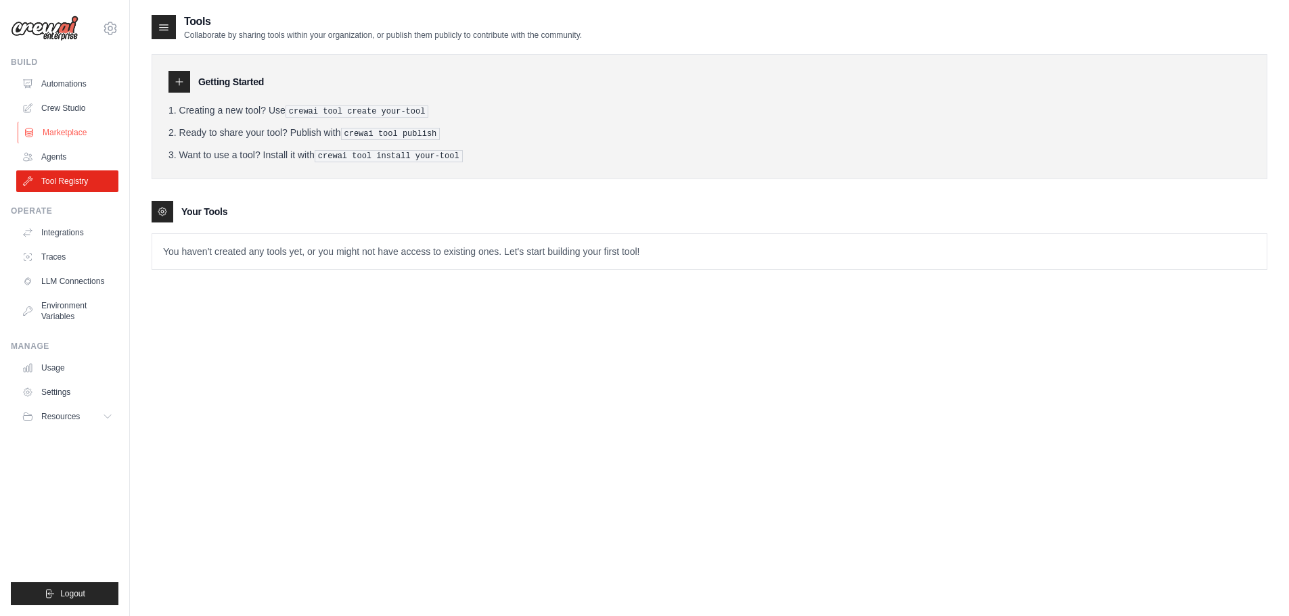
click at [79, 136] on link "Marketplace" at bounding box center [69, 133] width 102 height 22
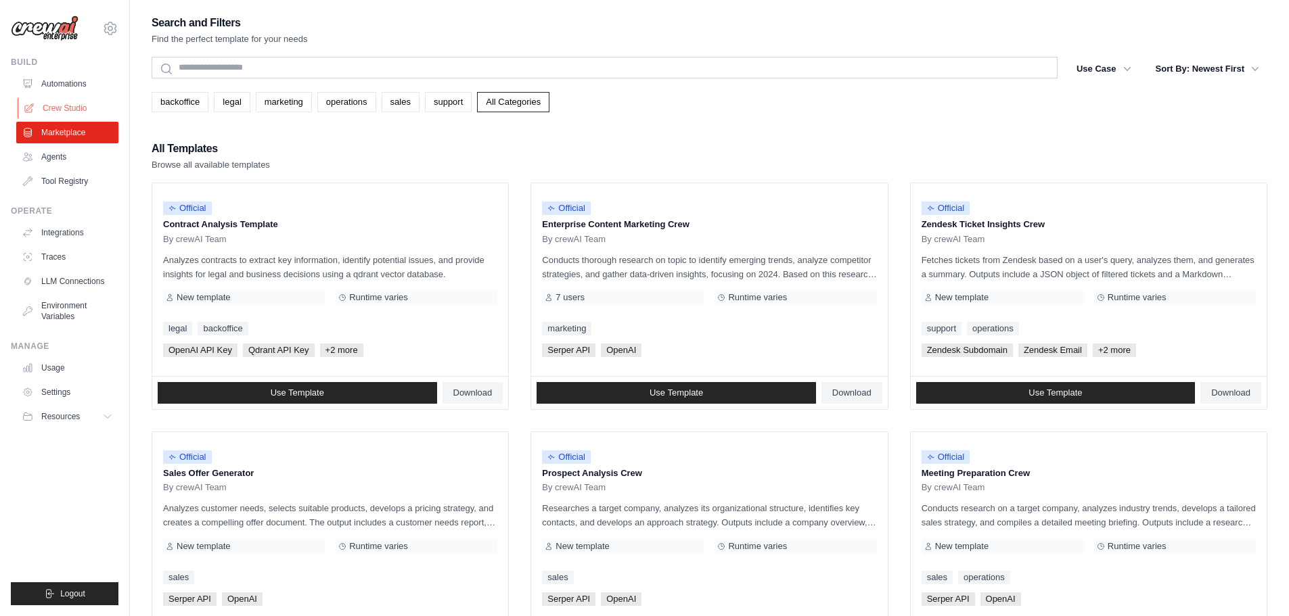
click at [67, 108] on link "Crew Studio" at bounding box center [69, 108] width 102 height 22
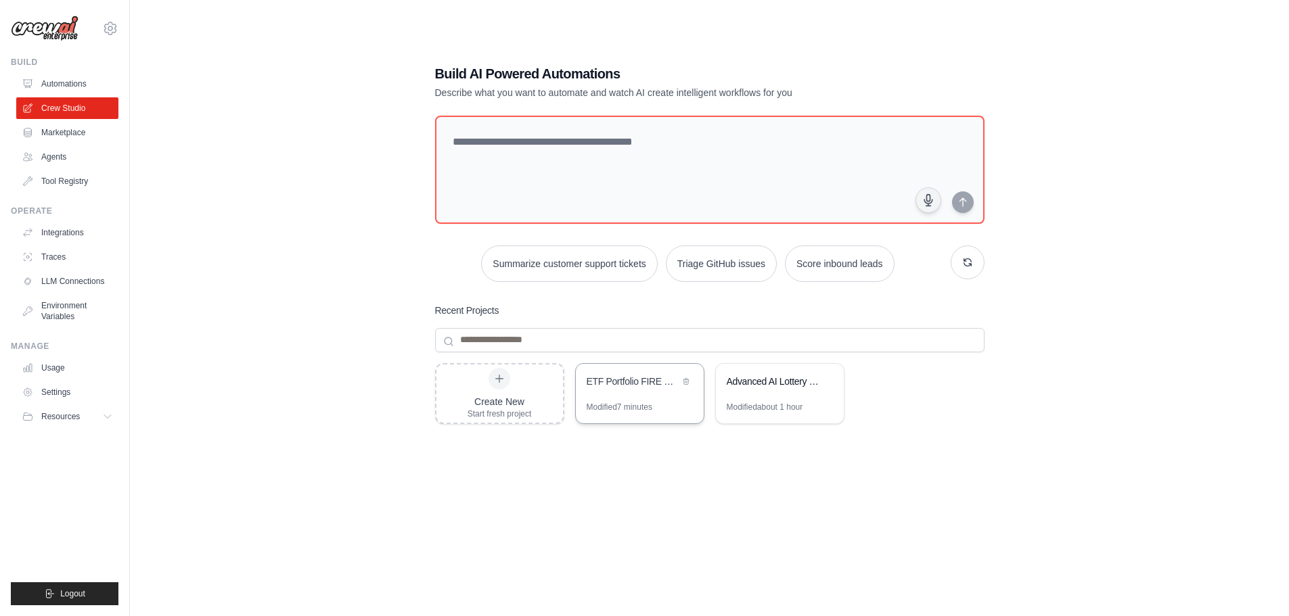
click at [633, 396] on div "ETF Portfolio FIRE Strategy with Fund Manager Advisory" at bounding box center [640, 383] width 128 height 38
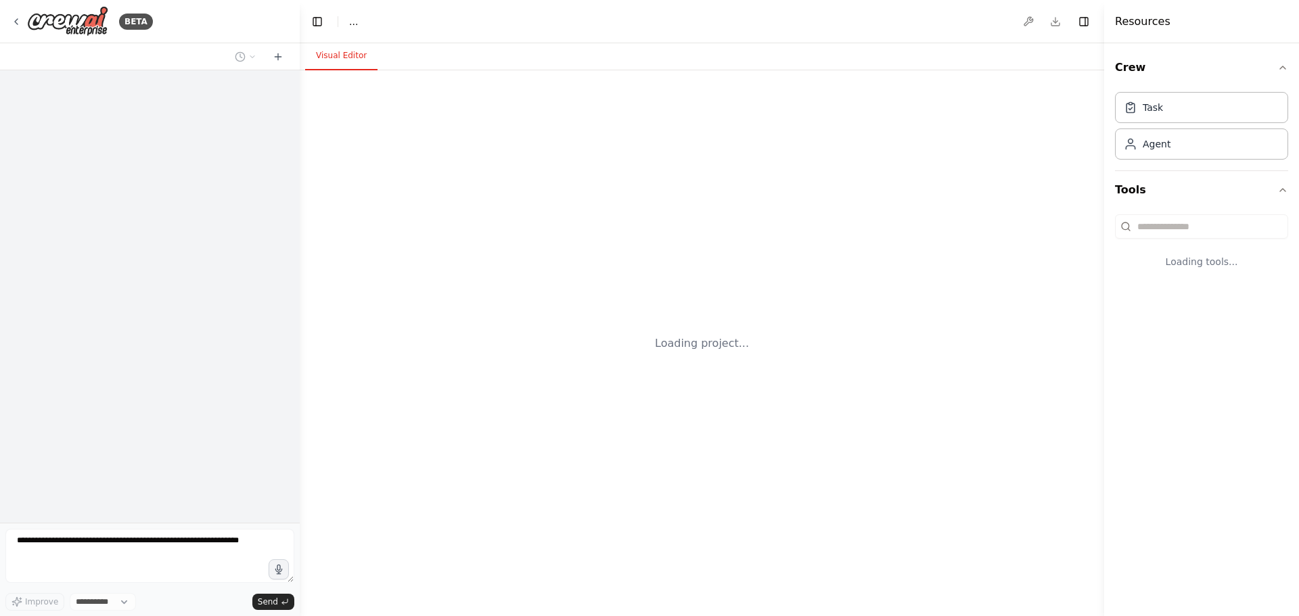
select select "****"
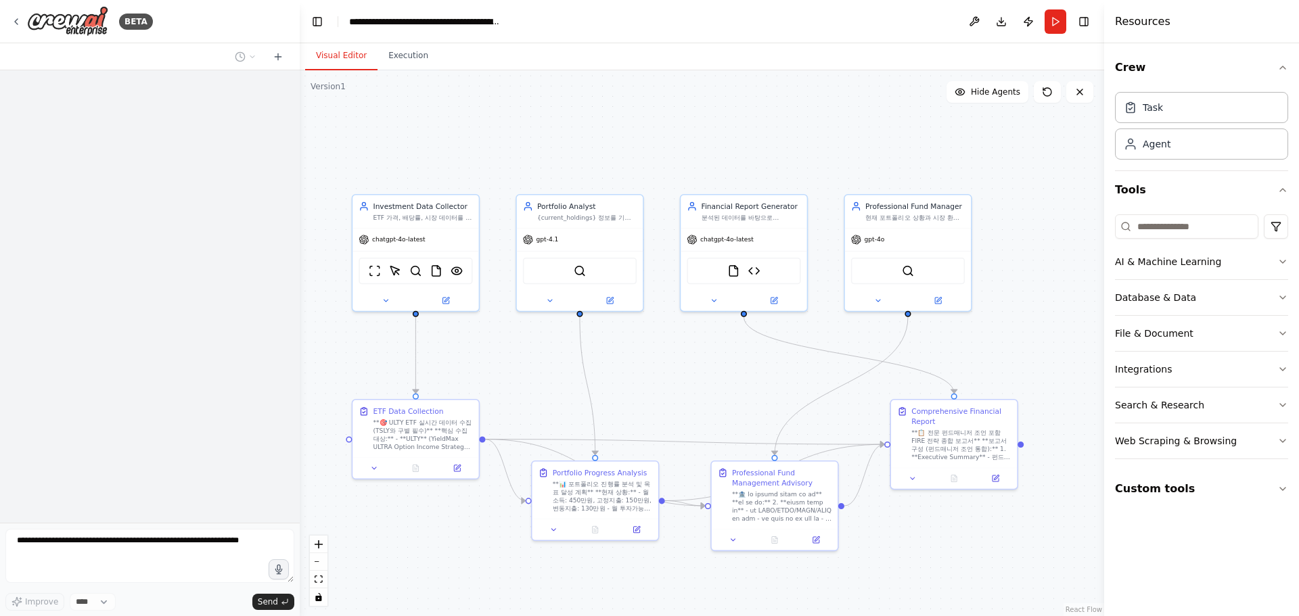
drag, startPoint x: 825, startPoint y: 416, endPoint x: 706, endPoint y: 403, distance: 119.7
click at [706, 403] on div ".deletable-edge-delete-btn { width: 20px; height: 20px; border: 0px solid #ffff…" at bounding box center [702, 343] width 804 height 546
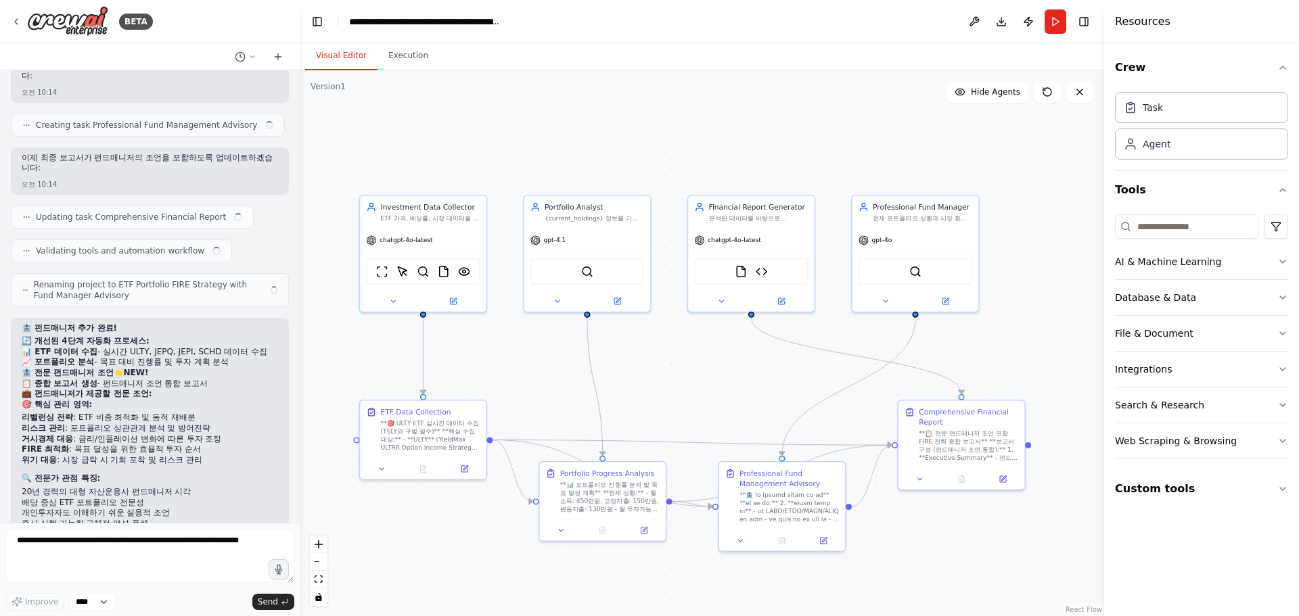
scroll to position [34294, 0]
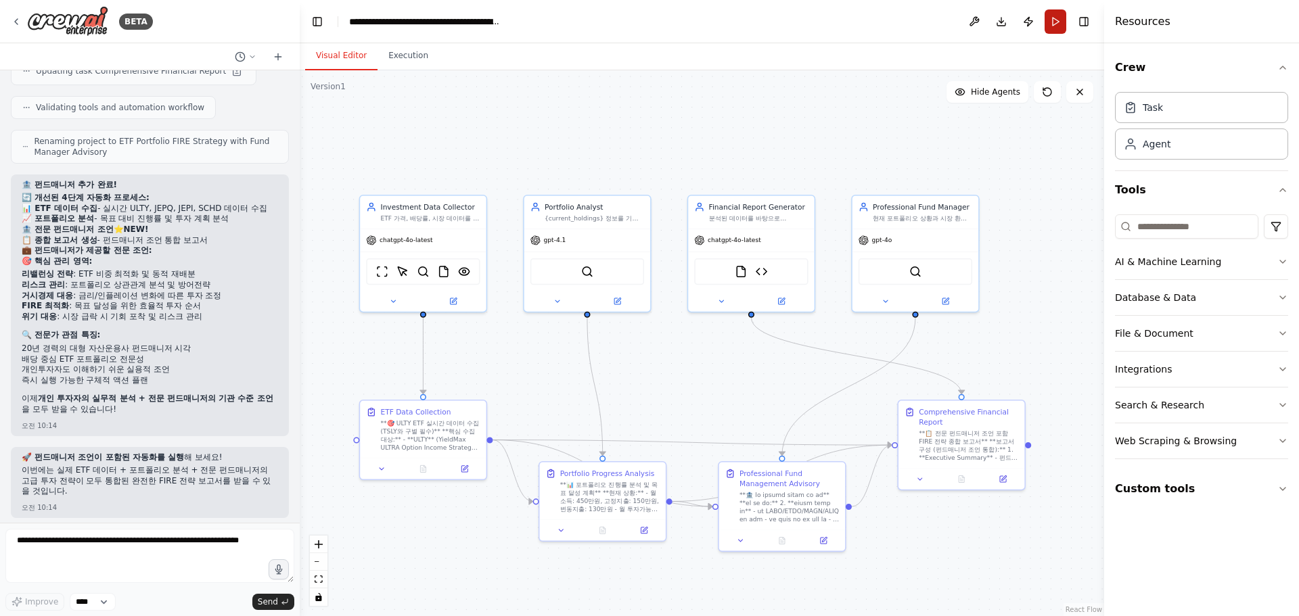
click at [1057, 27] on button "Run" at bounding box center [1055, 21] width 22 height 24
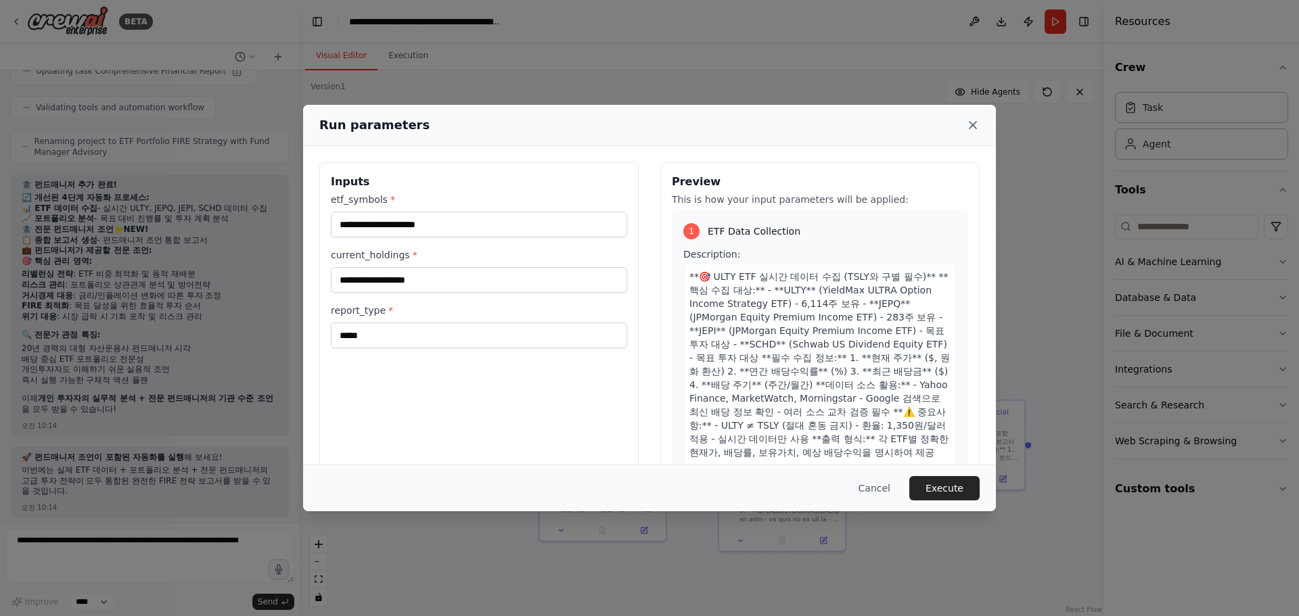
click at [975, 122] on icon at bounding box center [973, 125] width 14 height 14
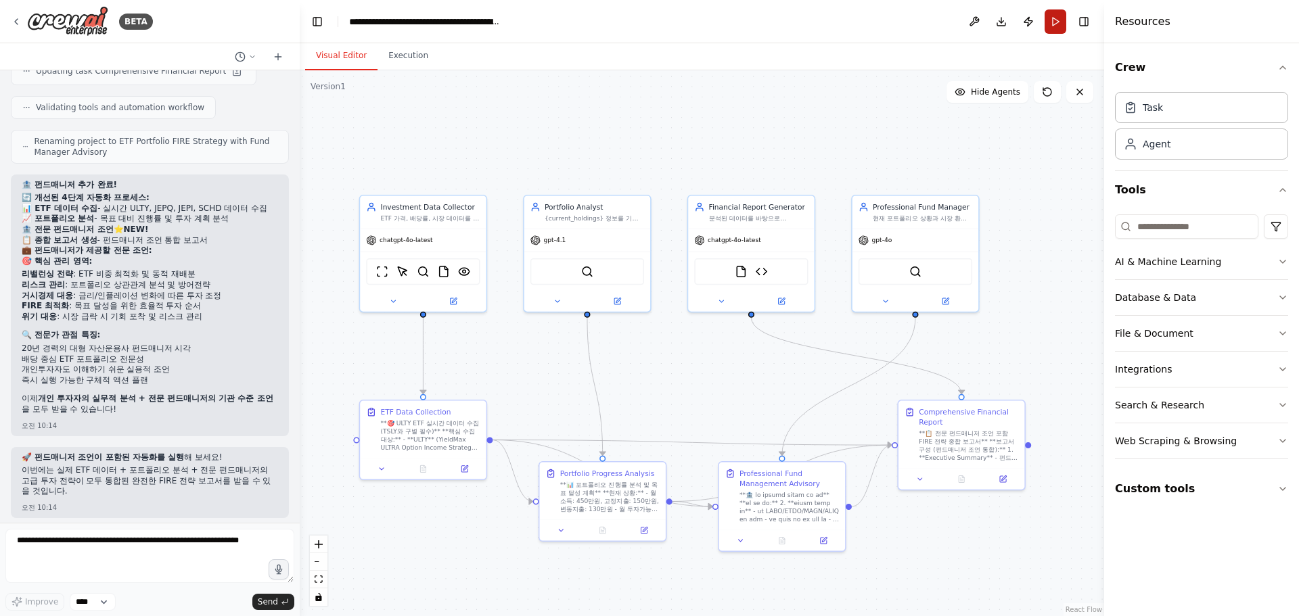
click at [1055, 19] on button "Run" at bounding box center [1055, 21] width 22 height 24
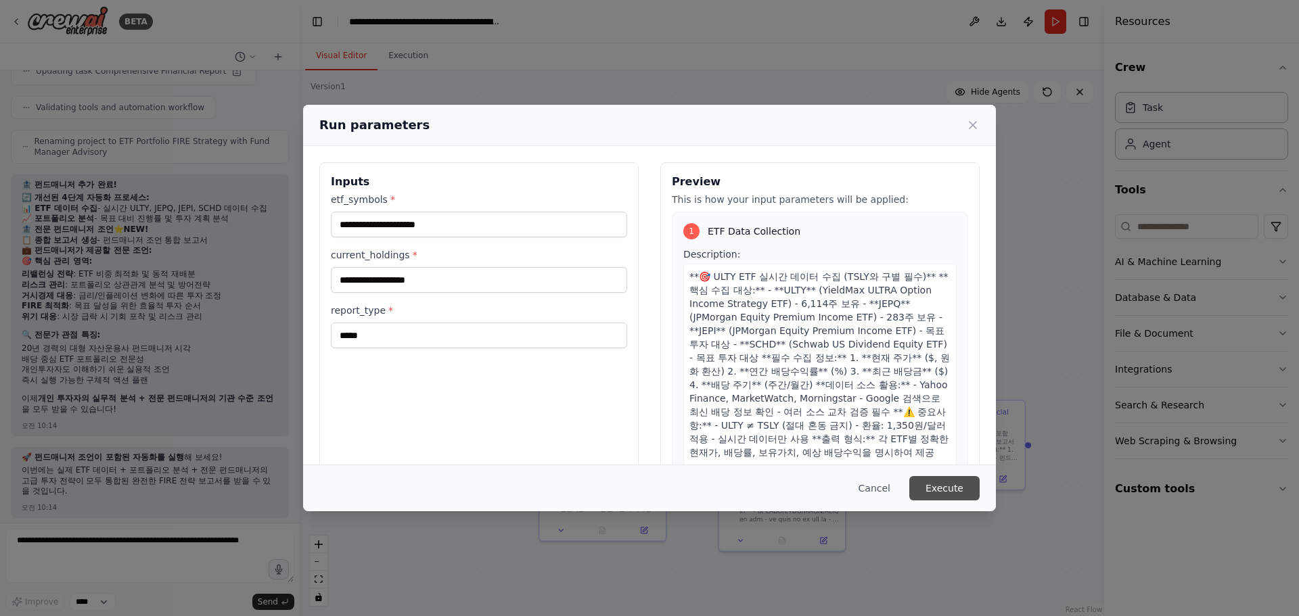
click at [963, 490] on button "Execute" at bounding box center [944, 488] width 70 height 24
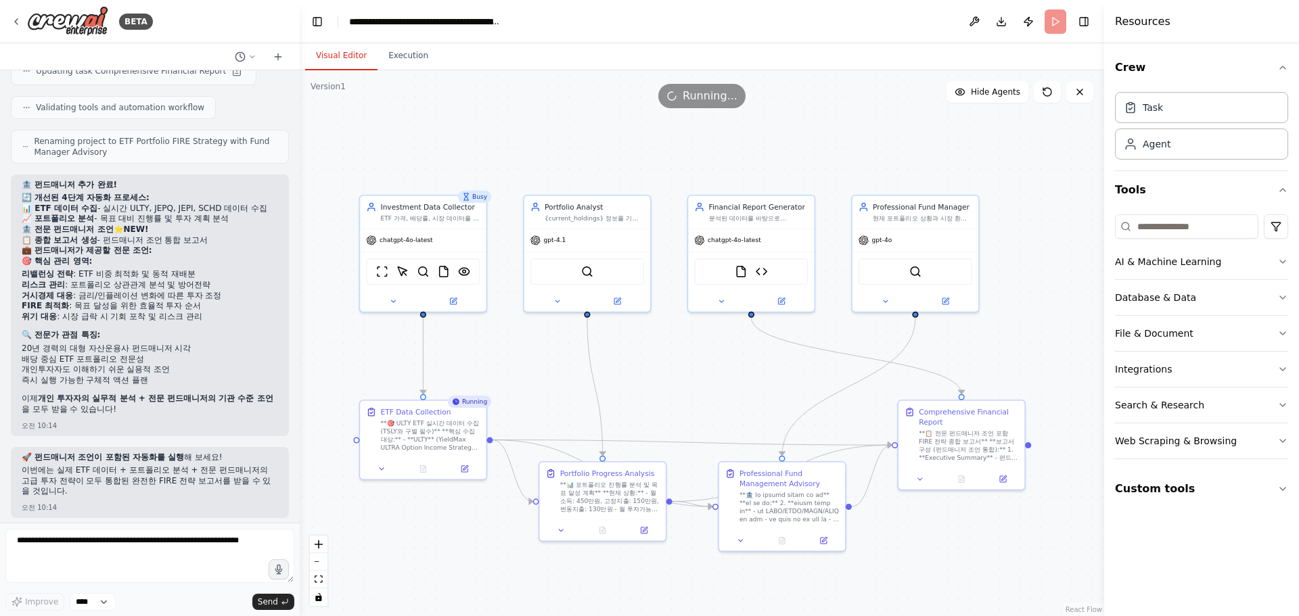
drag, startPoint x: 759, startPoint y: 267, endPoint x: 741, endPoint y: 317, distance: 53.3
click at [701, 373] on div ".deletable-edge-delete-btn { width: 20px; height: 20px; border: 0px solid #ffff…" at bounding box center [702, 343] width 804 height 546
click at [762, 274] on img at bounding box center [762, 269] width 12 height 12
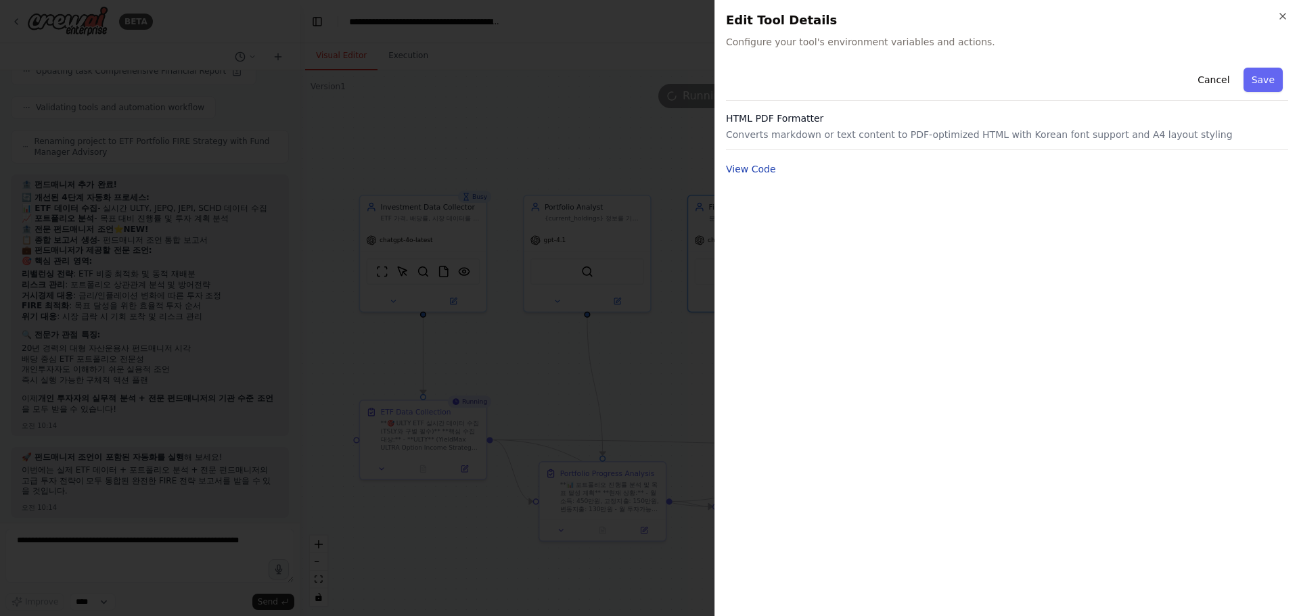
click at [736, 169] on button "View Code" at bounding box center [751, 169] width 50 height 14
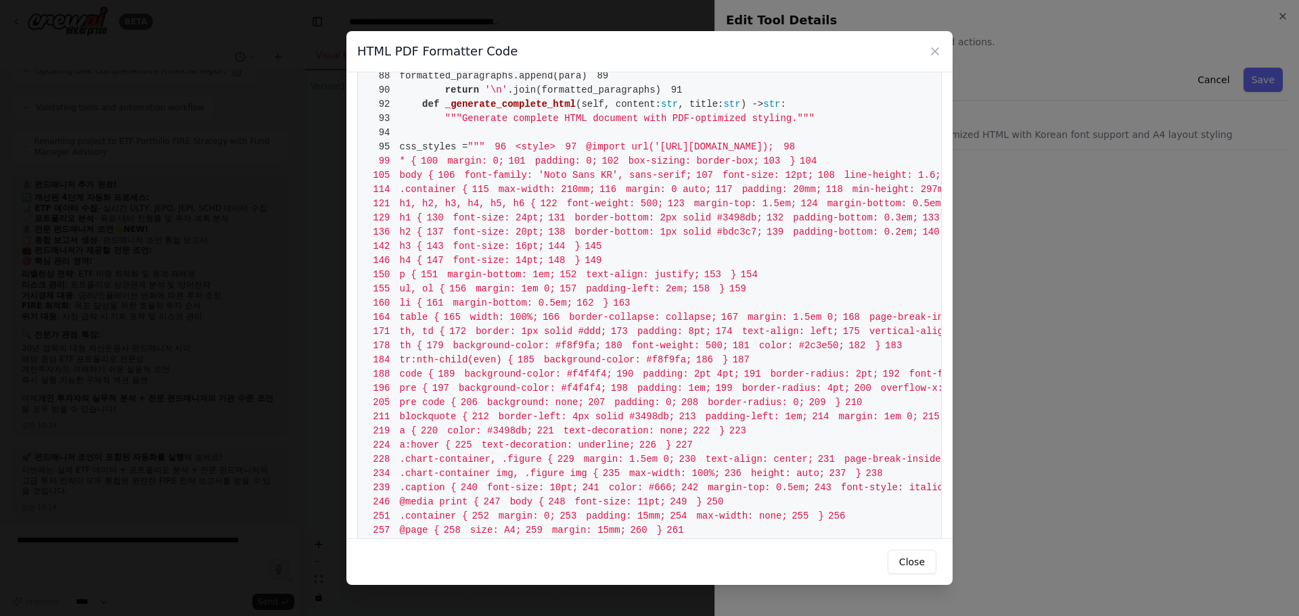
scroll to position [947, 0]
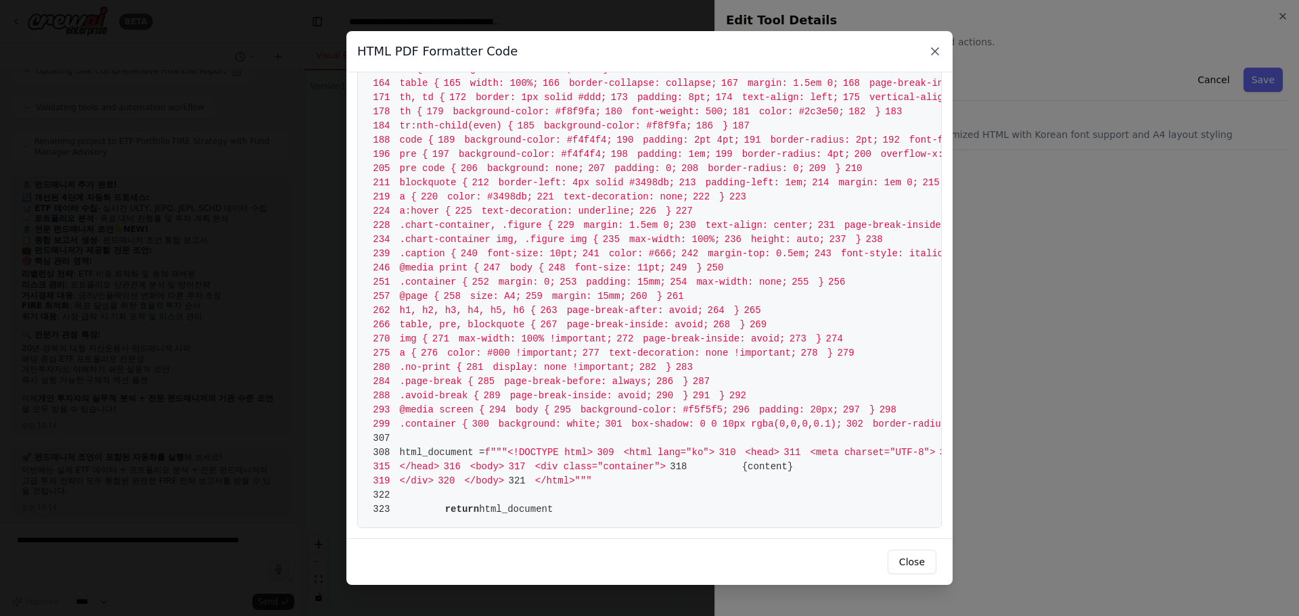
click at [930, 52] on icon at bounding box center [935, 52] width 14 height 14
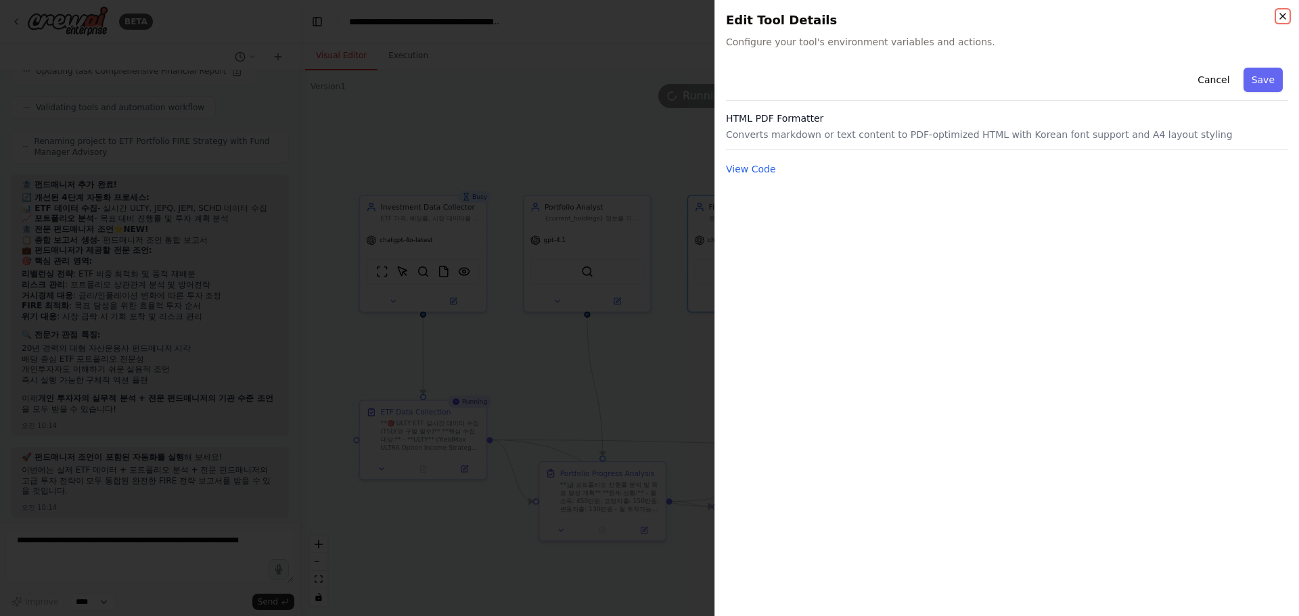
click at [1283, 15] on icon "button" at bounding box center [1282, 16] width 11 height 11
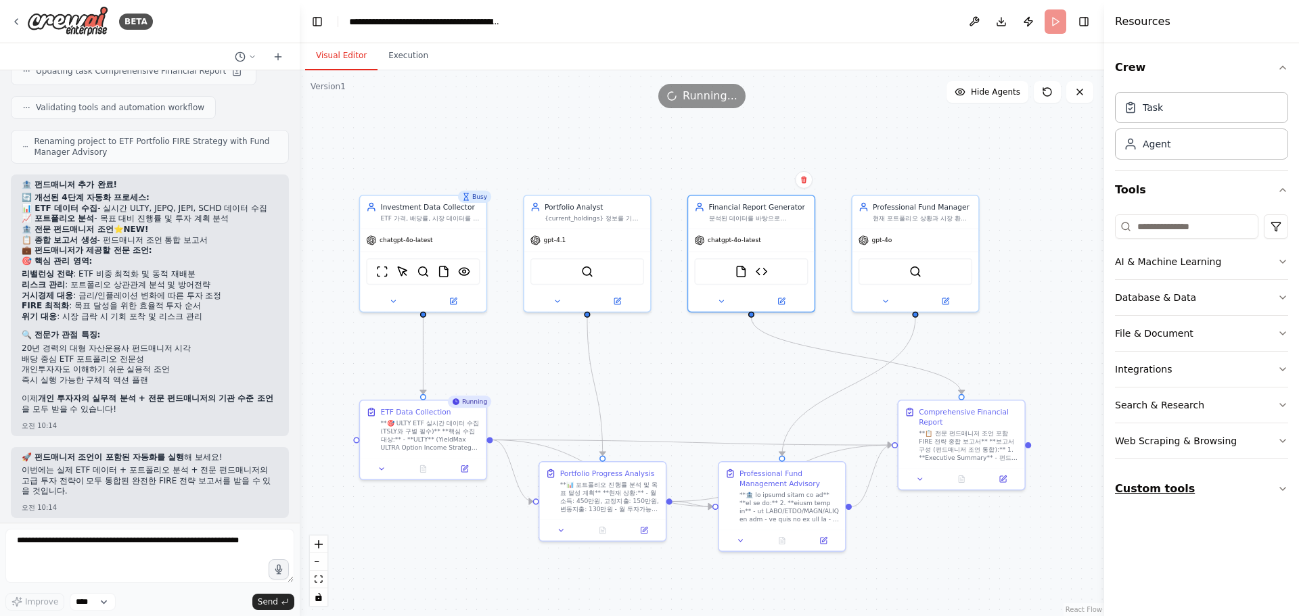
click at [1201, 489] on button "Custom tools" at bounding box center [1201, 489] width 173 height 38
click at [1270, 535] on icon at bounding box center [1269, 534] width 11 height 11
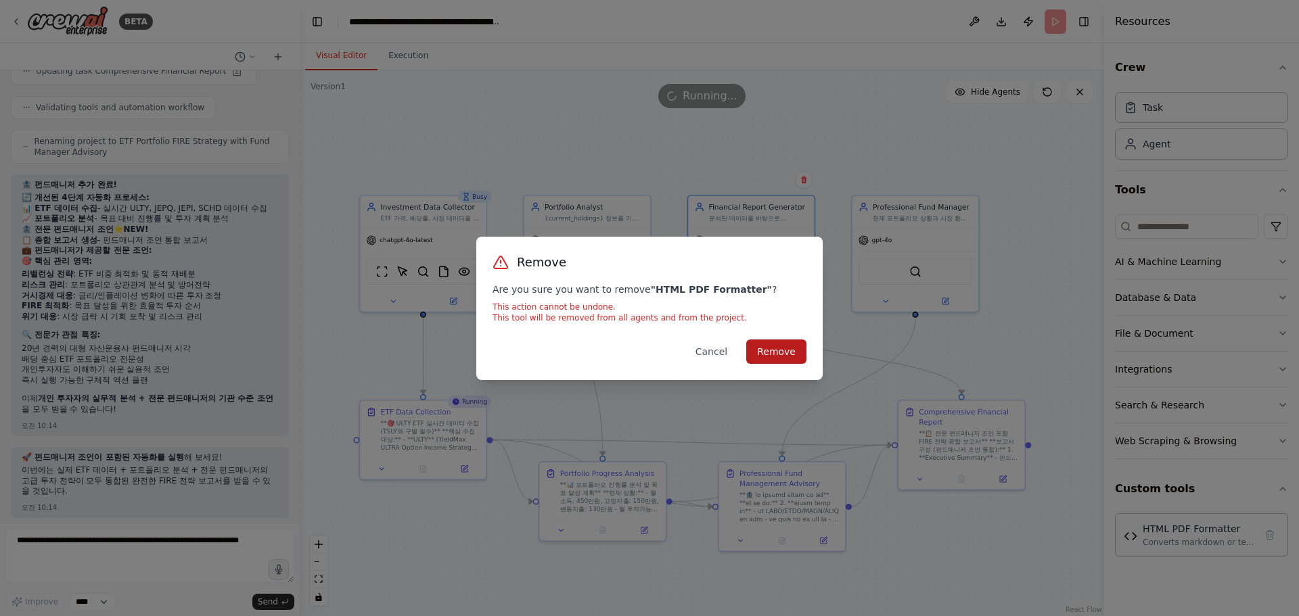
click at [777, 351] on button "Remove" at bounding box center [776, 352] width 60 height 24
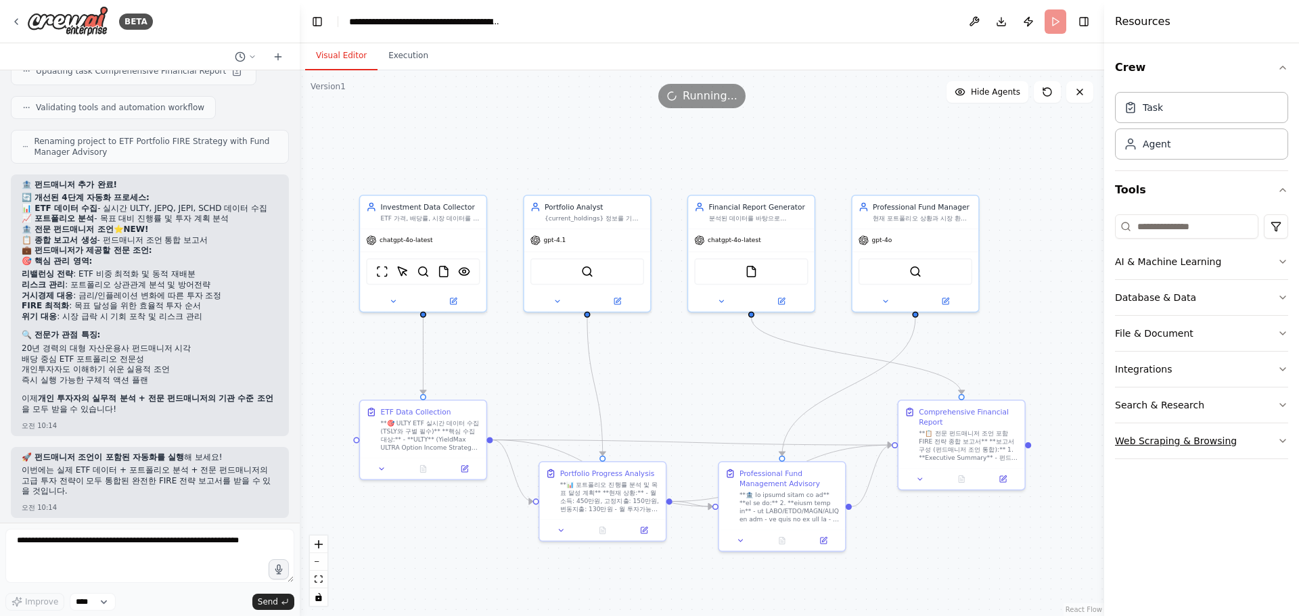
click at [1185, 446] on div "Web Scraping & Browsing" at bounding box center [1176, 441] width 122 height 14
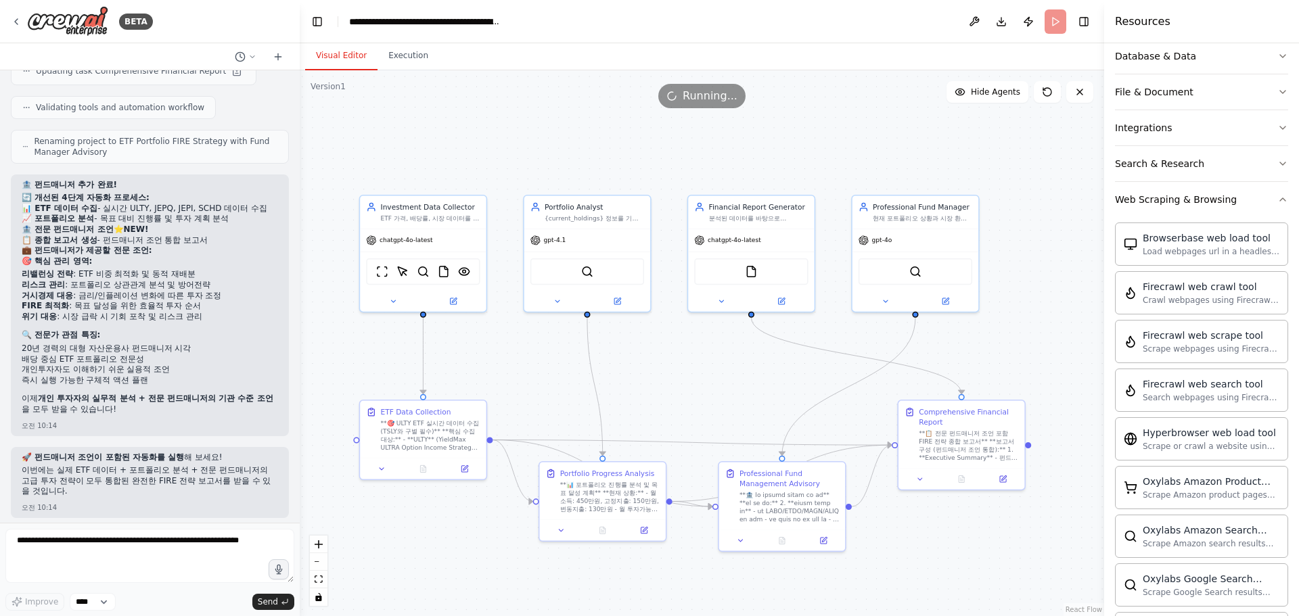
scroll to position [133, 0]
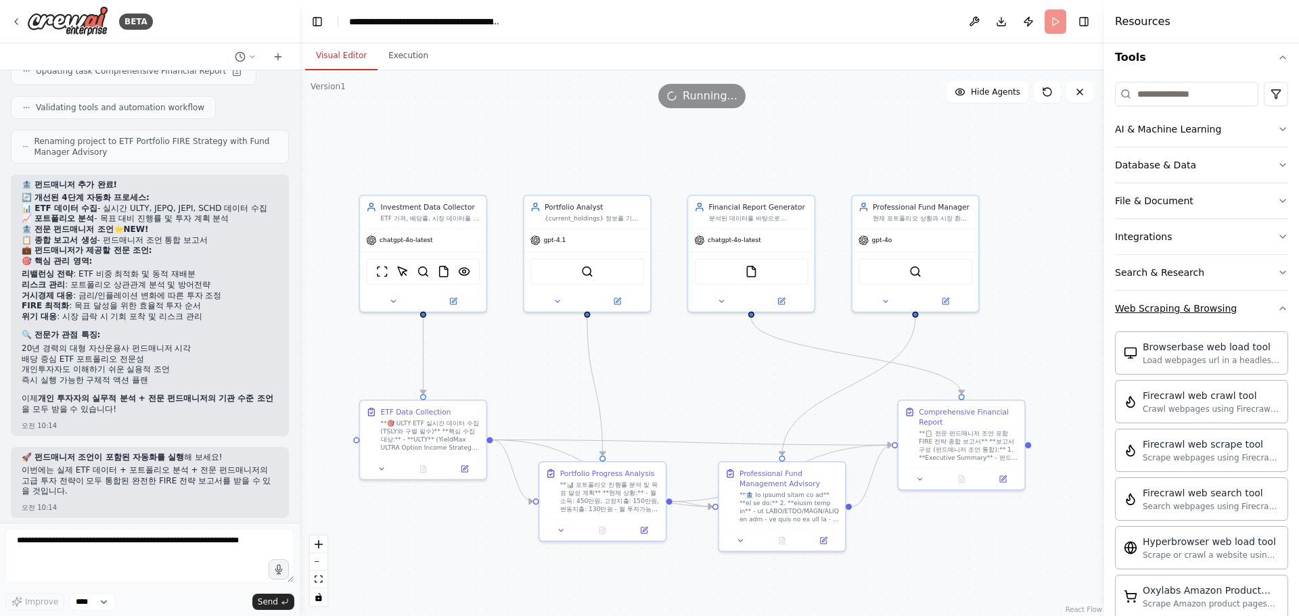
click at [1260, 299] on button "Web Scraping & Browsing" at bounding box center [1201, 308] width 173 height 35
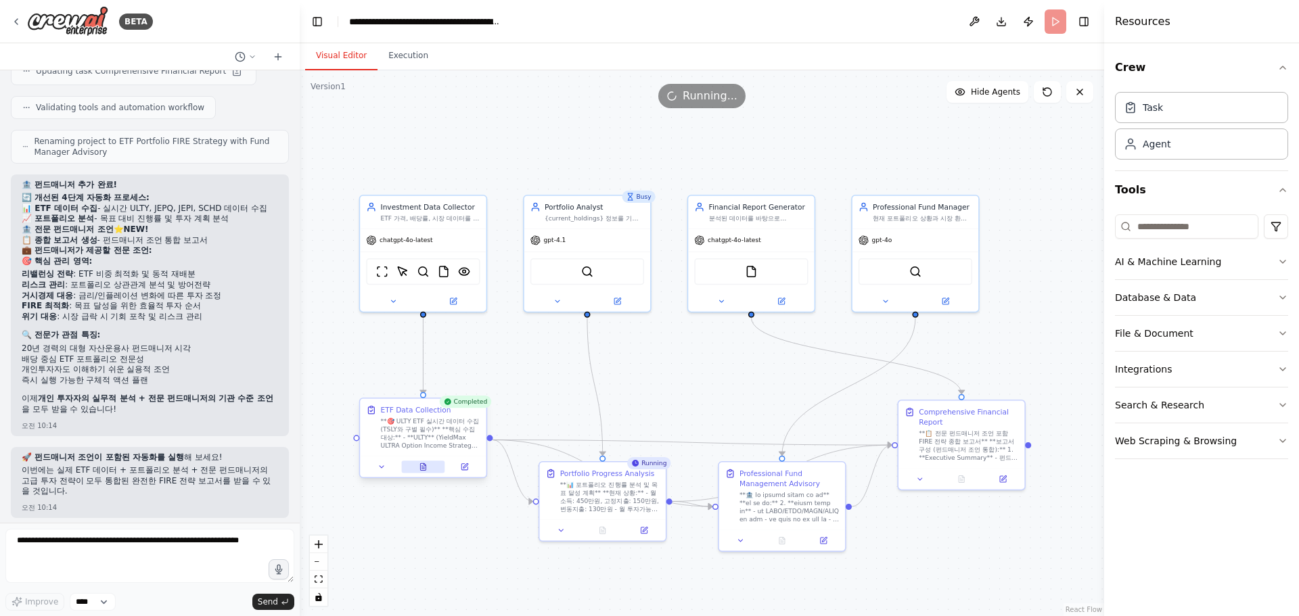
click at [421, 470] on icon at bounding box center [422, 466] width 5 height 7
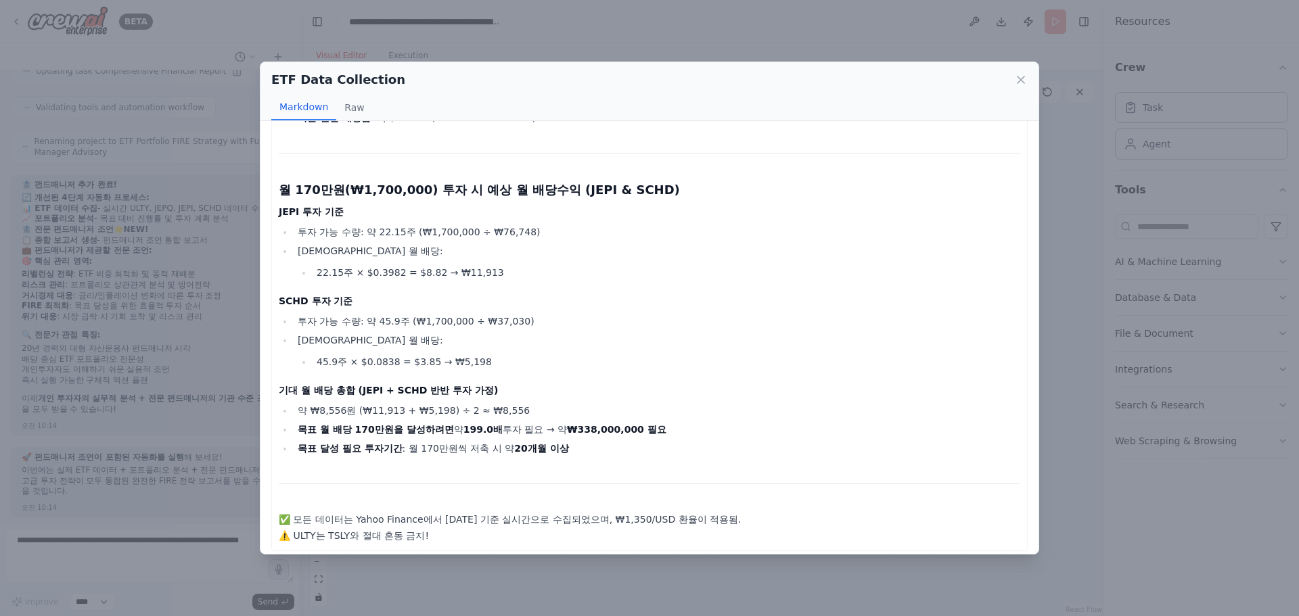
scroll to position [652, 0]
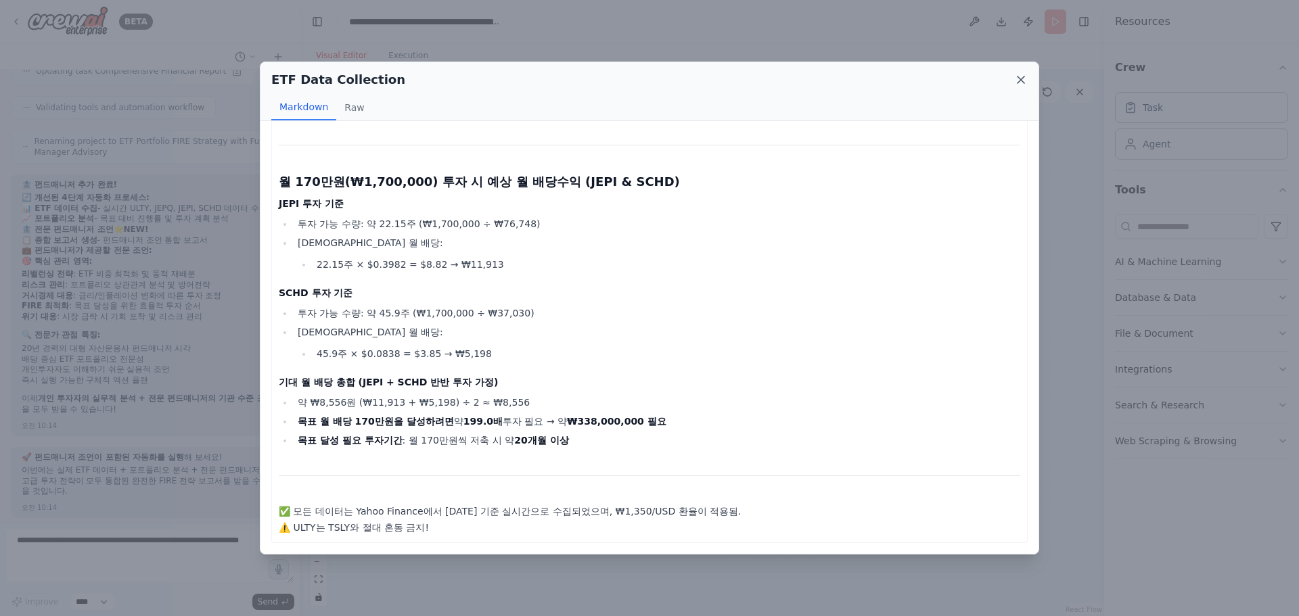
click at [1019, 80] on icon at bounding box center [1021, 80] width 14 height 14
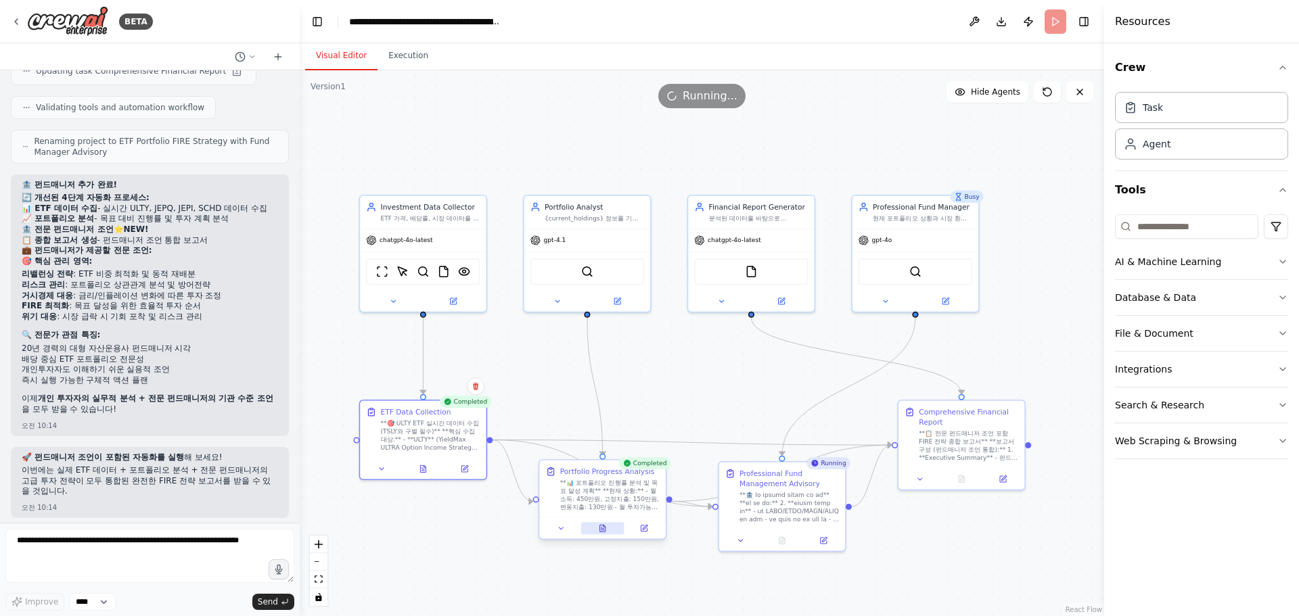
click at [605, 527] on icon at bounding box center [604, 526] width 2 height 2
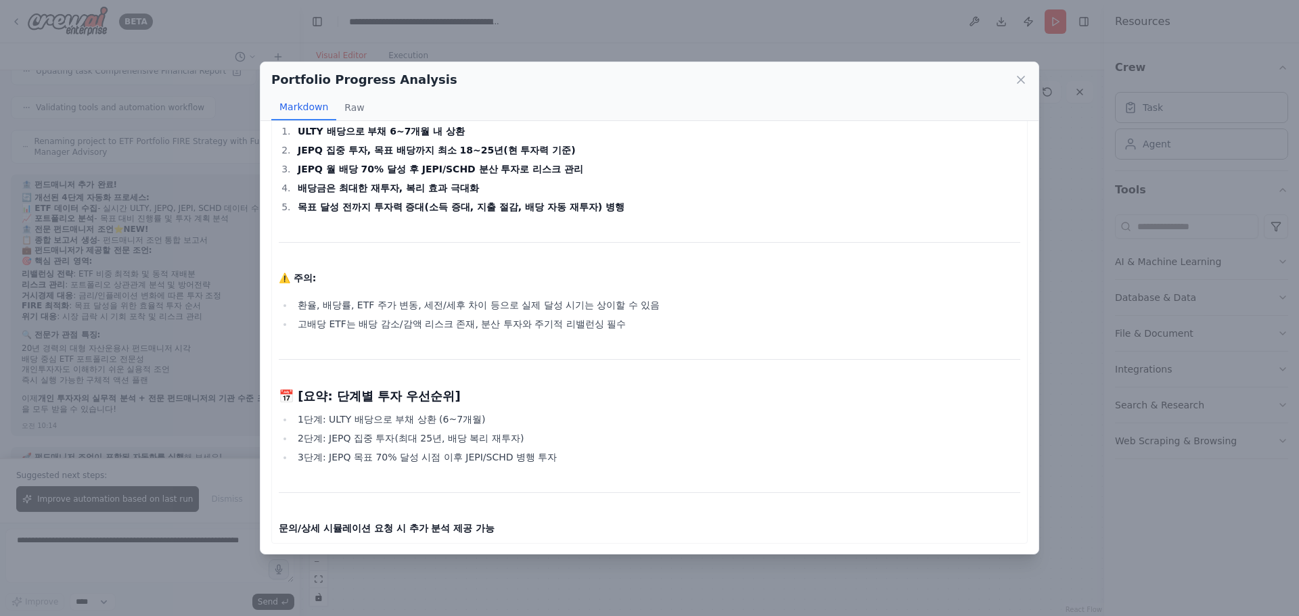
scroll to position [2424, 0]
click at [1017, 72] on div "Portfolio Progress Analysis" at bounding box center [649, 79] width 756 height 19
click at [1021, 78] on icon at bounding box center [1020, 79] width 7 height 7
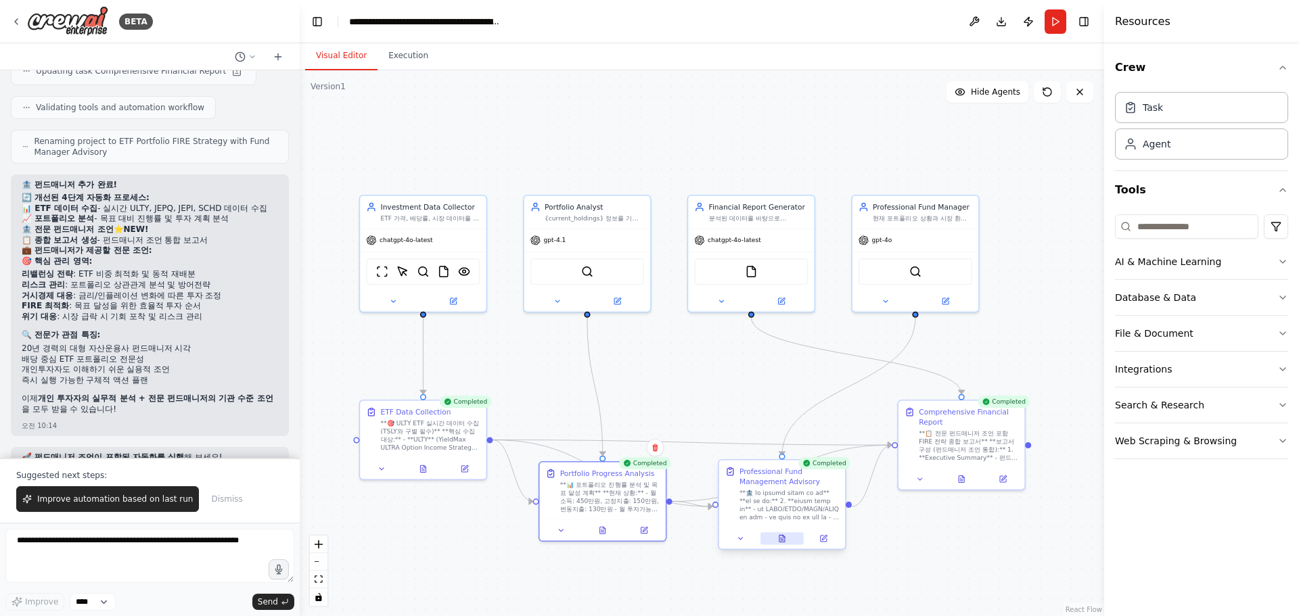
click at [785, 539] on icon at bounding box center [782, 538] width 8 height 8
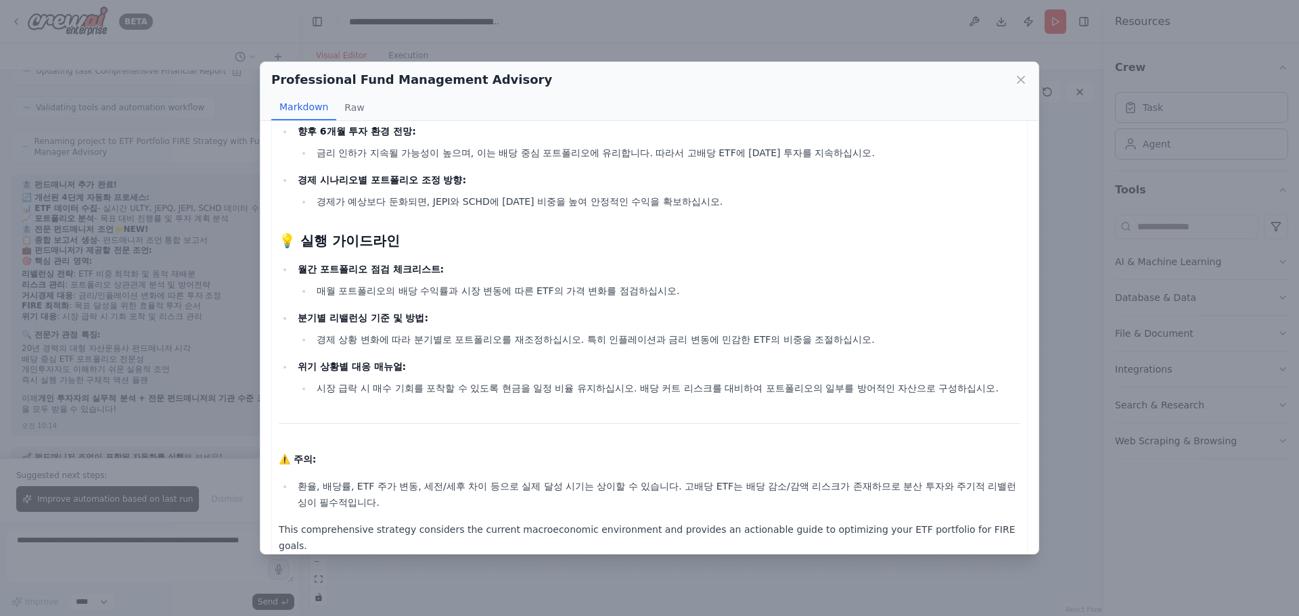
scroll to position [876, 0]
click at [1021, 81] on icon at bounding box center [1021, 80] width 14 height 14
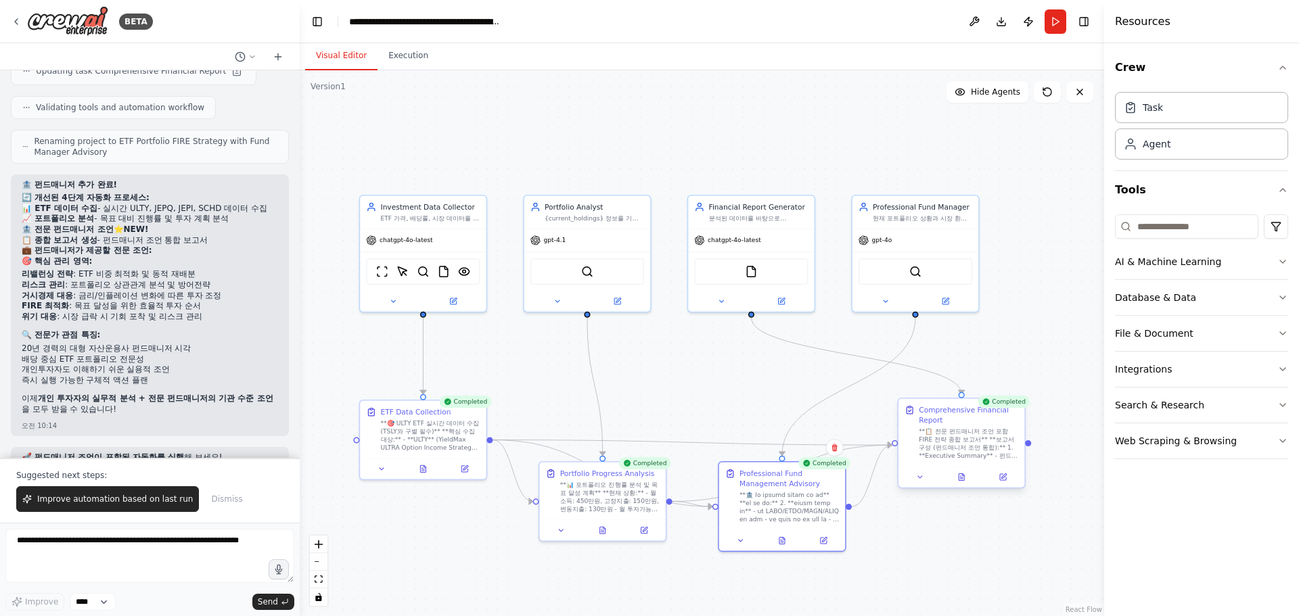
click at [963, 484] on div at bounding box center [961, 477] width 126 height 21
click at [963, 480] on icon at bounding box center [961, 477] width 5 height 7
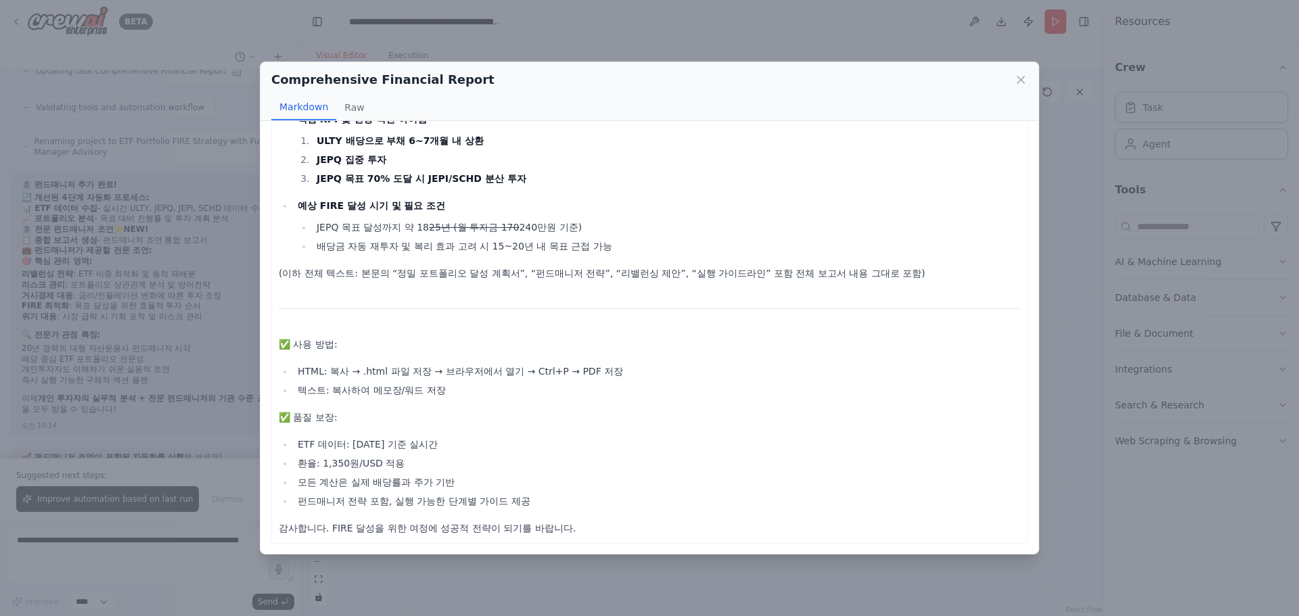
scroll to position [731, 0]
click at [1021, 77] on icon at bounding box center [1021, 80] width 14 height 14
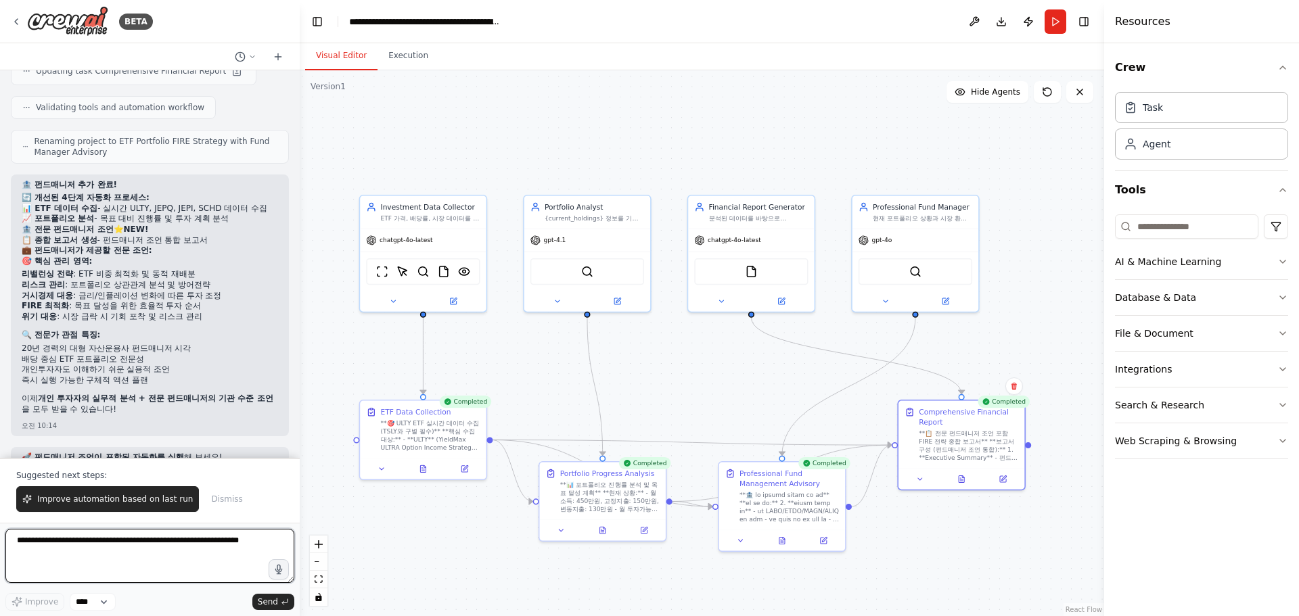
click at [111, 551] on textarea at bounding box center [149, 556] width 289 height 54
click at [957, 478] on icon at bounding box center [961, 477] width 8 height 8
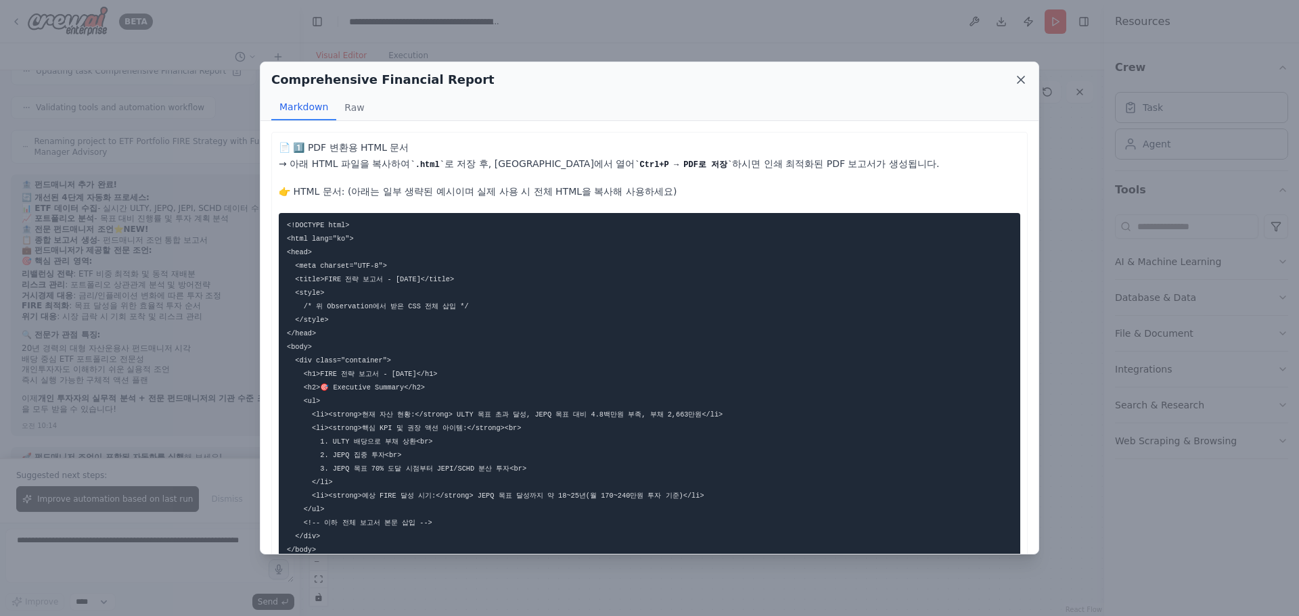
click at [1019, 83] on icon at bounding box center [1021, 80] width 14 height 14
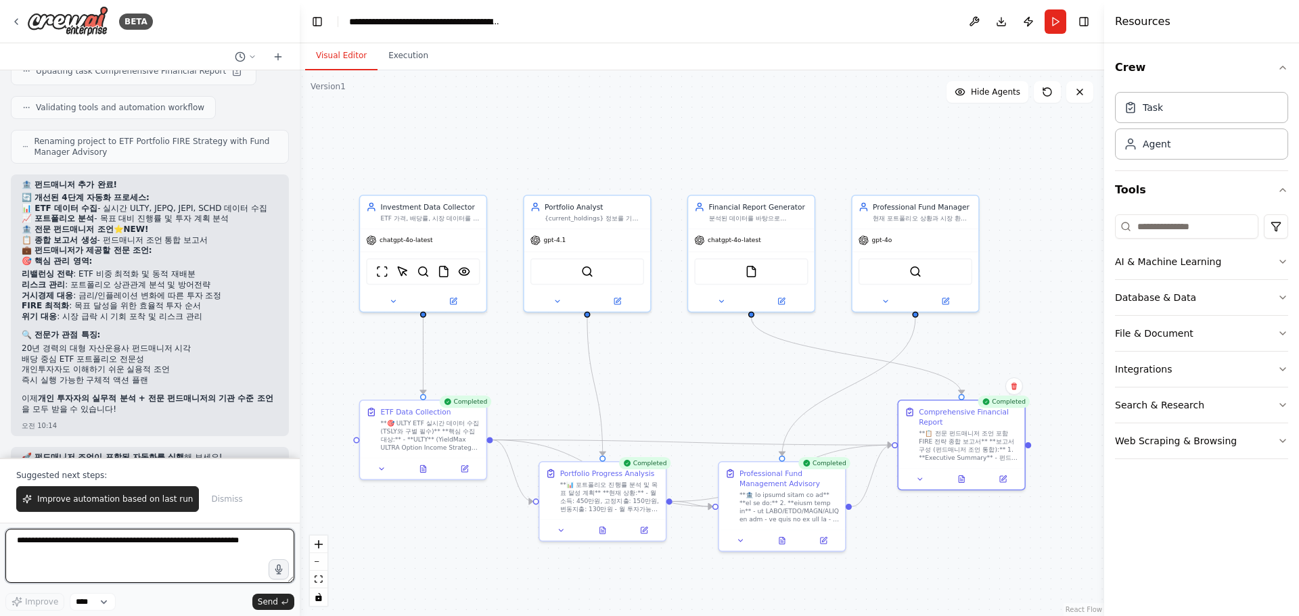
click at [187, 552] on textarea at bounding box center [149, 556] width 289 height 54
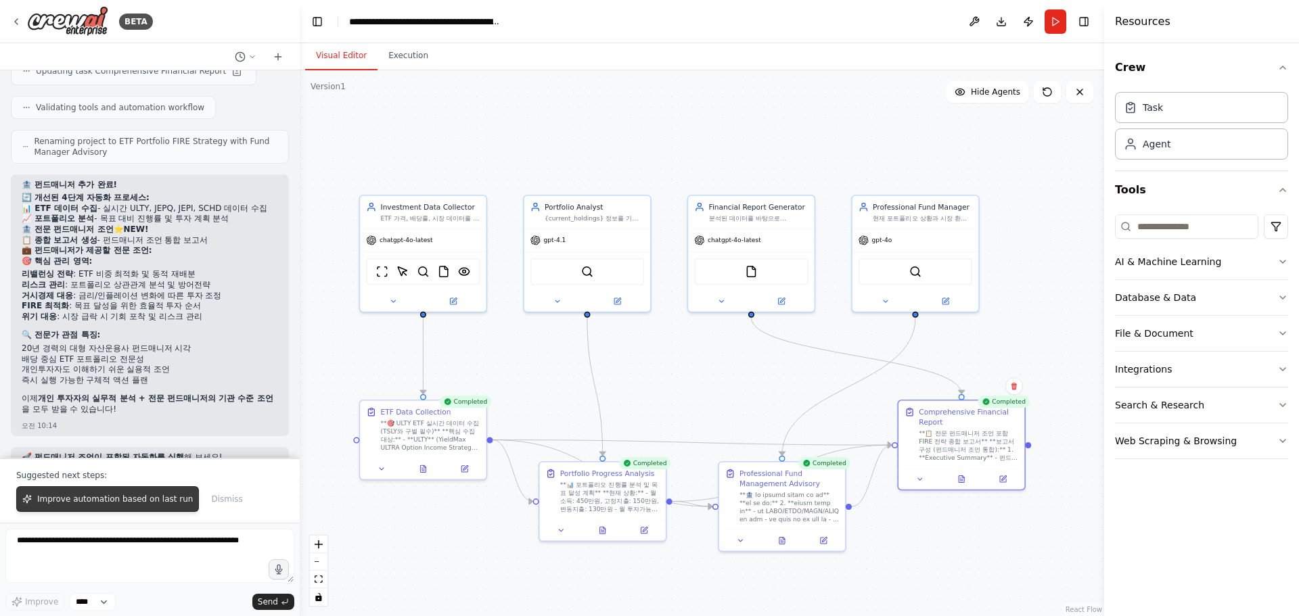
click at [155, 499] on span "Improve automation based on last run" at bounding box center [115, 499] width 156 height 11
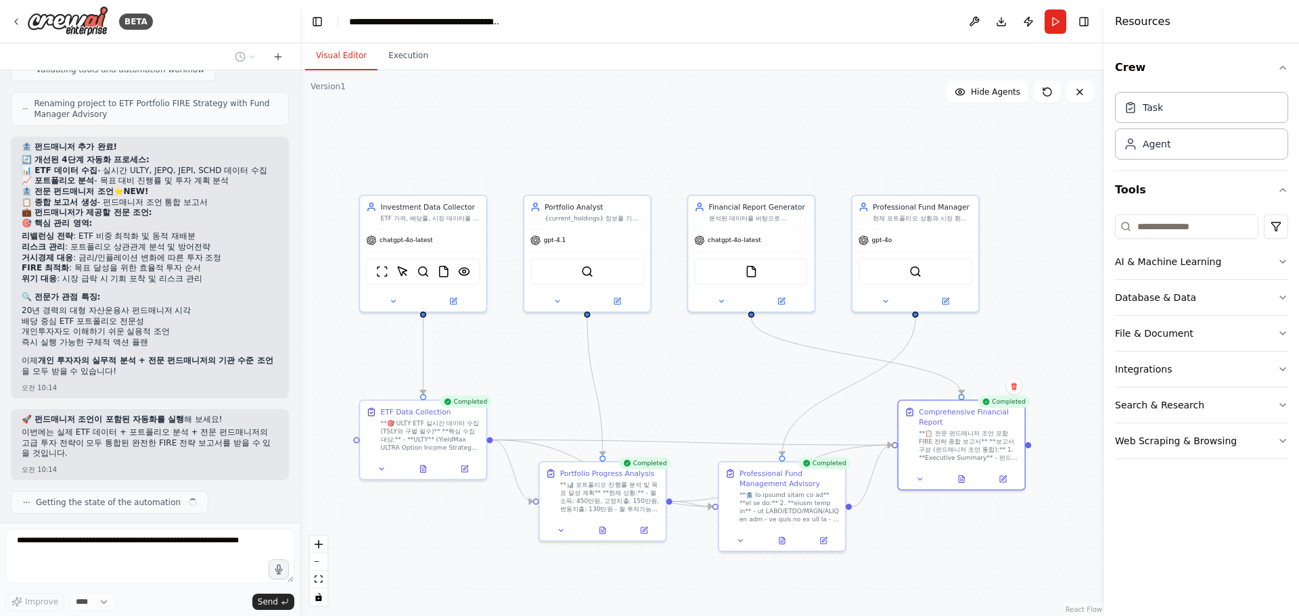
scroll to position [34366, 0]
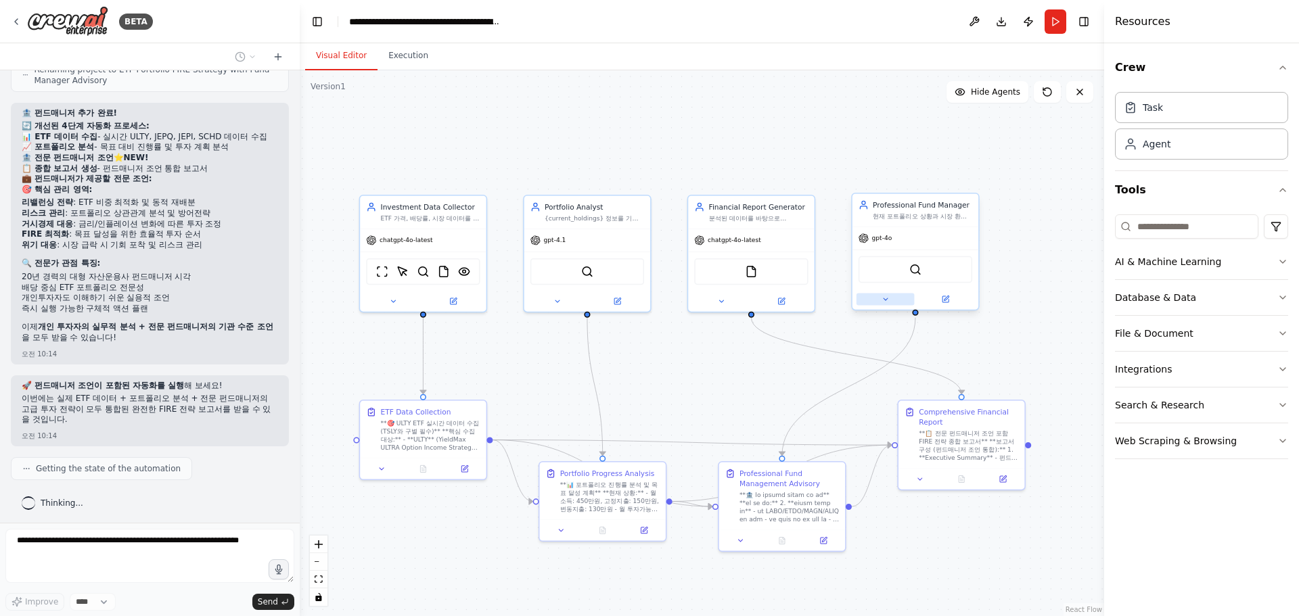
click at [887, 303] on icon at bounding box center [885, 299] width 8 height 8
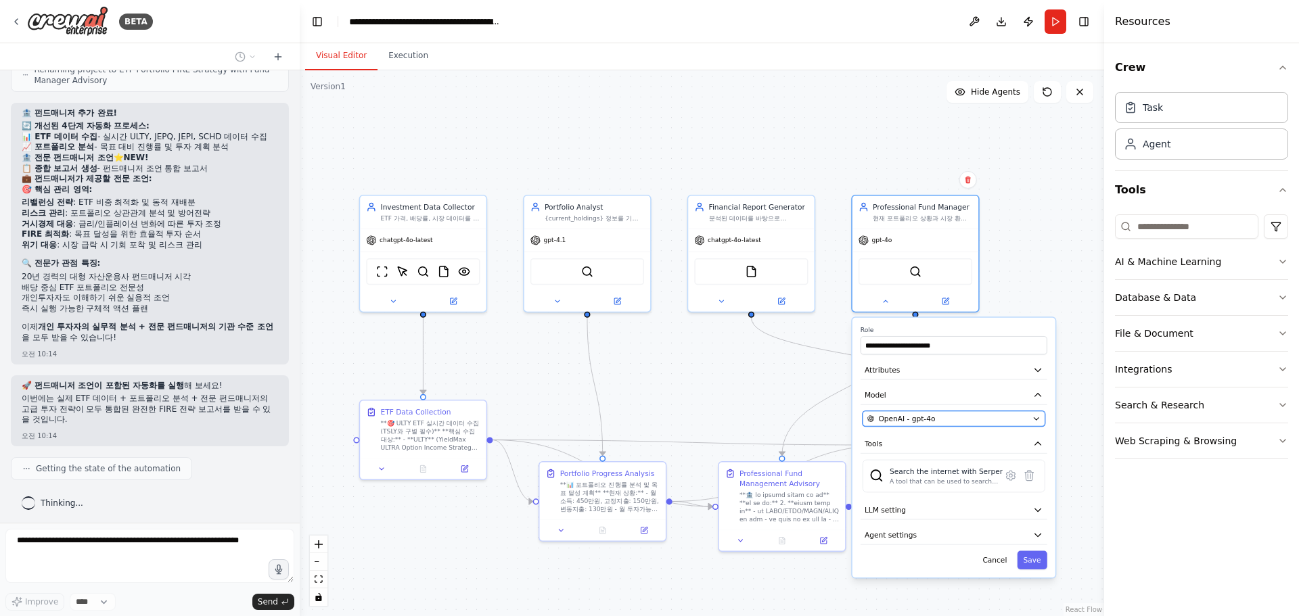
click at [912, 418] on span "OpenAI - gpt-4o" at bounding box center [906, 419] width 57 height 10
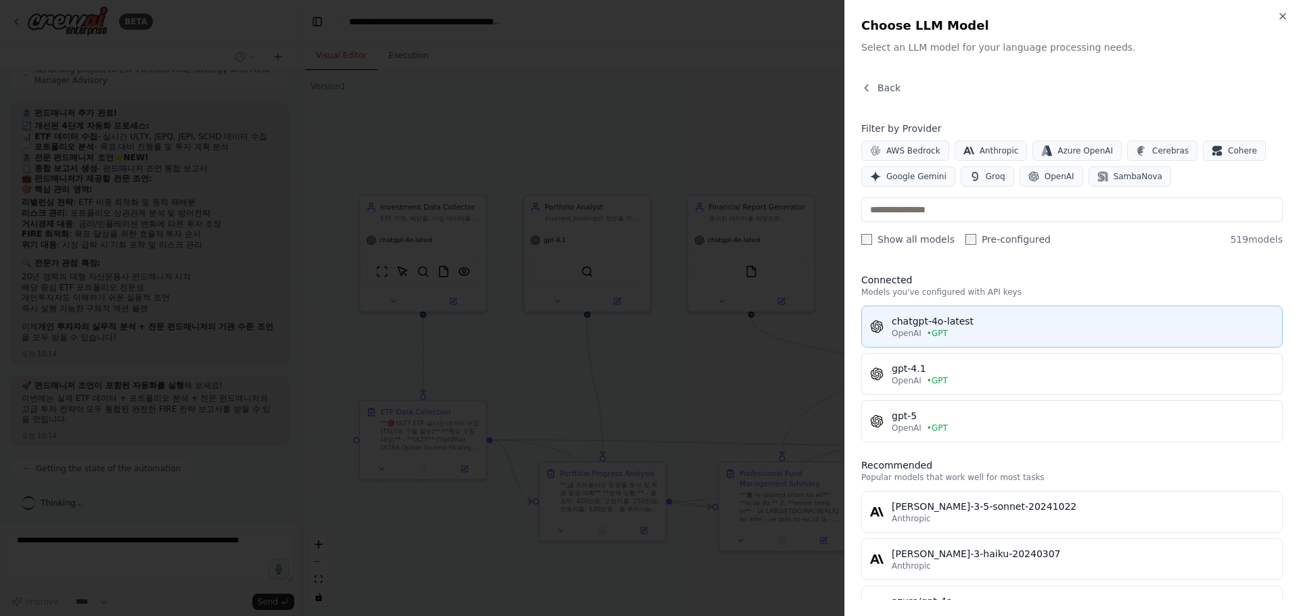
click at [1066, 329] on div "OpenAI • GPT" at bounding box center [1083, 333] width 382 height 11
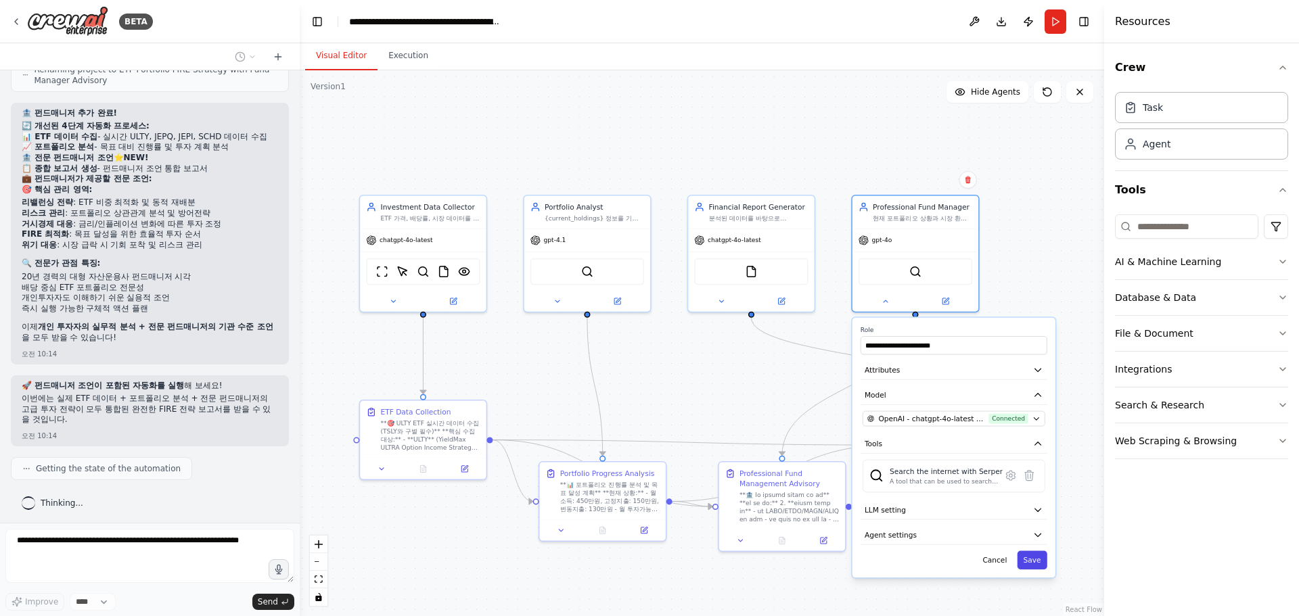
click at [1039, 561] on button "Save" at bounding box center [1032, 560] width 30 height 18
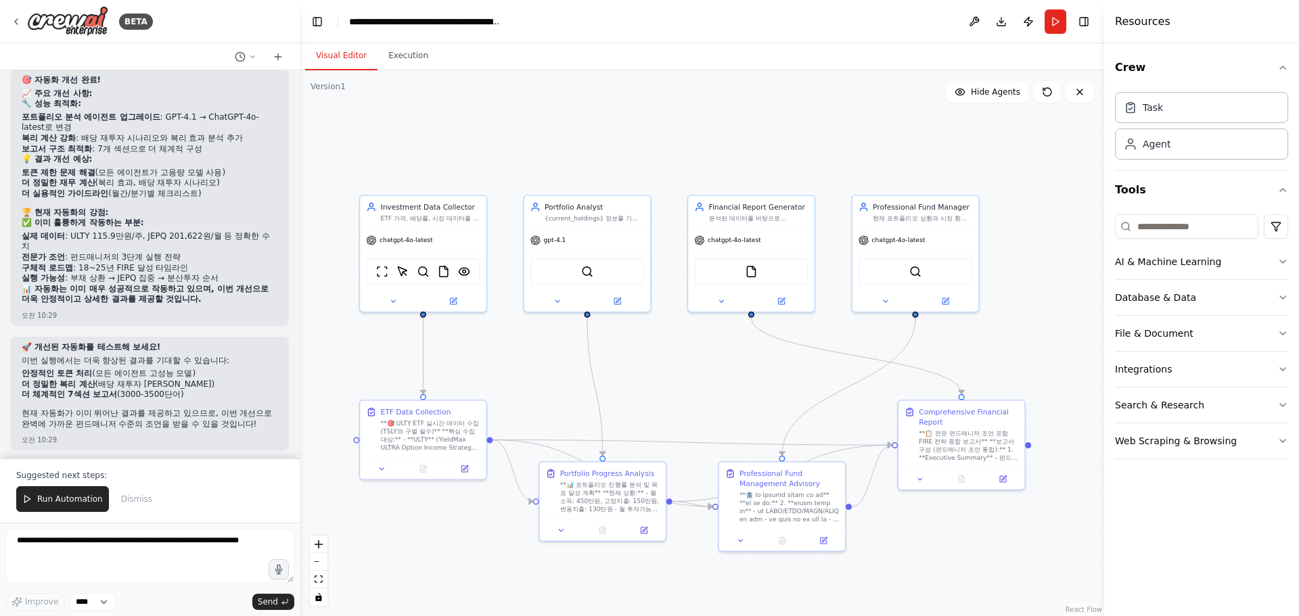
scroll to position [35155, 0]
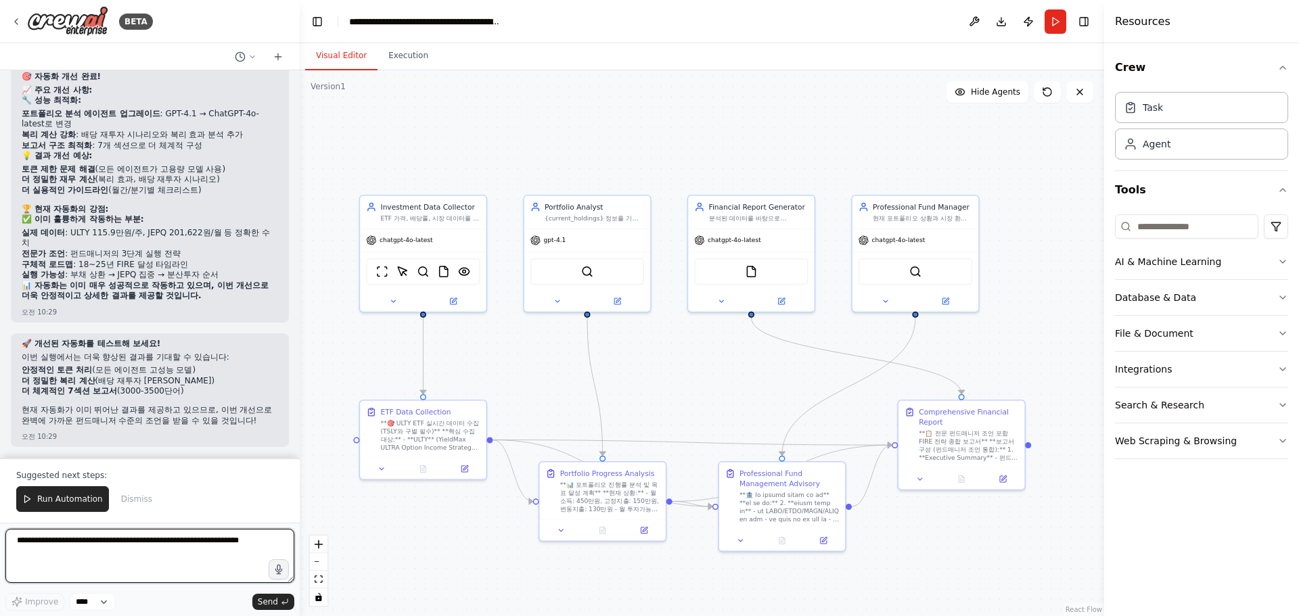
drag, startPoint x: 139, startPoint y: 553, endPoint x: 133, endPoint y: 538, distance: 16.3
click at [139, 553] on textarea at bounding box center [149, 556] width 289 height 54
click at [554, 300] on icon at bounding box center [557, 299] width 8 height 8
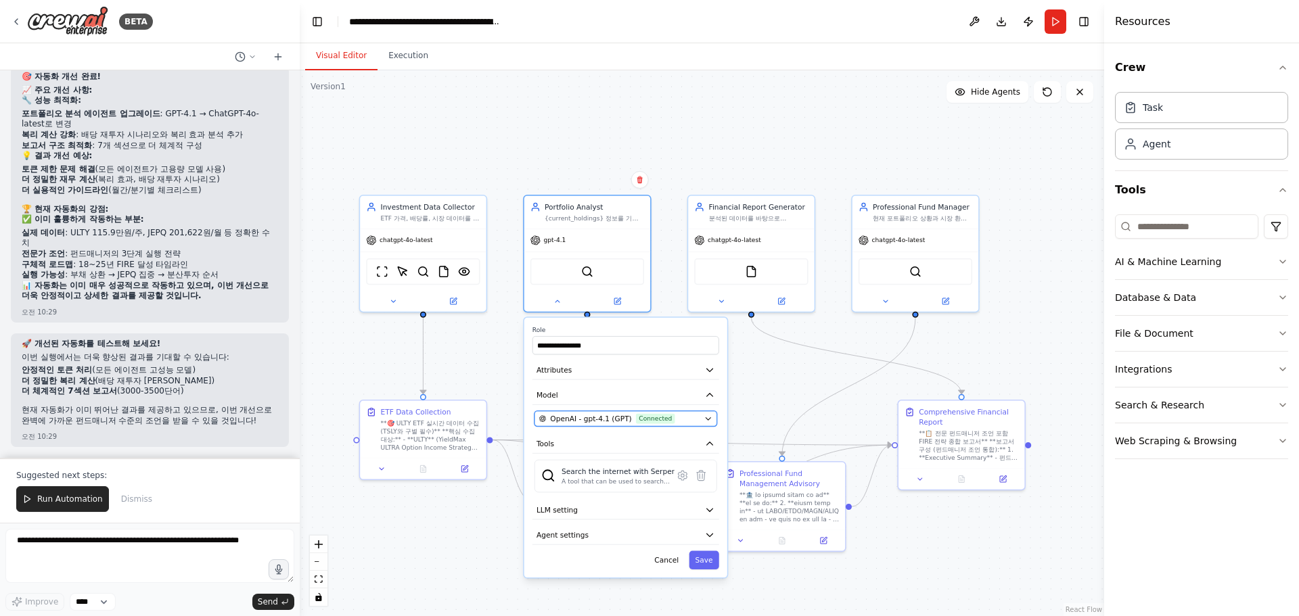
click at [612, 422] on span "OpenAI - gpt-4.1 (GPT)" at bounding box center [590, 419] width 81 height 10
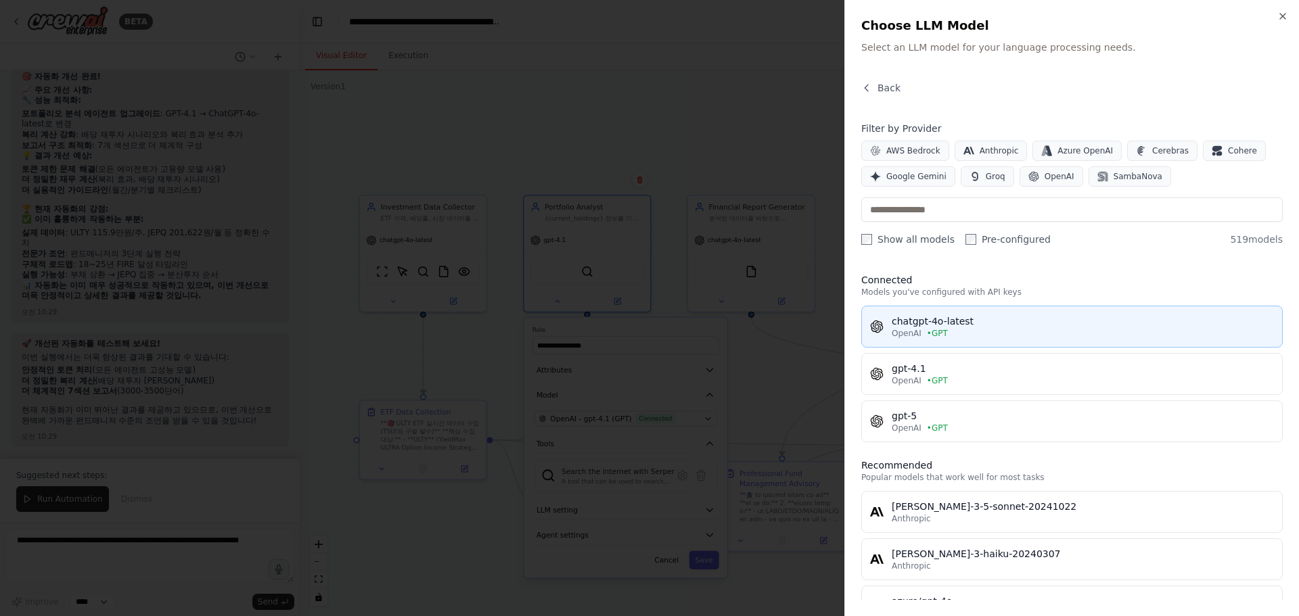
click at [1021, 333] on div "OpenAI • GPT" at bounding box center [1083, 333] width 382 height 11
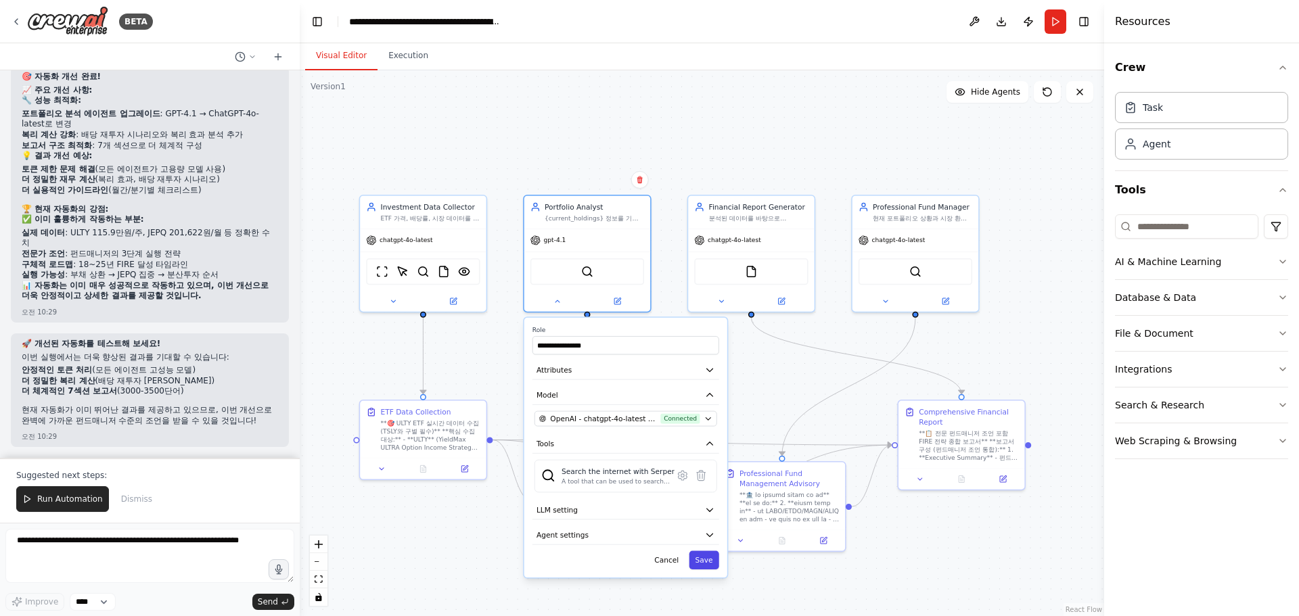
click at [705, 563] on button "Save" at bounding box center [704, 560] width 30 height 18
click at [629, 422] on span "OpenAI - chatgpt-4o-latest (GPT)" at bounding box center [603, 419] width 106 height 10
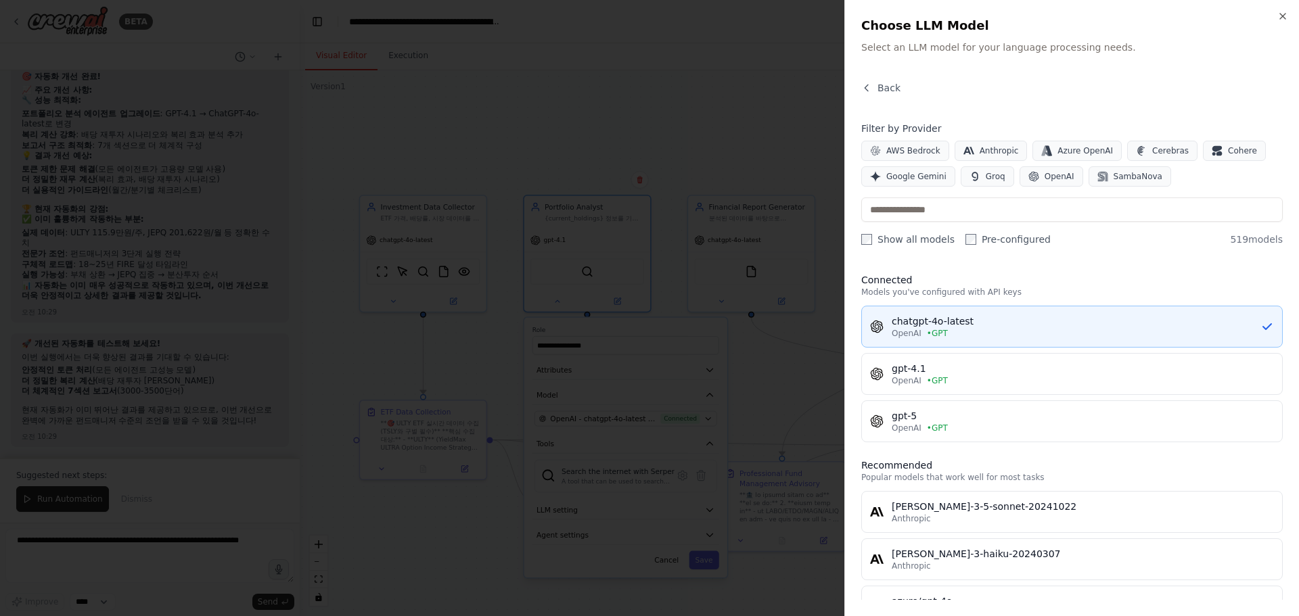
click at [982, 336] on div "OpenAI • GPT" at bounding box center [1076, 333] width 369 height 11
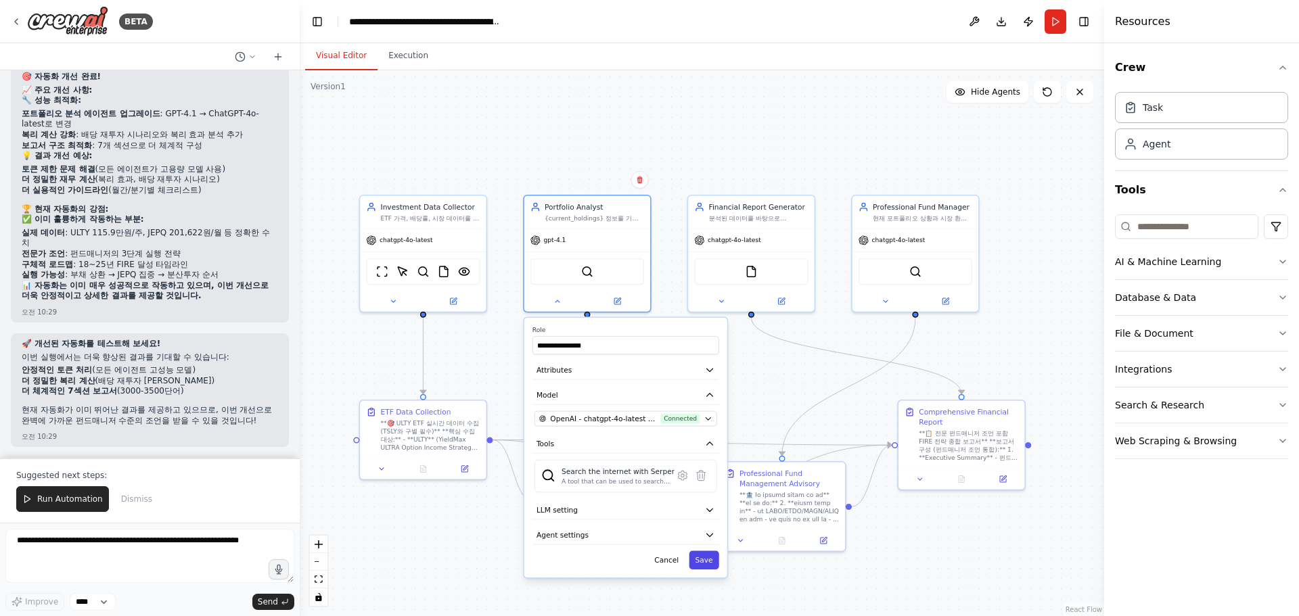
click at [703, 561] on button "Save" at bounding box center [704, 560] width 30 height 18
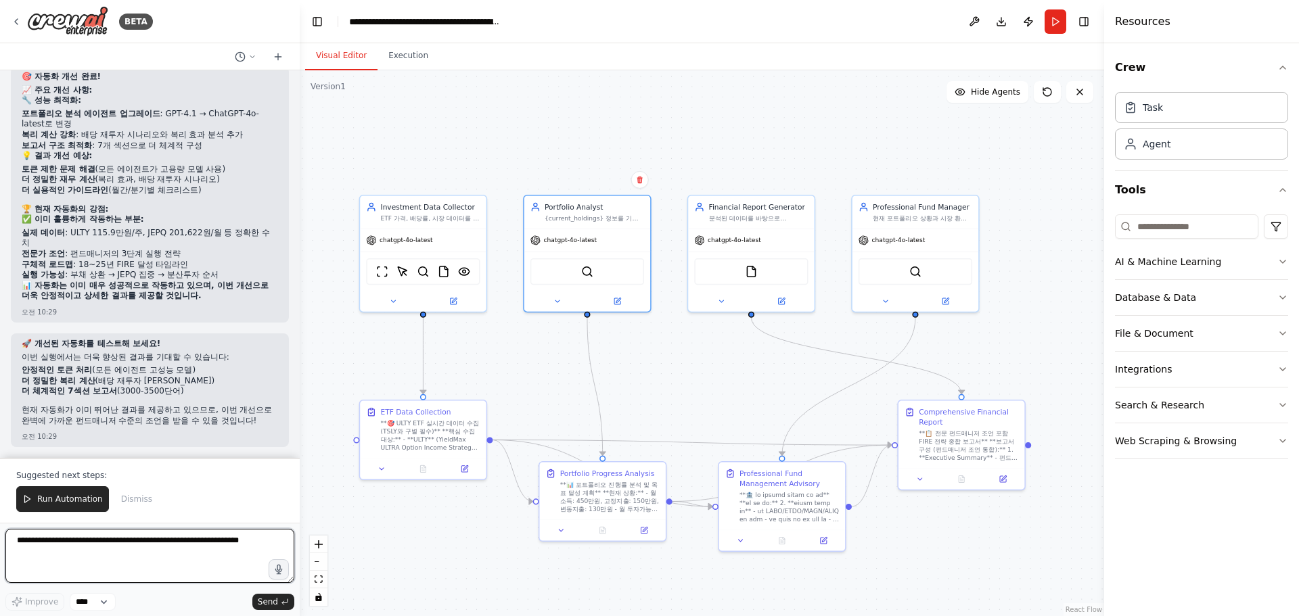
click at [120, 561] on textarea at bounding box center [149, 556] width 289 height 54
type textarea "**********"
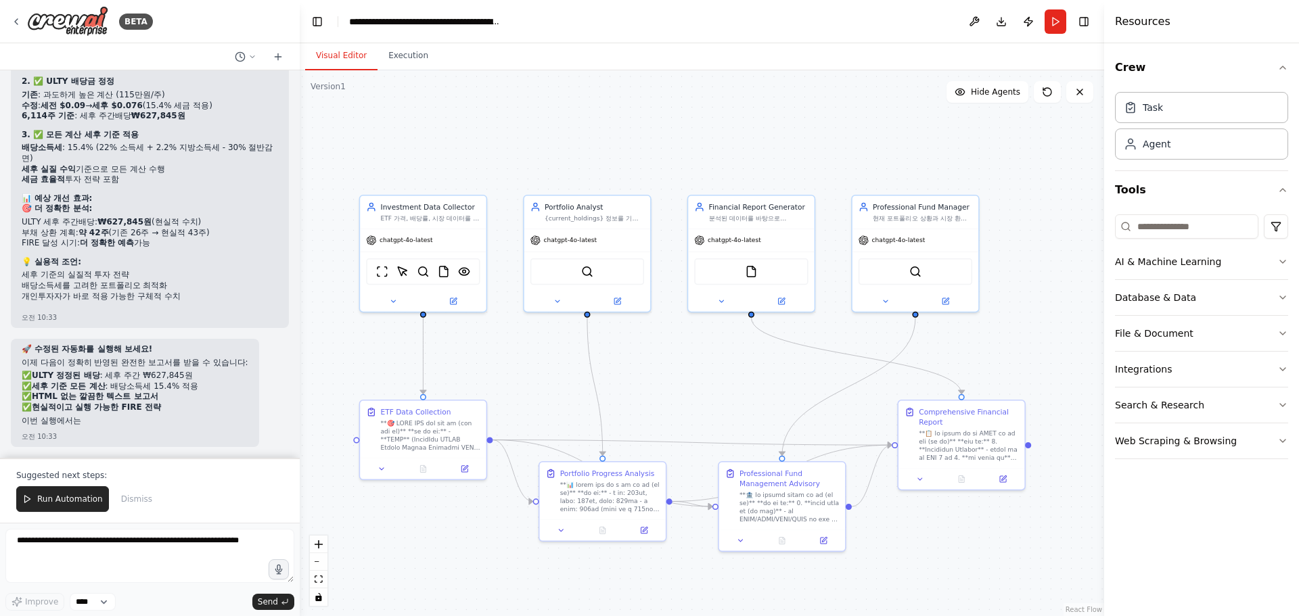
scroll to position [36009, 0]
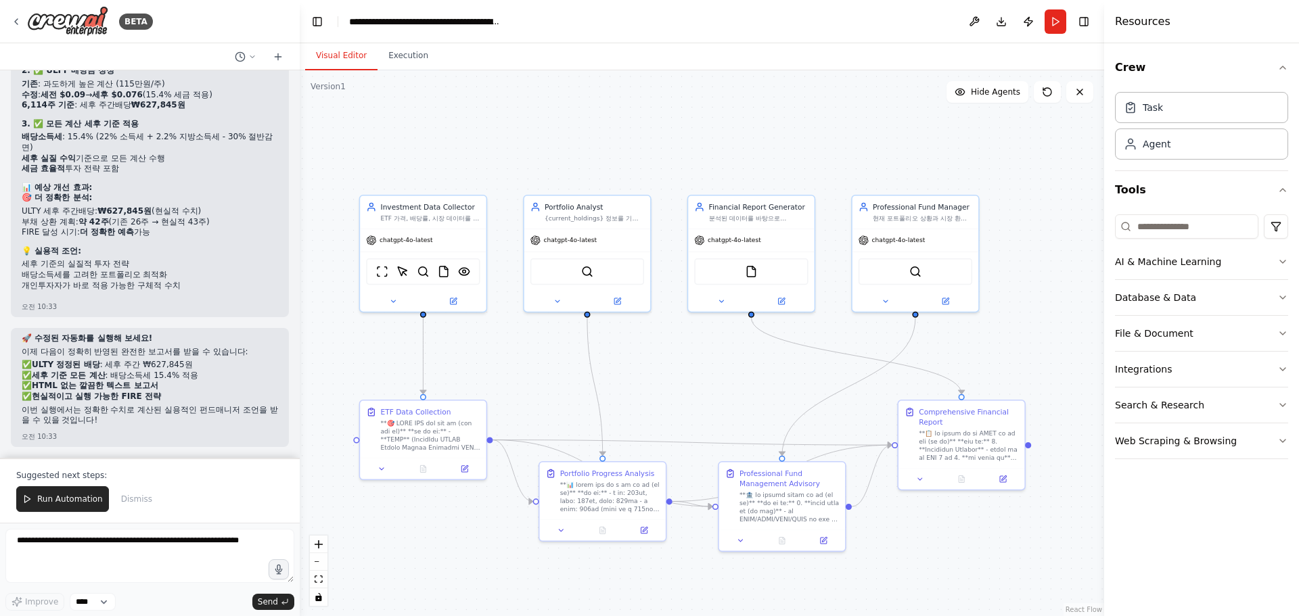
drag, startPoint x: 52, startPoint y: 499, endPoint x: 1, endPoint y: 509, distance: 52.4
click at [52, 499] on span "Run Automation" at bounding box center [70, 499] width 66 height 11
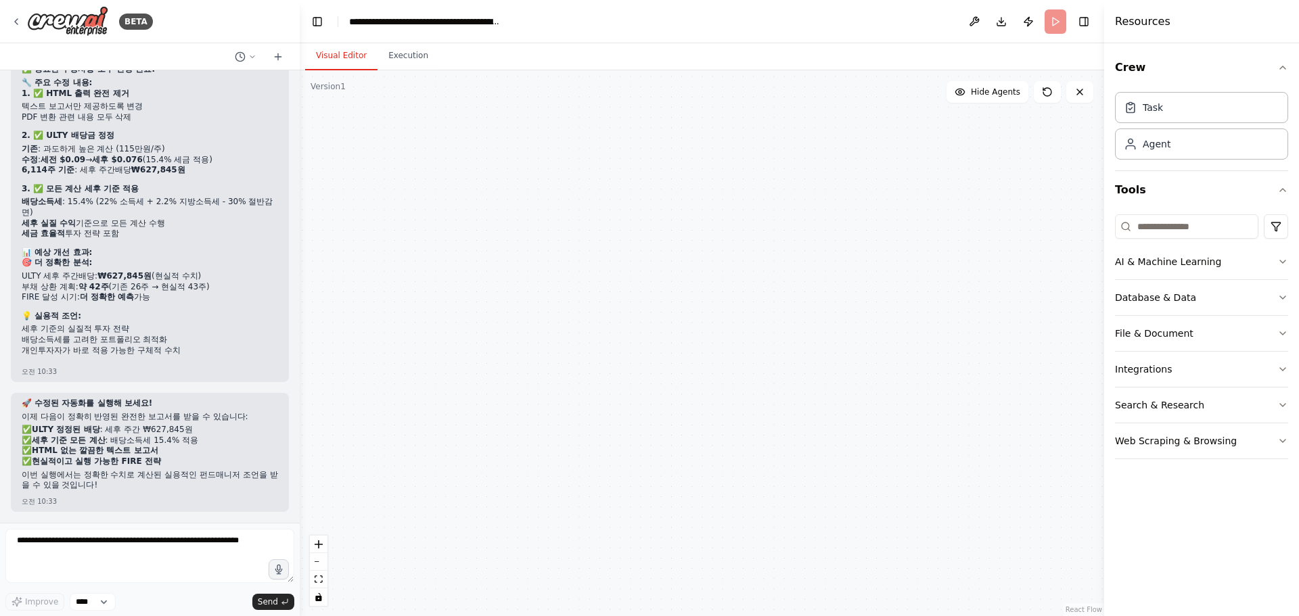
scroll to position [35944, 0]
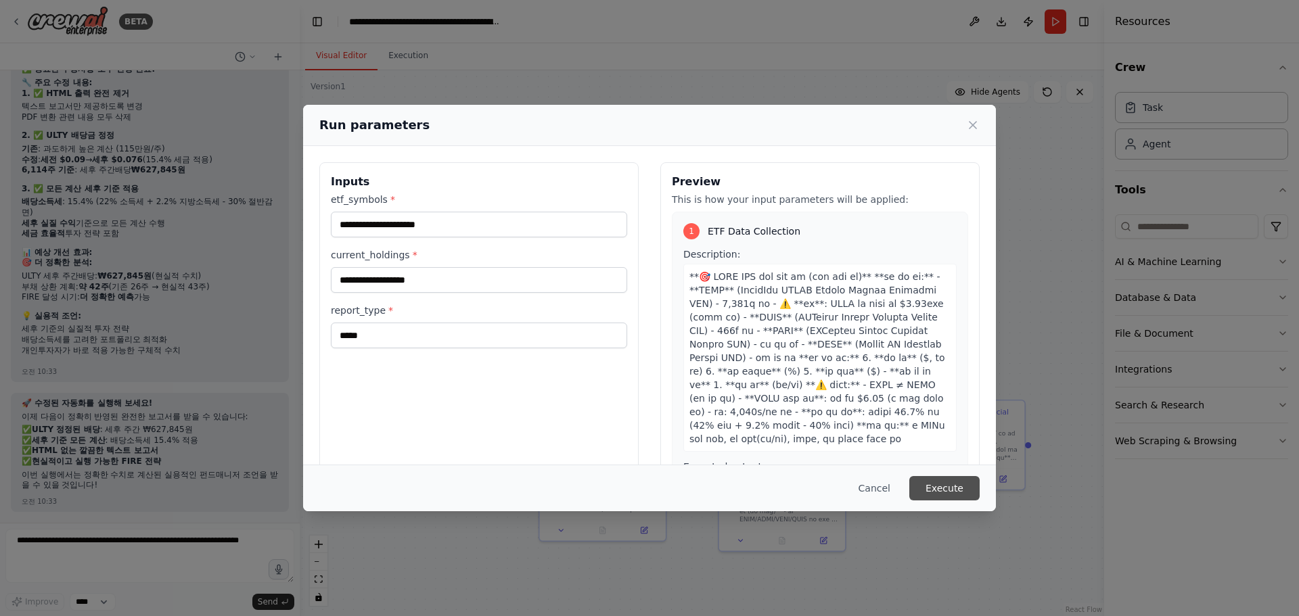
click at [959, 488] on button "Execute" at bounding box center [944, 488] width 70 height 24
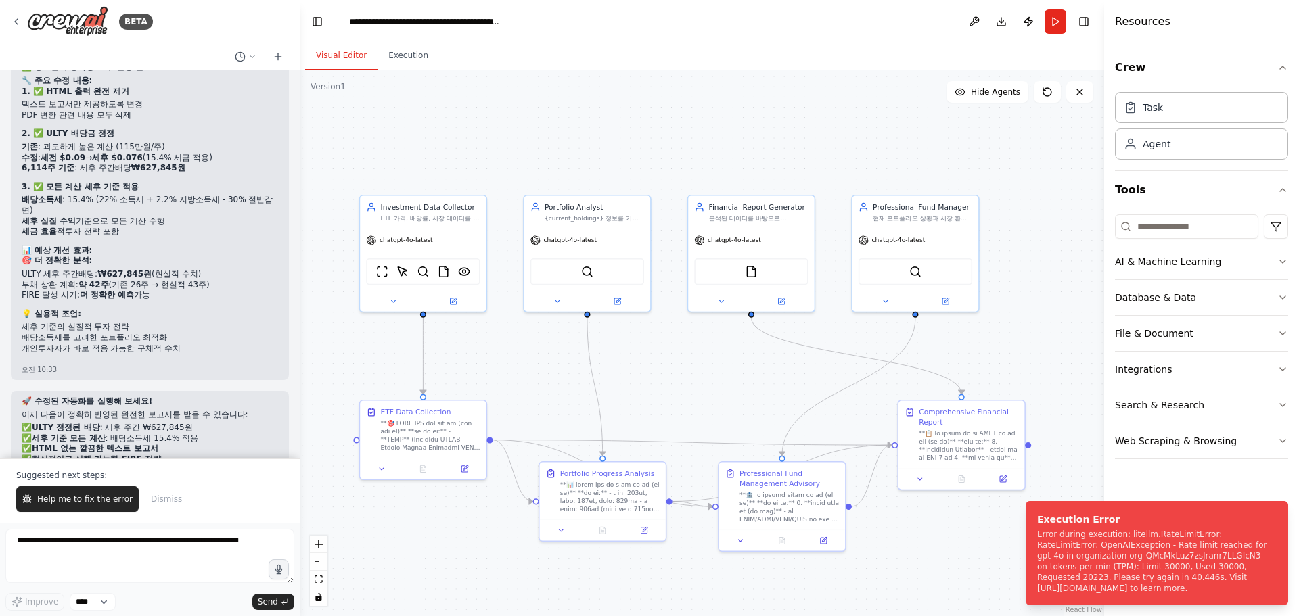
scroll to position [36009, 0]
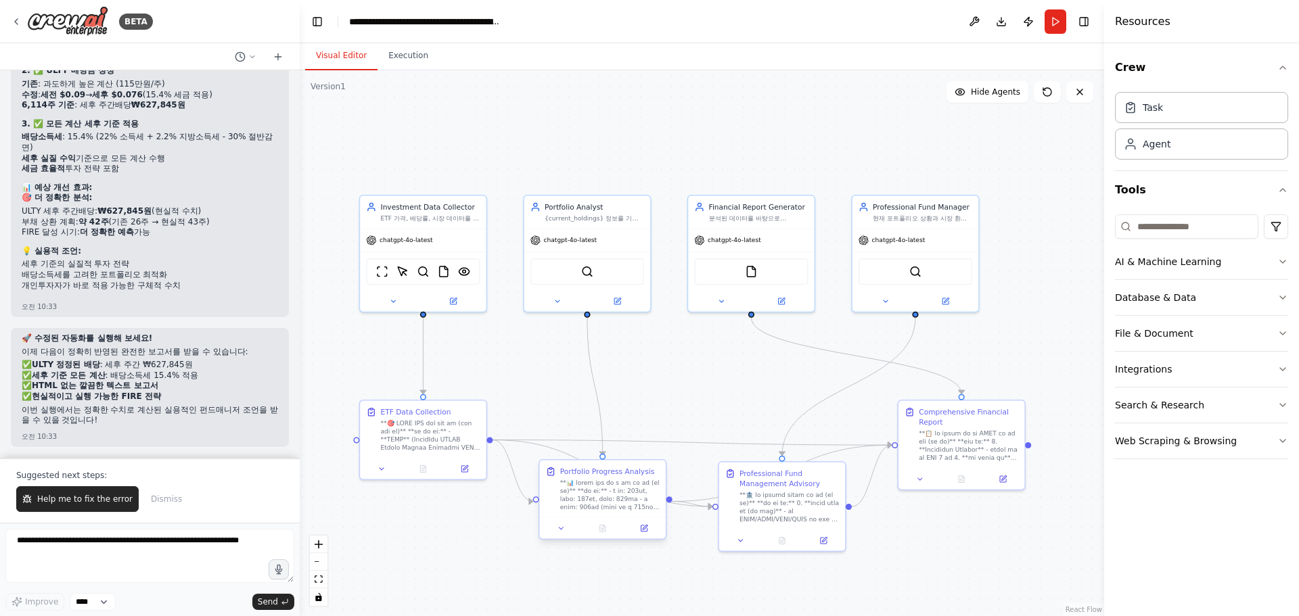
drag, startPoint x: 117, startPoint y: 503, endPoint x: 596, endPoint y: 473, distance: 479.8
click at [117, 503] on span "Help me to fix the error" at bounding box center [84, 499] width 95 height 11
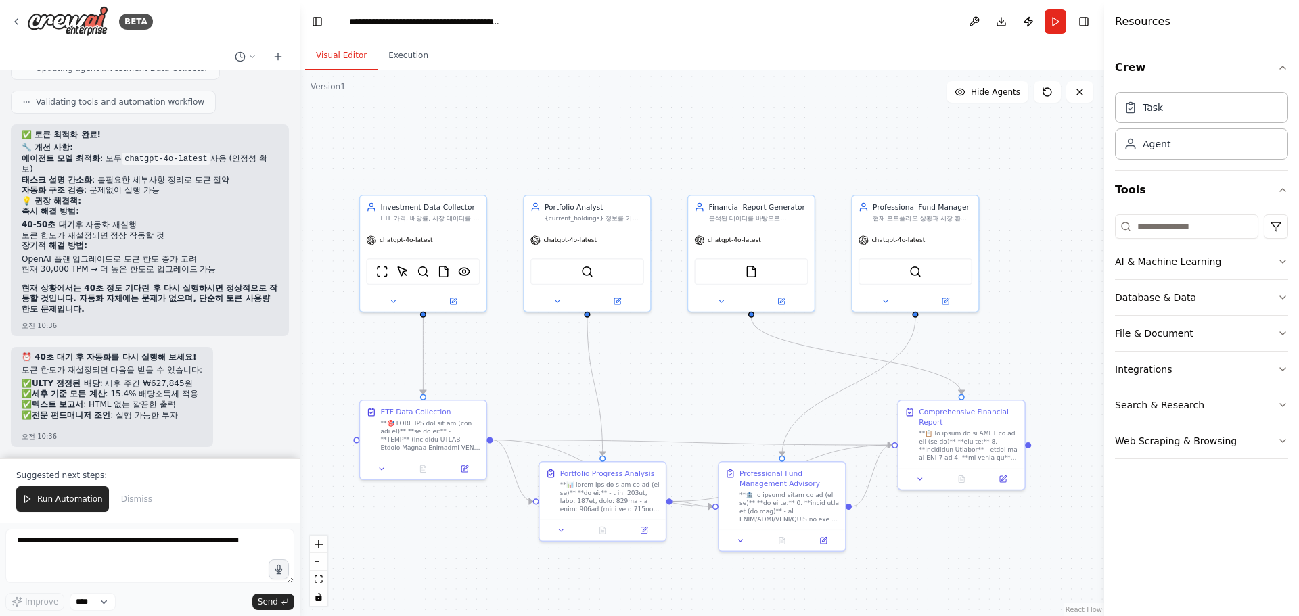
scroll to position [36798, 0]
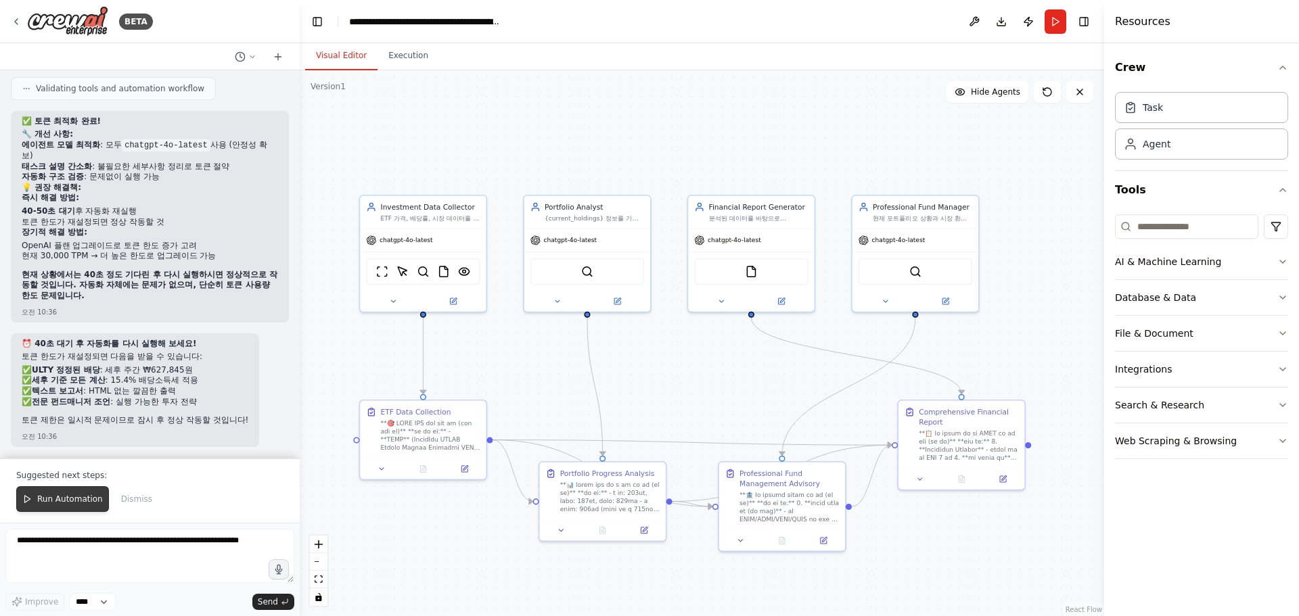
click at [73, 498] on span "Run Automation" at bounding box center [70, 499] width 66 height 11
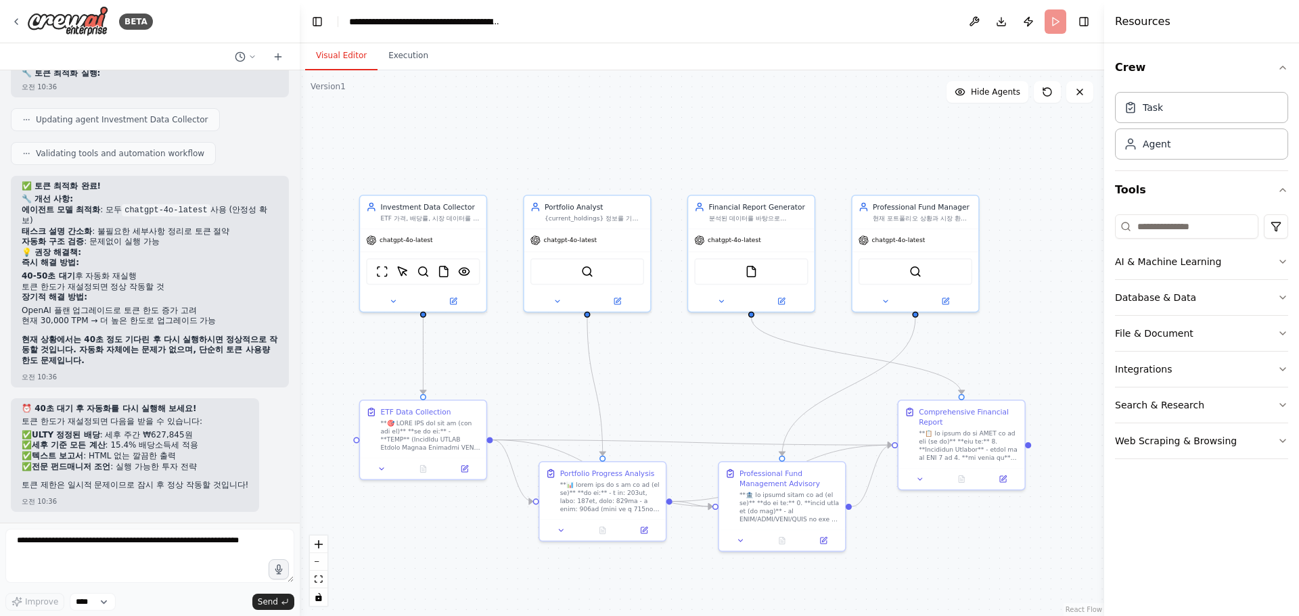
scroll to position [36734, 0]
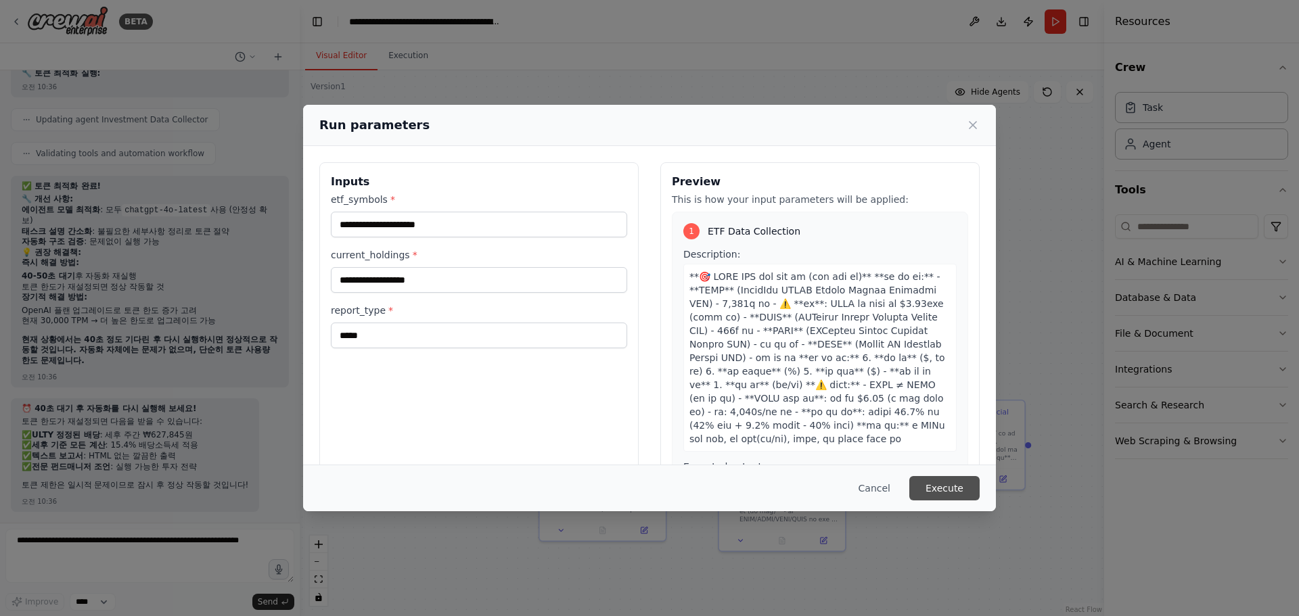
click at [934, 489] on button "Execute" at bounding box center [944, 488] width 70 height 24
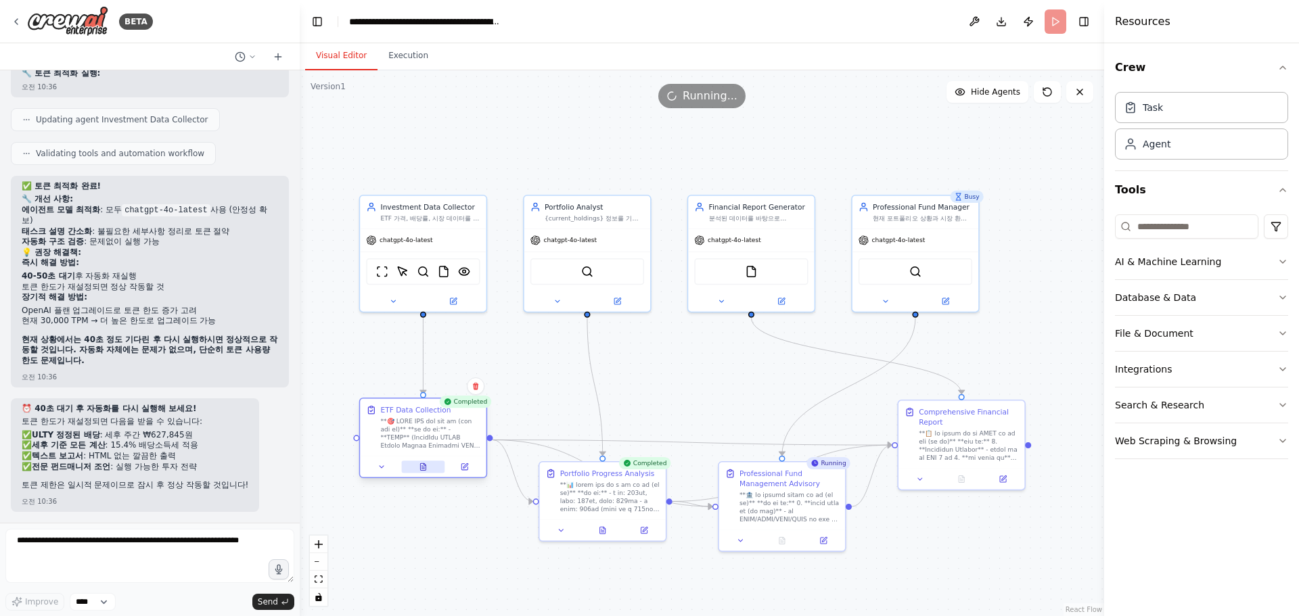
click at [427, 467] on icon at bounding box center [423, 467] width 8 height 8
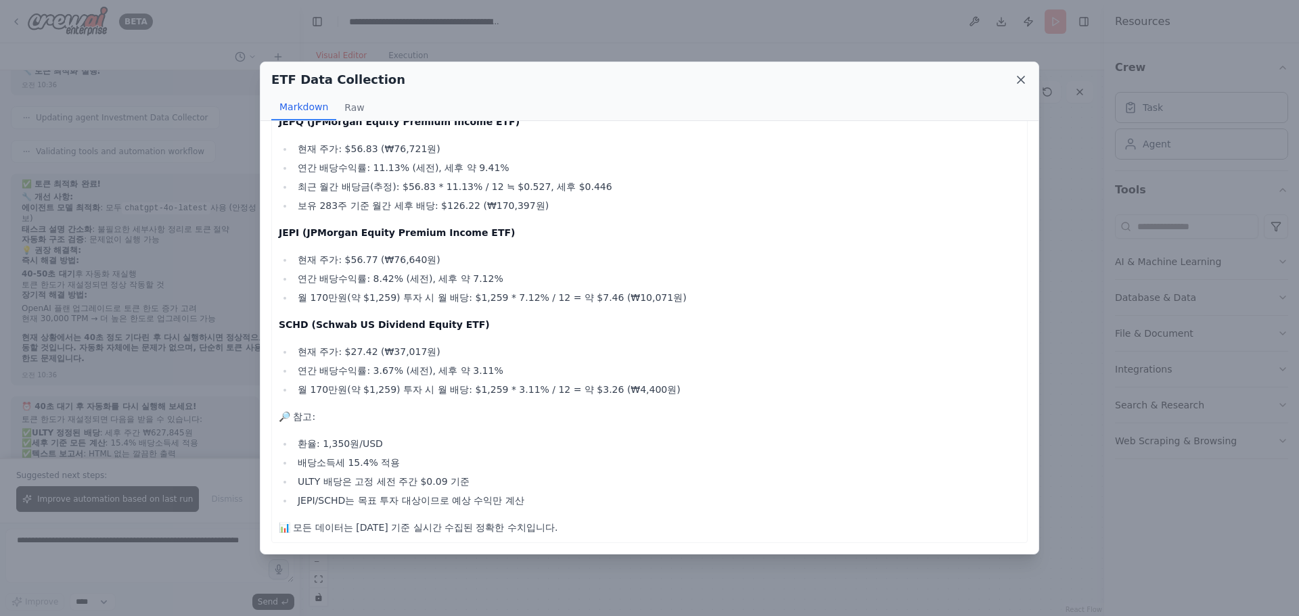
scroll to position [36798, 0]
click at [1019, 76] on icon at bounding box center [1021, 80] width 14 height 14
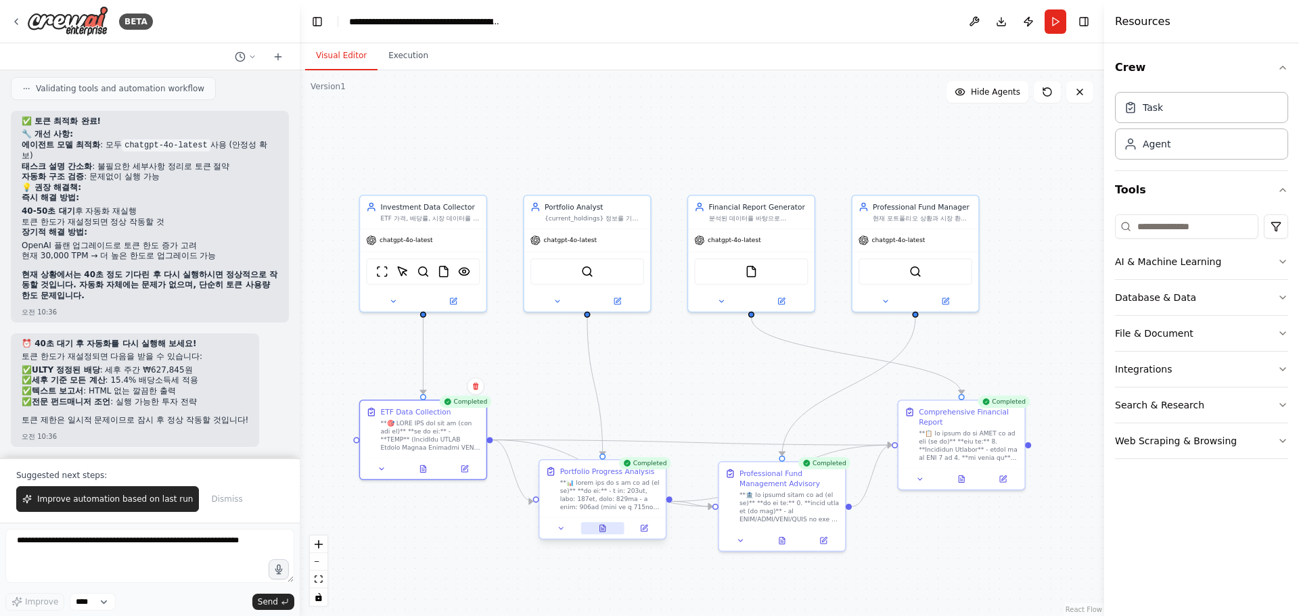
click at [603, 530] on icon at bounding box center [602, 530] width 3 height 0
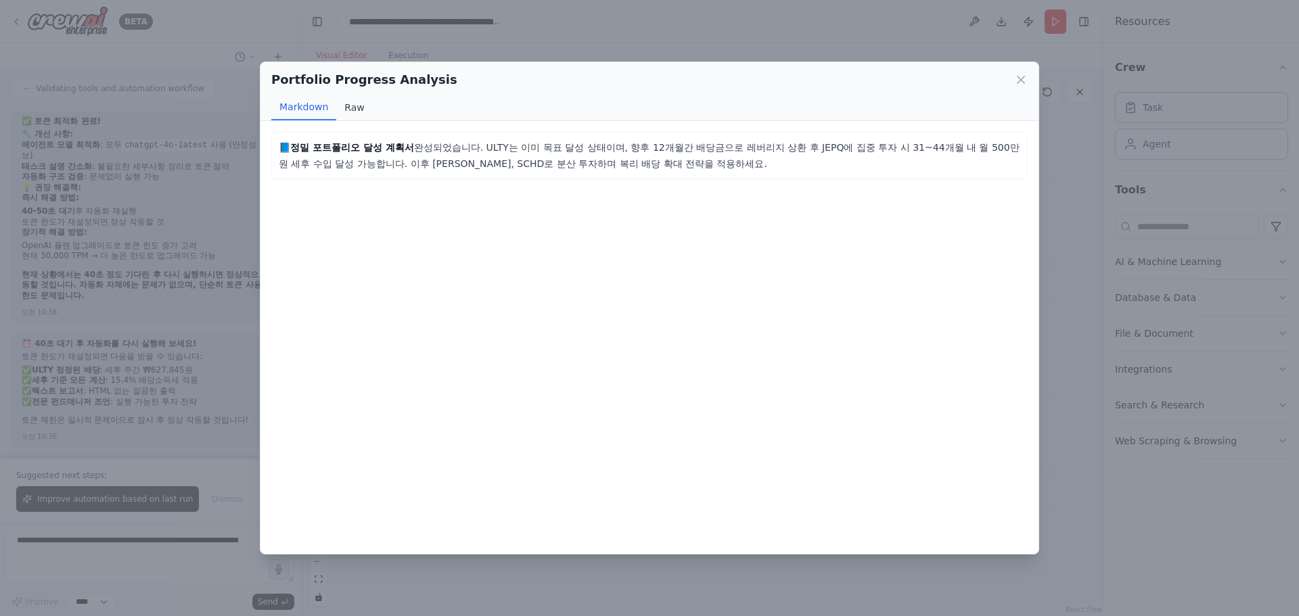
click at [336, 106] on button "Raw" at bounding box center [354, 108] width 36 height 26
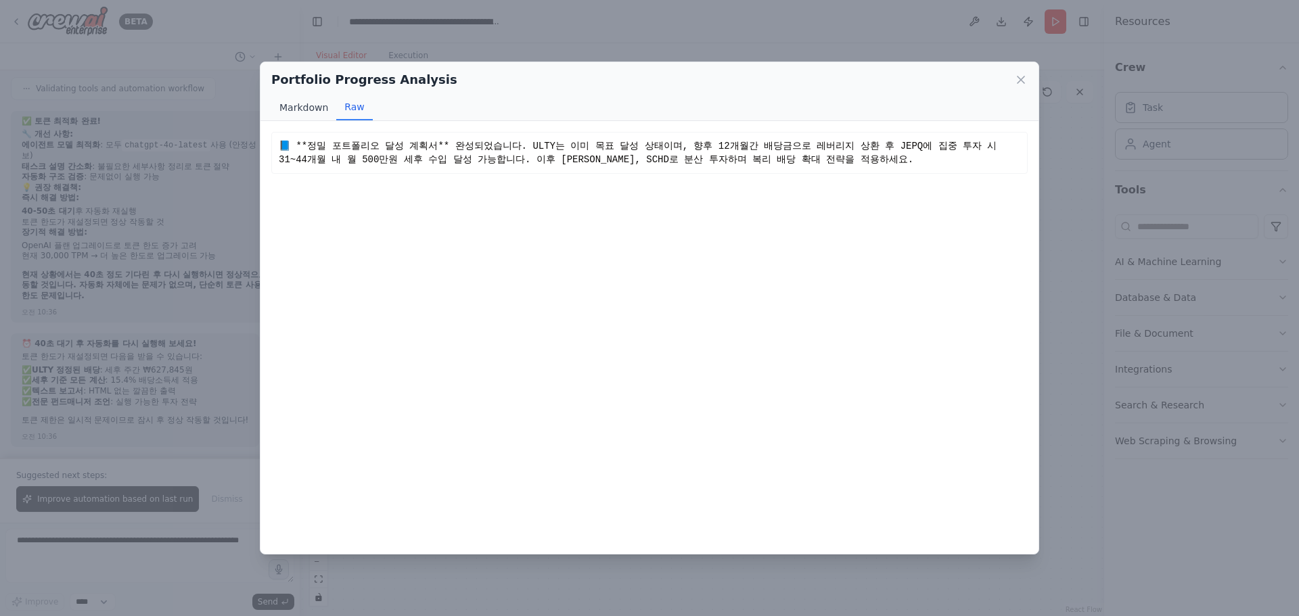
click at [308, 110] on button "Markdown" at bounding box center [303, 108] width 65 height 26
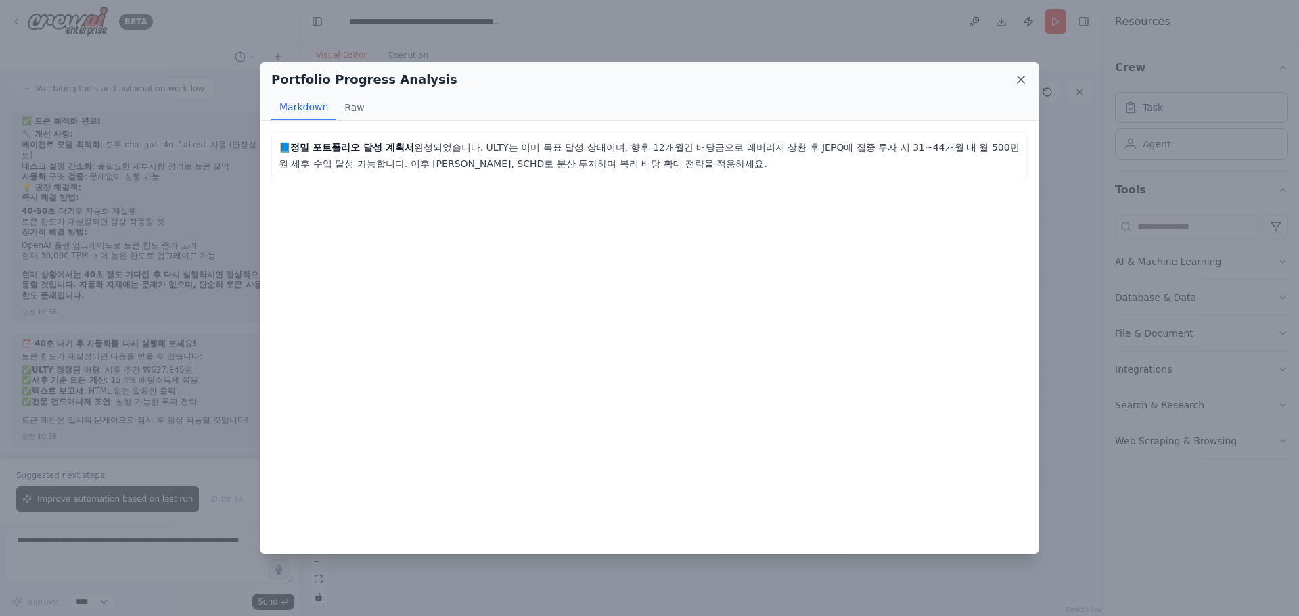
click at [1021, 76] on icon at bounding box center [1021, 80] width 14 height 14
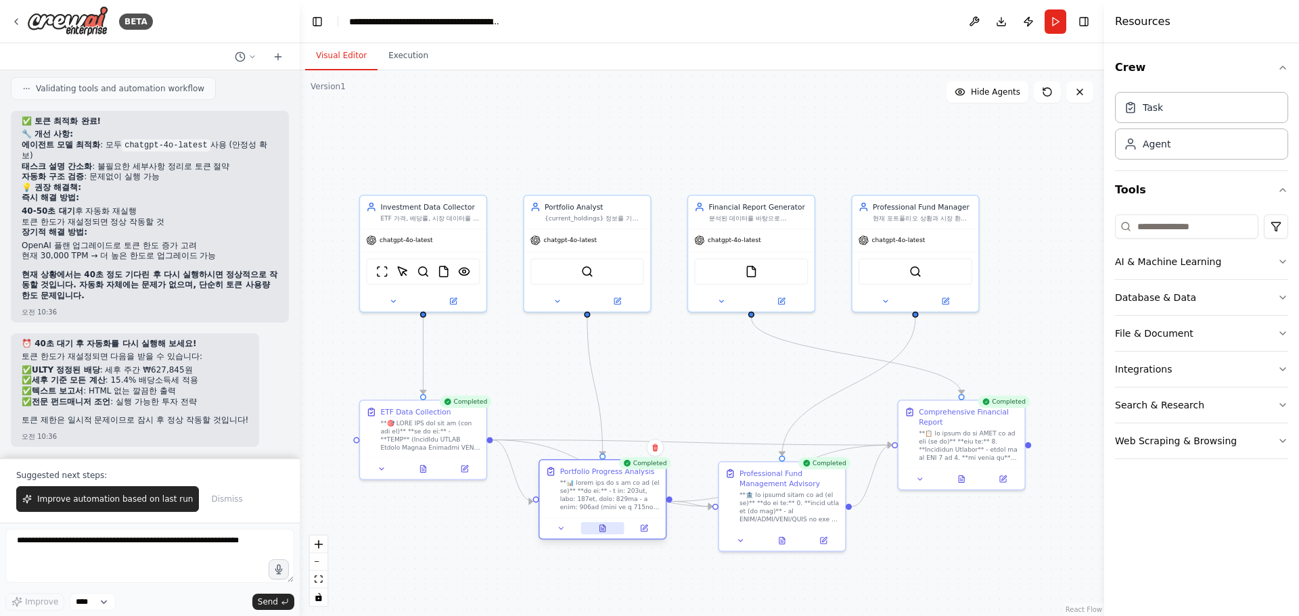
click at [602, 532] on icon at bounding box center [602, 528] width 5 height 7
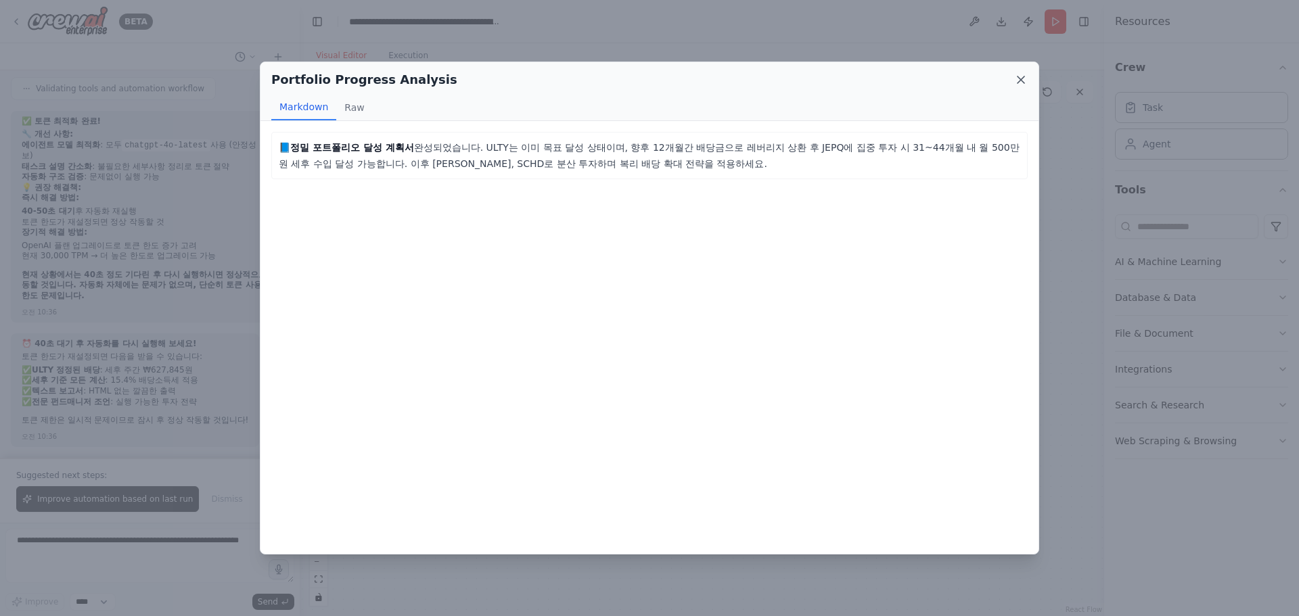
click at [1019, 78] on icon at bounding box center [1020, 79] width 7 height 7
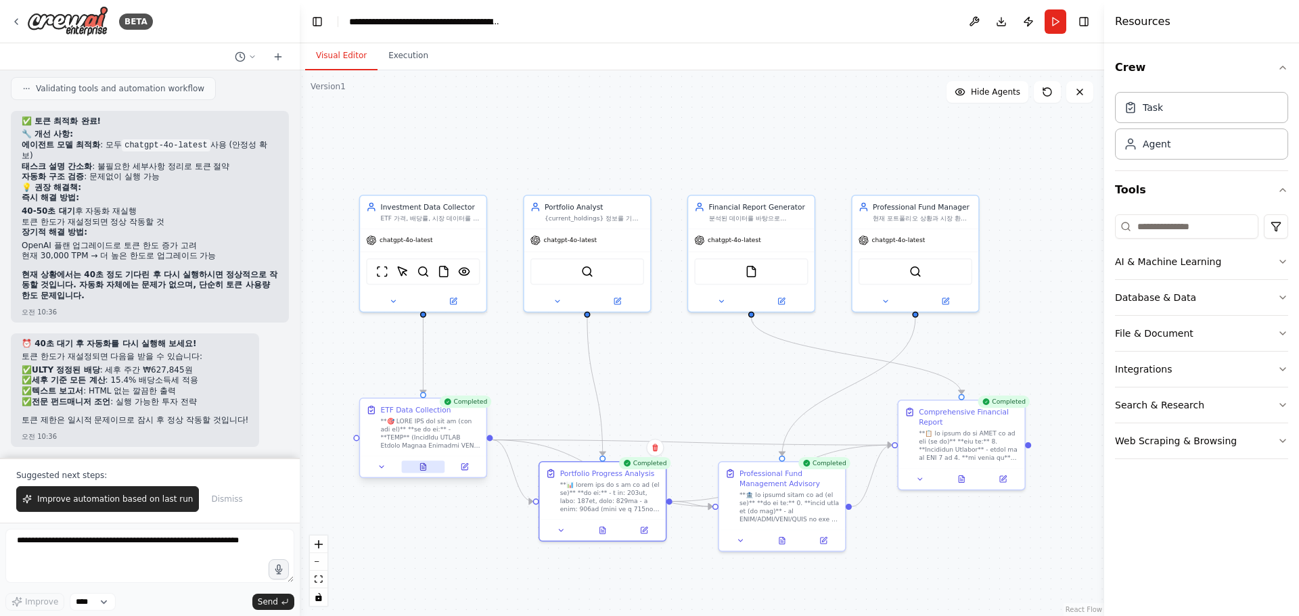
click at [430, 469] on button at bounding box center [422, 467] width 43 height 12
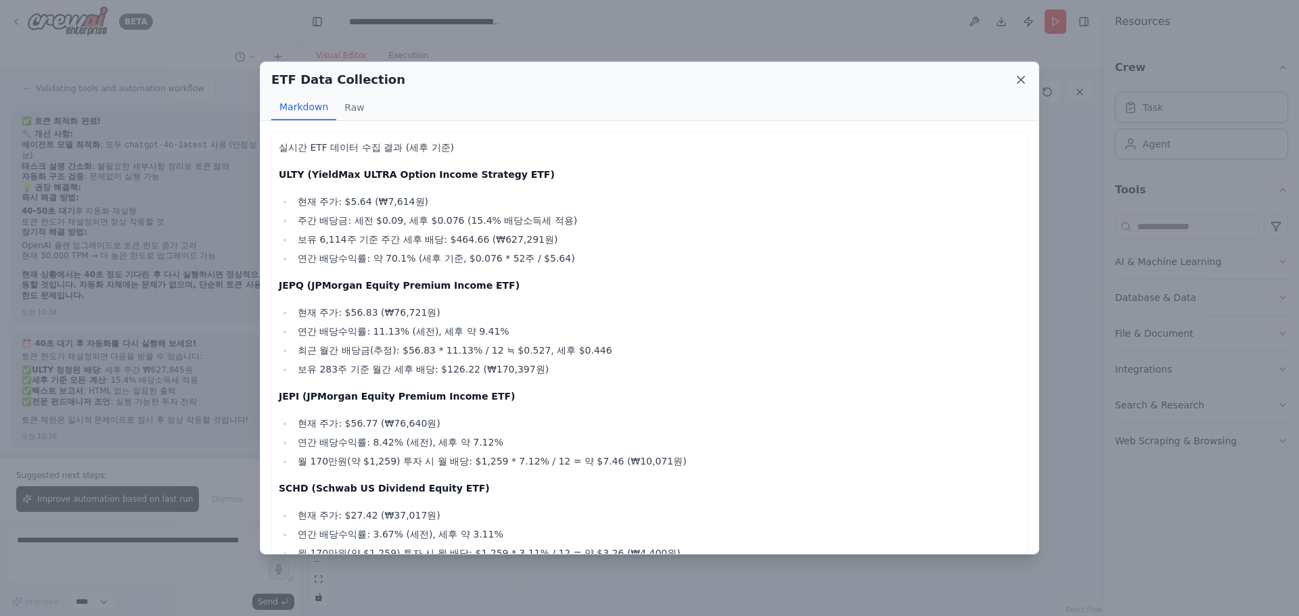
click at [1022, 80] on icon at bounding box center [1021, 80] width 14 height 14
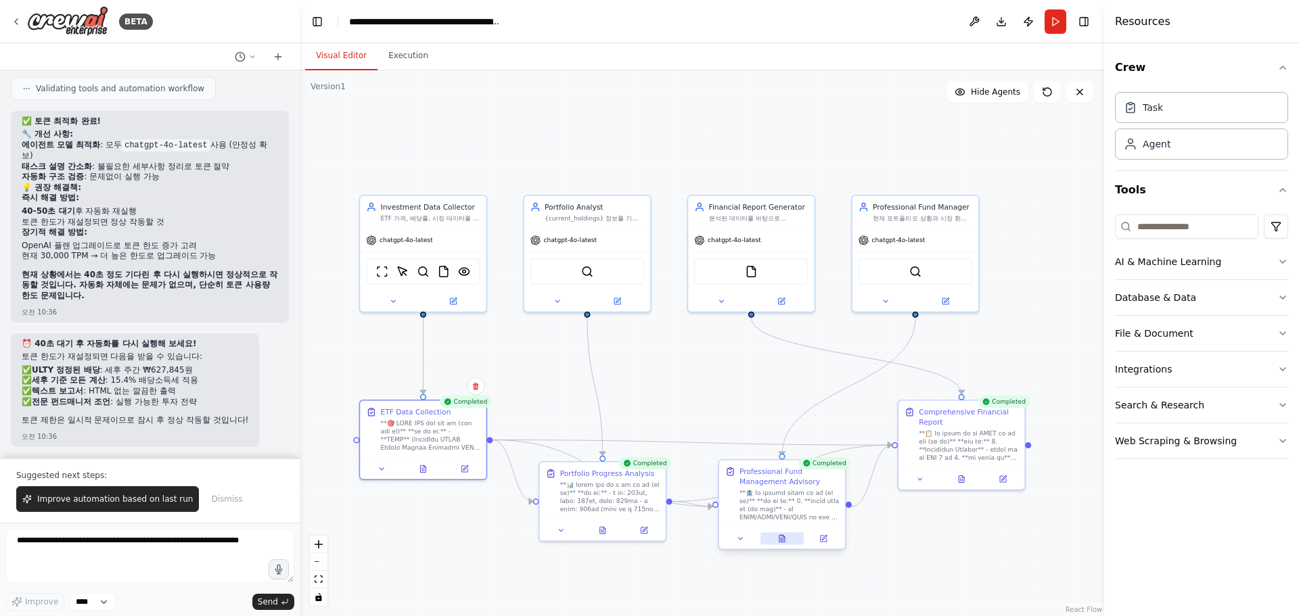
click at [779, 540] on icon at bounding box center [782, 538] width 8 height 8
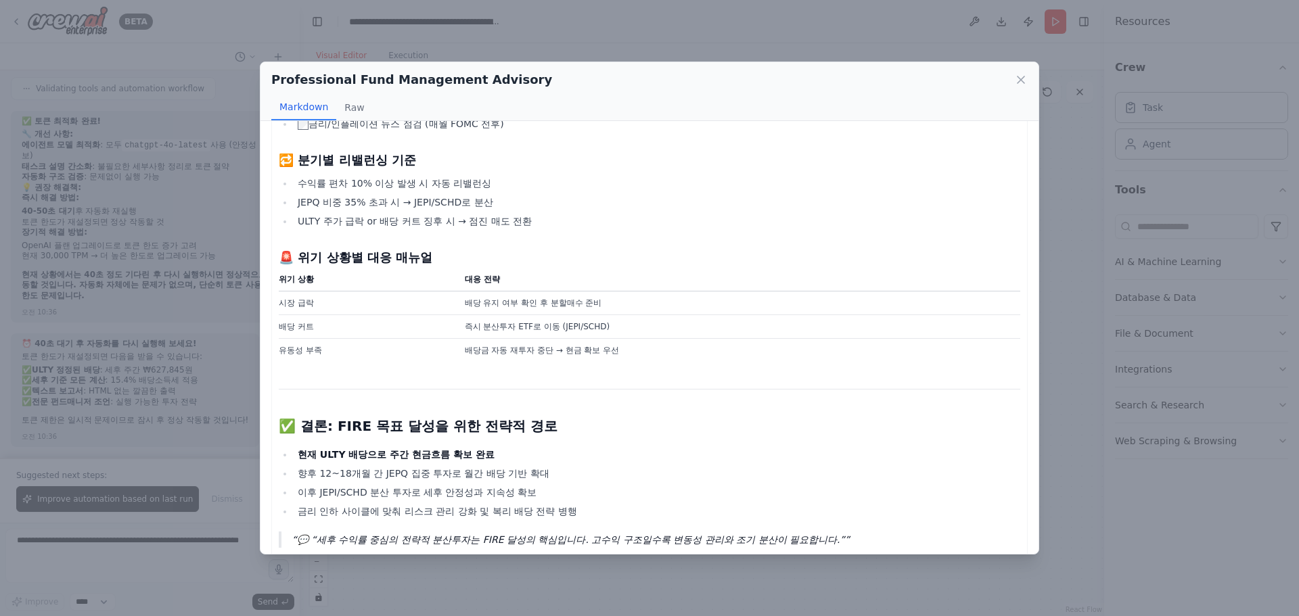
scroll to position [2007, 0]
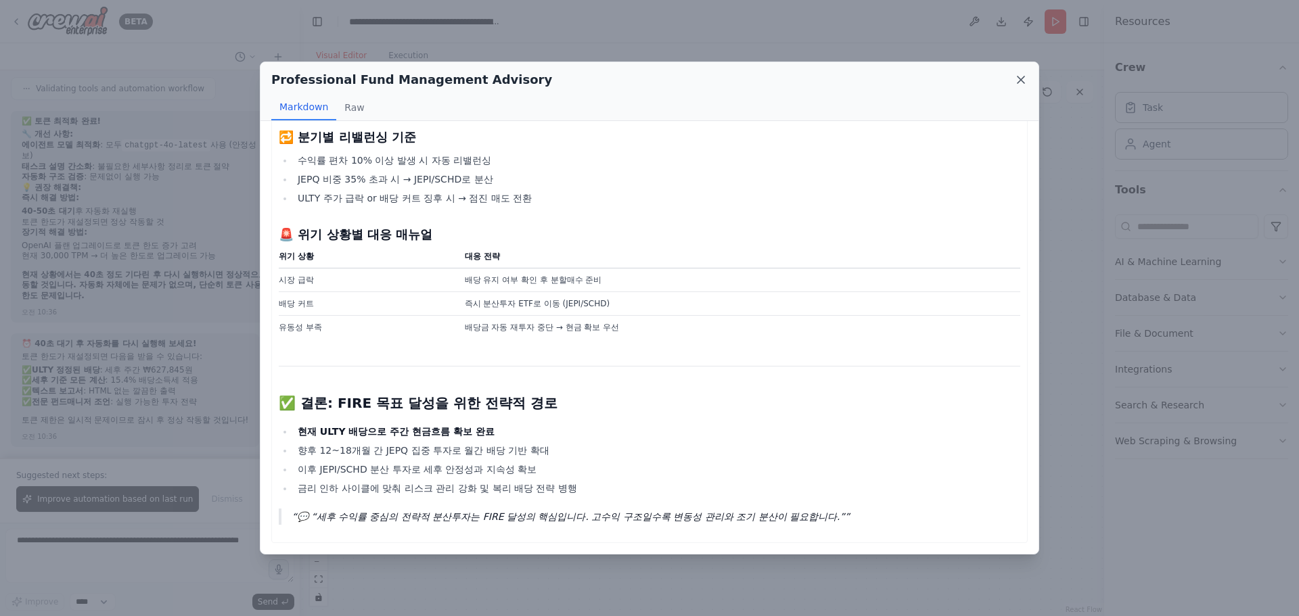
click at [1021, 78] on icon at bounding box center [1021, 80] width 14 height 14
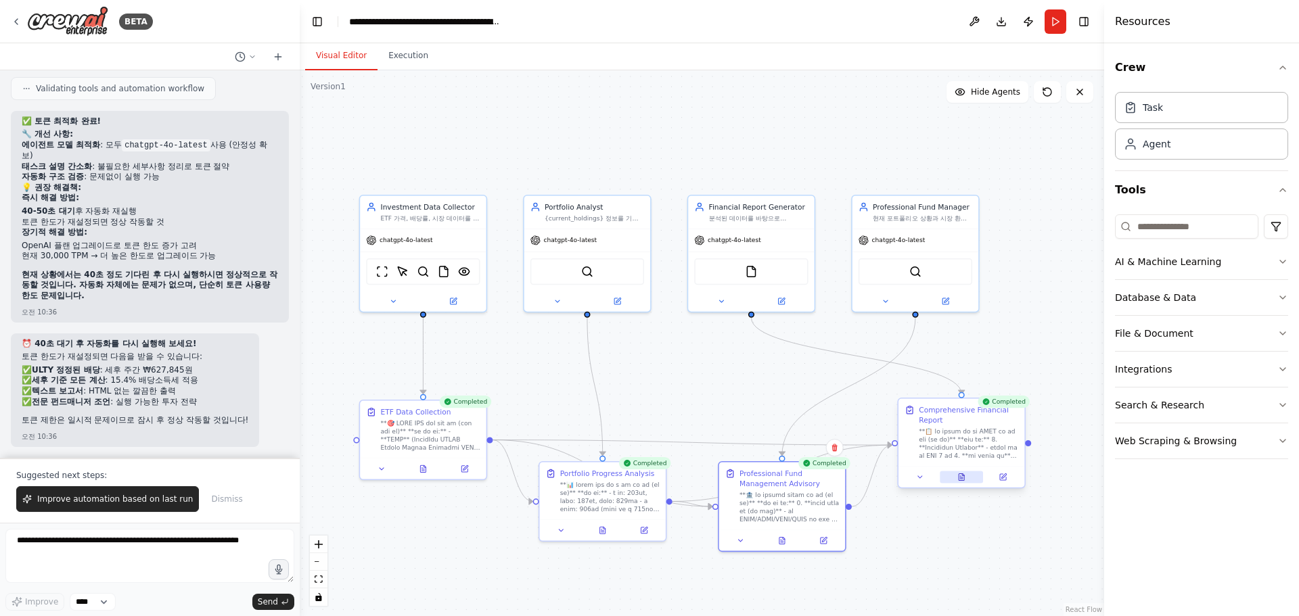
click at [964, 480] on icon at bounding box center [961, 477] width 5 height 7
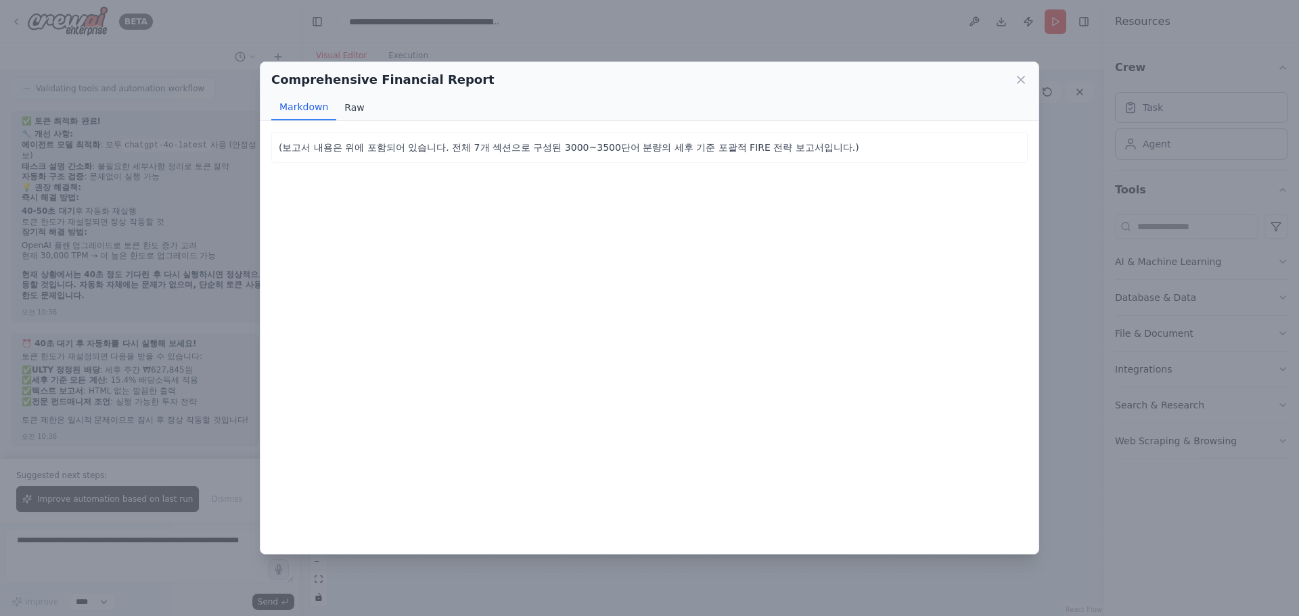
drag, startPoint x: 344, startPoint y: 114, endPoint x: 338, endPoint y: 115, distance: 6.9
click at [344, 114] on button "Raw" at bounding box center [354, 108] width 36 height 26
click at [291, 110] on button "Markdown" at bounding box center [303, 108] width 65 height 26
click at [1019, 78] on icon at bounding box center [1020, 79] width 7 height 7
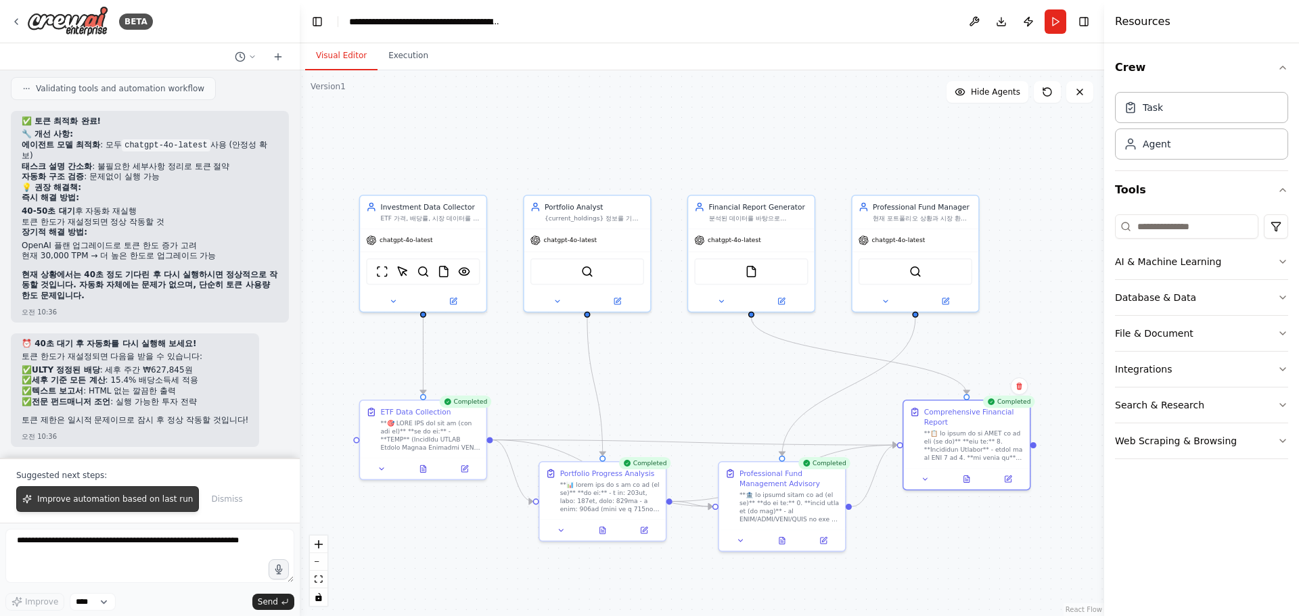
click at [108, 503] on span "Improve automation based on last run" at bounding box center [115, 499] width 156 height 11
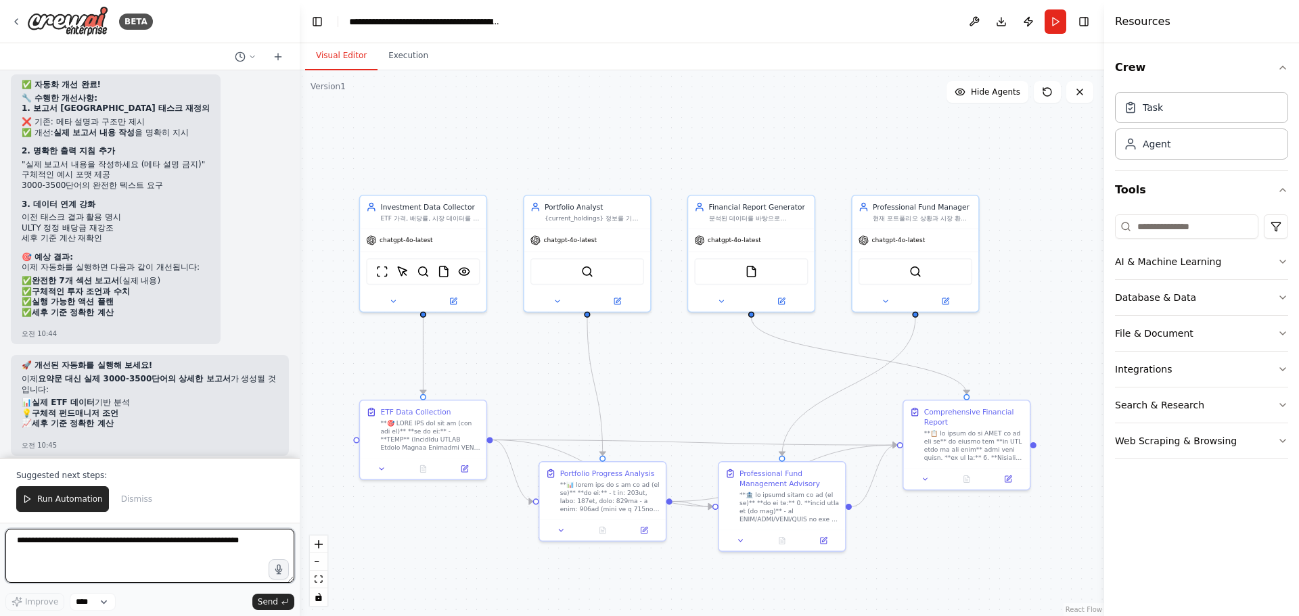
scroll to position [37521, 0]
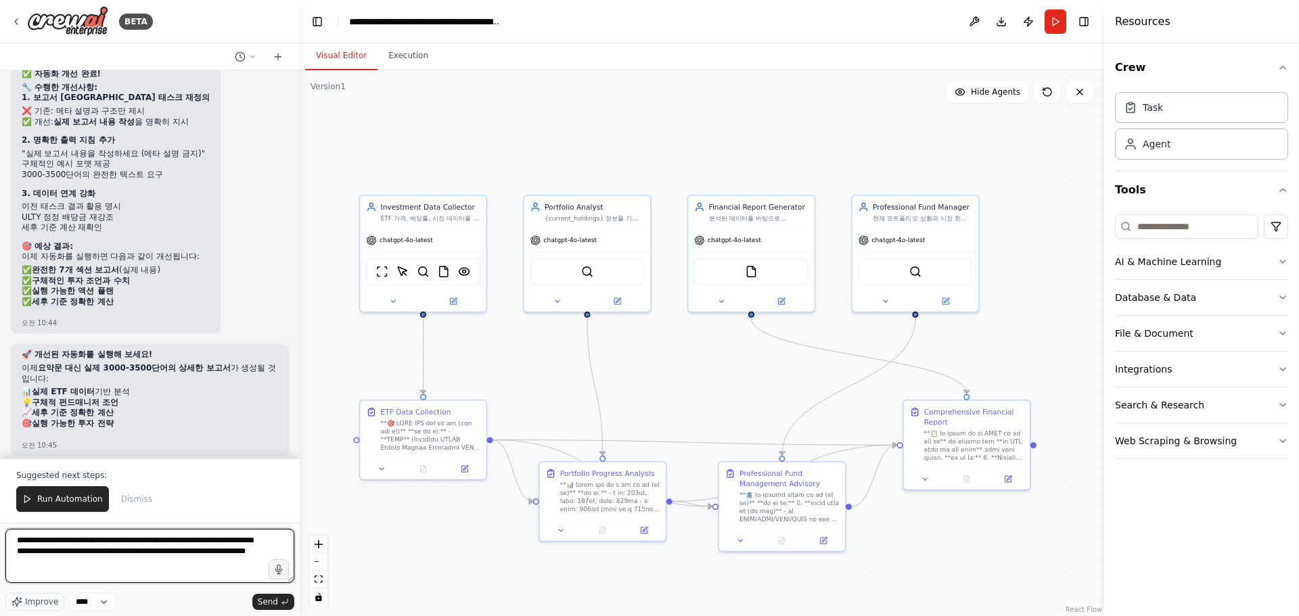
type textarea "**********"
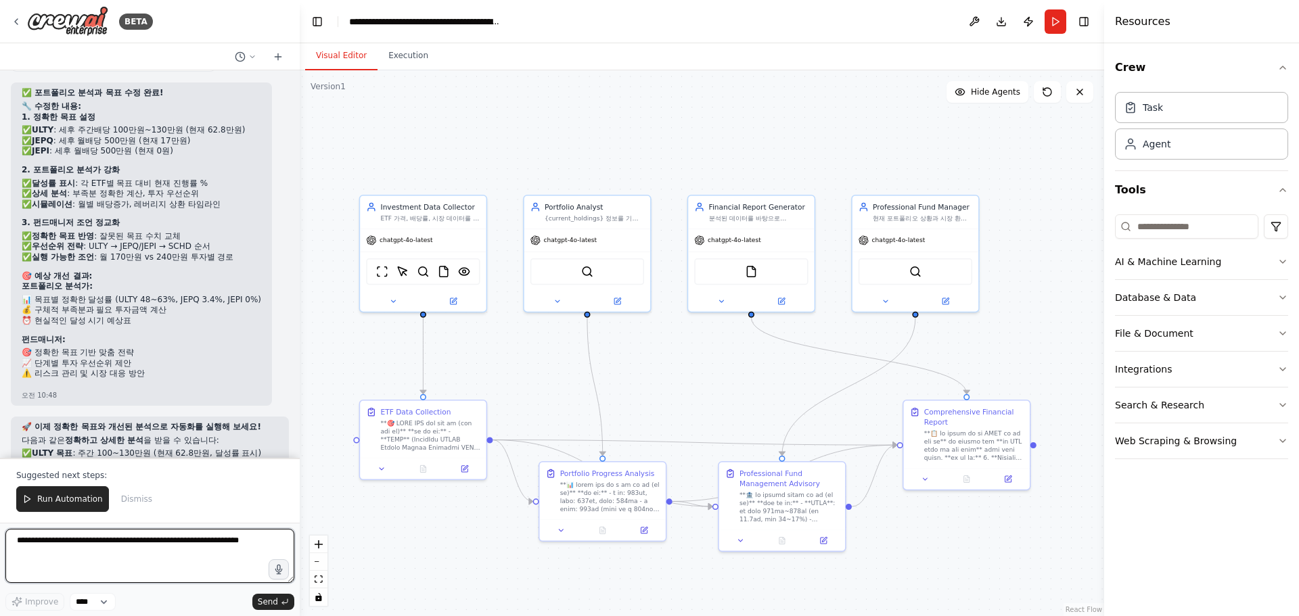
scroll to position [38306, 0]
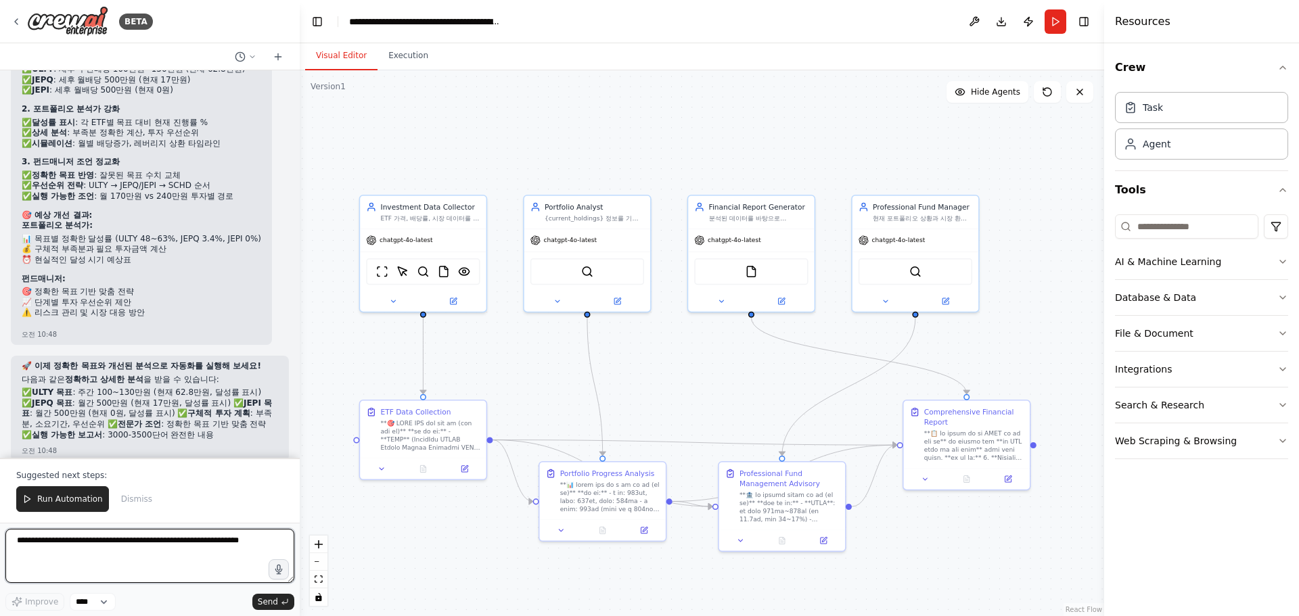
click at [135, 557] on textarea at bounding box center [149, 556] width 289 height 54
type textarea "**********"
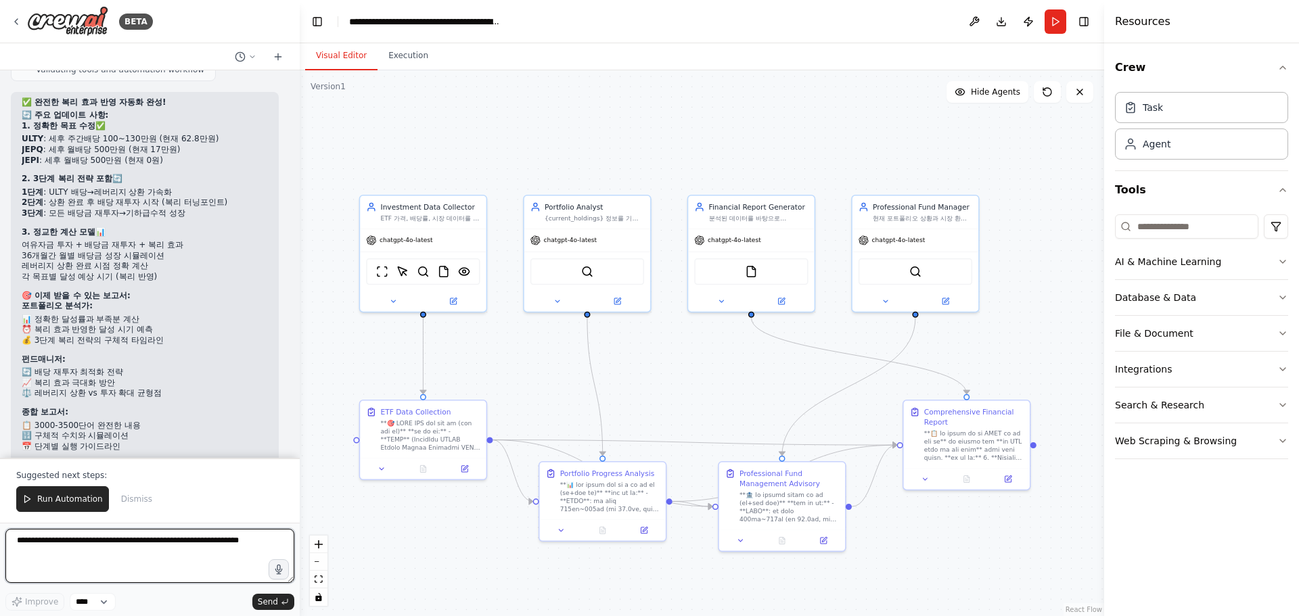
scroll to position [39150, 0]
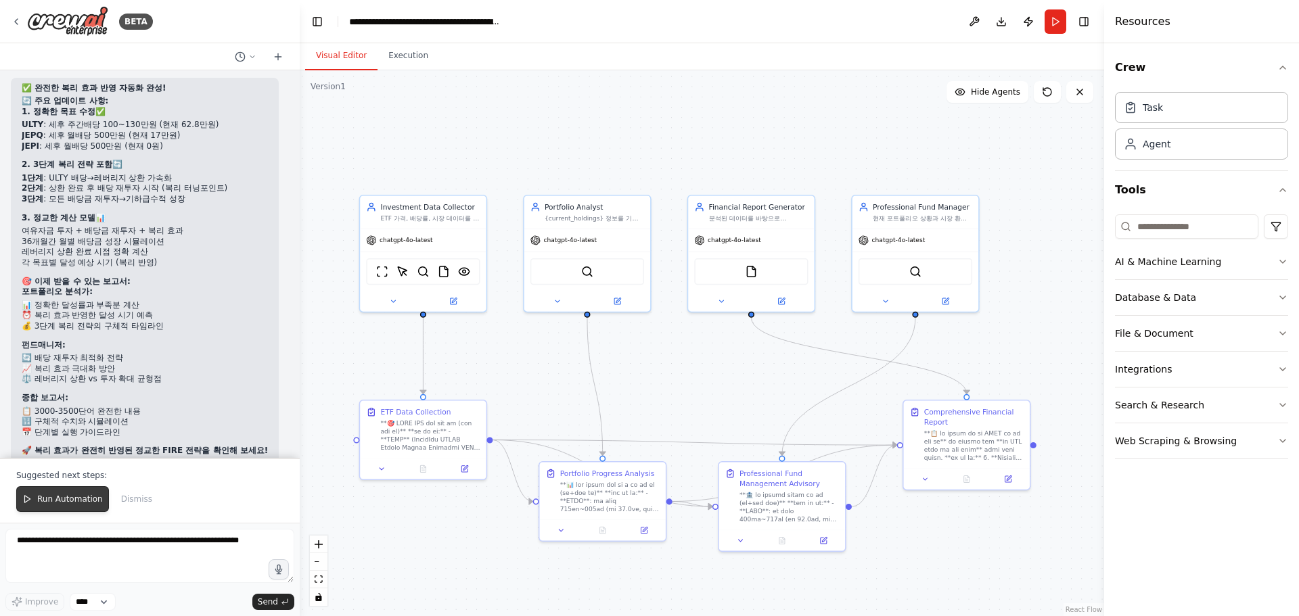
click at [57, 497] on span "Run Automation" at bounding box center [70, 499] width 66 height 11
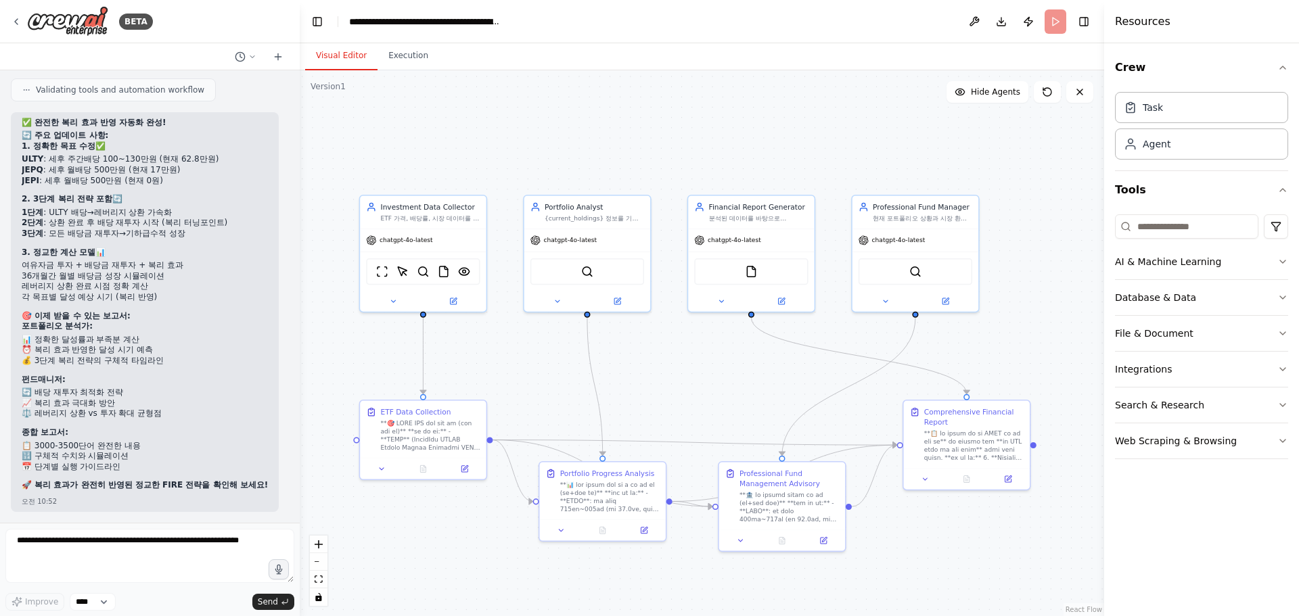
scroll to position [39085, 0]
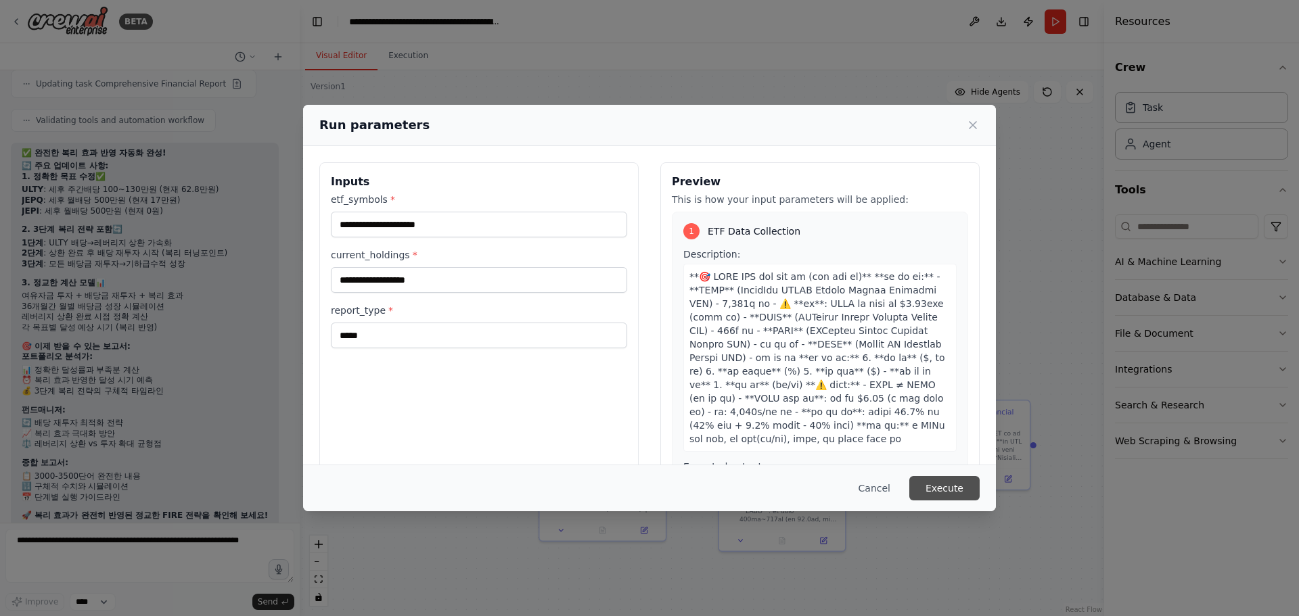
click at [946, 480] on button "Execute" at bounding box center [944, 488] width 70 height 24
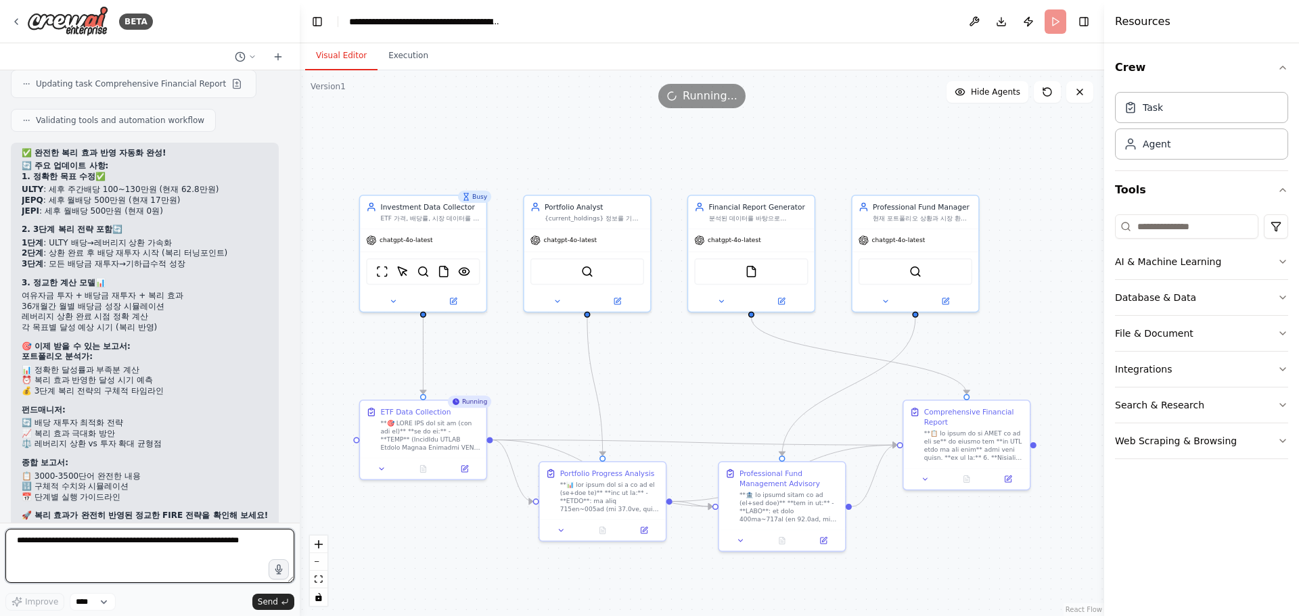
click at [185, 547] on textarea at bounding box center [149, 556] width 289 height 54
type textarea "**********"
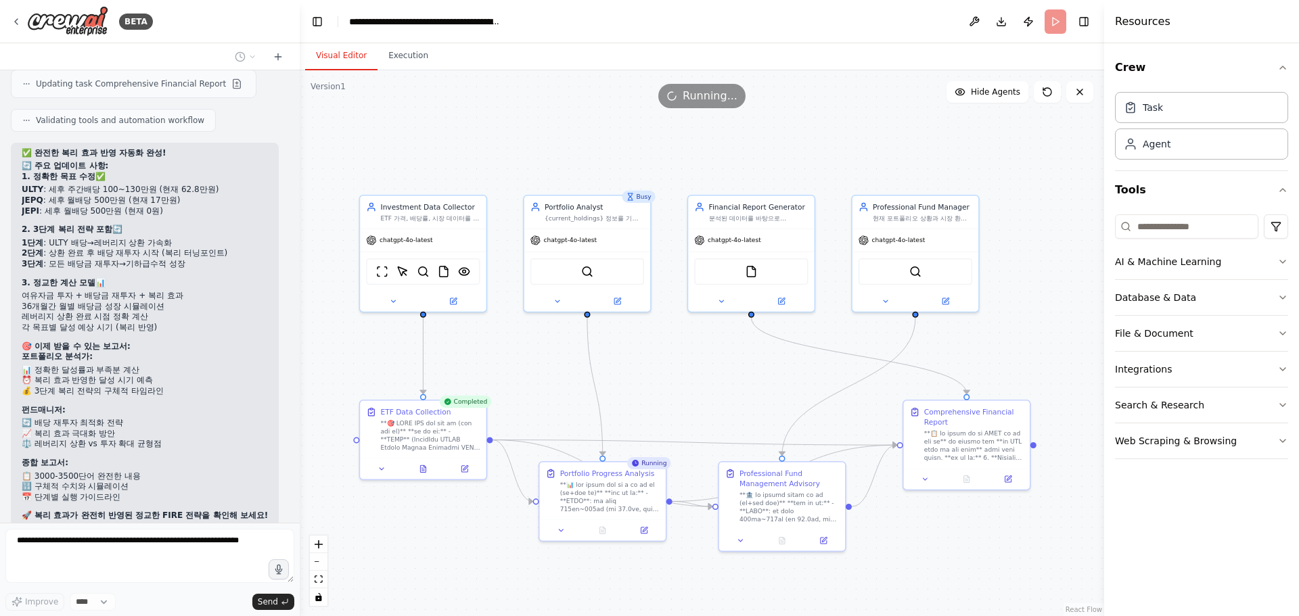
scroll to position [39168, 0]
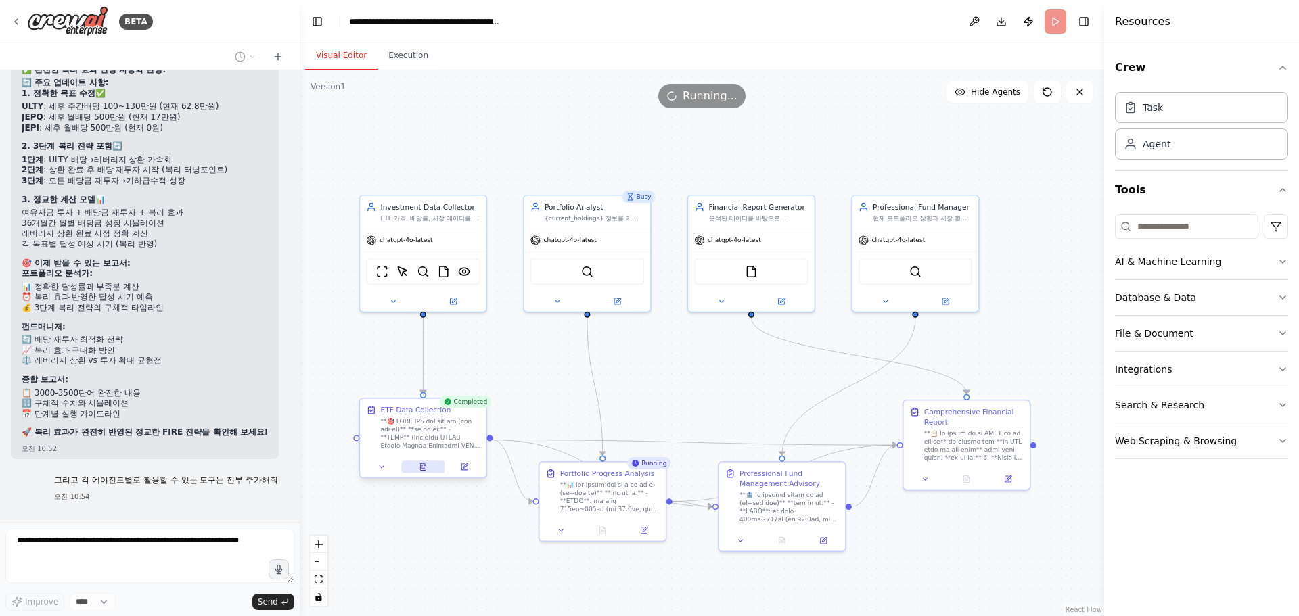
click at [429, 465] on button at bounding box center [422, 467] width 43 height 12
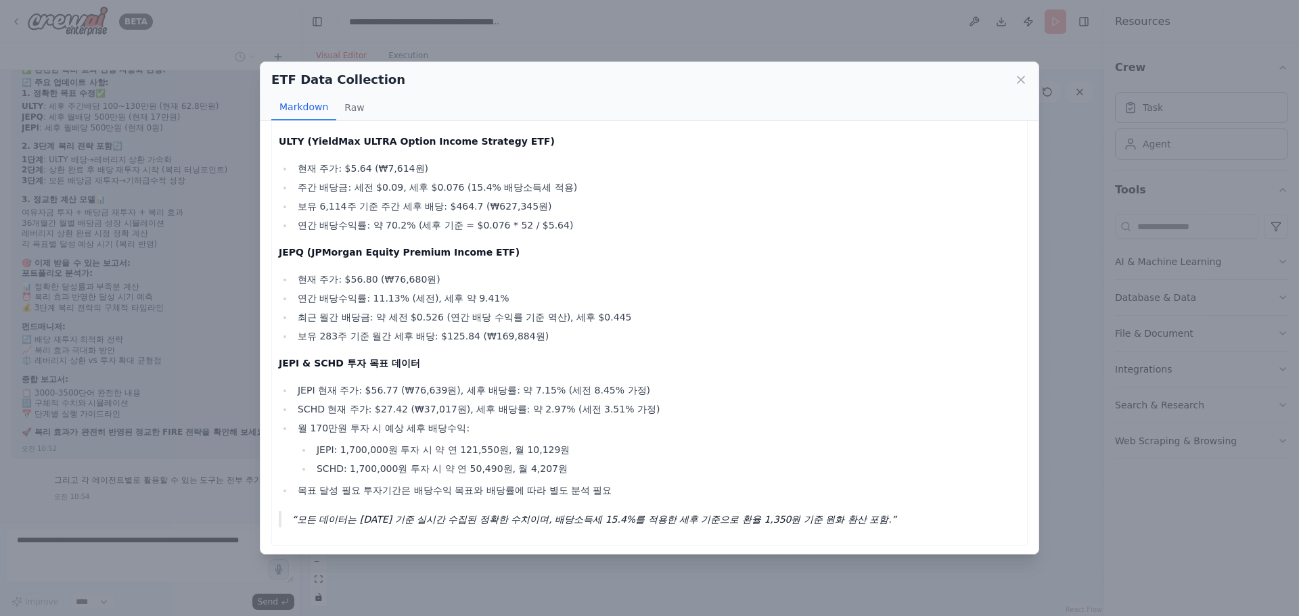
scroll to position [36, 0]
click at [1022, 82] on icon at bounding box center [1020, 79] width 7 height 7
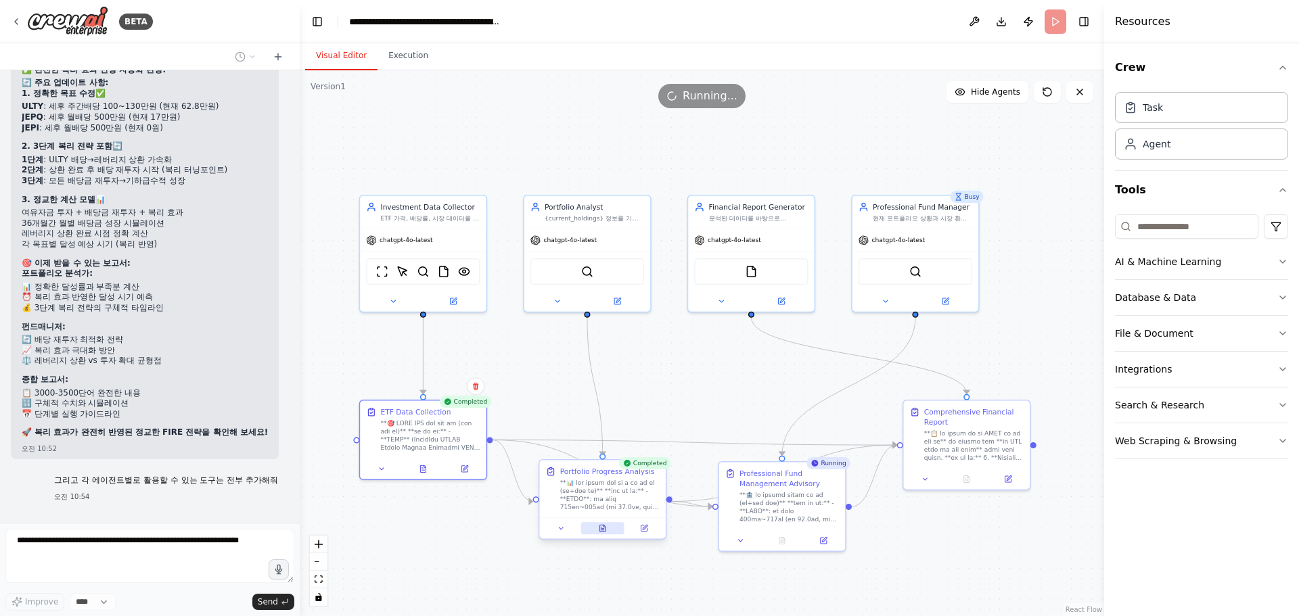
click at [607, 532] on button at bounding box center [602, 528] width 43 height 12
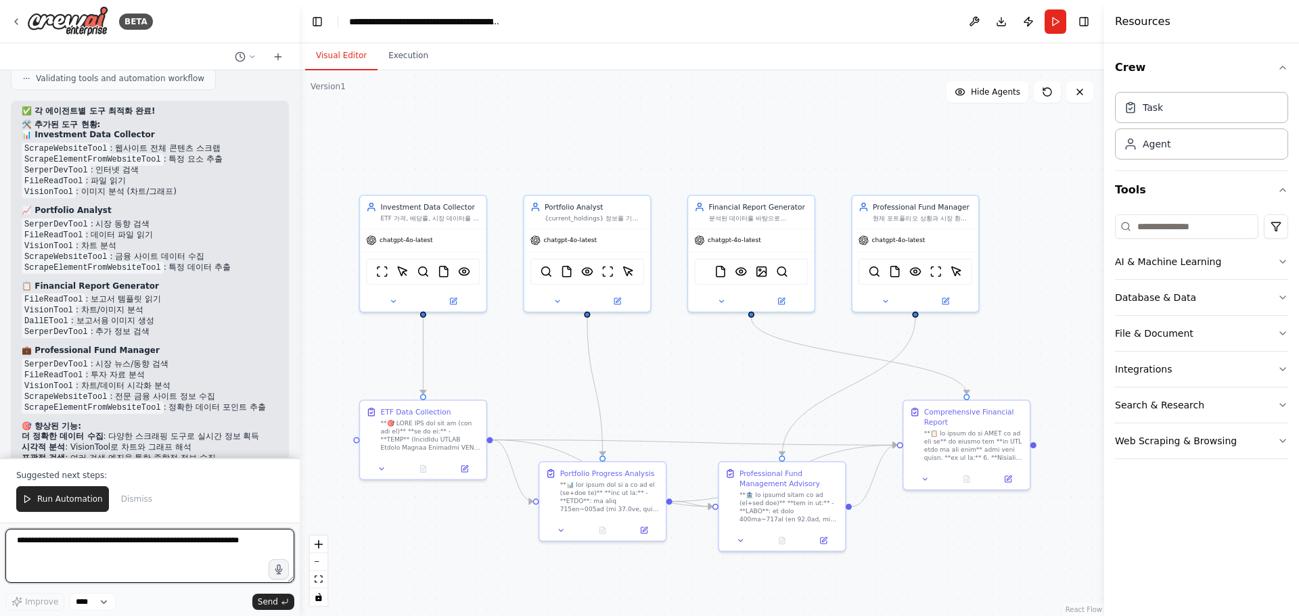
scroll to position [41153, 0]
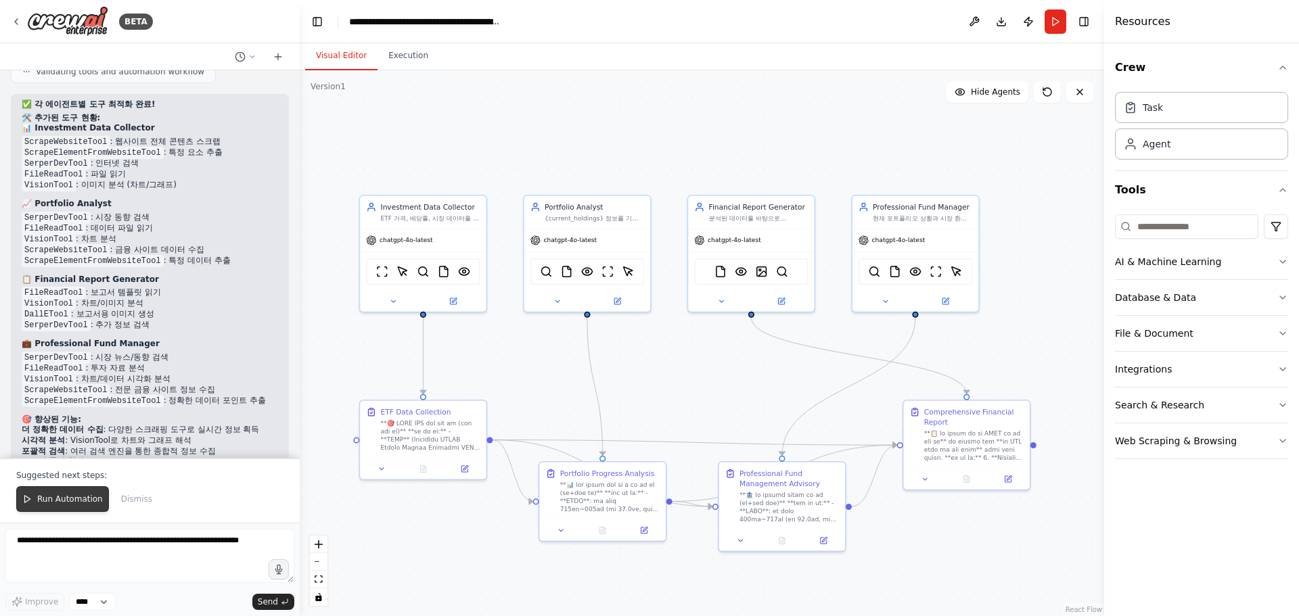
click at [63, 496] on span "Run Automation" at bounding box center [70, 499] width 66 height 11
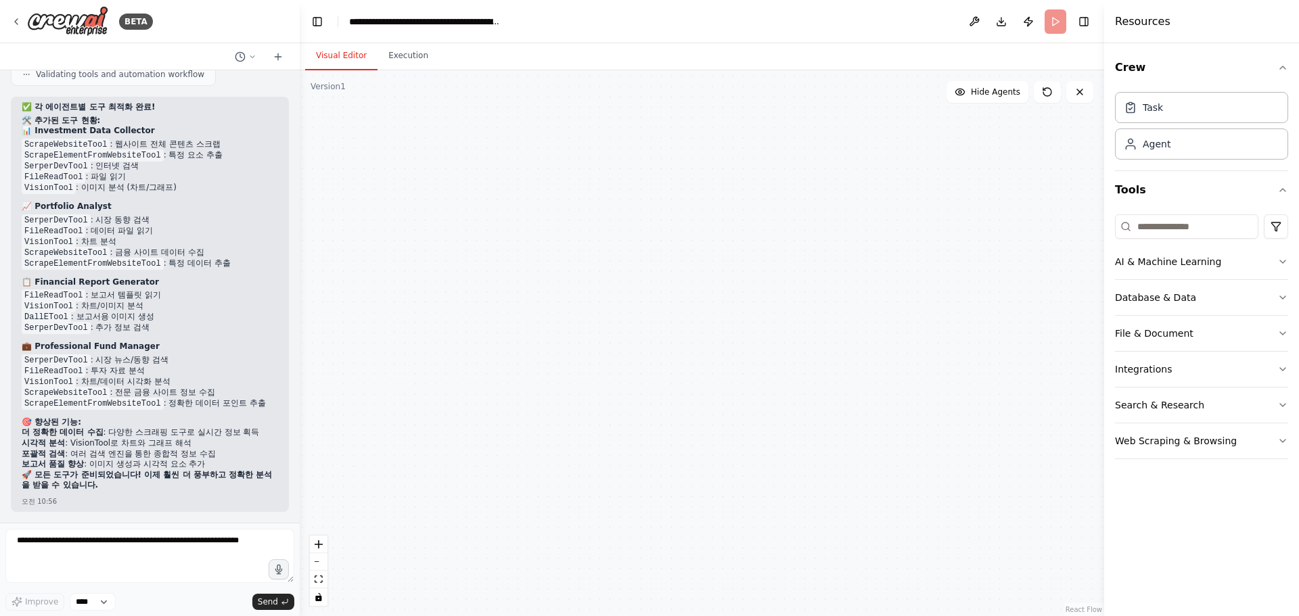
scroll to position [41088, 0]
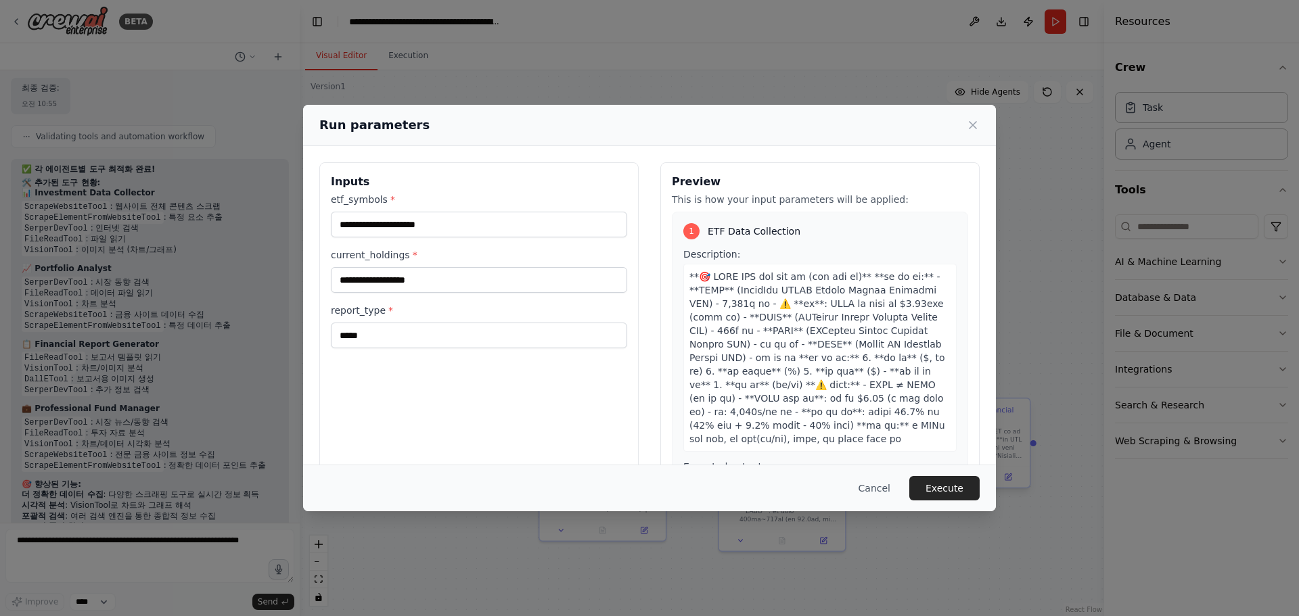
click at [951, 485] on button "Execute" at bounding box center [944, 488] width 70 height 24
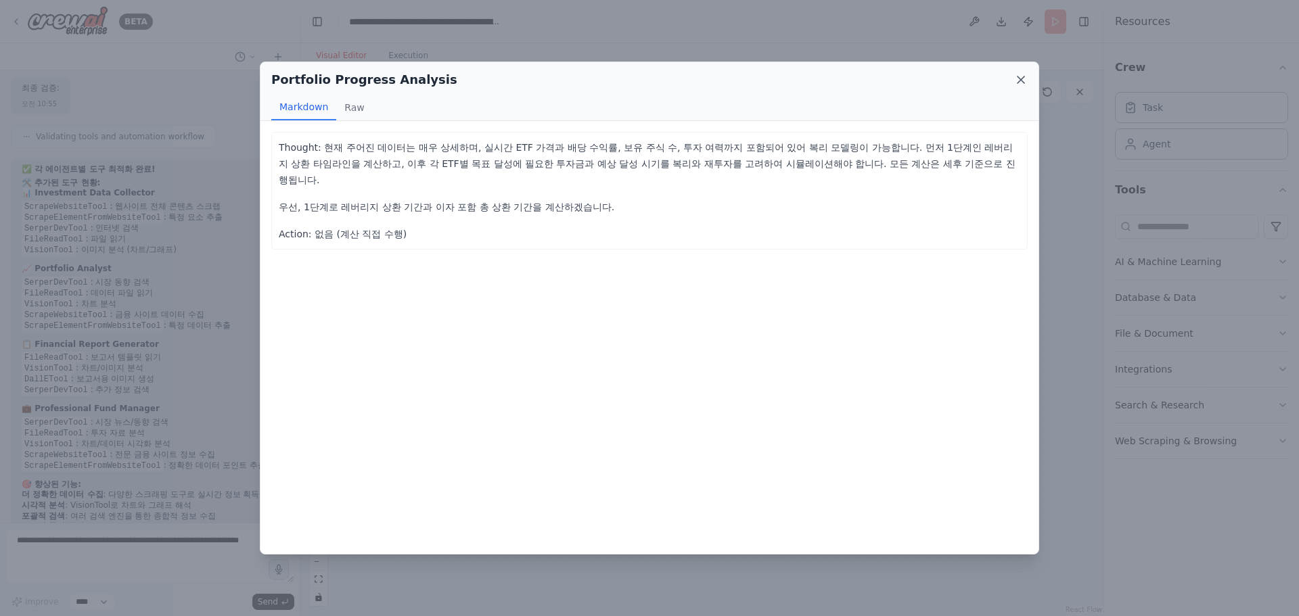
click at [1022, 82] on icon at bounding box center [1020, 79] width 7 height 7
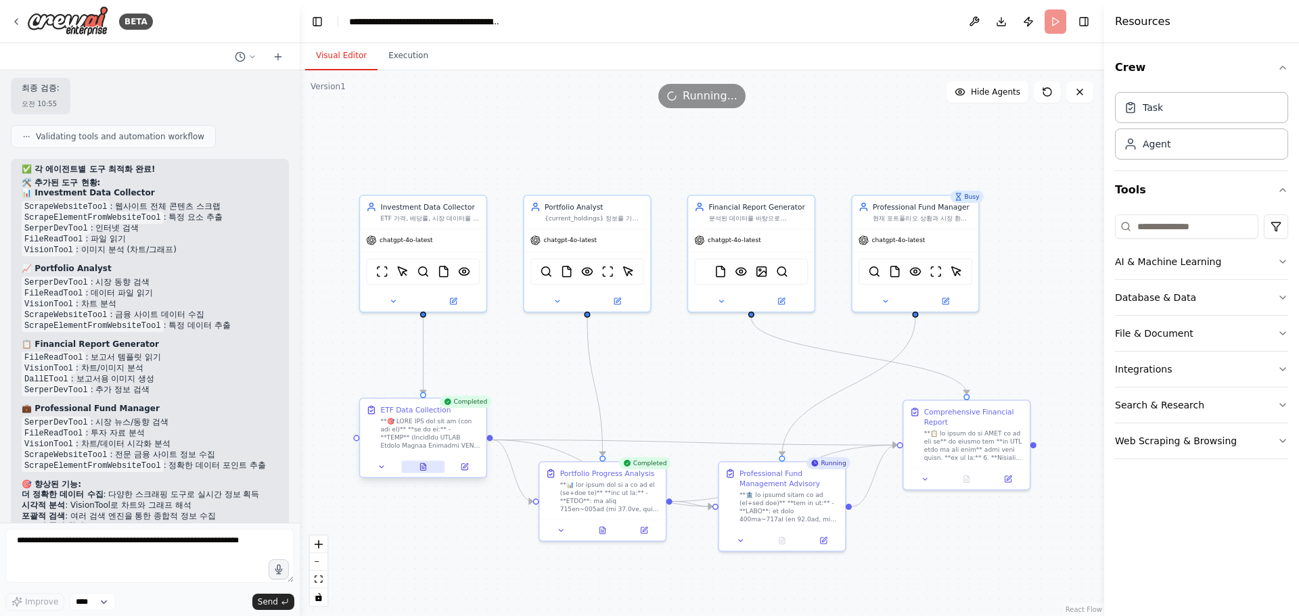
click at [425, 469] on icon at bounding box center [422, 466] width 5 height 7
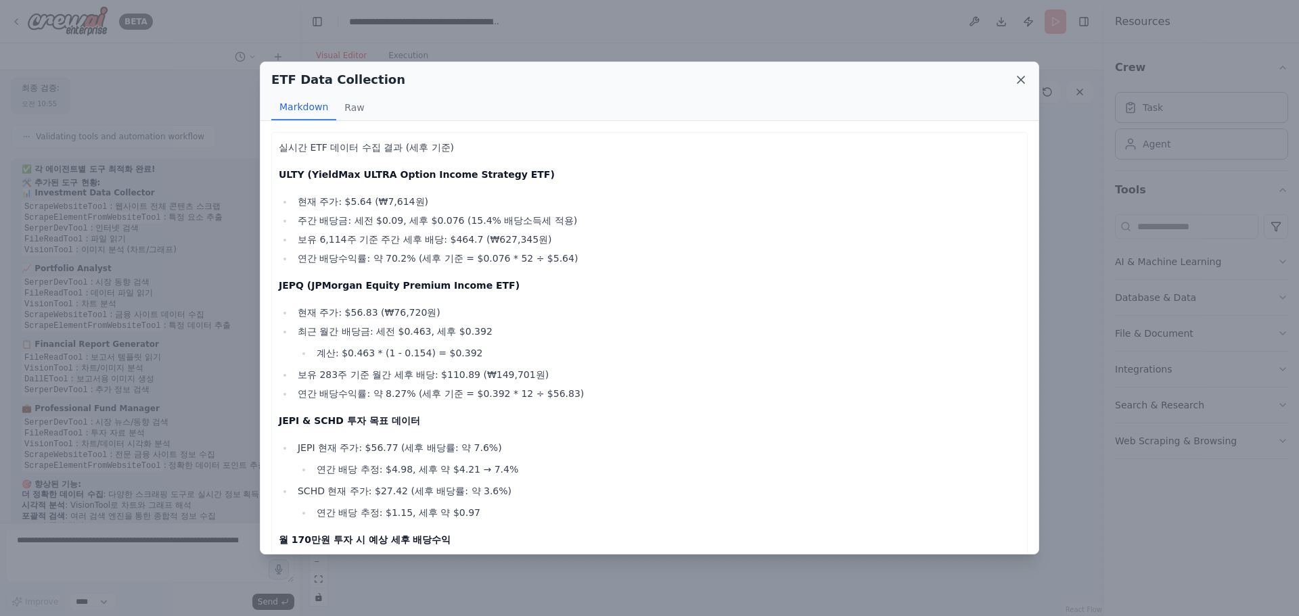
click at [1019, 79] on icon at bounding box center [1021, 80] width 14 height 14
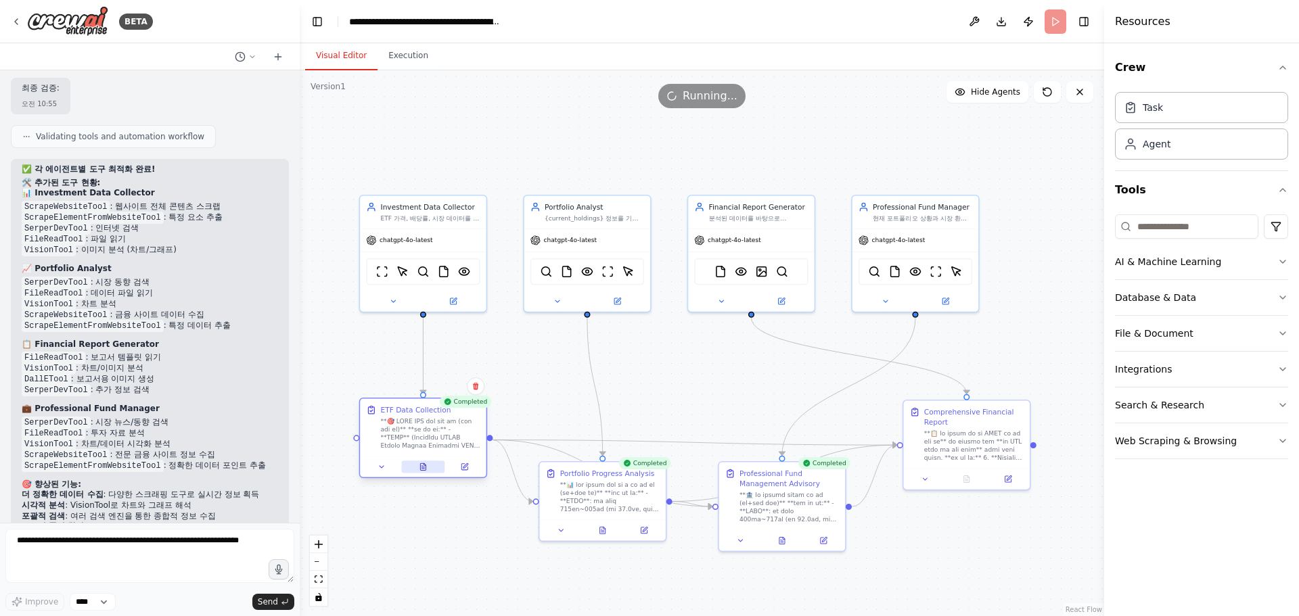
click at [428, 469] on button at bounding box center [422, 467] width 43 height 12
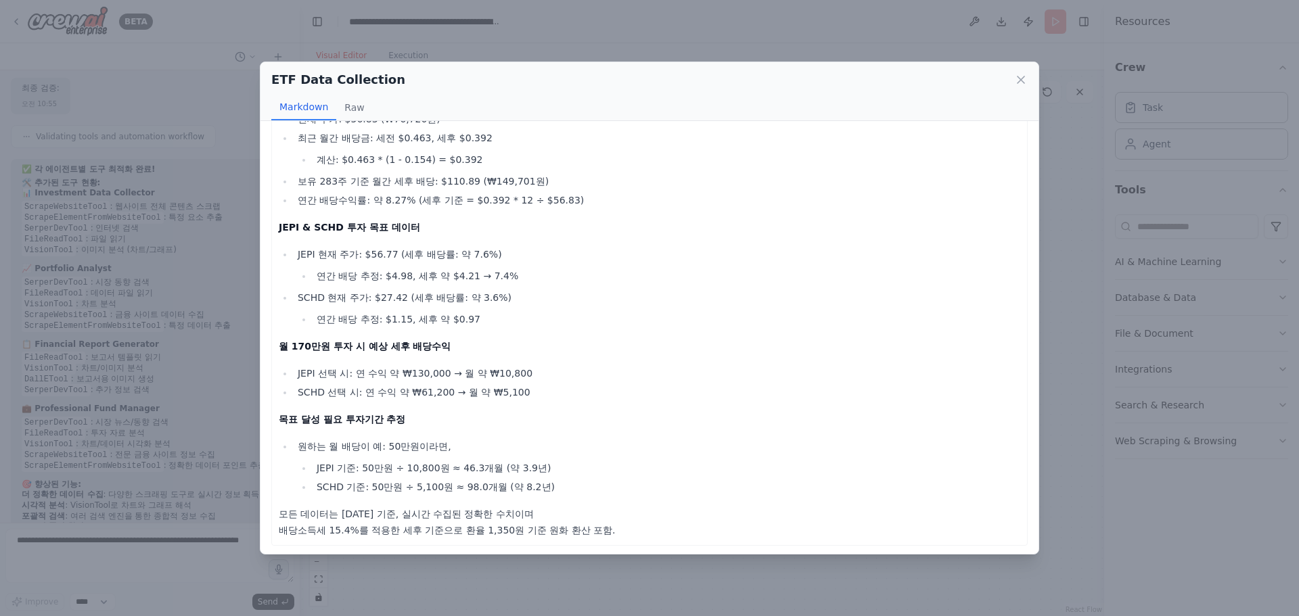
scroll to position [196, 0]
click at [1021, 74] on icon at bounding box center [1021, 80] width 14 height 14
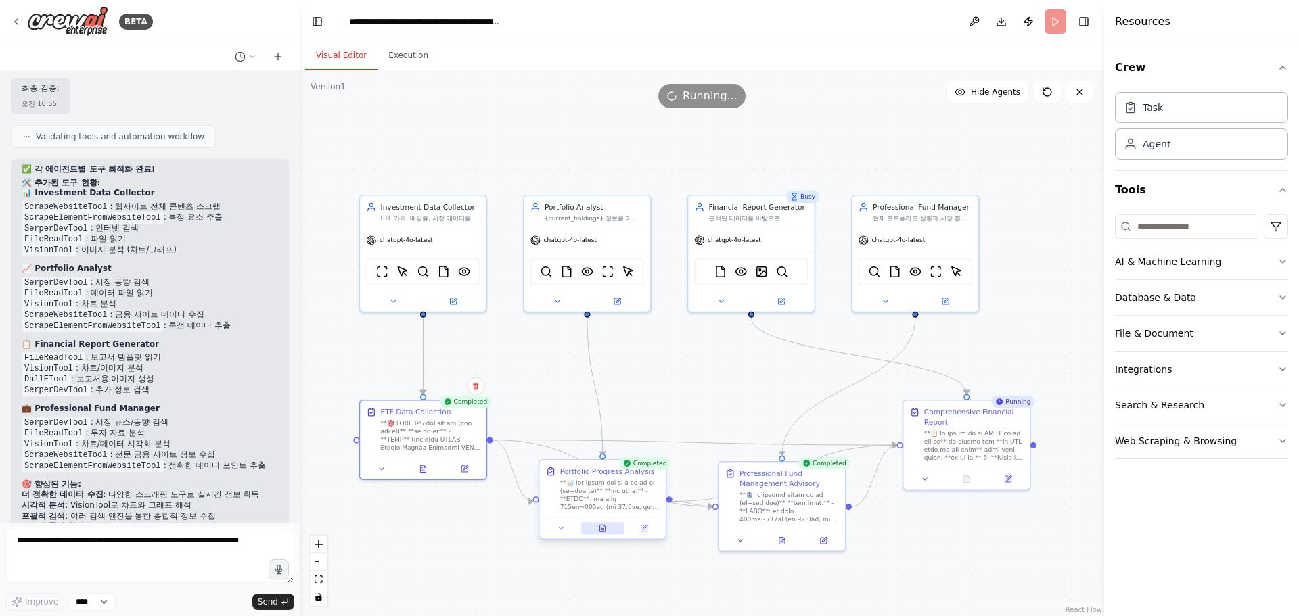
click at [603, 530] on icon at bounding box center [602, 530] width 3 height 0
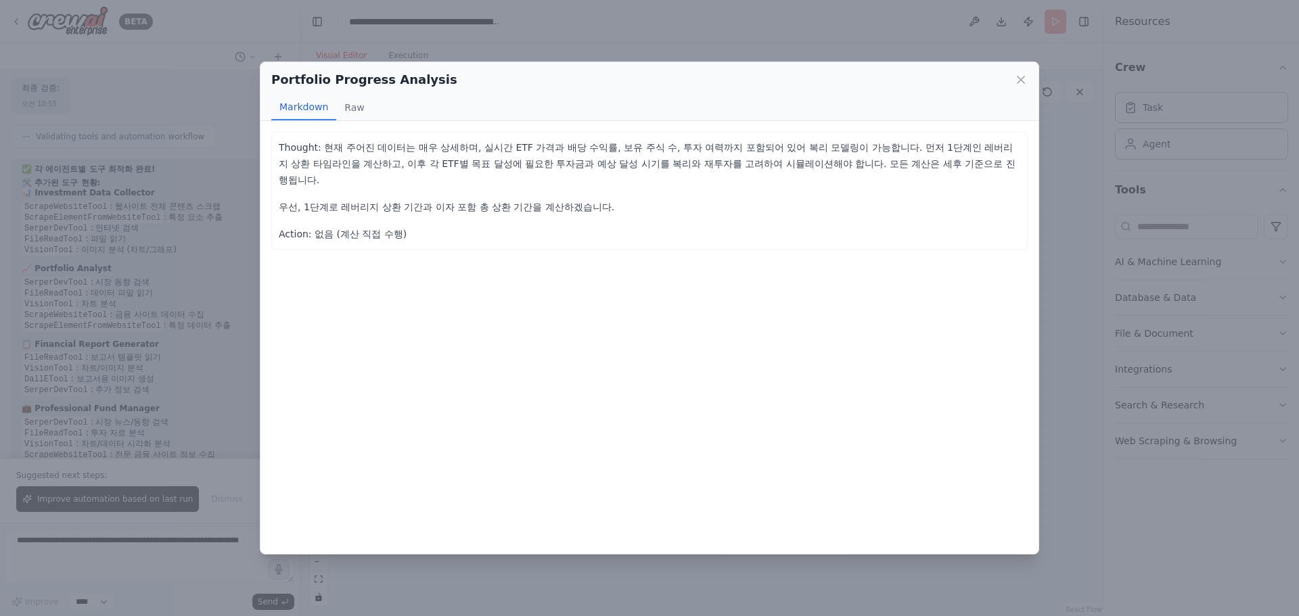
scroll to position [41153, 0]
click at [1019, 78] on icon at bounding box center [1020, 79] width 7 height 7
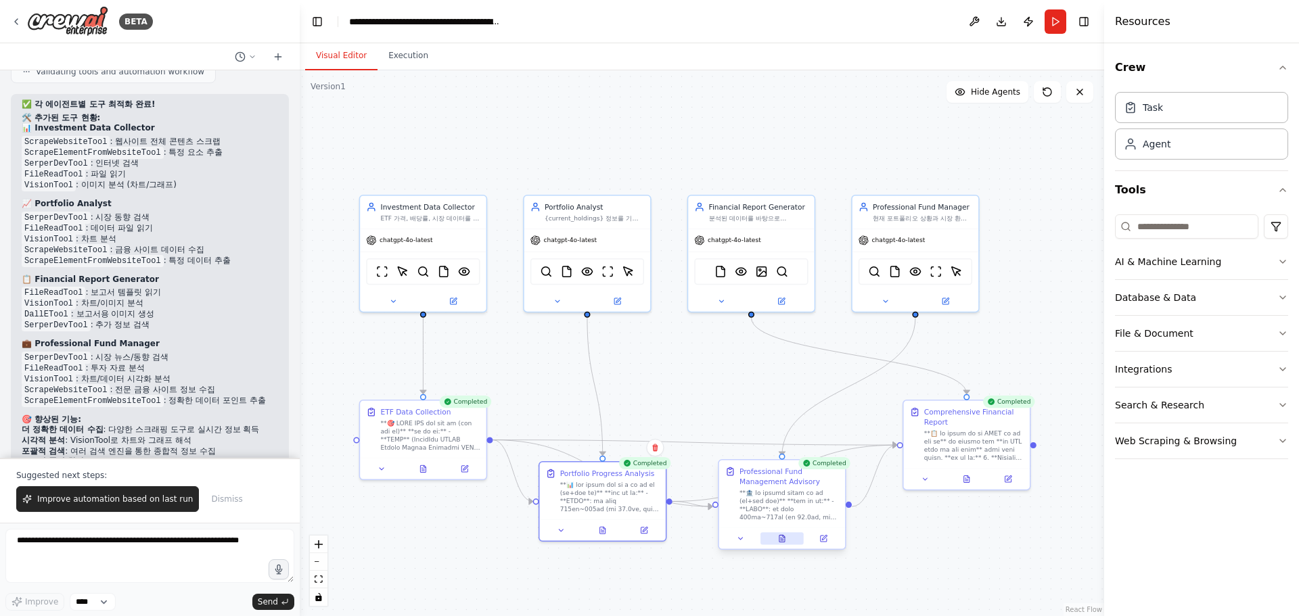
click at [783, 540] on icon at bounding box center [782, 540] width 3 height 0
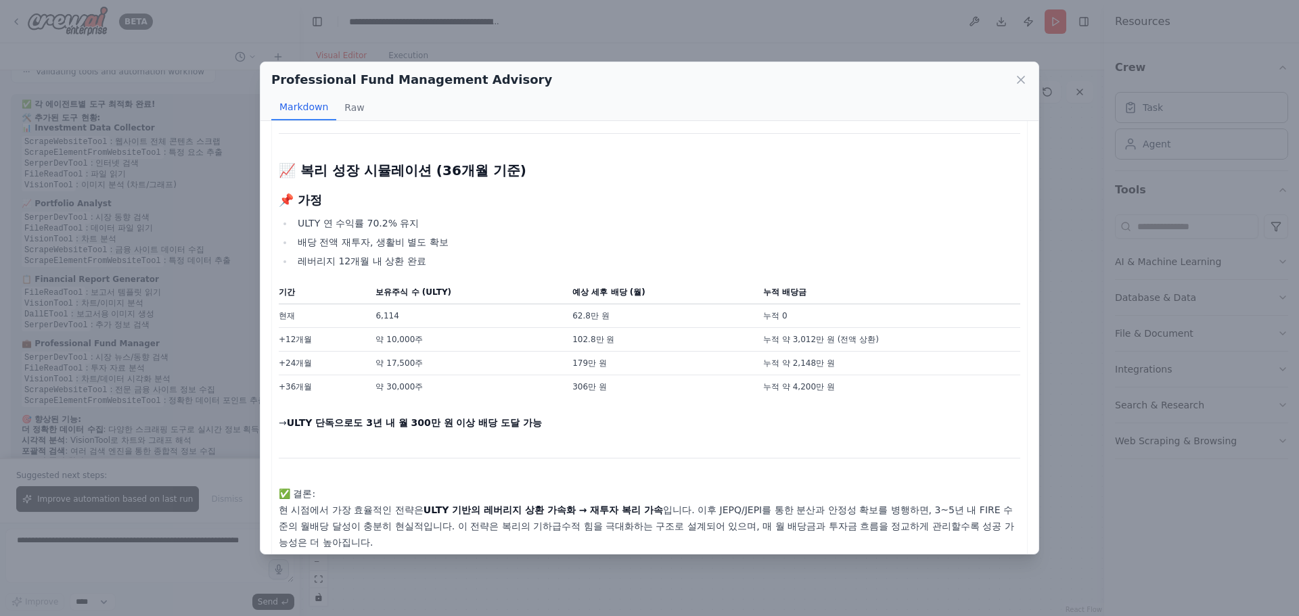
scroll to position [2395, 0]
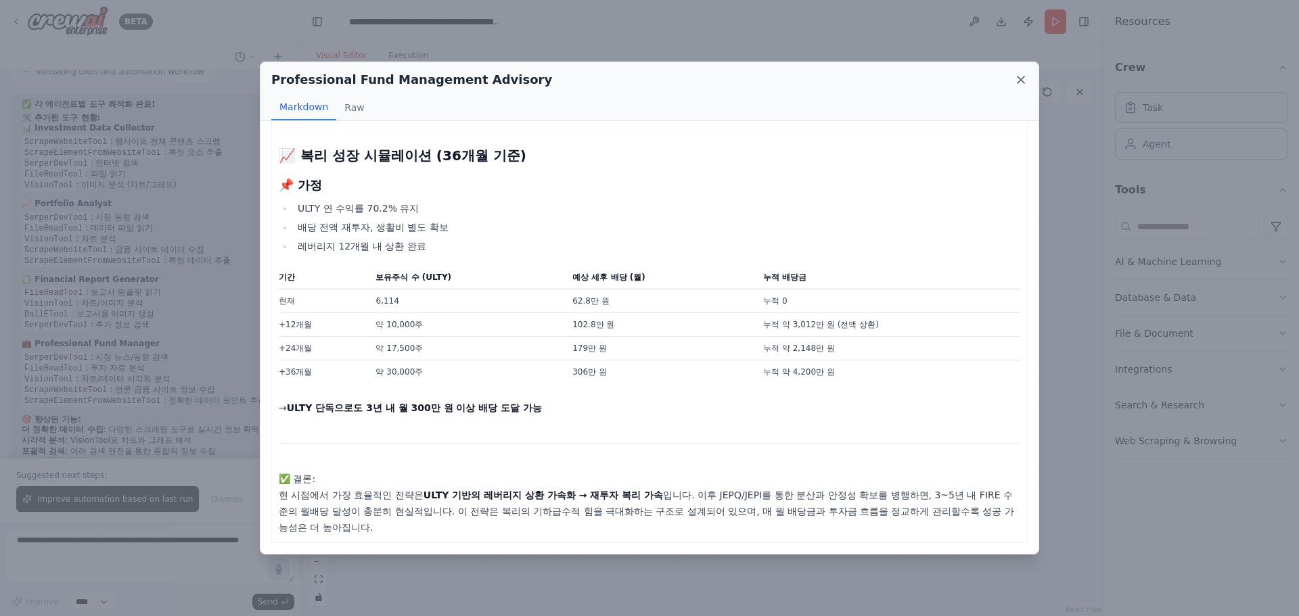
click at [1022, 79] on icon at bounding box center [1020, 79] width 7 height 7
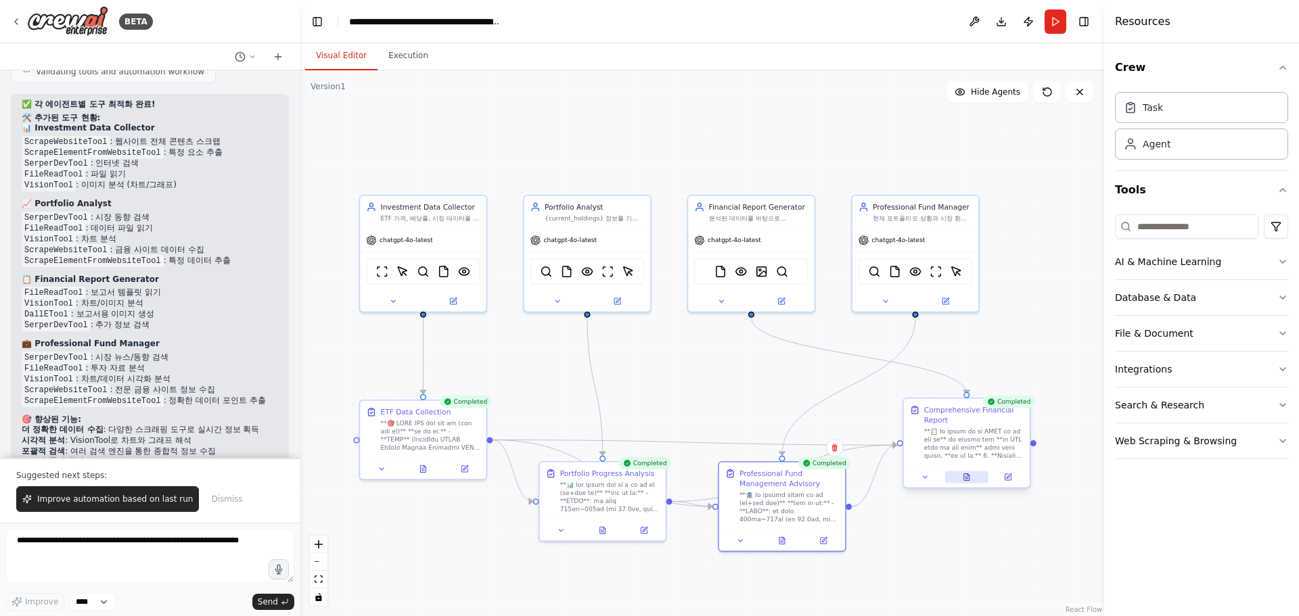
click at [969, 476] on icon at bounding box center [966, 477] width 5 height 7
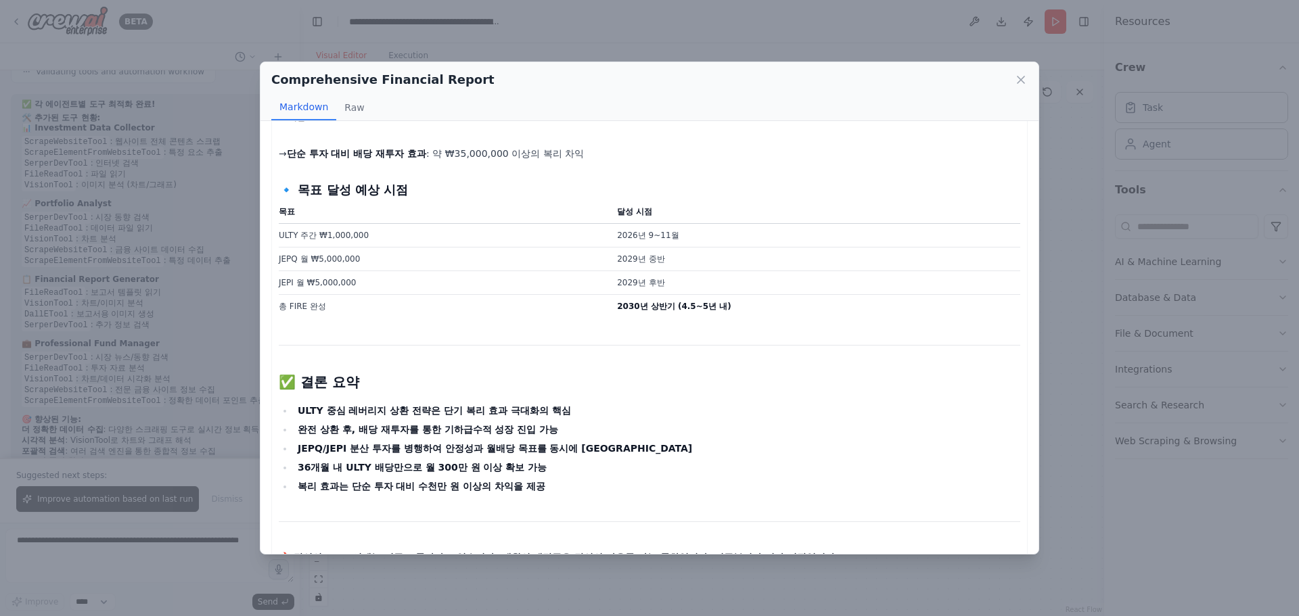
scroll to position [3694, 0]
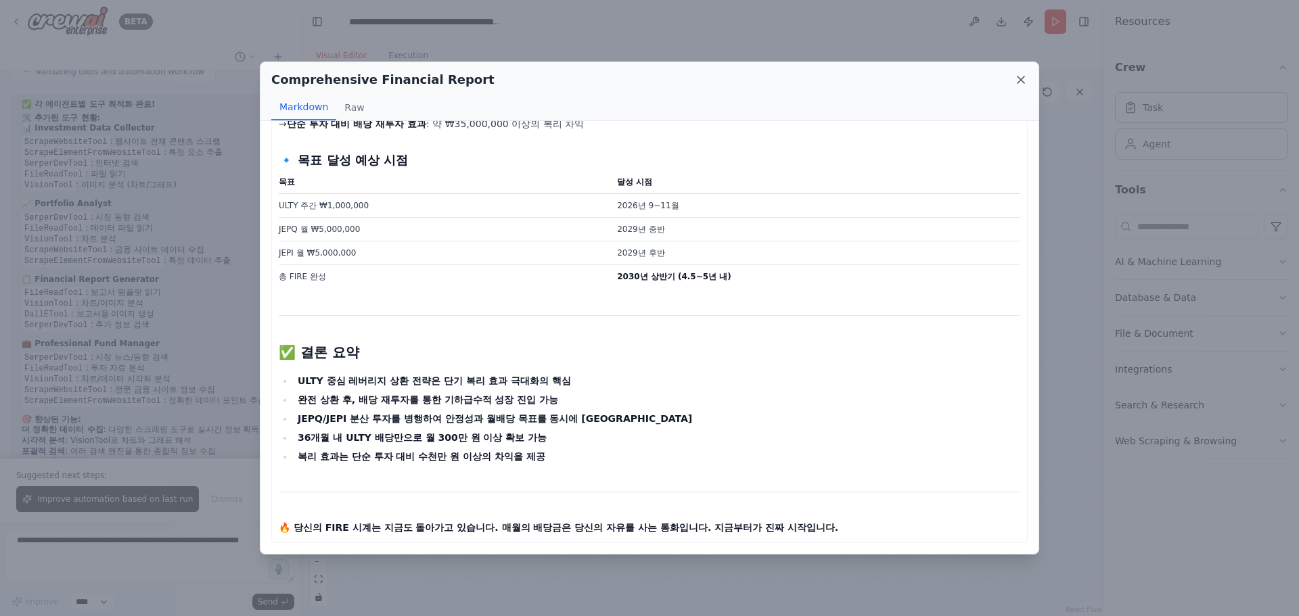
click at [1020, 83] on icon at bounding box center [1021, 80] width 14 height 14
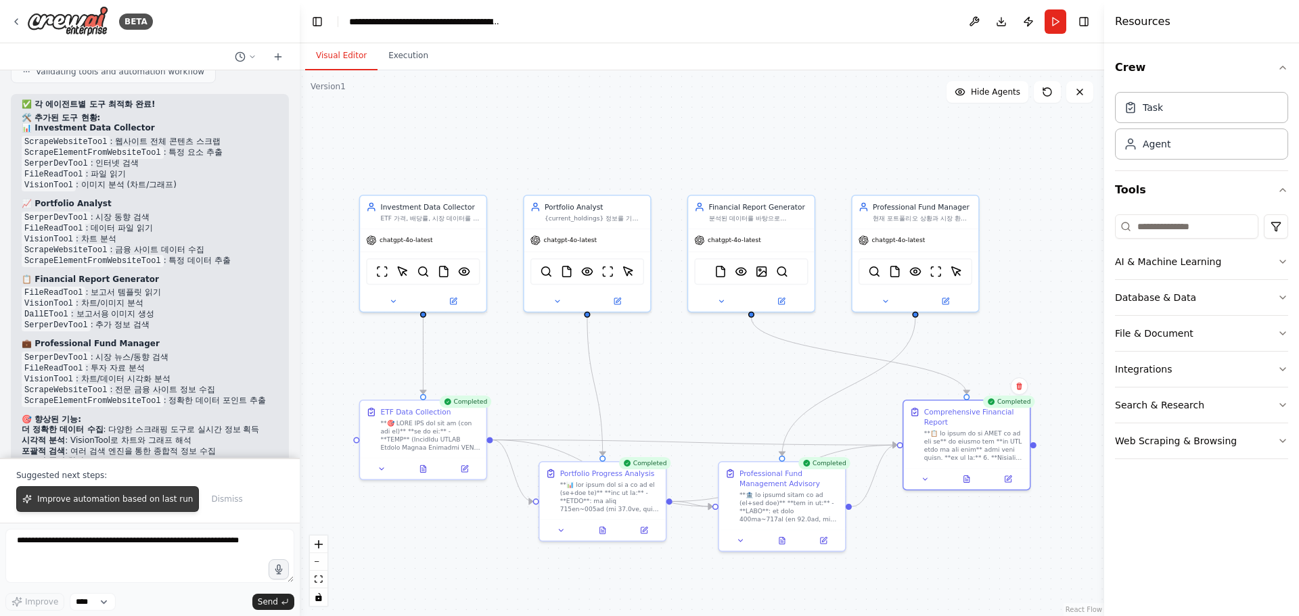
click at [157, 499] on span "Improve automation based on last run" at bounding box center [115, 499] width 156 height 11
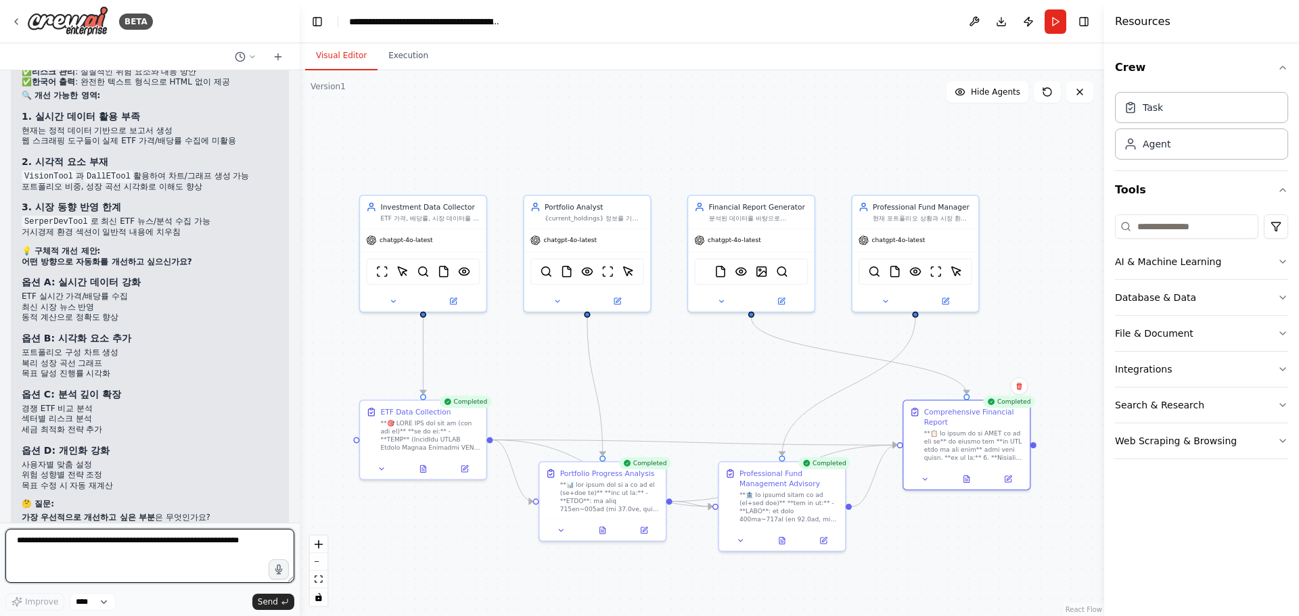
scroll to position [41734, 0]
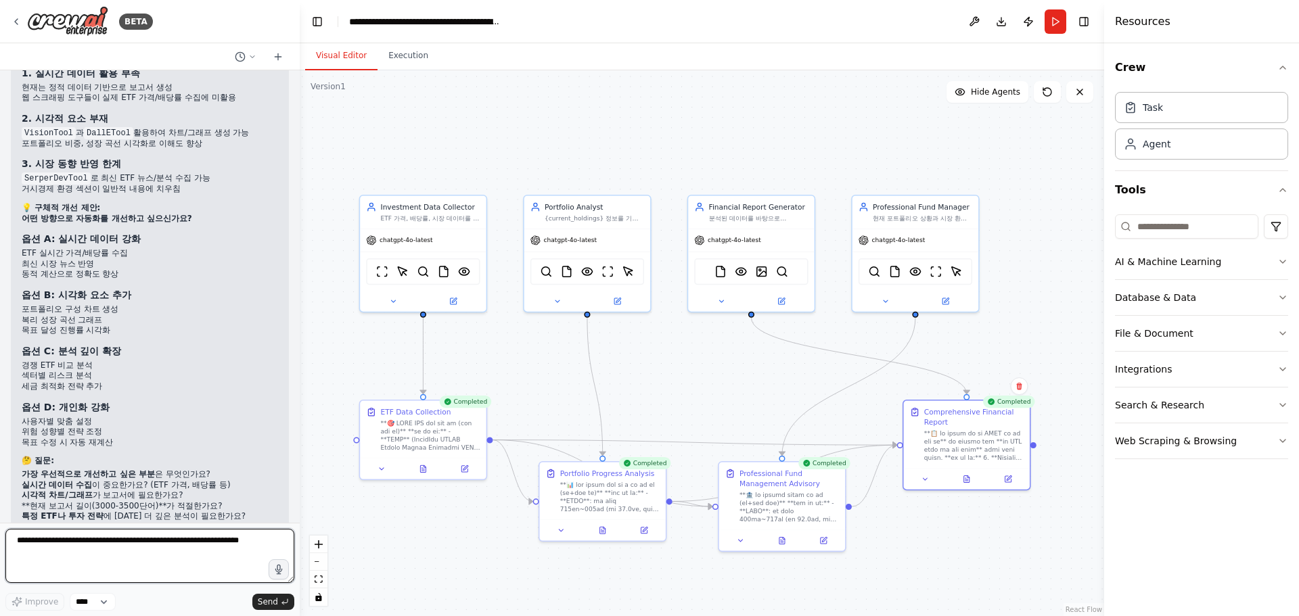
click at [137, 559] on textarea at bounding box center [149, 556] width 289 height 54
type textarea "*"
type textarea "**********"
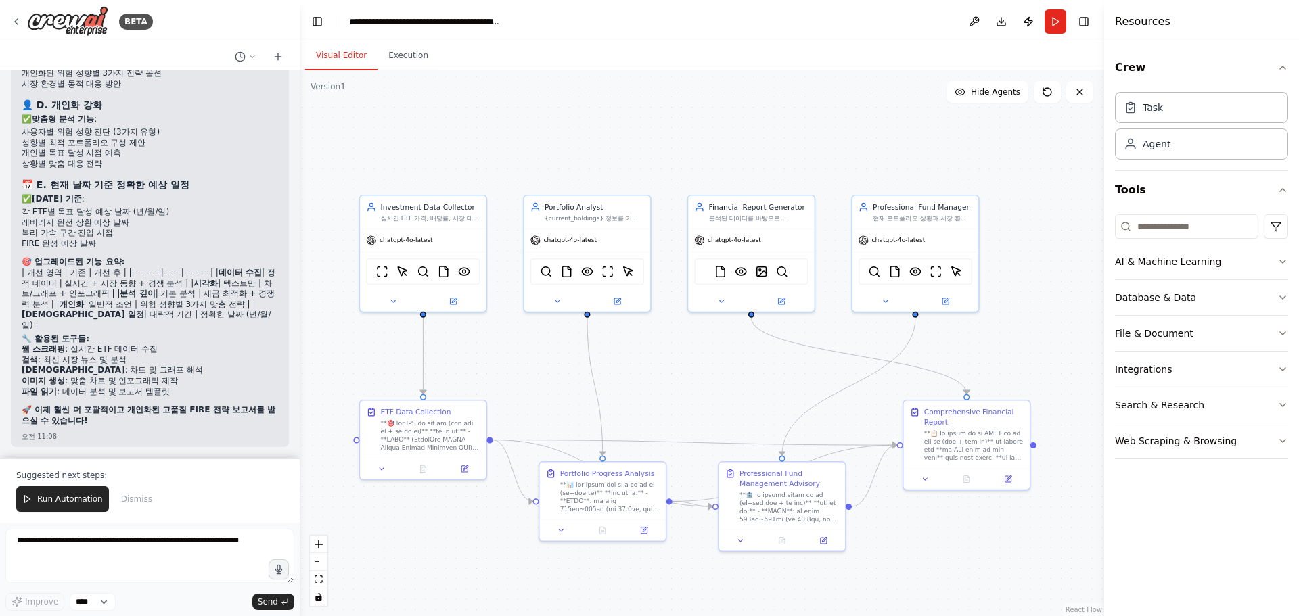
scroll to position [43439, 0]
